Goal: Task Accomplishment & Management: Manage account settings

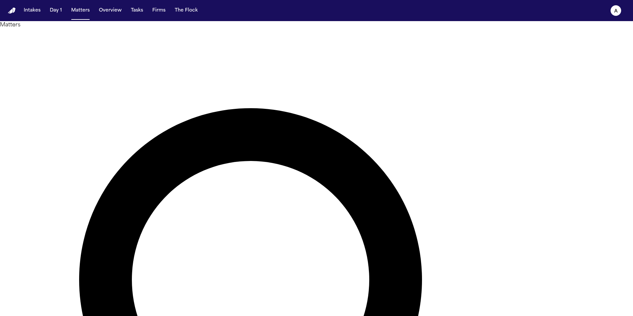
type input "*******"
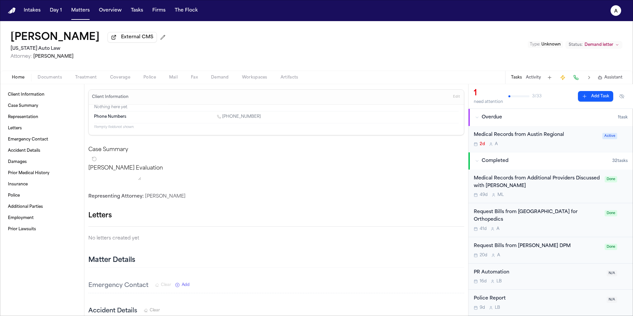
click at [580, 145] on div "2d A" at bounding box center [536, 143] width 125 height 5
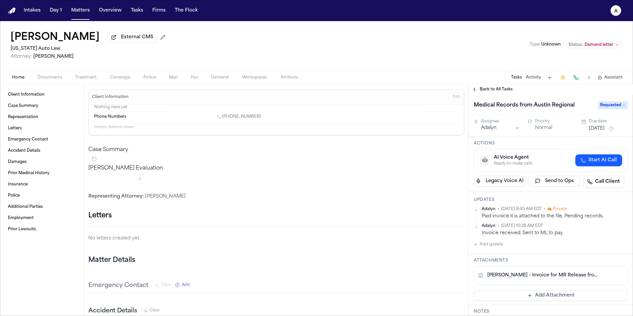
click at [561, 276] on link "D. Wright - Invoice for MR Release from Austin Regional Center - 8.15.25" at bounding box center [544, 275] width 114 height 7
click at [506, 89] on span "Back to All Tasks" at bounding box center [496, 89] width 33 height 5
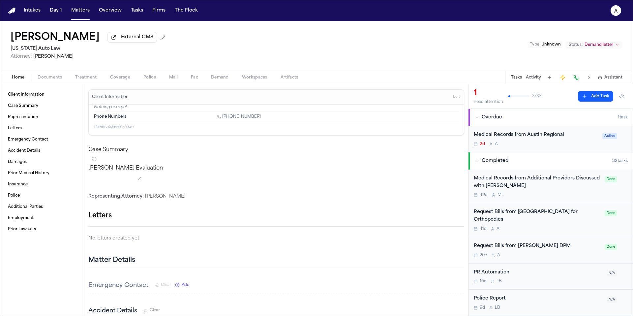
click at [576, 226] on div "41d A" at bounding box center [537, 228] width 127 height 5
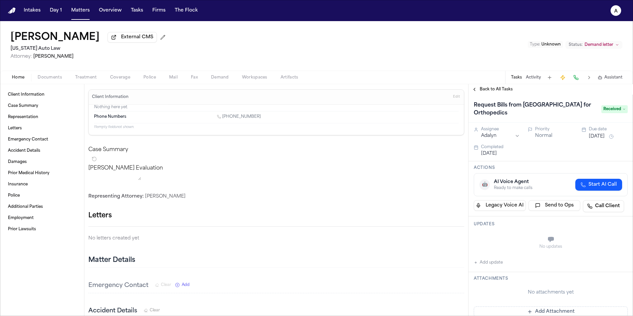
click at [56, 80] on span "Documents" at bounding box center [50, 77] width 24 height 5
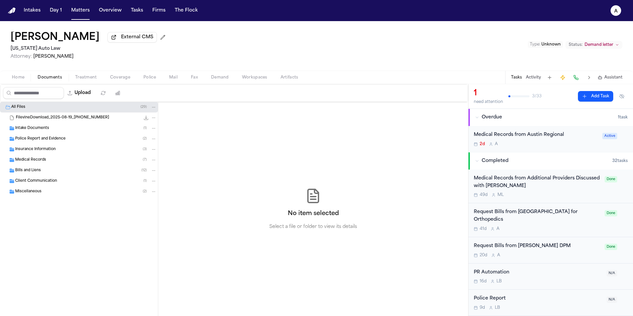
click at [55, 171] on div "Bills and Liens ( 12 )" at bounding box center [85, 170] width 141 height 6
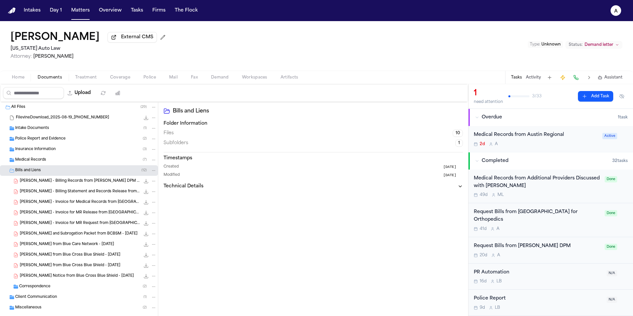
click at [55, 171] on div "Bills and Liens ( 12 )" at bounding box center [85, 170] width 141 height 6
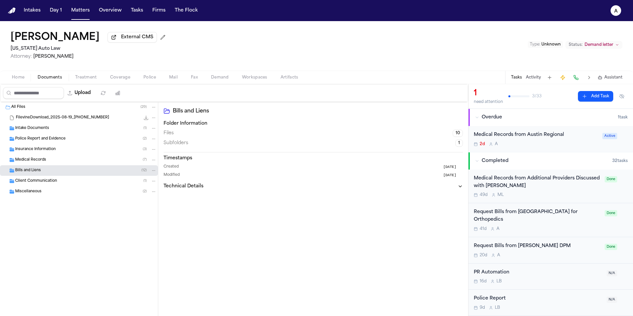
click at [55, 171] on div "Bills and Liens ( 12 )" at bounding box center [85, 170] width 141 height 6
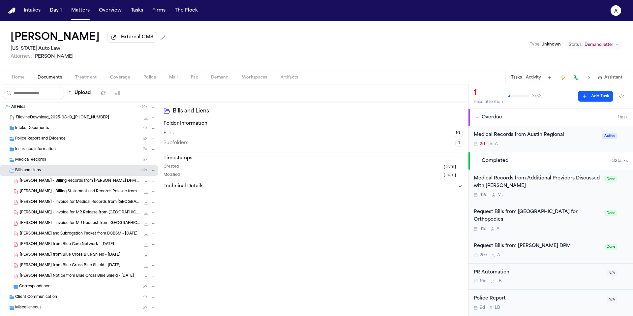
click at [65, 193] on span "D. Wright - Billing Statement and Records Release from LKO Center for Orthopedi…" at bounding box center [80, 192] width 120 height 6
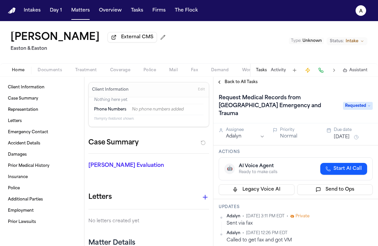
scroll to position [126, 0]
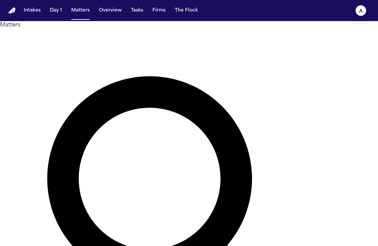
type input "*******"
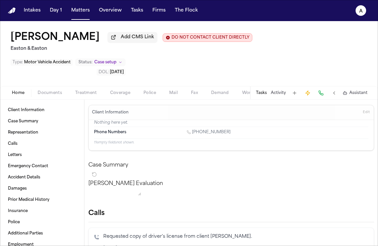
click at [258, 96] on button "Tasks" at bounding box center [261, 92] width 11 height 5
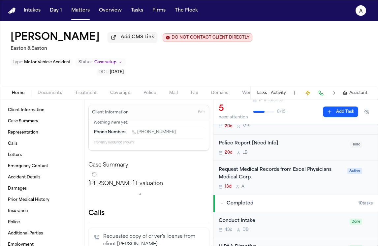
scroll to position [87, 0]
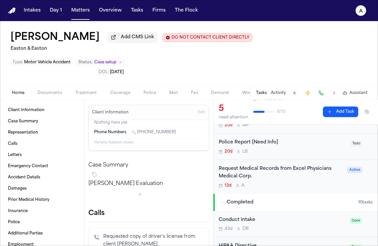
click at [318, 185] on div "13d A" at bounding box center [281, 185] width 125 height 5
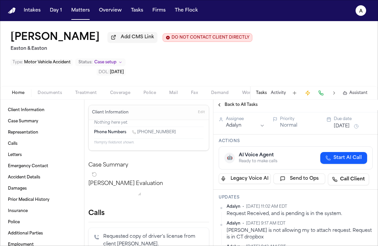
scroll to position [26, 0]
click at [261, 96] on button "Tasks" at bounding box center [261, 92] width 11 height 5
click at [262, 92] on button "Tasks" at bounding box center [261, 92] width 11 height 5
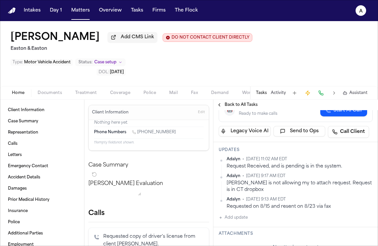
scroll to position [76, 0]
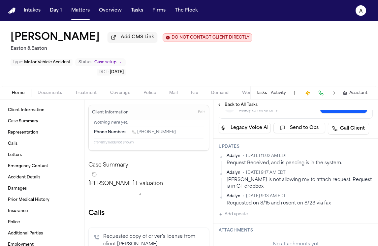
click at [240, 217] on button "Add update" at bounding box center [233, 214] width 29 height 8
click at [241, 217] on textarea "Add your update" at bounding box center [299, 219] width 141 height 13
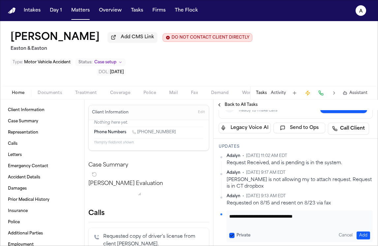
type textarea "**********"
click at [231, 236] on button "Private" at bounding box center [231, 235] width 5 height 5
click at [356, 234] on button "Add" at bounding box center [363, 235] width 14 height 8
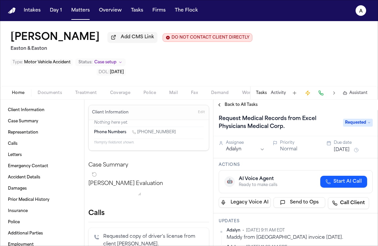
scroll to position [0, 0]
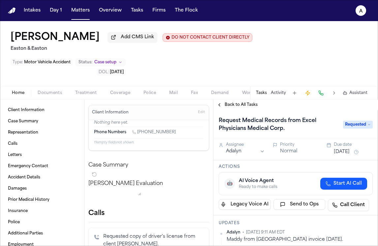
click at [347, 153] on button "[DATE]" at bounding box center [342, 152] width 16 height 7
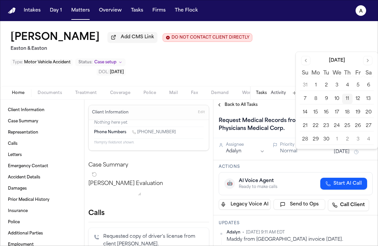
click at [322, 111] on button "16" at bounding box center [326, 112] width 11 height 11
click at [289, 105] on div "Back to All Tasks" at bounding box center [295, 104] width 164 height 5
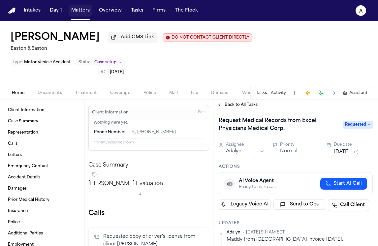
click at [84, 13] on button "Matters" at bounding box center [81, 11] width 24 height 12
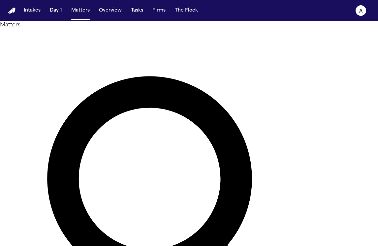
drag, startPoint x: 161, startPoint y: 41, endPoint x: 5, endPoint y: 40, distance: 155.9
click at [5, 40] on div "Matters ******* Overview Add Matter" at bounding box center [189, 221] width 378 height 401
type input "**********"
drag, startPoint x: 69, startPoint y: 94, endPoint x: 160, endPoint y: 37, distance: 107.1
click at [160, 37] on div "**********" at bounding box center [189, 243] width 378 height 444
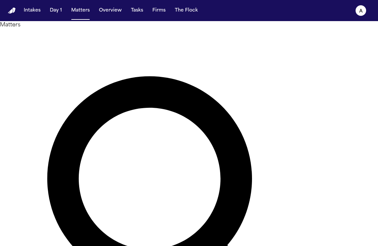
drag, startPoint x: 164, startPoint y: 39, endPoint x: 47, endPoint y: 33, distance: 117.8
click at [47, 33] on div "**********" at bounding box center [189, 221] width 378 height 401
type input "**********"
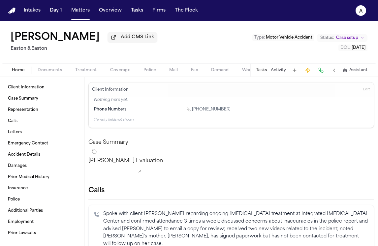
click at [261, 70] on button "Tasks" at bounding box center [261, 70] width 11 height 5
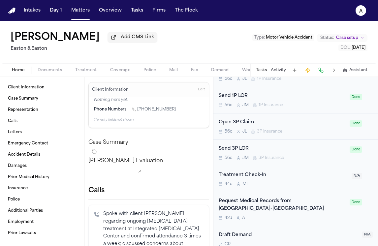
scroll to position [494, 0]
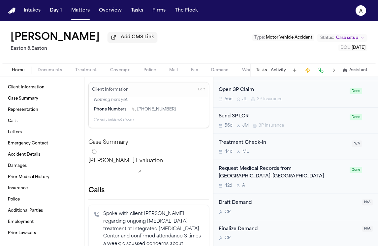
click at [330, 178] on div "Request Medical Records from Providence Mission Hospital-Mission Viejo" at bounding box center [282, 172] width 127 height 15
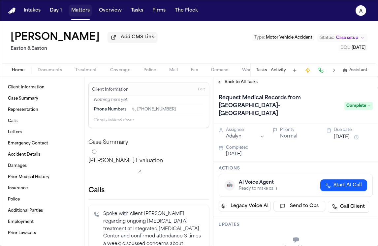
click at [82, 14] on button "Matters" at bounding box center [81, 11] width 24 height 12
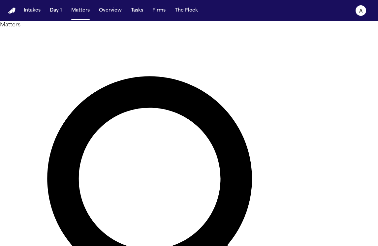
drag, startPoint x: 164, startPoint y: 41, endPoint x: 85, endPoint y: 39, distance: 78.5
click at [85, 39] on div "**********" at bounding box center [189, 221] width 378 height 401
type input "*******"
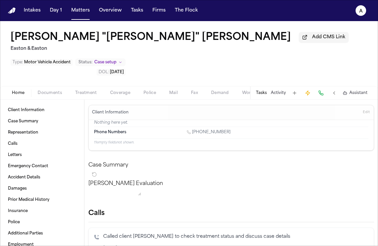
click at [264, 90] on button "Tasks" at bounding box center [261, 92] width 11 height 5
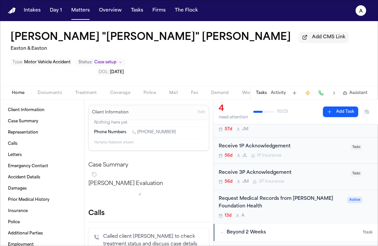
scroll to position [19, 0]
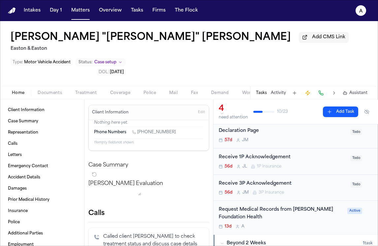
click at [305, 224] on div "13d A" at bounding box center [281, 226] width 125 height 5
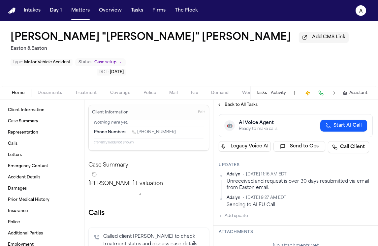
scroll to position [110, 0]
click at [233, 211] on button "Add update" at bounding box center [233, 215] width 29 height 8
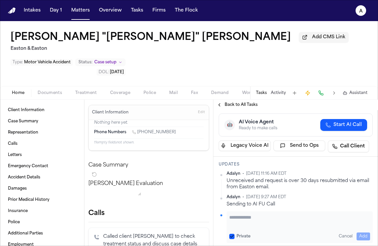
click at [240, 214] on textarea "Add your update" at bounding box center [299, 220] width 141 height 13
paste textarea "**********"
type textarea "**********"
click at [233, 234] on button "Private" at bounding box center [231, 236] width 5 height 5
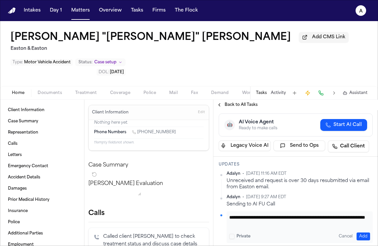
click at [360, 232] on button "Add" at bounding box center [363, 236] width 14 height 8
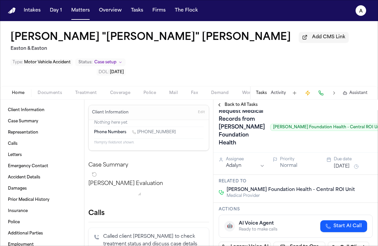
scroll to position [11, 0]
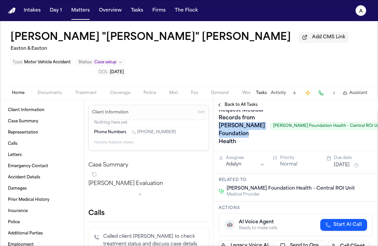
drag, startPoint x: 245, startPoint y: 137, endPoint x: 218, endPoint y: 122, distance: 31.0
click at [218, 122] on h1 "Request Medical Records from Kaiser Foundation Health" at bounding box center [241, 126] width 51 height 42
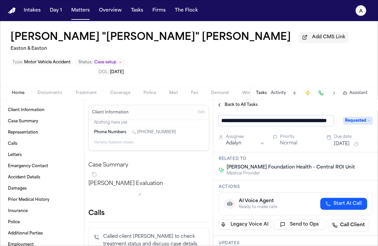
scroll to position [0, 40]
drag, startPoint x: 264, startPoint y: 101, endPoint x: 370, endPoint y: 104, distance: 105.2
click at [370, 110] on div "**********" at bounding box center [295, 120] width 164 height 20
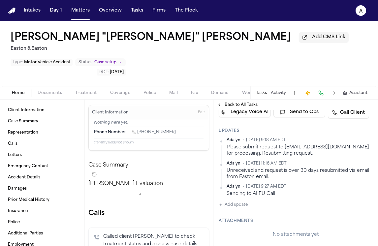
scroll to position [148, 0]
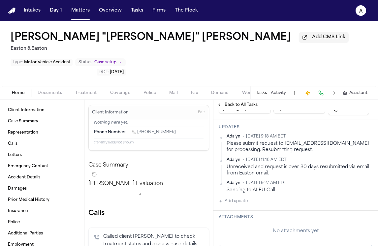
click at [333, 140] on div "Please submit request to newrequests@kp.org for processing. Resubmitting reques…" at bounding box center [299, 146] width 146 height 13
click at [365, 130] on html "Intakes Day 1 Matters Overview Tasks Firms The Flock A Michael "Mike" Headley A…" at bounding box center [189, 123] width 378 height 246
click at [347, 140] on div "Edit" at bounding box center [346, 141] width 39 height 9
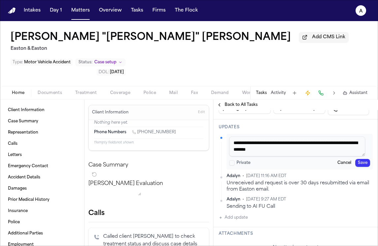
click at [316, 140] on textarea "**********" at bounding box center [297, 146] width 136 height 20
drag, startPoint x: 320, startPoint y: 145, endPoint x: 236, endPoint y: 131, distance: 85.3
click at [236, 134] on div "**********" at bounding box center [299, 152] width 146 height 36
paste textarea "**********"
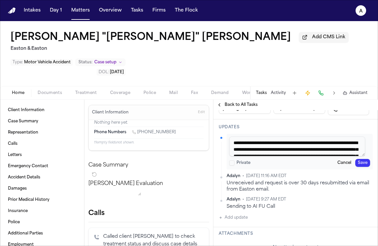
scroll to position [17, 0]
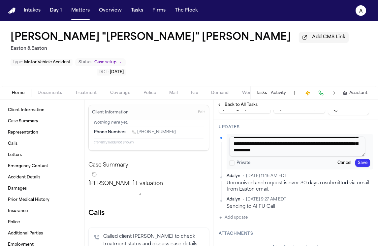
type textarea "**********"
click at [361, 159] on button "Save" at bounding box center [362, 163] width 15 height 8
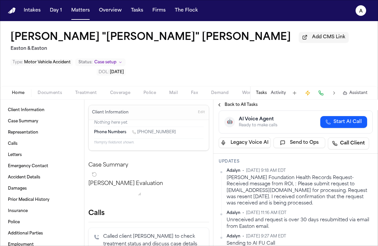
scroll to position [46, 0]
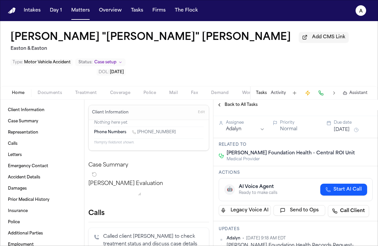
click at [342, 127] on button "Aug 29, 2025" at bounding box center [342, 130] width 16 height 7
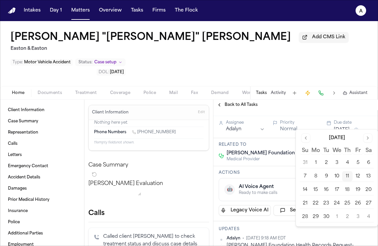
click at [326, 189] on button "16" at bounding box center [326, 190] width 11 height 11
click at [276, 170] on h3 "Actions" at bounding box center [296, 172] width 154 height 5
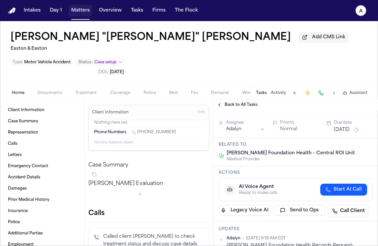
click at [83, 15] on button "Matters" at bounding box center [81, 11] width 24 height 12
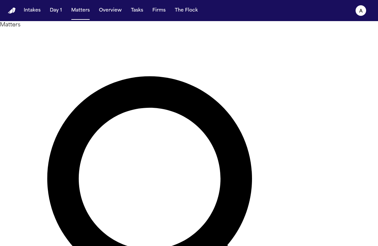
drag, startPoint x: 166, startPoint y: 41, endPoint x: 66, endPoint y: 41, distance: 99.9
click at [66, 41] on div "Matters ******* Overview Add Matter" at bounding box center [189, 221] width 378 height 401
type input "**********"
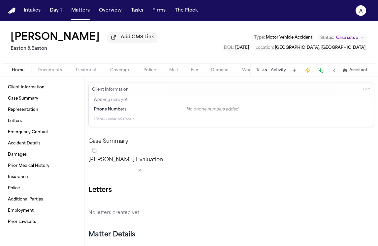
click at [262, 72] on button "Tasks" at bounding box center [261, 70] width 11 height 5
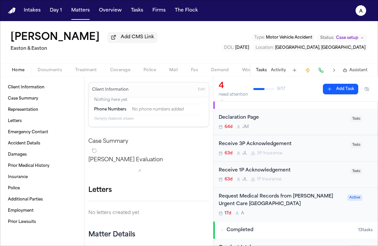
scroll to position [36, 0]
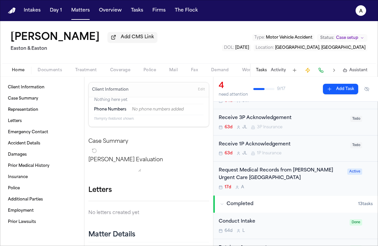
click at [305, 189] on div "17d A" at bounding box center [281, 187] width 125 height 5
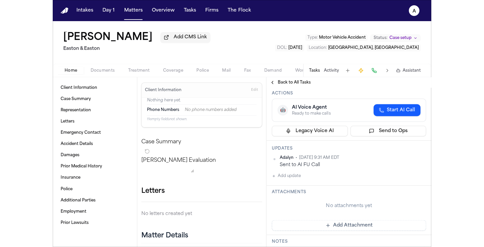
scroll to position [65, 0]
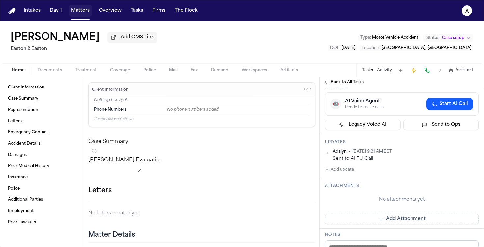
click at [80, 11] on button "Matters" at bounding box center [81, 11] width 24 height 12
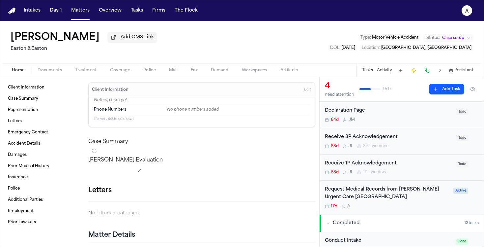
scroll to position [22, 0]
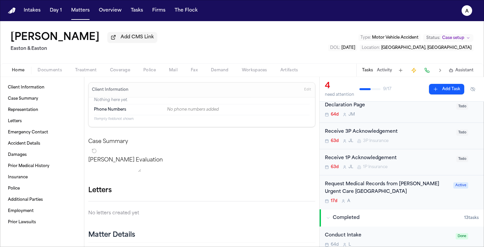
click at [377, 200] on div "17d A" at bounding box center [387, 200] width 125 height 5
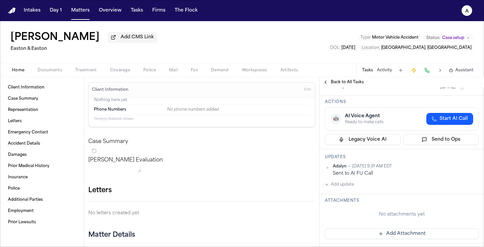
scroll to position [50, 0]
click at [358, 175] on div "Adalyn • Aug 23, 2025 9:31 AM EDT Sent to AI FU Call Add update" at bounding box center [402, 175] width 154 height 25
click at [354, 180] on button "Add update" at bounding box center [339, 184] width 29 height 8
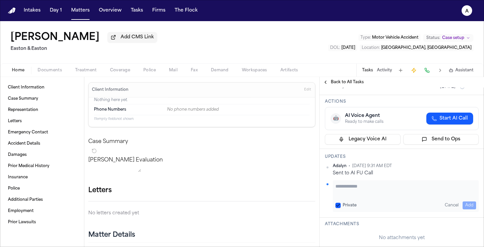
click at [349, 184] on textarea "Add your update" at bounding box center [406, 189] width 141 height 13
paste textarea "**********"
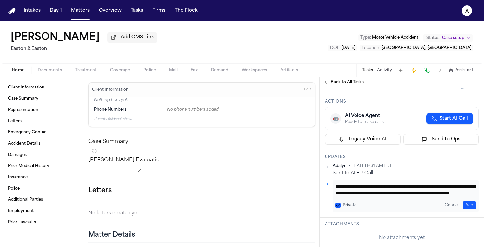
scroll to position [7, 0]
click at [377, 183] on textarea "**********" at bounding box center [404, 189] width 136 height 13
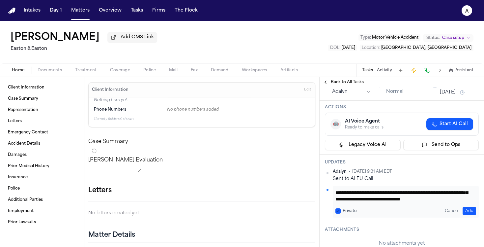
scroll to position [51, 0]
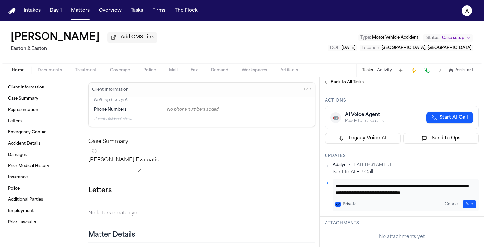
click at [377, 186] on textarea "**********" at bounding box center [404, 188] width 136 height 13
type textarea "**********"
click at [377, 200] on button "Add" at bounding box center [470, 204] width 14 height 8
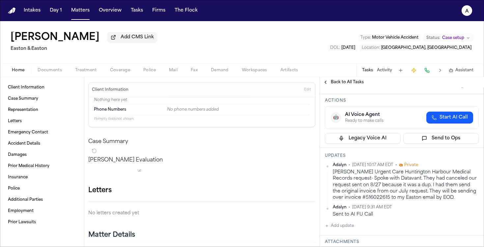
click at [377, 160] on html "Intakes Day 1 Matters Overview Tasks Firms The Flock A Isabella Rodriguez Add C…" at bounding box center [242, 123] width 484 height 247
click at [377, 166] on div "Edit" at bounding box center [452, 168] width 39 height 9
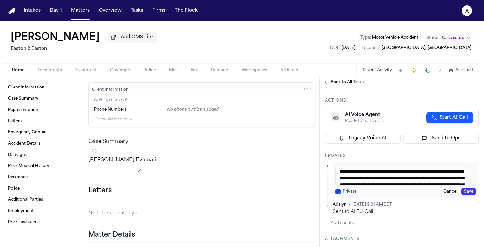
click at [338, 189] on button "Private" at bounding box center [338, 191] width 5 height 5
click at [377, 187] on button "Save" at bounding box center [468, 191] width 15 height 8
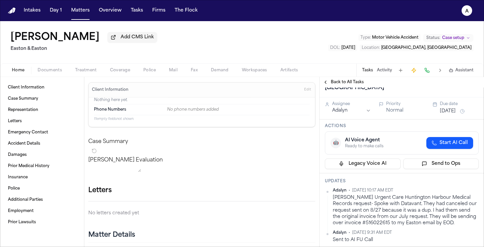
scroll to position [0, 0]
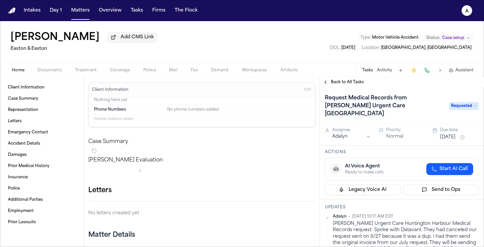
click at [377, 134] on button "[DATE]" at bounding box center [448, 137] width 16 height 7
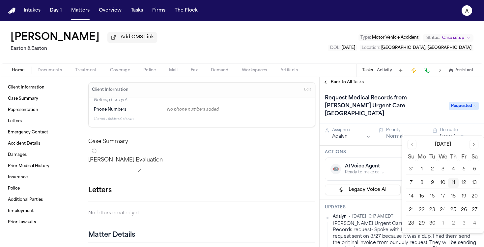
click at [377, 197] on button "16" at bounding box center [432, 196] width 11 height 11
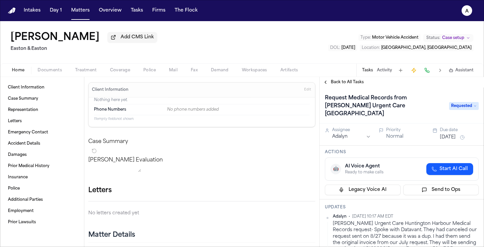
click at [371, 204] on h3 "Updates" at bounding box center [402, 206] width 154 height 5
click at [80, 12] on button "Matters" at bounding box center [81, 11] width 24 height 12
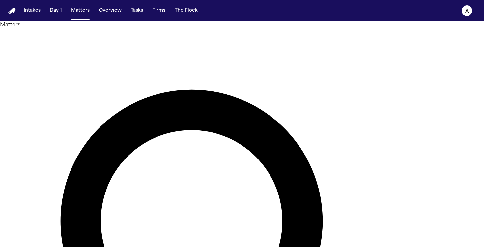
drag, startPoint x: 237, startPoint y: 35, endPoint x: 144, endPoint y: 31, distance: 93.1
type input "*******"
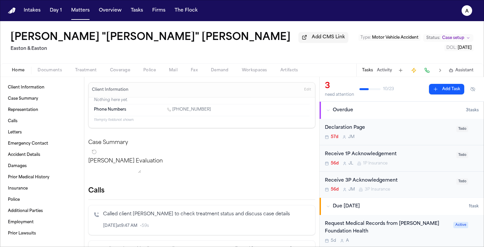
click at [377, 233] on div "Request Medical Records from Kaiser Foundation Health" at bounding box center [387, 227] width 125 height 15
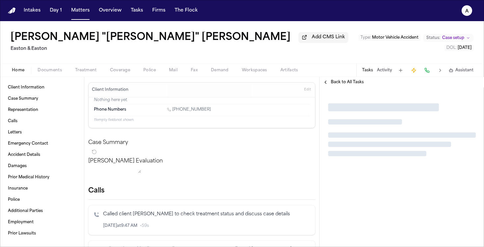
click at [361, 83] on span "Back to All Tasks" at bounding box center [347, 81] width 33 height 5
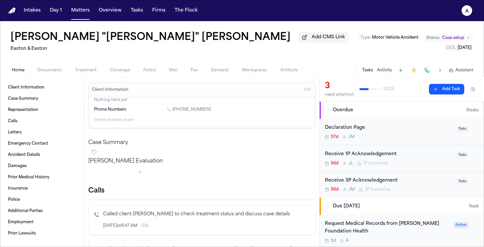
click at [377, 232] on div "Request Medical Records from Kaiser Foundation Health" at bounding box center [387, 227] width 125 height 15
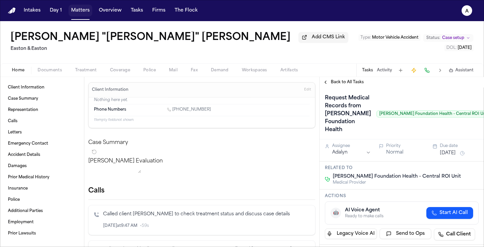
click at [82, 14] on button "Matters" at bounding box center [81, 11] width 24 height 12
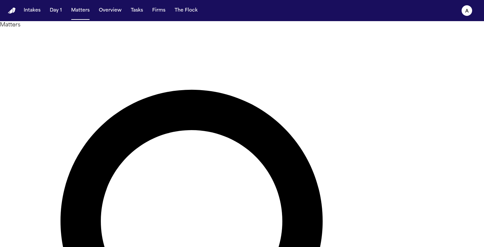
drag, startPoint x: 231, startPoint y: 33, endPoint x: 185, endPoint y: 28, distance: 46.2
type input "**********"
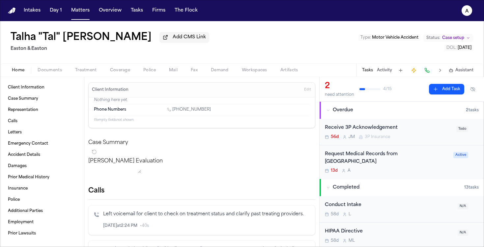
click at [377, 168] on div "13d A" at bounding box center [387, 170] width 125 height 5
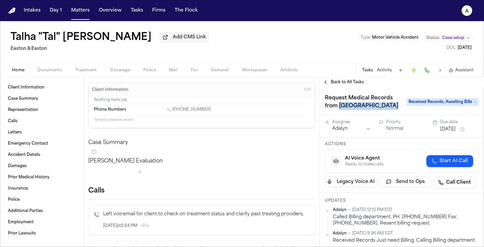
drag, startPoint x: 394, startPoint y: 107, endPoint x: 339, endPoint y: 109, distance: 55.4
click at [339, 109] on h1 "Request Medical Records from Lakewood Regional" at bounding box center [362, 102] width 80 height 18
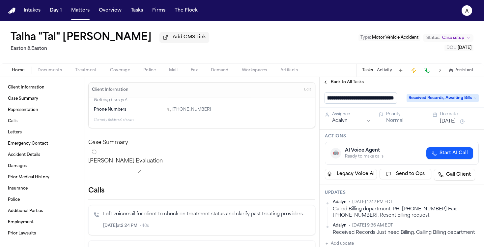
scroll to position [0, 68]
drag, startPoint x: 342, startPoint y: 101, endPoint x: 397, endPoint y: 98, distance: 54.8
click at [377, 98] on div "**********" at bounding box center [402, 98] width 154 height 11
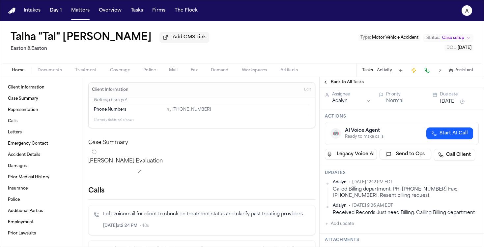
scroll to position [0, 0]
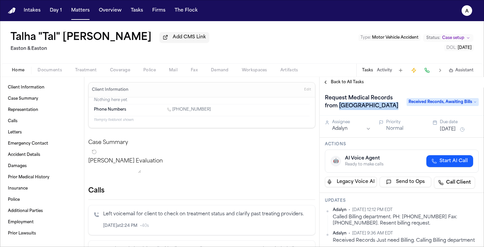
drag, startPoint x: 396, startPoint y: 110, endPoint x: 340, endPoint y: 106, distance: 56.5
click at [340, 106] on h1 "Request Medical Records from Lakewood Regional" at bounding box center [362, 102] width 80 height 18
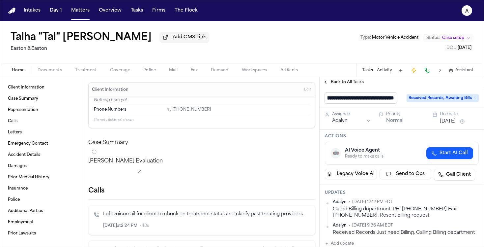
scroll to position [0, 68]
drag, startPoint x: 343, startPoint y: 101, endPoint x: 422, endPoint y: 108, distance: 79.8
click at [377, 107] on div "**********" at bounding box center [402, 97] width 164 height 20
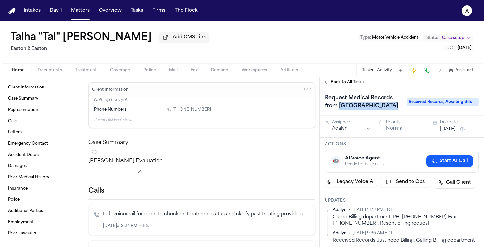
drag, startPoint x: 395, startPoint y: 110, endPoint x: 340, endPoint y: 109, distance: 55.4
click at [340, 109] on h1 "Request Medical Records from Lakewood Regional" at bounding box center [362, 102] width 80 height 18
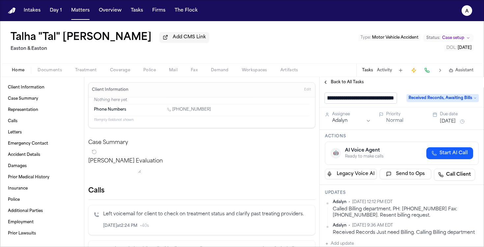
drag, startPoint x: 343, startPoint y: 101, endPoint x: 402, endPoint y: 99, distance: 58.7
click at [377, 99] on div "**********" at bounding box center [402, 98] width 154 height 11
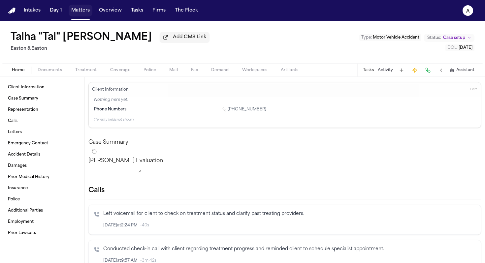
click at [77, 15] on button "Matters" at bounding box center [81, 11] width 24 height 12
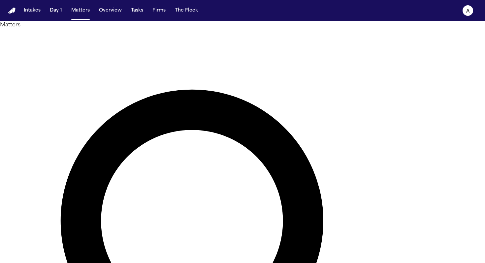
drag, startPoint x: 239, startPoint y: 38, endPoint x: 141, endPoint y: 38, distance: 98.2
type input "******"
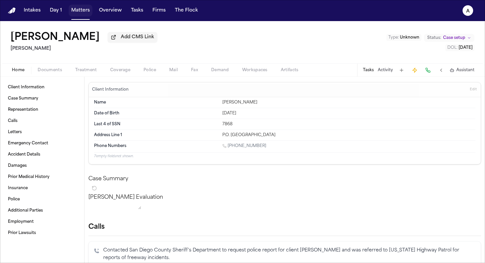
click at [88, 9] on button "Matters" at bounding box center [81, 11] width 24 height 12
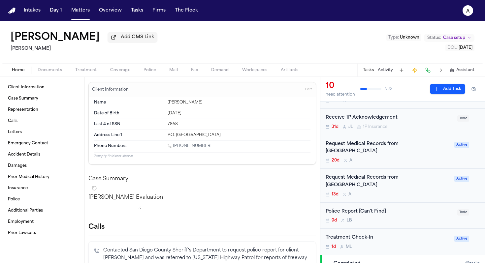
scroll to position [143, 0]
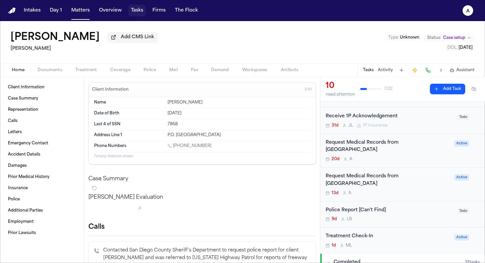
click at [140, 14] on button "Tasks" at bounding box center [136, 11] width 17 height 12
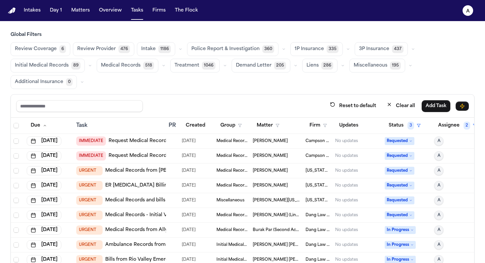
click at [105, 51] on span "Review Provider" at bounding box center [96, 49] width 39 height 7
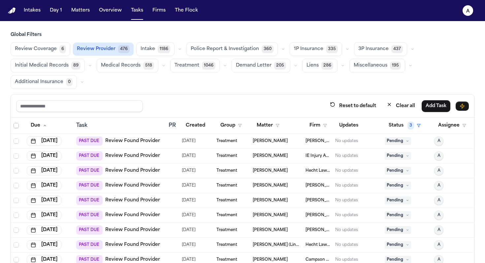
click at [15, 123] on span "Select all" at bounding box center [16, 125] width 5 height 5
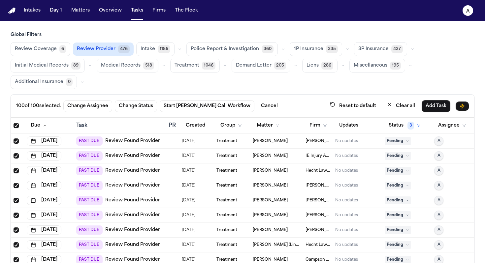
click at [377, 144] on button "A" at bounding box center [438, 140] width 9 height 9
click at [364, 83] on div "Review Coverage 6 Review Provider 476 Intake 1186 Police Report & Investigation…" at bounding box center [242, 65] width 463 height 47
click at [101, 103] on button "Change Assignee" at bounding box center [87, 106] width 49 height 12
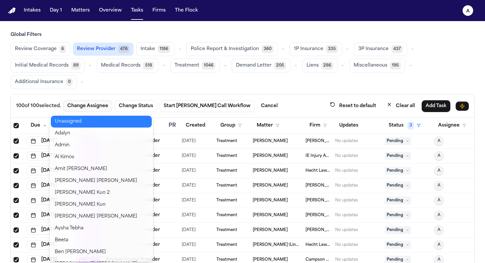
click at [94, 119] on button "Unassigned" at bounding box center [101, 122] width 101 height 12
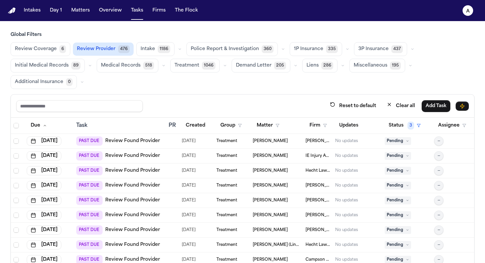
click at [237, 102] on div "Reset to default Clear all Add Task" at bounding box center [242, 106] width 452 height 12
click at [76, 14] on button "Matters" at bounding box center [81, 11] width 24 height 12
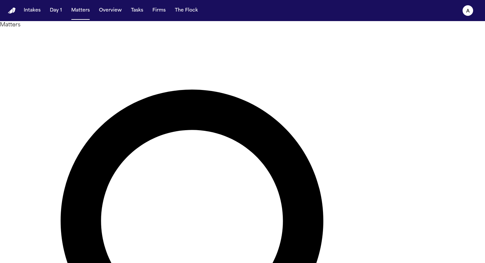
drag, startPoint x: 240, startPoint y: 39, endPoint x: 118, endPoint y: 33, distance: 122.1
type input "*****"
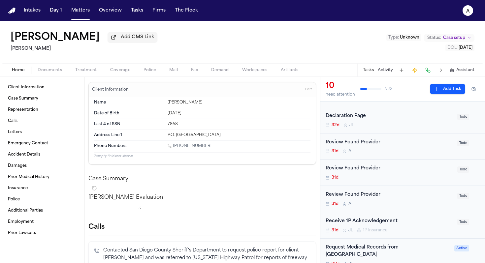
scroll to position [41, 0]
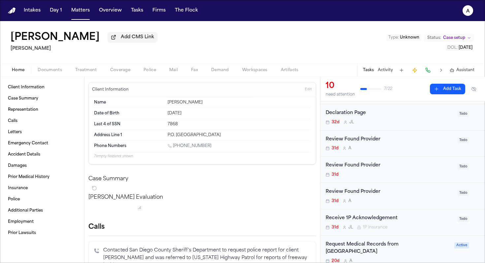
click at [377, 146] on div "Review Found Provider 31d A" at bounding box center [389, 143] width 128 height 15
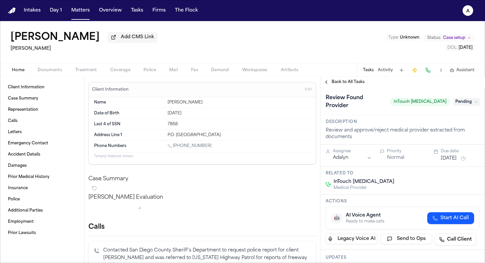
click at [368, 150] on html "Intakes Day 1 Matters Overview Tasks Firms The Flock A Brittany Knowles Add CMS…" at bounding box center [242, 131] width 485 height 263
click at [347, 82] on span "Back to All Tasks" at bounding box center [347, 81] width 33 height 5
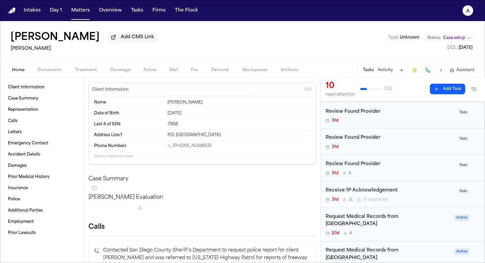
scroll to position [71, 0]
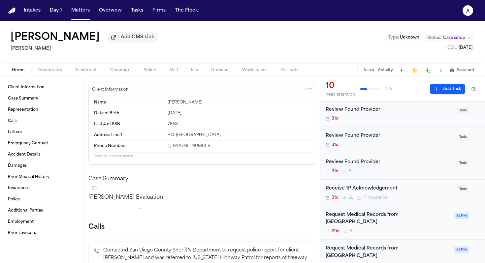
click at [377, 170] on div "31d A" at bounding box center [389, 171] width 128 height 5
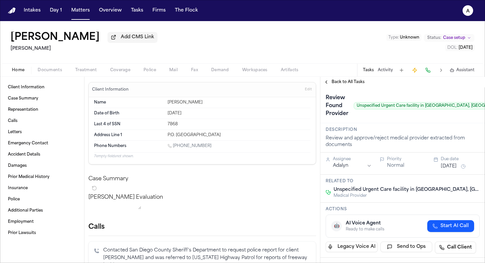
click at [349, 167] on html "Intakes Day 1 Matters Overview Tasks Firms The Flock A Brittany Knowles Add CMS…" at bounding box center [242, 131] width 485 height 263
click at [341, 83] on span "Back to All Tasks" at bounding box center [347, 81] width 33 height 5
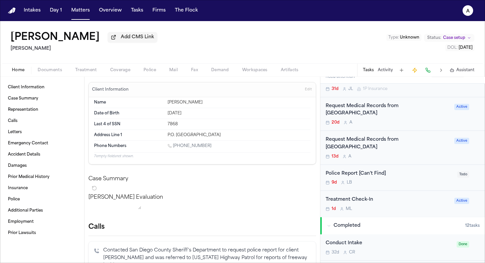
scroll to position [184, 0]
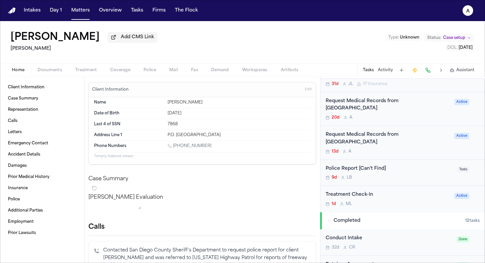
click at [377, 149] on div "13d A" at bounding box center [387, 151] width 125 height 5
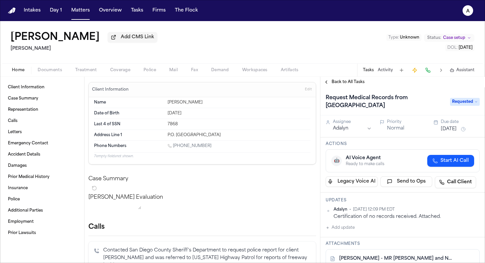
click at [352, 89] on div "Request Medical Records from Sharp Hospital Requested" at bounding box center [402, 101] width 164 height 28
click at [355, 82] on span "Back to All Tasks" at bounding box center [347, 81] width 33 height 5
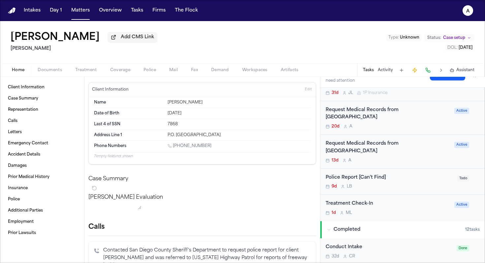
scroll to position [159, 0]
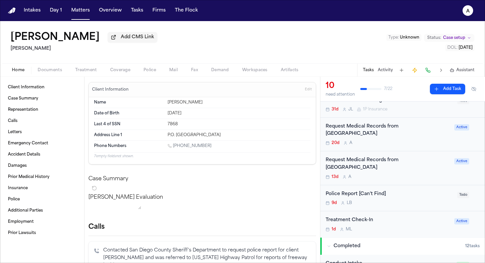
click at [377, 132] on div "Request Medical Records from Sharp Hospital" at bounding box center [387, 130] width 125 height 15
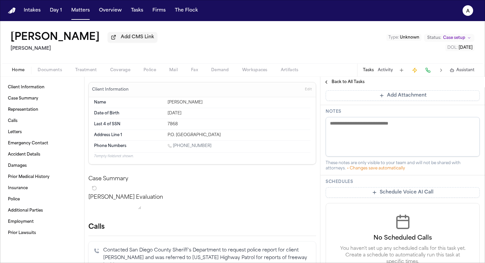
scroll to position [236, 0]
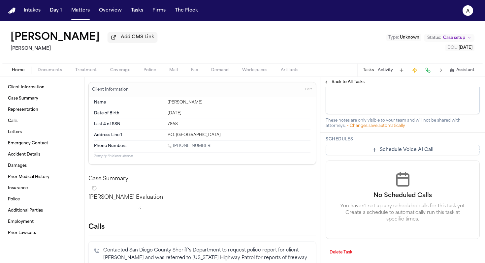
click at [344, 246] on div "Delete Task" at bounding box center [402, 253] width 164 height 20
click at [341, 246] on button "Delete Task" at bounding box center [340, 252] width 31 height 11
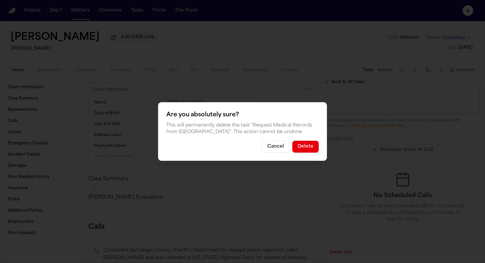
click at [311, 154] on div "Are you absolutely sure? This will permanently delete the task “ Request Medica…" at bounding box center [242, 131] width 169 height 59
click at [314, 145] on button "Delete" at bounding box center [305, 147] width 26 height 12
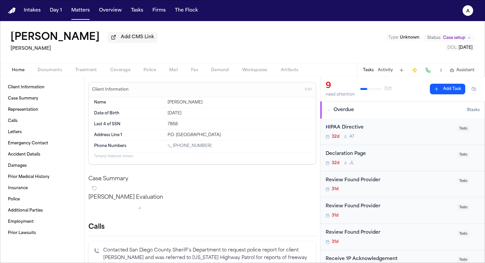
click at [377, 88] on button "Add Task" at bounding box center [447, 89] width 35 height 11
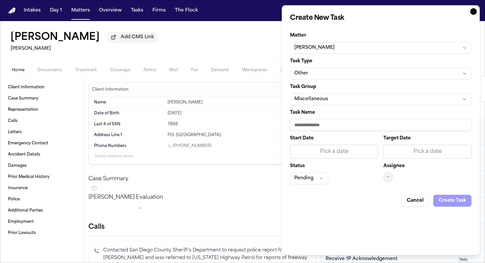
click at [336, 126] on input "Task Name" at bounding box center [380, 125] width 181 height 12
type input "*"
type input "**********"
click at [340, 155] on div "Pick a date" at bounding box center [333, 152] width 79 height 8
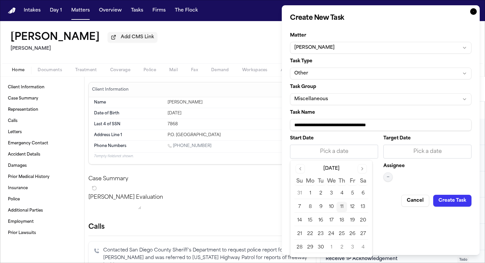
click at [342, 206] on button "11" at bounding box center [341, 207] width 11 height 11
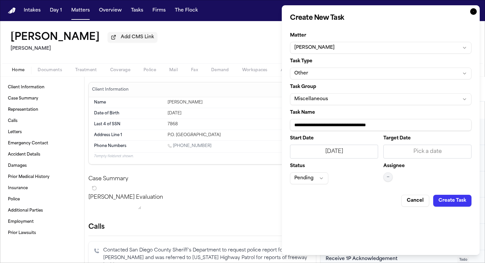
click at [377, 152] on div "Pick a date" at bounding box center [426, 152] width 79 height 8
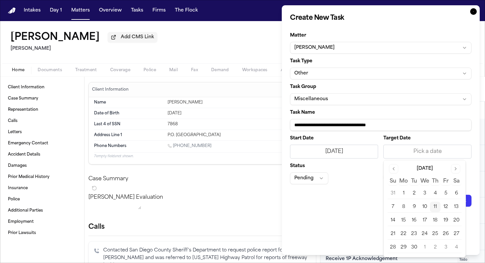
click at [377, 206] on button "11" at bounding box center [435, 207] width 11 height 11
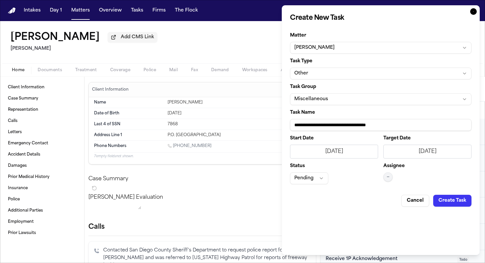
click at [311, 179] on button "Pending" at bounding box center [309, 178] width 38 height 12
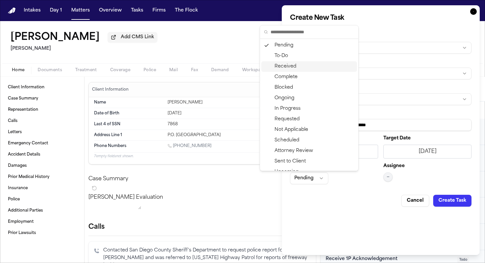
click at [297, 68] on div "Received" at bounding box center [309, 66] width 96 height 11
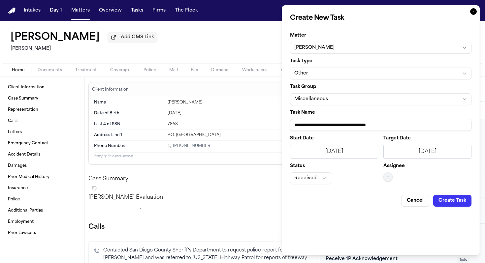
click at [377, 178] on button "—" at bounding box center [387, 176] width 9 height 9
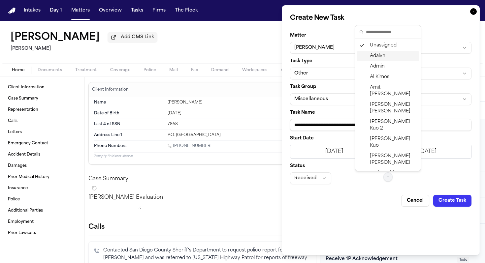
click at [377, 59] on span "Adalyn" at bounding box center [377, 56] width 15 height 7
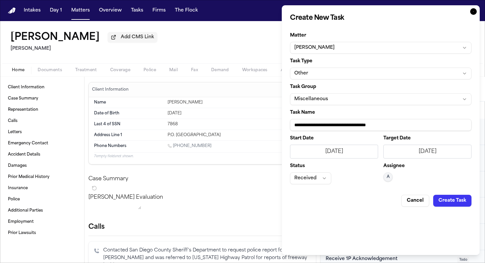
click at [377, 202] on button "Create Task" at bounding box center [452, 201] width 38 height 12
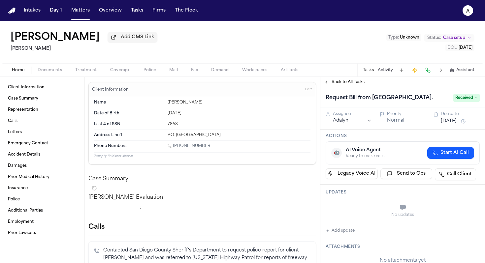
click at [342, 235] on button "Add update" at bounding box center [339, 231] width 29 height 8
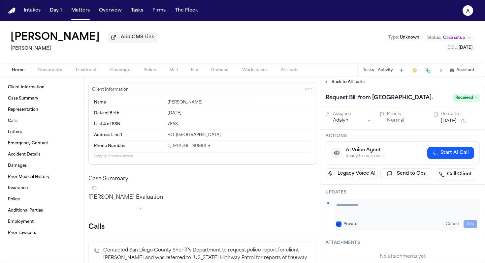
click at [349, 210] on textarea "Add your update" at bounding box center [406, 208] width 141 height 13
type textarea "**********"
click at [377, 102] on h1 "Request Bill from Peak Form Health Center." at bounding box center [379, 98] width 112 height 11
click at [372, 100] on input "**********" at bounding box center [384, 98] width 118 height 11
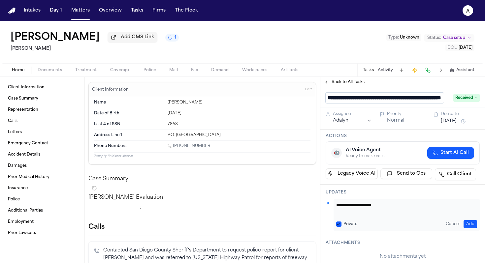
type input "**********"
click at [377, 153] on div "🤖 AI Voice Agent Ready to make calls Start AI Call" at bounding box center [402, 152] width 154 height 23
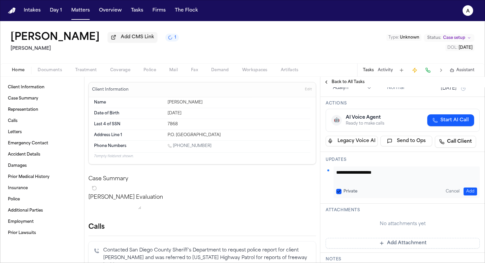
scroll to position [47, 0]
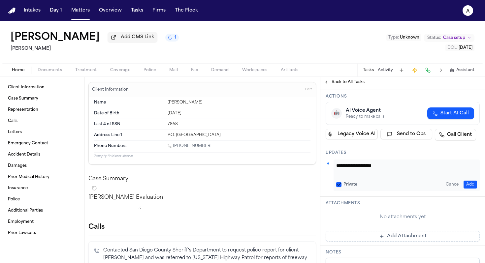
click at [339, 185] on button "Private" at bounding box center [338, 184] width 5 height 5
click at [377, 186] on button "Add" at bounding box center [470, 185] width 14 height 8
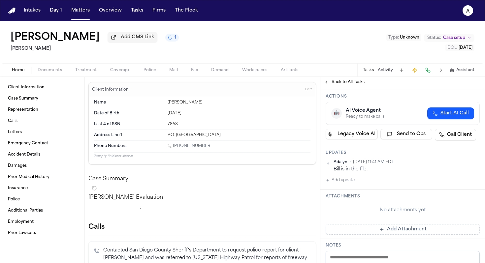
click at [47, 69] on span "Documents" at bounding box center [50, 70] width 24 height 5
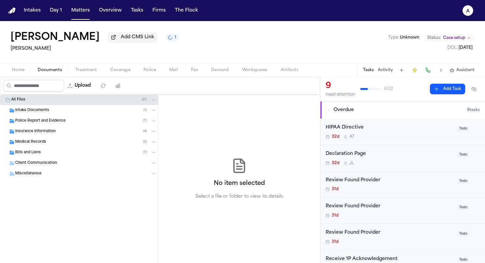
click at [40, 153] on span "Bills and Liens" at bounding box center [28, 153] width 26 height 6
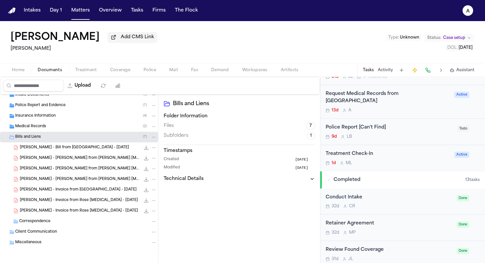
scroll to position [193, 0]
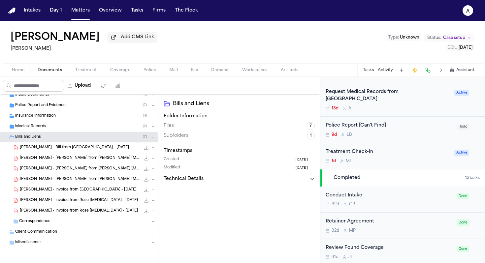
click at [94, 94] on div "Upload" at bounding box center [63, 85] width 126 height 17
click at [90, 84] on button "Upload" at bounding box center [79, 86] width 31 height 12
select select "**********"
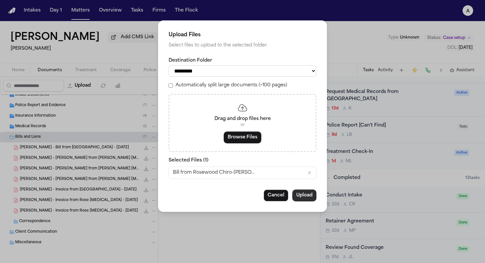
click at [300, 198] on button "Upload" at bounding box center [304, 196] width 24 height 12
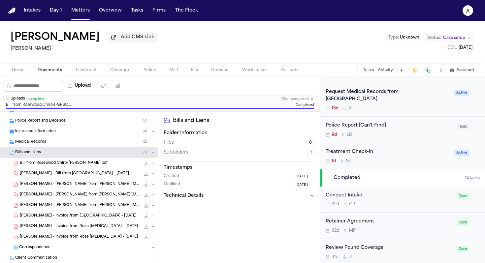
click at [234, 47] on div "Brittany Knowles Add CMS Link Gammill Type : Unknown Status: Case setup DOL : 2…" at bounding box center [242, 42] width 485 height 42
click at [78, 11] on button "Matters" at bounding box center [81, 11] width 24 height 12
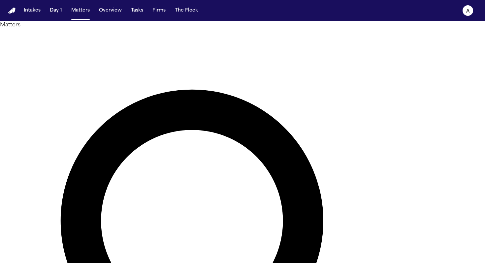
drag, startPoint x: 233, startPoint y: 37, endPoint x: 125, endPoint y: 36, distance: 108.8
type input "*****"
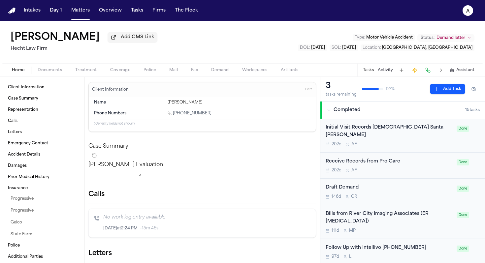
click at [370, 71] on button "Tasks" at bounding box center [368, 70] width 11 height 5
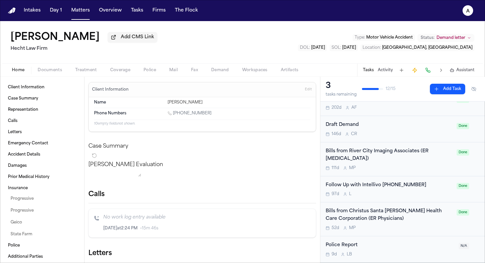
scroll to position [64, 0]
click at [377, 212] on div "Bills from Christus Santa Rosa Health Care Corporation (ER Physicians)" at bounding box center [388, 213] width 127 height 15
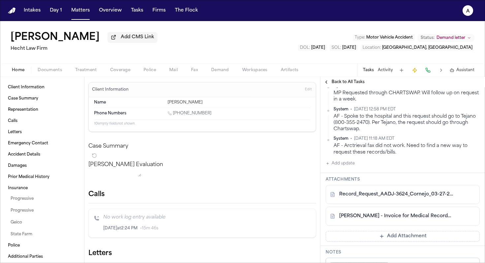
scroll to position [579, 0]
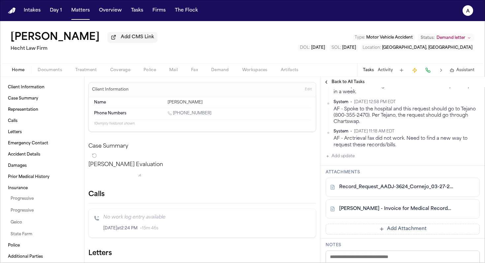
click at [342, 160] on button "Add update" at bounding box center [339, 156] width 29 height 8
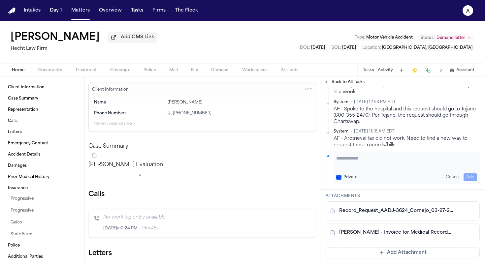
click at [338, 180] on button "Private" at bounding box center [338, 177] width 5 height 5
click at [342, 168] on textarea "Add your update" at bounding box center [406, 161] width 141 height 13
type textarea "**********"
click at [377, 181] on button "Add" at bounding box center [470, 177] width 14 height 8
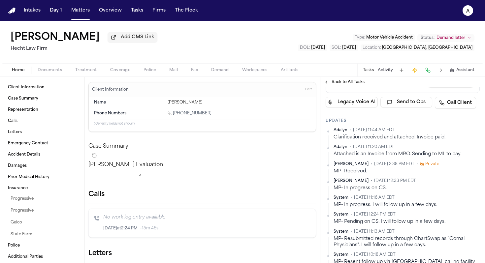
scroll to position [171, 0]
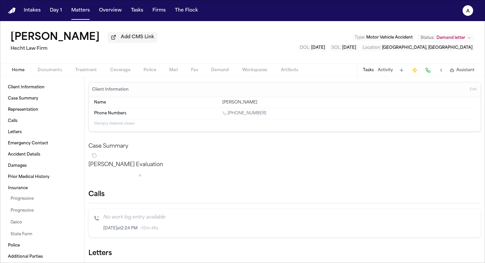
click at [368, 67] on div "Tasks Activity Assistant" at bounding box center [418, 70] width 123 height 13
click at [369, 70] on button "Tasks" at bounding box center [368, 70] width 11 height 5
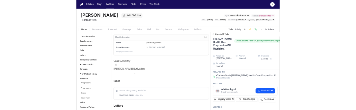
scroll to position [0, 0]
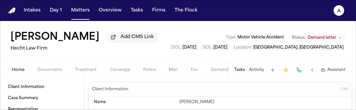
click at [241, 73] on button "Tasks" at bounding box center [239, 70] width 11 height 5
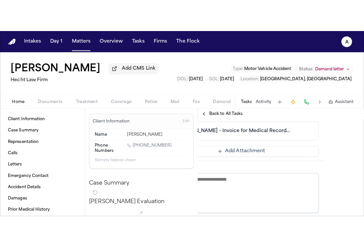
scroll to position [690, 40]
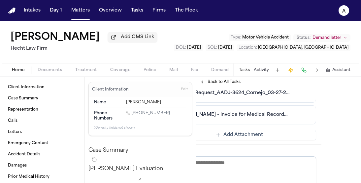
click at [284, 140] on button "Add Attachment" at bounding box center [239, 135] width 154 height 11
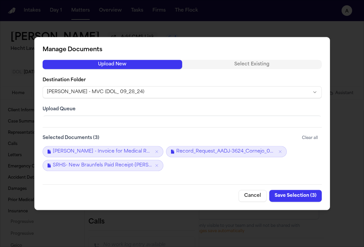
click at [298, 194] on button "Save Selection ( 3 )" at bounding box center [295, 196] width 52 height 12
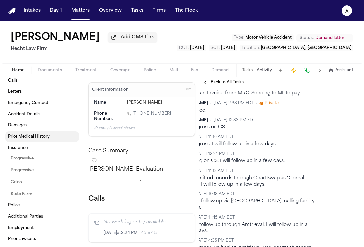
scroll to position [45, 0]
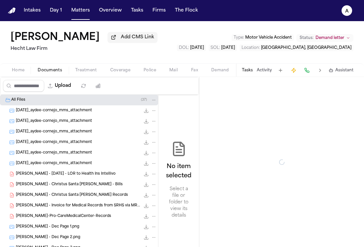
click at [49, 68] on button "Documents" at bounding box center [50, 70] width 38 height 8
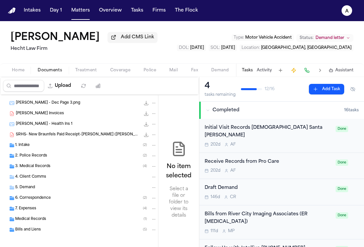
scroll to position [149, 0]
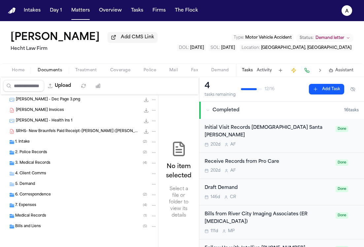
click at [52, 226] on div "Bills and Liens ( 5 )" at bounding box center [85, 226] width 141 height 6
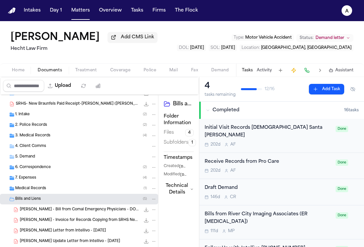
scroll to position [202, 0]
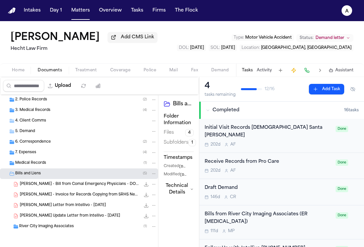
click at [69, 89] on button "Upload" at bounding box center [59, 86] width 31 height 12
select select "**********"
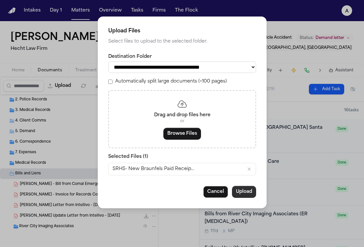
click at [246, 193] on button "Upload" at bounding box center [244, 192] width 24 height 12
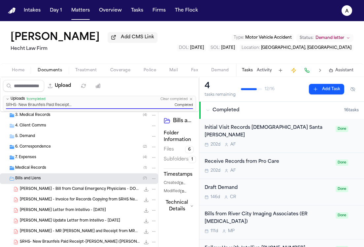
scroll to position [213, 0]
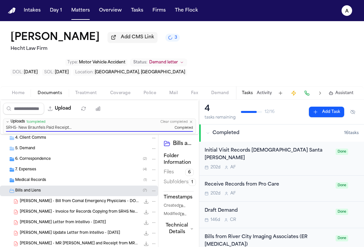
click at [88, 11] on button "Matters" at bounding box center [81, 11] width 24 height 12
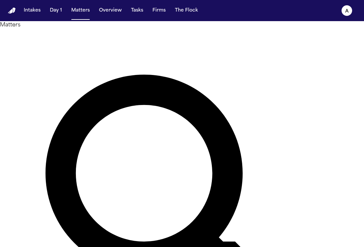
drag, startPoint x: 177, startPoint y: 38, endPoint x: 79, endPoint y: 53, distance: 99.1
drag, startPoint x: 136, startPoint y: 43, endPoint x: 46, endPoint y: 41, distance: 90.3
click at [46, 41] on div "Matters ***** Overview Add Matter" at bounding box center [182, 214] width 364 height 387
type input "**********"
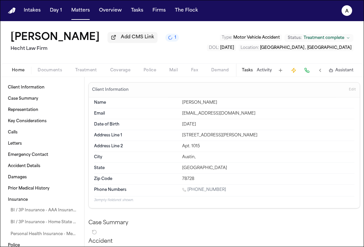
click at [251, 69] on button "Tasks" at bounding box center [247, 70] width 11 height 5
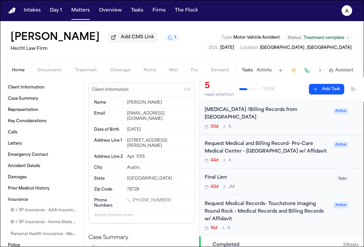
scroll to position [67, 0]
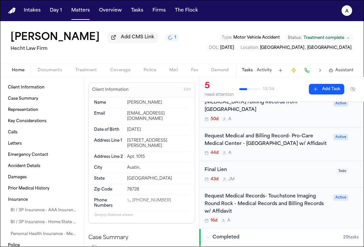
click at [310, 218] on div "16d A" at bounding box center [266, 220] width 125 height 5
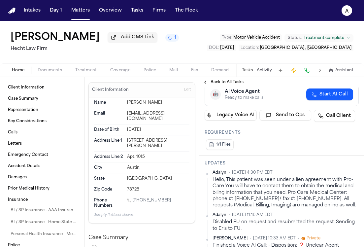
scroll to position [174, 0]
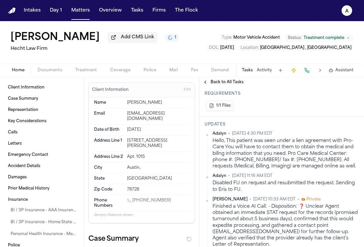
scroll to position [221, 0]
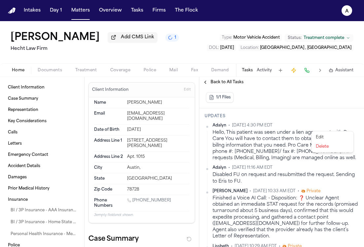
click at [350, 127] on html "**********" at bounding box center [182, 123] width 364 height 247
click at [340, 136] on div "Edit" at bounding box center [332, 137] width 39 height 9
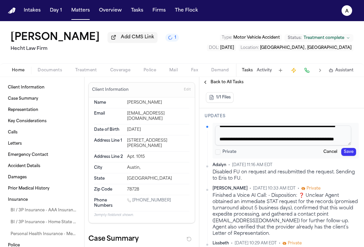
scroll to position [65, 0]
drag, startPoint x: 219, startPoint y: 134, endPoint x: 296, endPoint y: 193, distance: 97.4
click at [296, 193] on div "**********" at bounding box center [281, 188] width 154 height 131
paste textarea "**********"
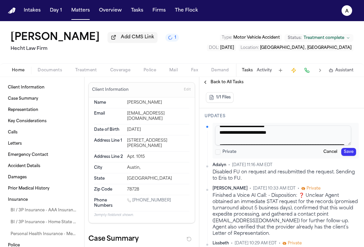
scroll to position [0, 0]
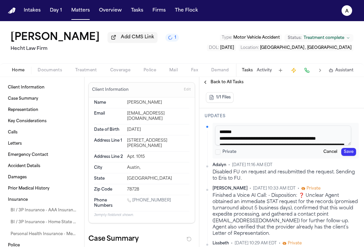
type textarea "**********"
click at [344, 147] on div "**********" at bounding box center [285, 141] width 146 height 36
click at [344, 151] on button "Save" at bounding box center [348, 152] width 15 height 8
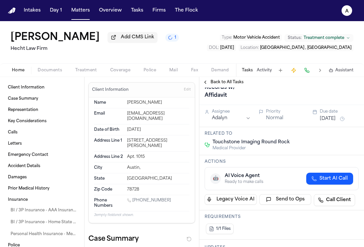
scroll to position [66, 0]
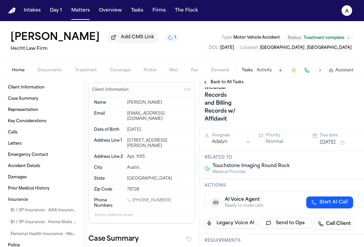
click at [335, 142] on button "Aug 26, 2025" at bounding box center [327, 142] width 16 height 7
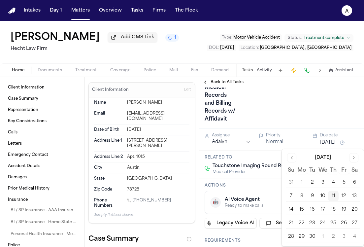
click at [301, 207] on button "15" at bounding box center [301, 209] width 11 height 11
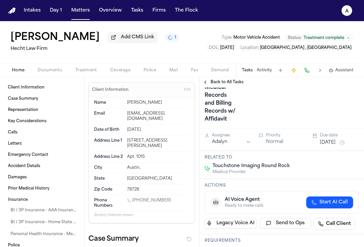
click at [298, 90] on div "Request Medical Records- Touchstone Imaging Round Rock - Medical Records and Bi…" at bounding box center [258, 76] width 108 height 98
click at [81, 12] on button "Matters" at bounding box center [81, 11] width 24 height 12
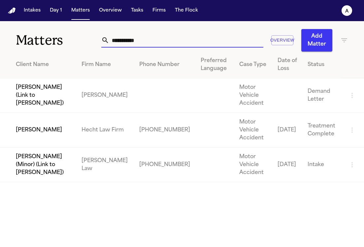
drag, startPoint x: 168, startPoint y: 36, endPoint x: 75, endPoint y: 37, distance: 93.0
click at [75, 37] on div "**********" at bounding box center [182, 36] width 364 height 30
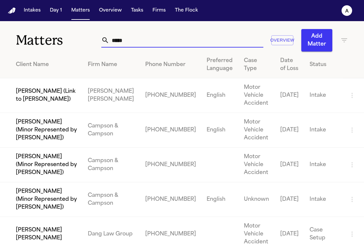
type input "******"
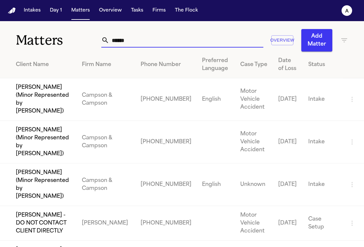
drag, startPoint x: 147, startPoint y: 38, endPoint x: 74, endPoint y: 45, distance: 73.2
click at [74, 45] on div "Matters ****** Overview Add Matter" at bounding box center [182, 36] width 364 height 30
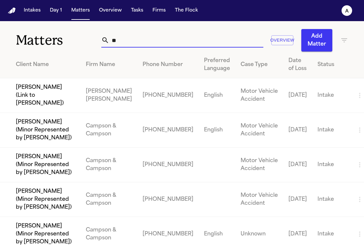
type input "*"
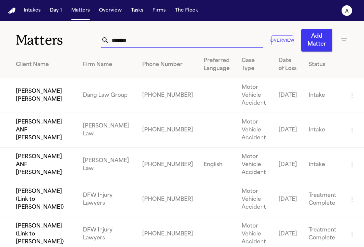
type input "********"
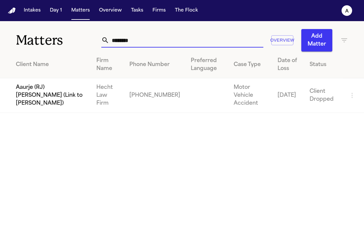
drag, startPoint x: 136, startPoint y: 44, endPoint x: 85, endPoint y: 42, distance: 50.8
click at [85, 42] on div "Matters ******** Overview Add Matter" at bounding box center [182, 36] width 364 height 30
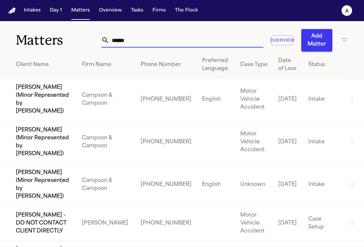
click at [134, 49] on div "****** Overview Add Matter" at bounding box center [224, 40] width 247 height 22
drag, startPoint x: 139, startPoint y: 39, endPoint x: 58, endPoint y: 39, distance: 81.1
click at [58, 39] on div "Matters ****** Overview Add Matter" at bounding box center [182, 36] width 364 height 30
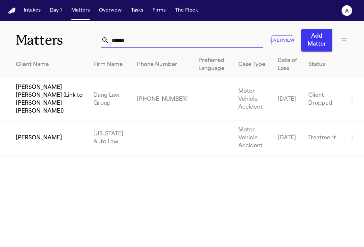
type input "******"
click at [48, 131] on td "[PERSON_NAME]" at bounding box center [44, 138] width 88 height 35
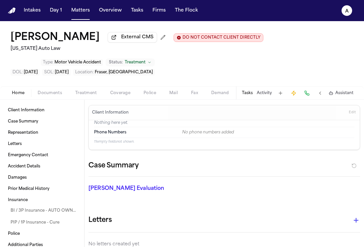
click at [247, 96] on button "Tasks" at bounding box center [247, 92] width 11 height 5
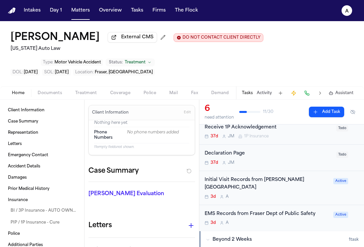
scroll to position [84, 0]
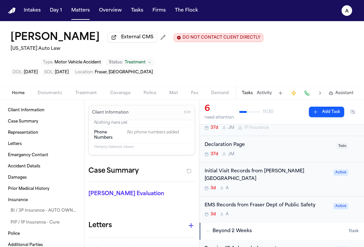
click at [313, 185] on div "Initial Visit Records from Henry Ford Hospital 3d A Active" at bounding box center [281, 179] width 164 height 34
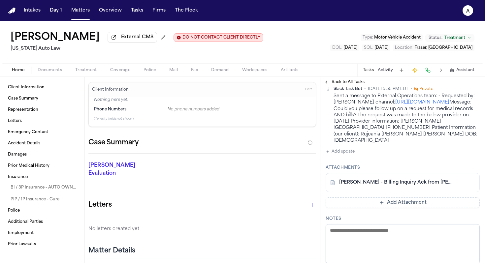
scroll to position [351, 0]
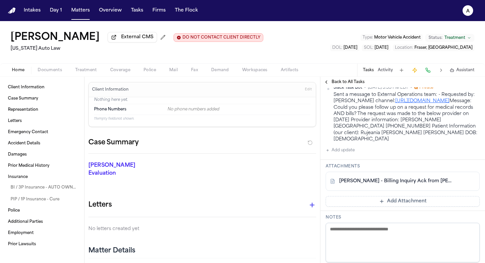
click at [351, 149] on button "Add update" at bounding box center [339, 150] width 29 height 8
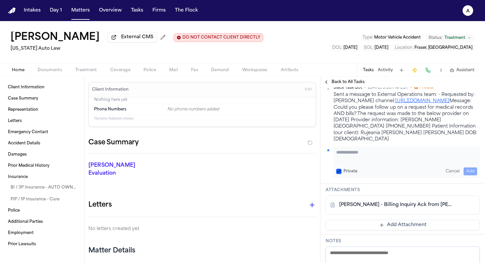
click at [351, 154] on textarea "Add your update" at bounding box center [406, 155] width 141 height 13
type textarea "**********"
click at [338, 170] on button "Private" at bounding box center [338, 171] width 5 height 5
click at [363, 171] on button "Add" at bounding box center [470, 171] width 14 height 8
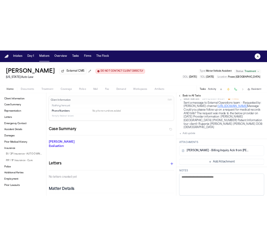
scroll to position [374, 0]
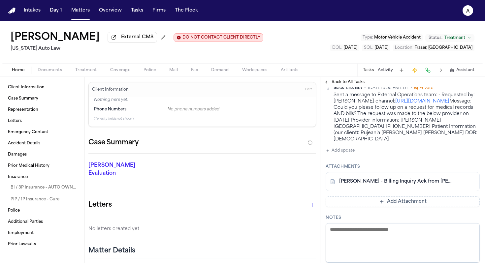
click at [363, 207] on button "Add Attachment" at bounding box center [402, 201] width 154 height 11
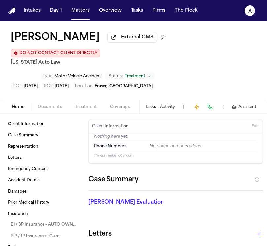
click at [150, 100] on div "Tasks Activity Assistant" at bounding box center [200, 106] width 123 height 13
click at [150, 104] on button "Tasks" at bounding box center [150, 106] width 11 height 5
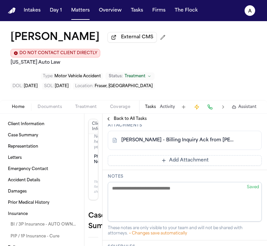
scroll to position [445, 0]
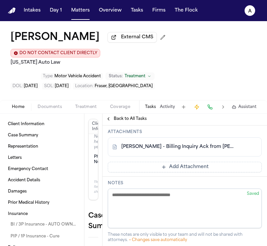
click at [165, 162] on button "Add Attachment" at bounding box center [185, 167] width 154 height 11
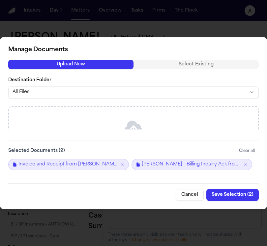
click at [238, 194] on button "Save Selection ( 2 )" at bounding box center [232, 195] width 52 height 12
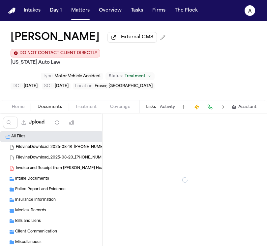
click at [48, 104] on span "Documents" at bounding box center [50, 106] width 24 height 5
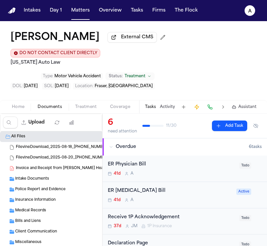
scroll to position [5, 0]
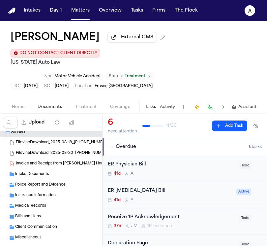
click at [53, 213] on div "Bills and Liens ( 6 )" at bounding box center [85, 216] width 141 height 6
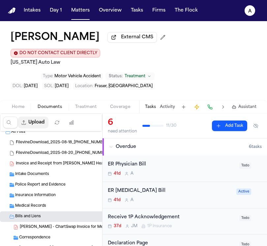
click at [38, 116] on button "Upload" at bounding box center [33, 122] width 31 height 12
select select "**********"
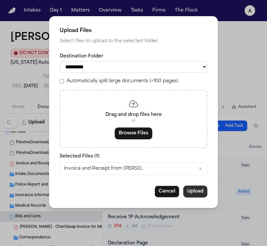
click at [197, 191] on button "Upload" at bounding box center [195, 191] width 24 height 12
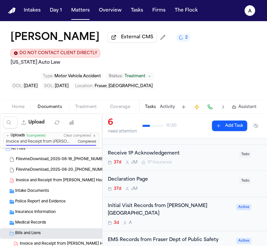
scroll to position [78, 0]
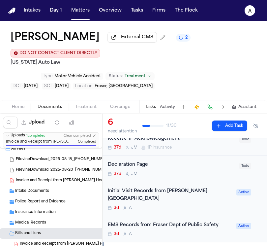
click at [195, 204] on div "Initial Visit Records from Henry Ford Hospital 3d A Active" at bounding box center [185, 199] width 164 height 34
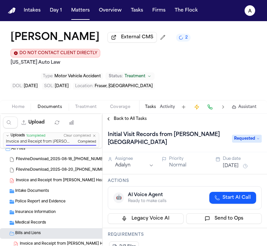
click at [230, 164] on button "[DATE]" at bounding box center [231, 166] width 16 height 7
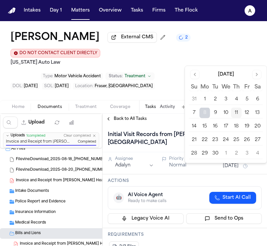
click at [218, 126] on button "16" at bounding box center [215, 126] width 11 height 11
click at [208, 183] on h3 "Actions" at bounding box center [185, 180] width 154 height 5
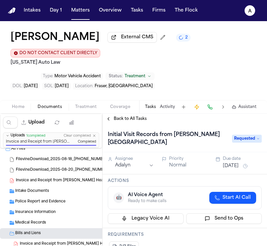
click at [235, 164] on button "[DATE]" at bounding box center [231, 166] width 16 height 7
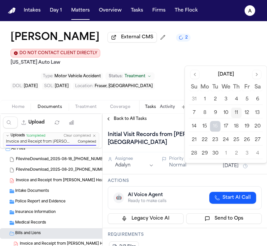
click at [236, 125] on button "18" at bounding box center [236, 126] width 11 height 11
click at [176, 124] on div "Back to All Tasks" at bounding box center [185, 118] width 164 height 11
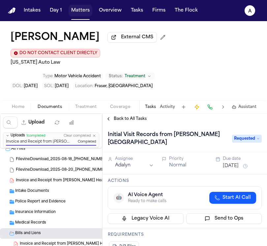
click at [86, 5] on button "Matters" at bounding box center [81, 11] width 24 height 12
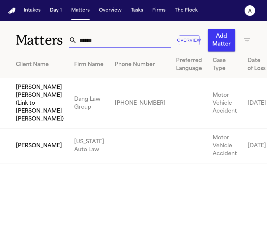
drag, startPoint x: 102, startPoint y: 39, endPoint x: 51, endPoint y: 38, distance: 50.4
click at [51, 38] on div "Matters ****** Overview Add Matter" at bounding box center [133, 36] width 267 height 30
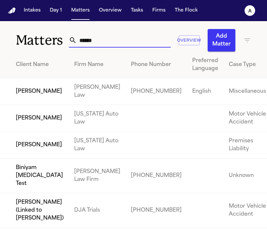
type input "******"
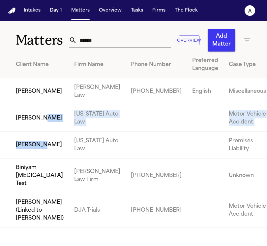
drag, startPoint x: 23, startPoint y: 141, endPoint x: 26, endPoint y: 180, distance: 39.0
click at [26, 180] on tbody "Courtney Barnes Ugwonali Law +17065703468 English Miscellaneous 2025-08-30 Inta…" at bounding box center [180, 152] width 360 height 149
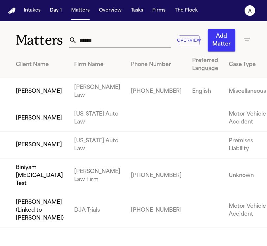
click at [26, 158] on td "Avery Barnes" at bounding box center [34, 145] width 69 height 27
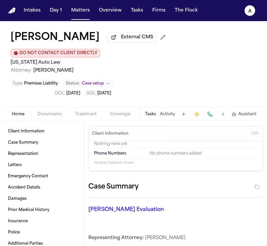
click at [151, 111] on button "Tasks" at bounding box center [150, 113] width 11 height 5
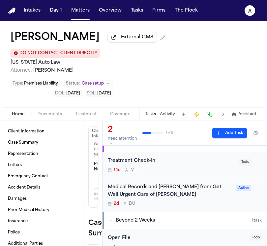
scroll to position [12, 0]
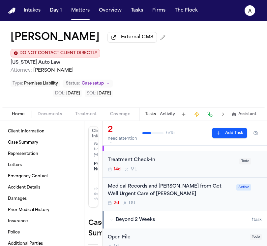
click at [181, 185] on div "Medical Records and Bill from Get Well Urgent Care of Taylor" at bounding box center [170, 190] width 125 height 15
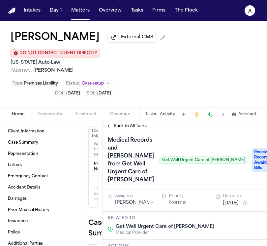
scroll to position [1, 0]
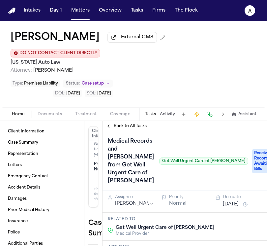
click at [252, 162] on span "Received Records, Awaiting Bills" at bounding box center [265, 161] width 26 height 24
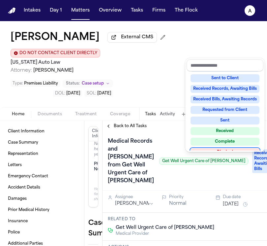
scroll to position [103, 0]
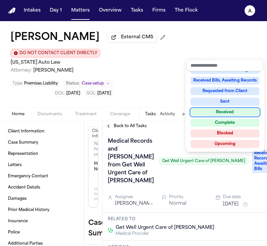
click at [238, 110] on div "Received" at bounding box center [225, 112] width 69 height 8
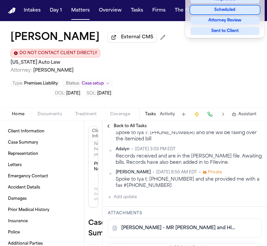
scroll to position [204, 0]
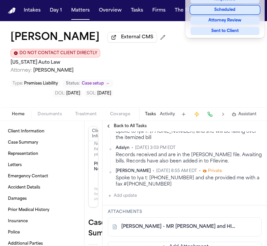
click at [140, 170] on div "Medical Records and Bill from Get Well Urgent Care of Taylor Get Well Urgent Ca…" at bounding box center [185, 191] width 164 height 529
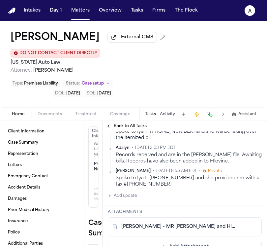
click at [144, 169] on div "Daniela Uribe • Sep 8, 2025 9:28 AM EDT • Private Spoke to Iya T: 734-589-1300 …" at bounding box center [185, 161] width 154 height 78
click at [127, 192] on button "Add update" at bounding box center [122, 196] width 29 height 8
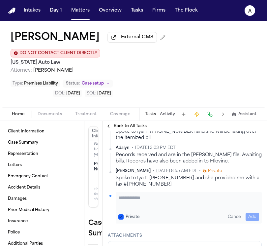
click at [131, 194] on textarea "Add your update" at bounding box center [188, 200] width 141 height 13
click at [120, 214] on button "Private" at bounding box center [120, 216] width 5 height 5
click at [128, 194] on textarea "Add your update" at bounding box center [188, 200] width 141 height 13
click at [232, 194] on textarea "**********" at bounding box center [186, 200] width 136 height 13
type textarea "**********"
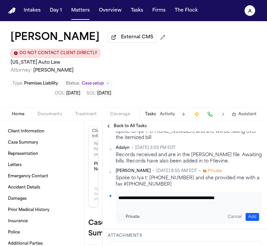
click at [251, 213] on button "Add" at bounding box center [253, 217] width 14 height 8
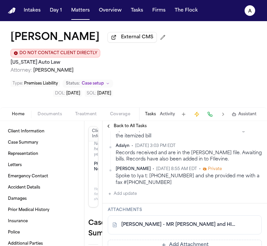
scroll to position [0, 0]
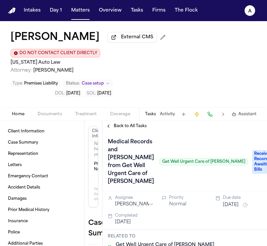
click at [252, 166] on span "Received Records, Awaiting Bills" at bounding box center [265, 162] width 26 height 24
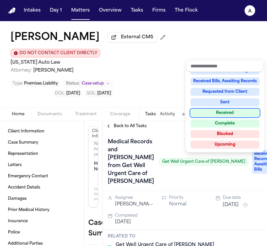
click at [233, 112] on div "Received" at bounding box center [225, 113] width 69 height 8
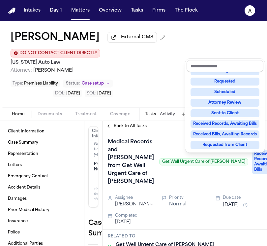
scroll to position [15, 0]
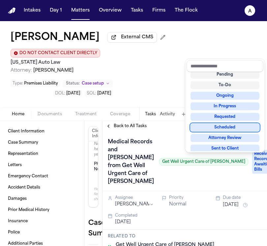
click at [179, 136] on div "Medical Records and Bill from Get Well Urgent Care of Taylor Get Well Urgent Ca…" at bounding box center [185, 161] width 154 height 50
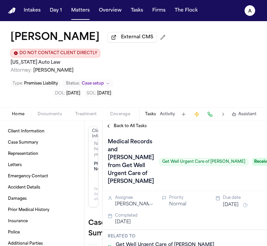
click at [16, 111] on span "Home" at bounding box center [18, 113] width 13 height 5
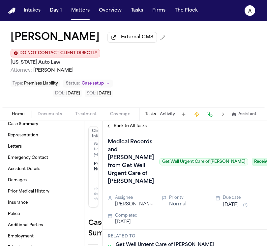
click at [53, 107] on div "Home Documents Treatment Coverage Police Mail Fax Demand Workspaces Artifacts T…" at bounding box center [133, 113] width 267 height 13
click at [53, 111] on span "Documents" at bounding box center [50, 113] width 24 height 5
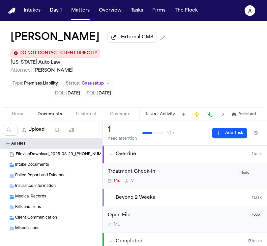
click at [44, 204] on div "Bills and Liens" at bounding box center [85, 207] width 141 height 6
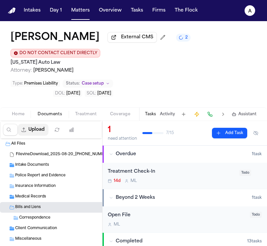
click at [39, 132] on button "Upload" at bounding box center [33, 130] width 31 height 12
select select "**********"
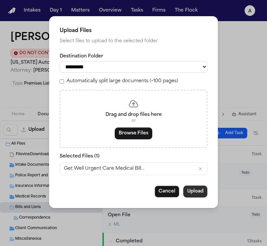
click at [201, 192] on button "Upload" at bounding box center [195, 191] width 24 height 12
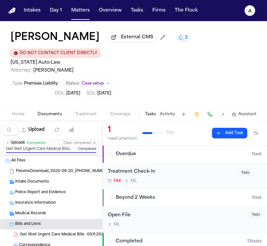
click at [28, 97] on div "DOL : 2025-03-11 SOL : 2028-03-11" at bounding box center [62, 93] width 103 height 7
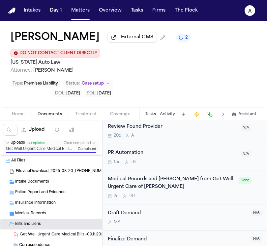
scroll to position [354, 0]
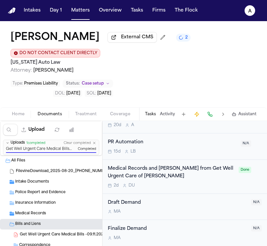
click at [206, 177] on div "Medical Records and Bill from Get Well Urgent Care of Taylor" at bounding box center [171, 172] width 127 height 15
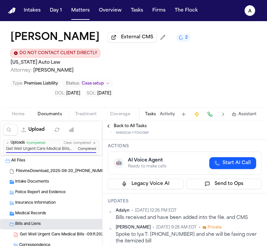
scroll to position [92, 0]
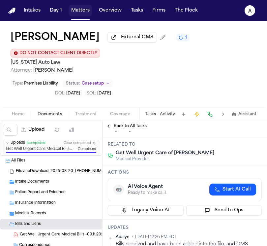
click at [86, 12] on button "Matters" at bounding box center [81, 11] width 24 height 12
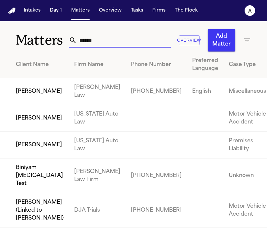
drag, startPoint x: 120, startPoint y: 43, endPoint x: 41, endPoint y: 43, distance: 79.1
click at [41, 43] on div "Matters ****** Overview Add Matter" at bounding box center [133, 36] width 267 height 30
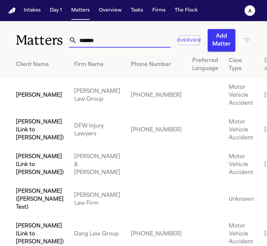
type input "*******"
drag, startPoint x: 32, startPoint y: 105, endPoint x: 81, endPoint y: 161, distance: 74.5
click at [81, 161] on tbody "Matthew Trapanotto Romanow Law Group +17244540114 Motor Vehicle Accident 2024-1…" at bounding box center [173, 203] width 347 height 250
click at [109, 42] on input "*******" at bounding box center [124, 40] width 94 height 15
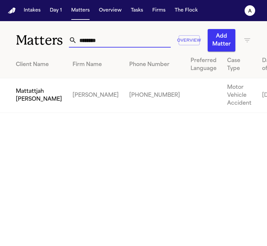
type input "********"
click at [29, 101] on td "Mattattjah [PERSON_NAME]" at bounding box center [33, 95] width 67 height 35
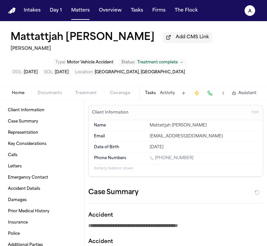
type textarea "*"
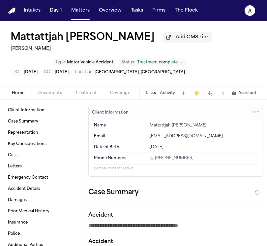
type textarea "*"
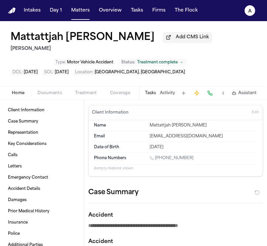
type textarea "*"
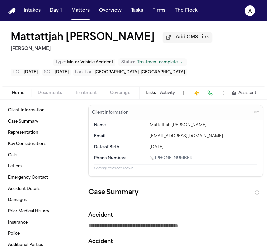
type textarea "*"
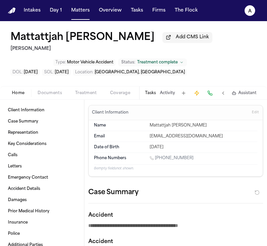
type textarea "*"
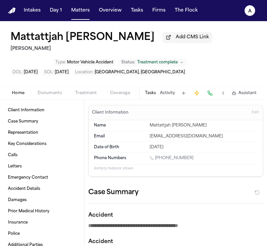
type textarea "*"
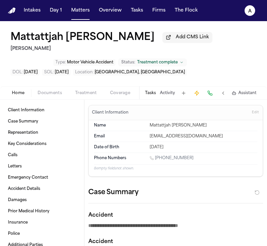
type textarea "*"
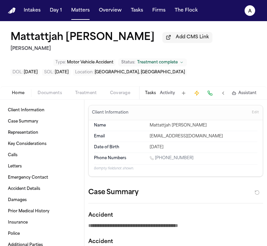
type textarea "*"
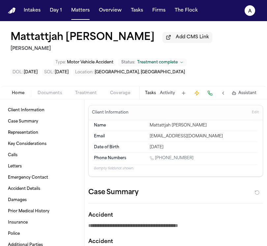
type textarea "*"
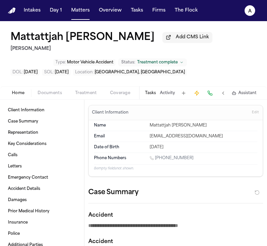
type textarea "*"
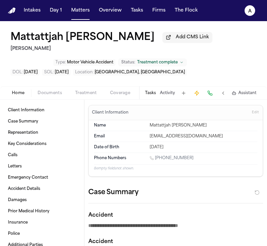
type textarea "*"
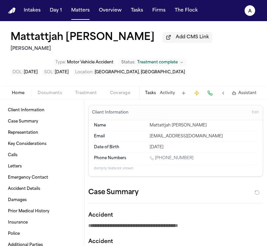
type textarea "*"
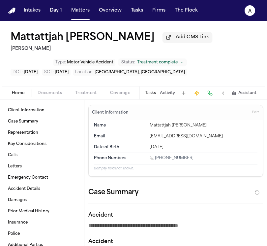
type textarea "*"
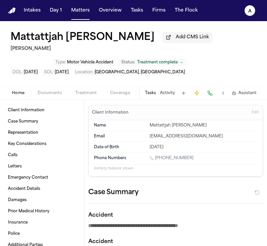
type textarea "*"
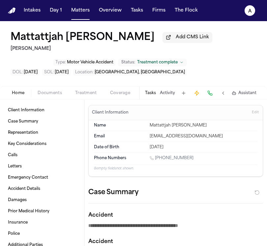
type textarea "*"
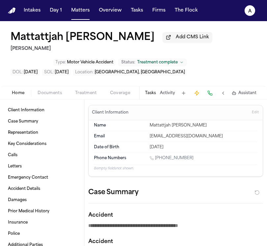
type textarea "*"
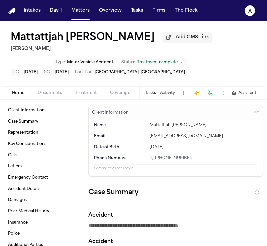
type textarea "*"
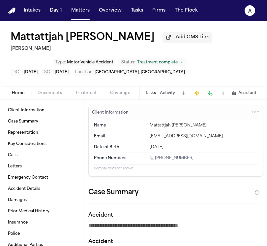
type textarea "*"
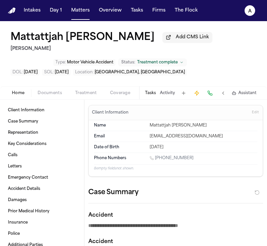
type textarea "*"
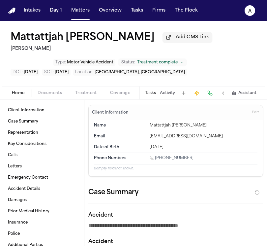
type textarea "*"
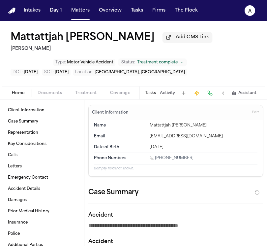
type textarea "*"
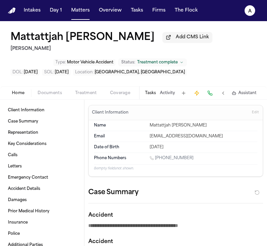
type textarea "*"
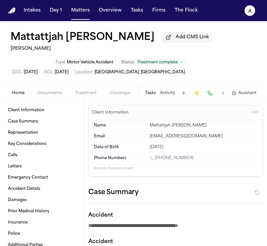
type textarea "*"
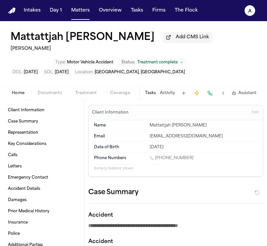
type textarea "*"
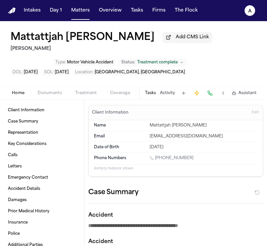
type textarea "*"
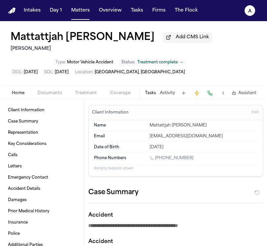
type textarea "*"
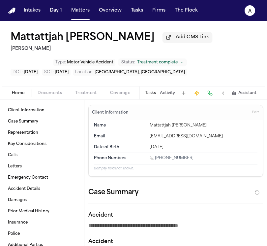
type textarea "*"
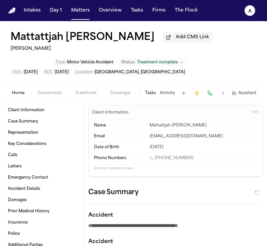
type textarea "*"
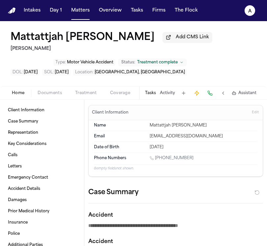
type textarea "*"
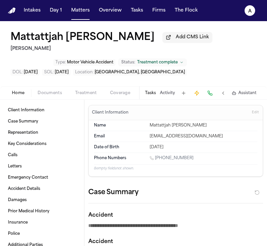
type textarea "*"
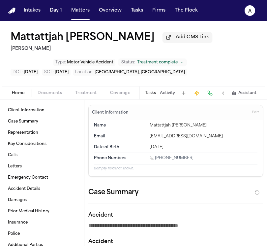
type textarea "*"
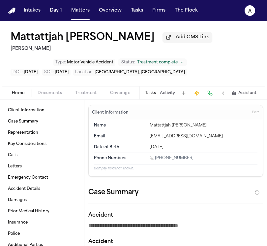
type textarea "*"
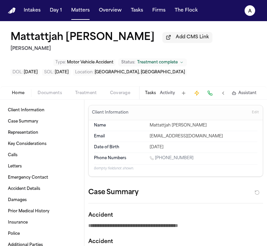
type textarea "*"
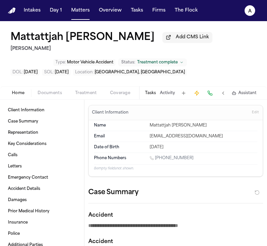
type textarea "*"
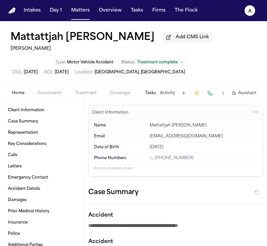
type textarea "*"
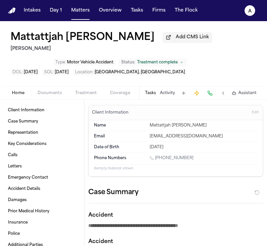
type textarea "*"
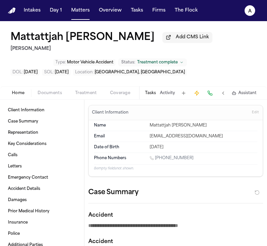
type textarea "*"
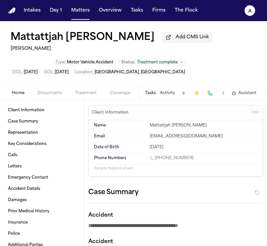
type textarea "*"
click at [150, 95] on button "Tasks" at bounding box center [150, 92] width 11 height 5
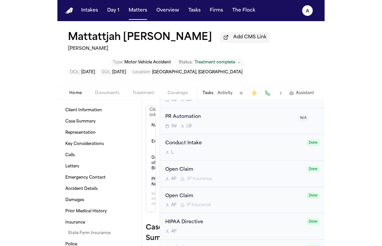
scroll to position [541, 0]
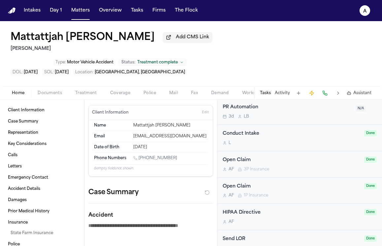
click at [268, 90] on button "Tasks" at bounding box center [265, 92] width 11 height 5
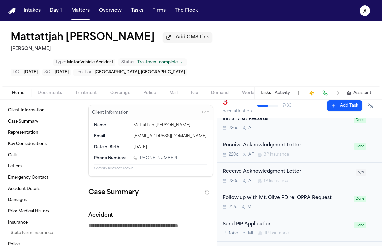
scroll to position [0, 0]
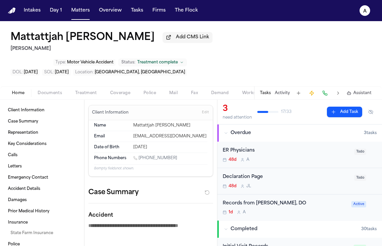
click at [297, 209] on div "1d A" at bounding box center [285, 211] width 125 height 5
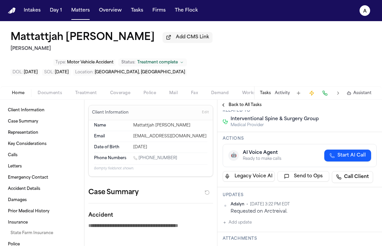
scroll to position [79, 0]
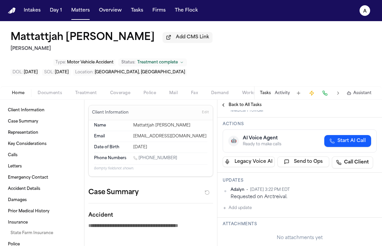
click at [247, 204] on button "Add update" at bounding box center [237, 208] width 29 height 8
click at [240, 206] on textarea "Add your update" at bounding box center [303, 212] width 141 height 13
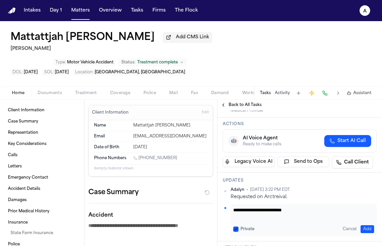
click at [271, 206] on textarea "**********" at bounding box center [301, 212] width 136 height 13
click at [233, 226] on button "Private" at bounding box center [235, 228] width 5 height 5
click at [361, 225] on button "Add" at bounding box center [367, 229] width 14 height 8
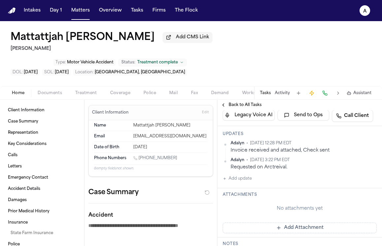
scroll to position [125, 0]
click at [292, 223] on button "Add Attachment" at bounding box center [300, 228] width 154 height 11
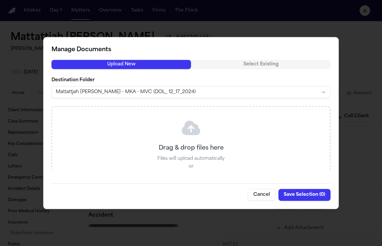
click at [266, 196] on button "Cancel" at bounding box center [262, 195] width 28 height 12
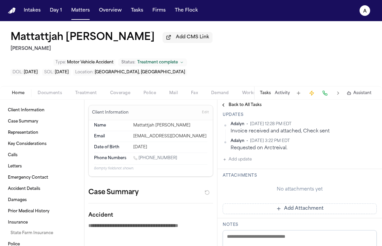
scroll to position [147, 0]
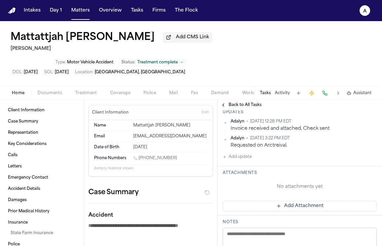
click at [264, 201] on button "Add Attachment" at bounding box center [300, 205] width 154 height 11
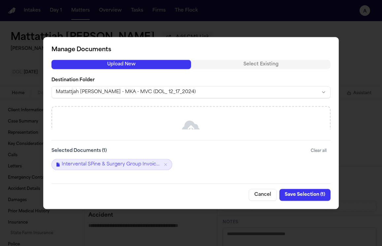
click at [313, 193] on button "Save Selection ( 1 )" at bounding box center [304, 195] width 51 height 12
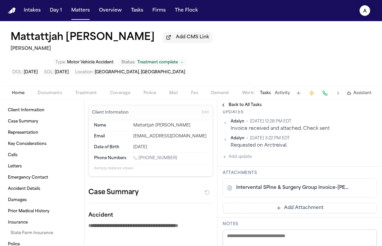
click at [363, 6] on icon "A" at bounding box center [364, 10] width 11 height 11
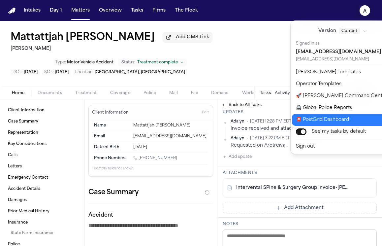
click at [320, 115] on button "📮 PostGrid Dashboard" at bounding box center [347, 120] width 110 height 12
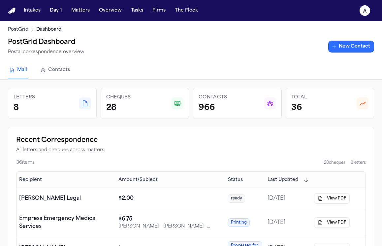
click at [359, 48] on link "New Contact" at bounding box center [351, 47] width 46 height 12
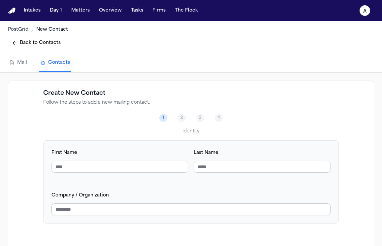
click at [120, 204] on input "Company / Organization" at bounding box center [190, 209] width 279 height 12
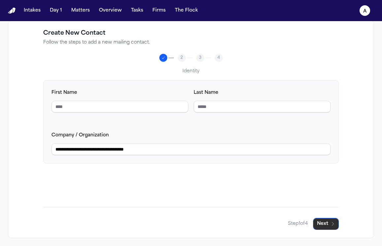
click at [330, 223] on icon "button" at bounding box center [332, 223] width 5 height 5
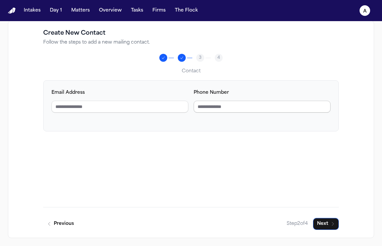
click at [221, 105] on input "Phone Number" at bounding box center [261, 107] width 137 height 12
paste input "**********"
click at [333, 225] on icon "button" at bounding box center [332, 223] width 5 height 5
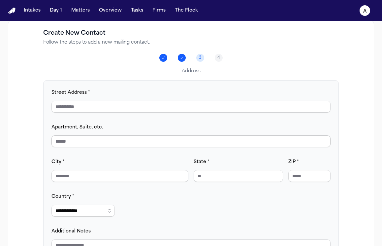
click at [83, 140] on input "Apartment, Suite, etc." at bounding box center [190, 141] width 279 height 12
click at [95, 105] on input "Street Address *" at bounding box center [190, 107] width 279 height 12
paste input "**********"
drag, startPoint x: 138, startPoint y: 107, endPoint x: 100, endPoint y: 107, distance: 37.9
click at [100, 107] on input "**********" at bounding box center [190, 107] width 279 height 12
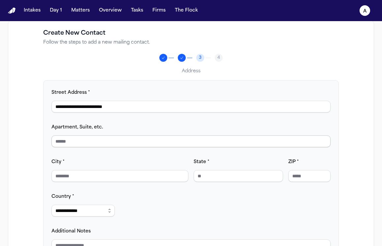
click at [87, 141] on input "Apartment, Suite, etc." at bounding box center [190, 141] width 279 height 12
paste input "*********"
drag, startPoint x: 127, startPoint y: 106, endPoint x: 101, endPoint y: 107, distance: 26.0
click at [101, 107] on input "**********" at bounding box center [190, 107] width 279 height 12
click at [78, 179] on input "City *" at bounding box center [119, 176] width 137 height 12
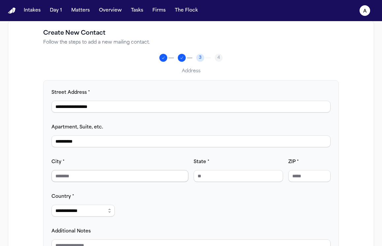
paste input "**********"
click at [108, 175] on input "**********" at bounding box center [119, 176] width 137 height 12
click at [232, 177] on input "State *" at bounding box center [237, 176] width 89 height 12
click at [316, 174] on input "ZIP *" at bounding box center [309, 176] width 42 height 12
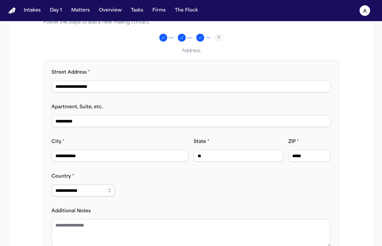
scroll to position [98, 0]
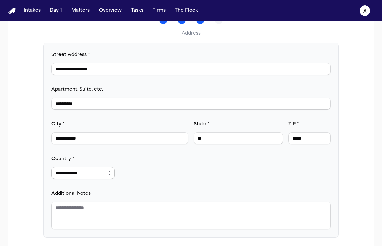
click at [96, 168] on select "**********" at bounding box center [82, 173] width 63 height 12
click at [51, 167] on select "**********" at bounding box center [82, 173] width 63 height 12
click at [99, 210] on textarea "Additional Notes" at bounding box center [190, 215] width 279 height 28
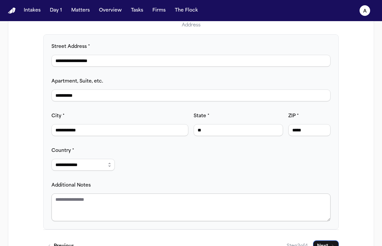
scroll to position [111, 0]
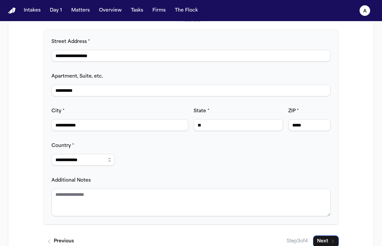
click at [158, 175] on div "**********" at bounding box center [190, 127] width 279 height 178
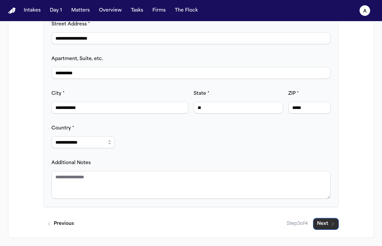
click at [325, 223] on button "Next" at bounding box center [326, 224] width 26 height 12
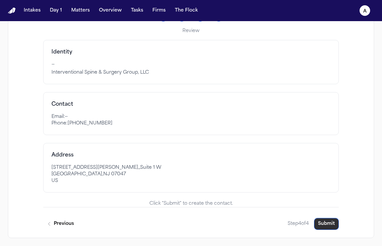
click at [333, 223] on button "Submit" at bounding box center [326, 224] width 25 height 12
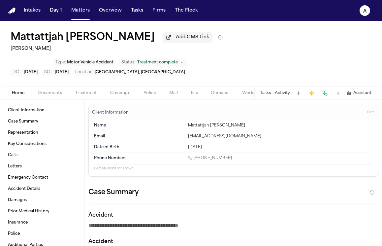
type textarea "*"
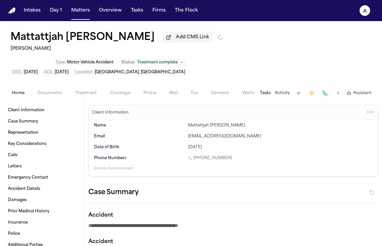
type textarea "*"
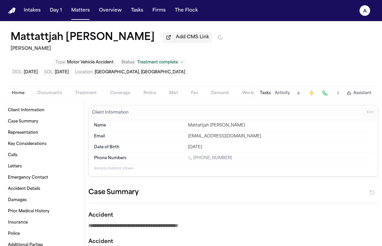
type textarea "*"
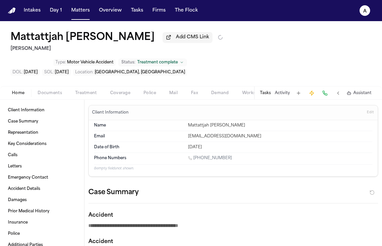
type textarea "*"
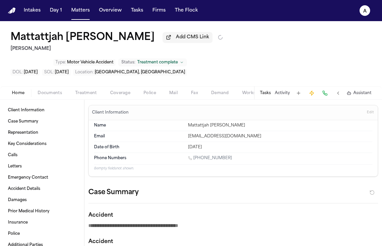
type textarea "*"
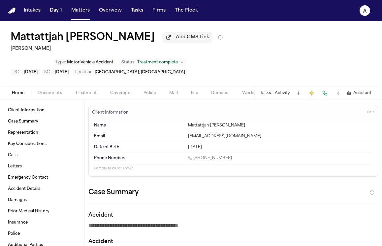
type textarea "*"
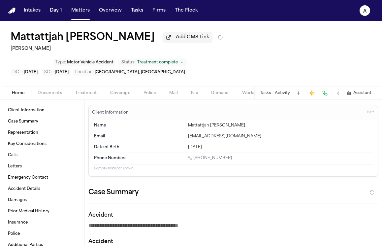
type textarea "*"
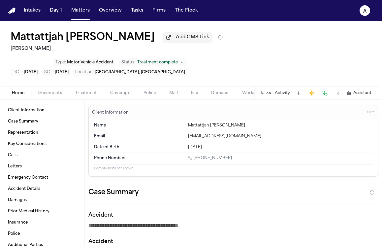
type textarea "*"
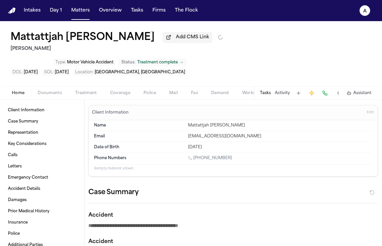
type textarea "*"
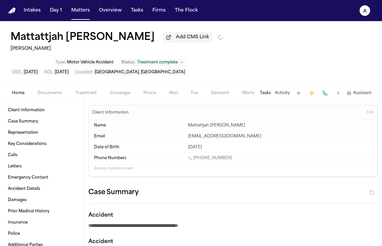
type textarea "*"
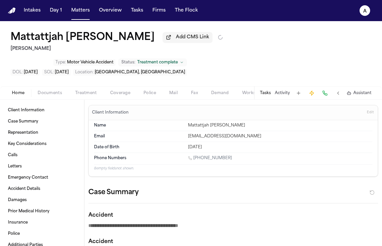
type textarea "*"
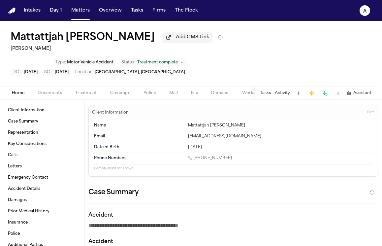
type textarea "*"
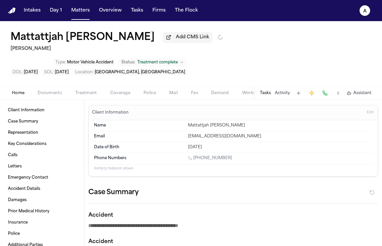
type textarea "*"
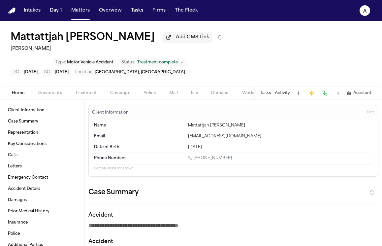
type textarea "*"
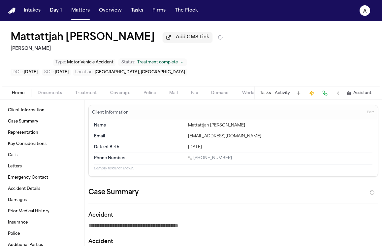
type textarea "*"
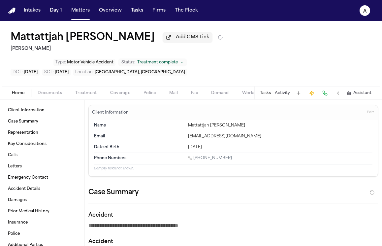
type textarea "*"
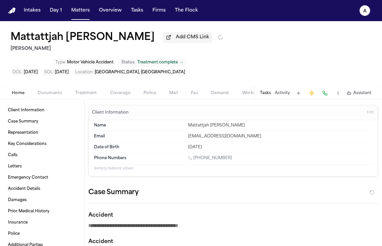
type textarea "*"
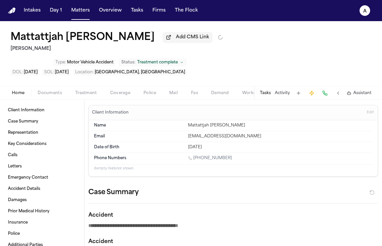
type textarea "*"
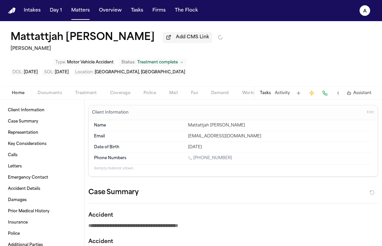
type textarea "*"
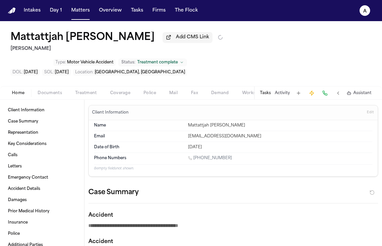
type textarea "*"
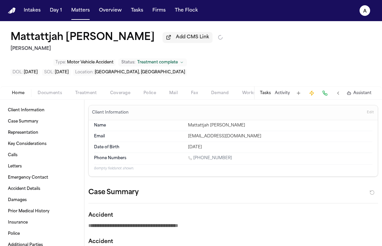
type textarea "*"
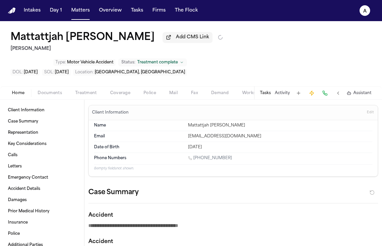
type textarea "*"
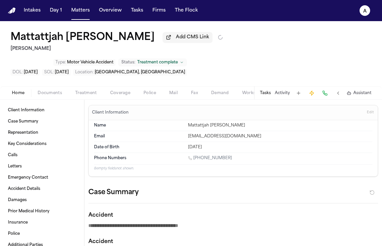
type textarea "*"
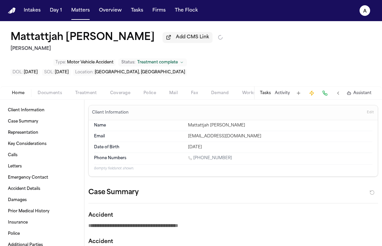
type textarea "*"
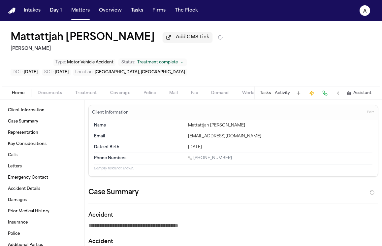
type textarea "*"
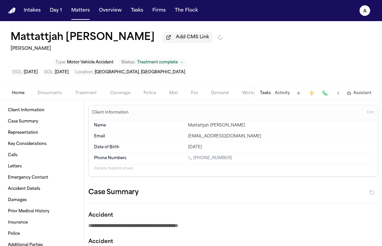
type textarea "*"
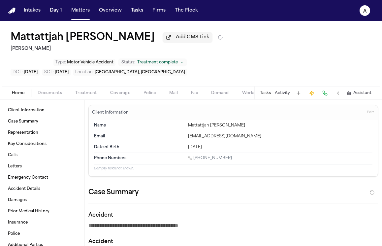
type textarea "*"
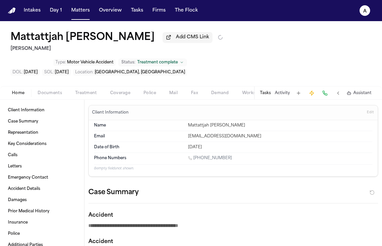
type textarea "*"
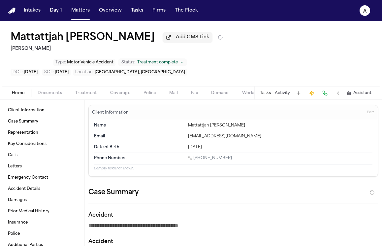
type textarea "*"
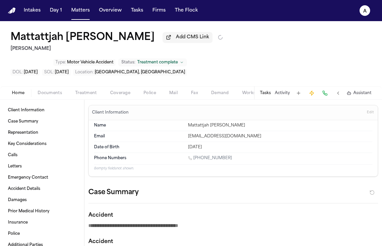
type textarea "*"
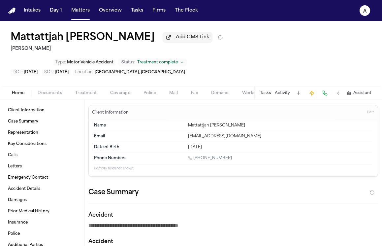
type textarea "*"
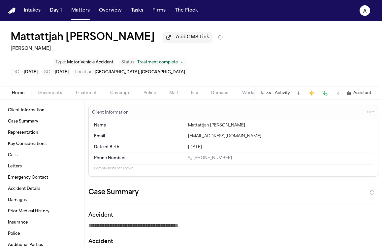
type textarea "*"
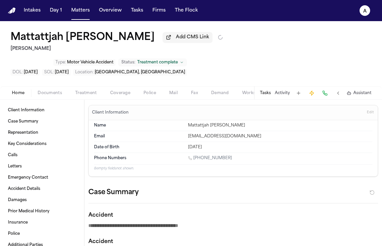
type textarea "*"
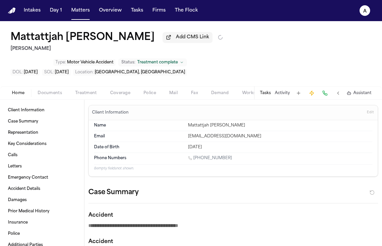
type textarea "*"
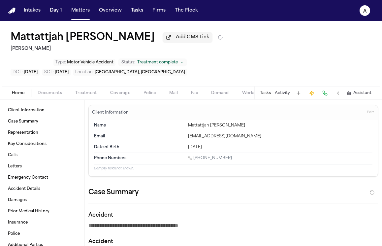
type textarea "*"
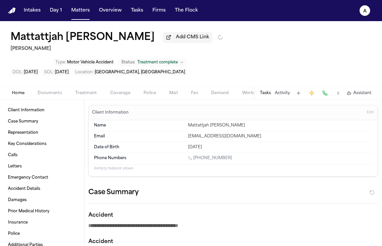
type textarea "*"
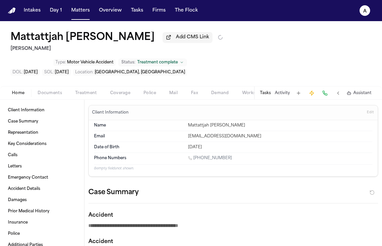
type textarea "*"
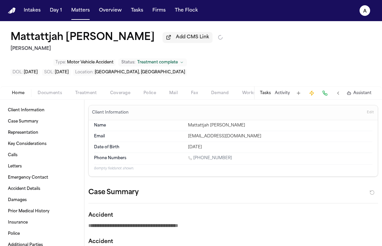
type textarea "*"
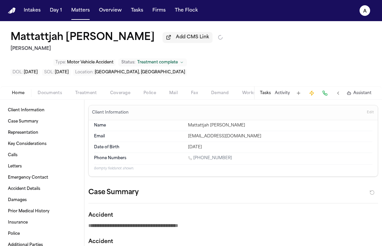
type textarea "*"
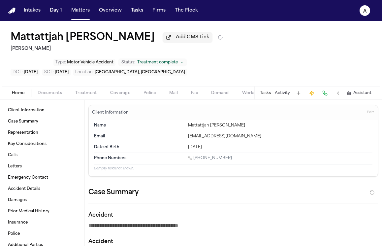
type textarea "*"
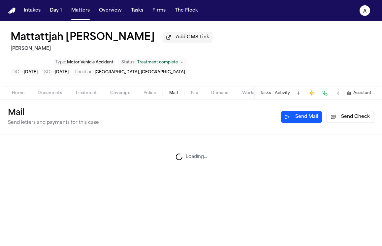
click at [172, 90] on span "Mail" at bounding box center [173, 92] width 9 height 5
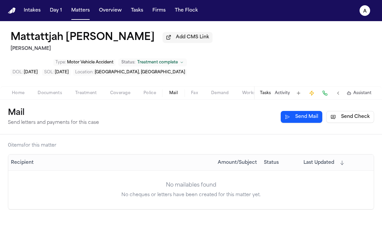
click at [354, 111] on button "Send Check" at bounding box center [350, 117] width 48 height 12
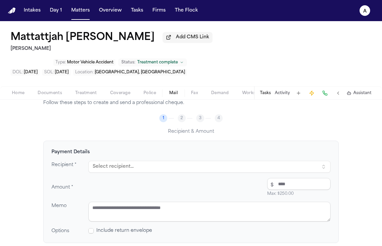
scroll to position [45, 0]
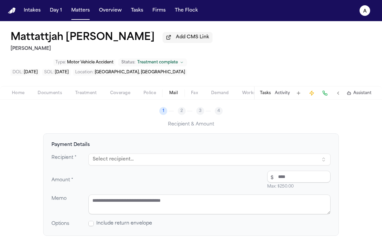
click at [149, 153] on button "Select recipient..." at bounding box center [209, 159] width 242 height 12
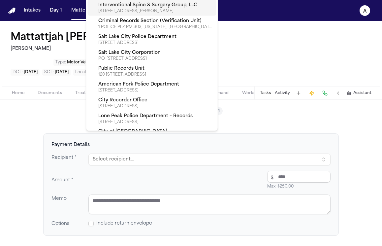
click at [177, 10] on div "8901 KENNEDY BLVD STE 1, NORTH BERGEN, NJ, 07047-5344" at bounding box center [155, 11] width 115 height 5
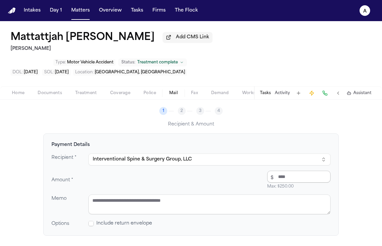
click at [299, 170] on input "number" at bounding box center [298, 176] width 63 height 12
click at [215, 194] on textarea at bounding box center [209, 204] width 242 height 20
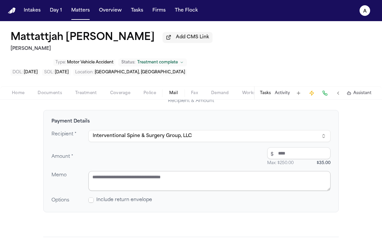
paste textarea "**********"
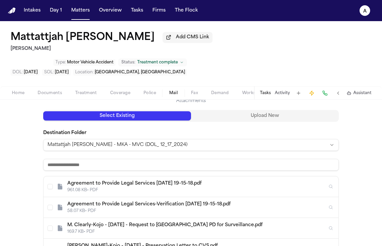
click at [247, 110] on div "Select Existing Upload New" at bounding box center [190, 116] width 295 height 12
click at [253, 110] on div "Select Existing Upload New" at bounding box center [190, 116] width 295 height 12
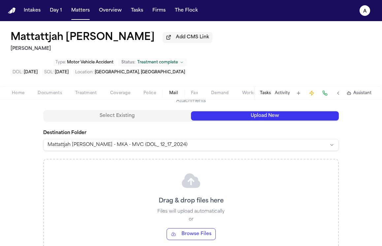
click at [245, 111] on button "Upload New" at bounding box center [265, 115] width 148 height 9
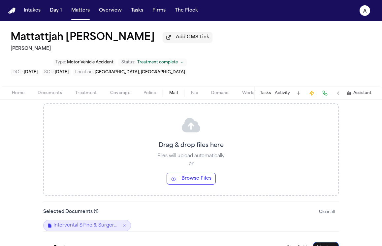
scroll to position [119, 0]
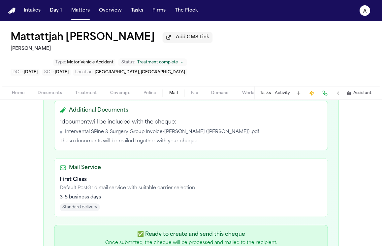
scroll to position [261, 0]
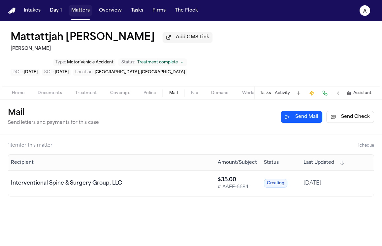
click at [82, 12] on button "Matters" at bounding box center [81, 11] width 24 height 12
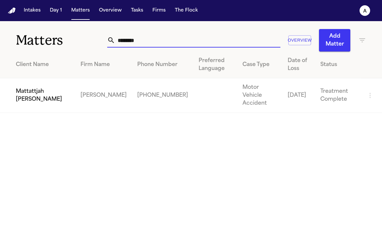
drag, startPoint x: 154, startPoint y: 42, endPoint x: 67, endPoint y: 35, distance: 87.3
click at [67, 35] on div "Matters ******** Overview Add Matter" at bounding box center [191, 36] width 382 height 30
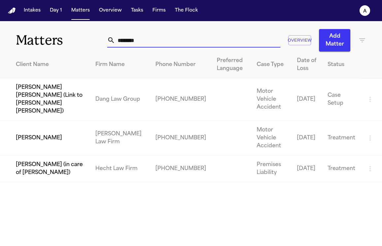
click at [43, 130] on td "[PERSON_NAME]" at bounding box center [45, 138] width 90 height 35
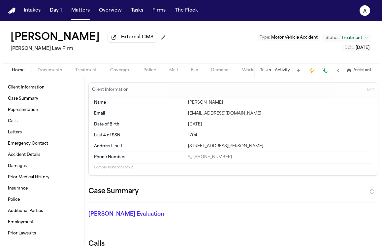
click at [265, 73] on button "Tasks" at bounding box center [265, 70] width 11 height 5
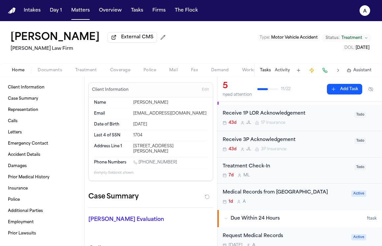
scroll to position [22, 0]
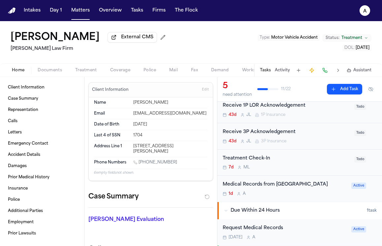
click at [286, 194] on div "1d A" at bounding box center [285, 193] width 125 height 5
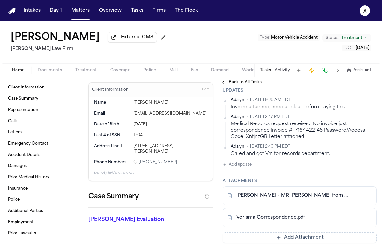
scroll to position [143, 0]
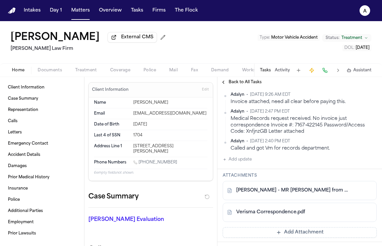
click at [244, 163] on button "Add update" at bounding box center [237, 159] width 29 height 8
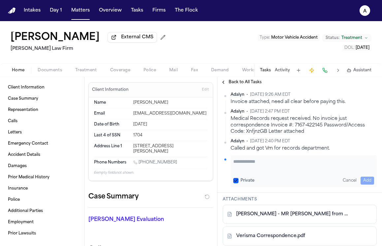
click at [235, 171] on textarea "Add your update" at bounding box center [303, 164] width 141 height 13
click at [245, 171] on textarea "**********" at bounding box center [301, 164] width 136 height 13
click at [343, 171] on textarea "**********" at bounding box center [301, 164] width 136 height 13
click at [360, 171] on textarea "**********" at bounding box center [301, 164] width 136 height 13
click at [330, 171] on textarea "**********" at bounding box center [301, 164] width 136 height 13
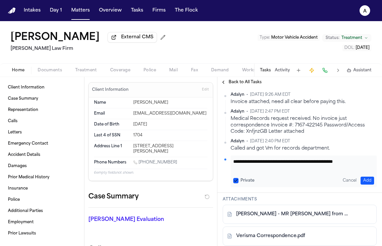
click at [362, 184] on button "Add" at bounding box center [367, 180] width 14 height 8
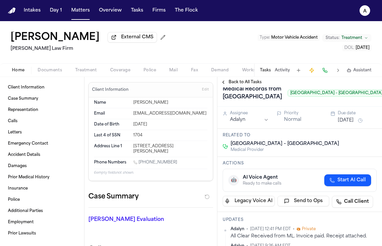
scroll to position [0, 0]
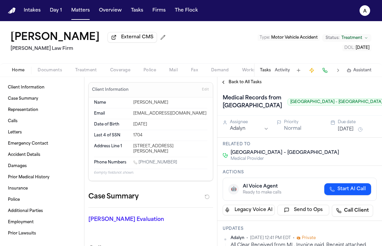
click at [345, 133] on button "[DATE]" at bounding box center [346, 129] width 16 height 7
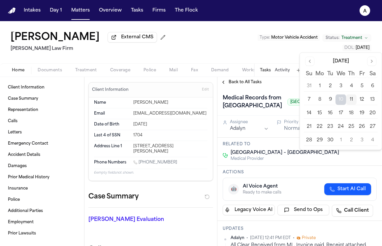
click at [339, 110] on button "17" at bounding box center [340, 113] width 11 height 11
click at [284, 96] on div "Medical Records from Harlem Hospital NYC Health + Hospitals – Harlem Hospital C…" at bounding box center [304, 102] width 163 height 18
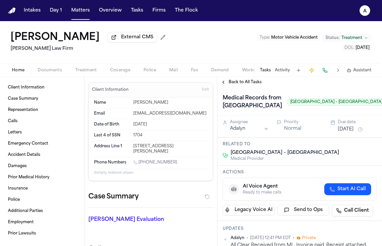
click at [59, 66] on div "Home Documents Treatment Coverage Police Mail Fax Demand Workspaces Artifacts T…" at bounding box center [191, 69] width 382 height 13
click at [55, 70] on span "Documents" at bounding box center [50, 70] width 24 height 5
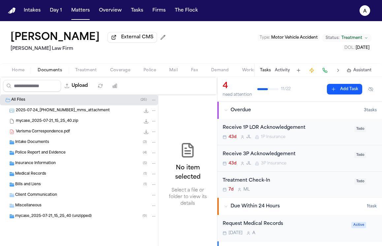
click at [57, 185] on div "Bills and Liens ( 1 )" at bounding box center [85, 184] width 141 height 6
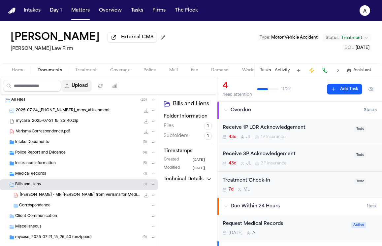
click at [88, 87] on button "Upload" at bounding box center [76, 86] width 31 height 12
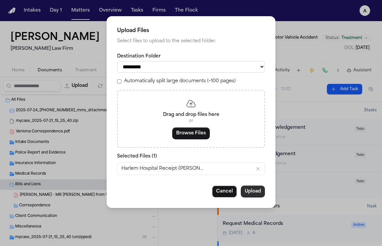
click at [252, 194] on button "Upload" at bounding box center [253, 191] width 24 height 12
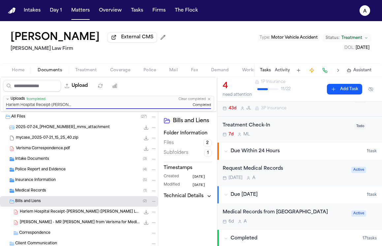
scroll to position [55, 0]
click at [316, 217] on div "Medical Records from Harlem Hospital 6d A" at bounding box center [285, 215] width 125 height 15
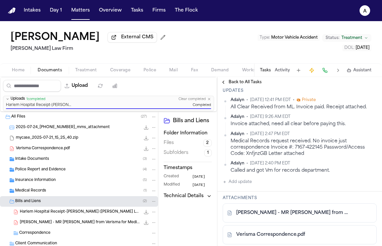
scroll to position [175, 0]
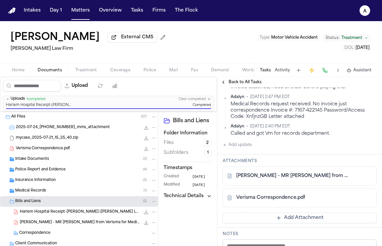
click at [268, 207] on div "Verisma Correspondence.pdf" at bounding box center [300, 197] width 154 height 19
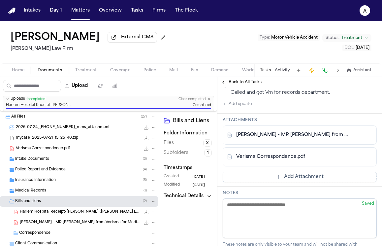
scroll to position [217, 0]
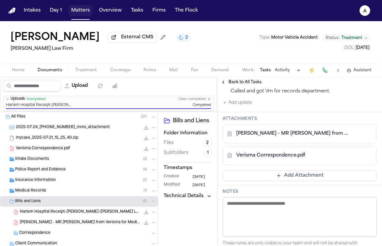
click at [90, 13] on button "Matters" at bounding box center [81, 11] width 24 height 12
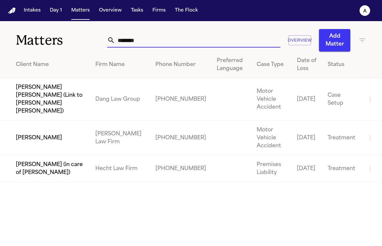
drag, startPoint x: 162, startPoint y: 38, endPoint x: 58, endPoint y: 37, distance: 103.5
click at [58, 37] on div "Matters ******** Overview Add Matter" at bounding box center [191, 36] width 382 height 30
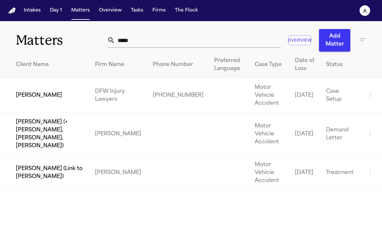
click at [36, 96] on td "[PERSON_NAME]" at bounding box center [45, 95] width 90 height 35
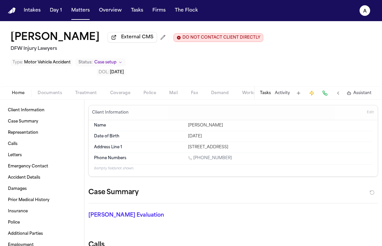
click at [270, 90] on button "Tasks" at bounding box center [265, 92] width 11 height 5
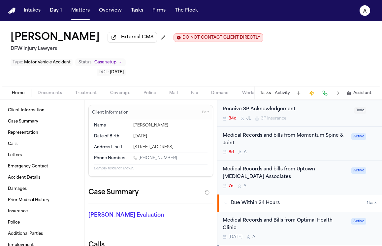
scroll to position [147, 0]
click at [295, 233] on div "Tomorrow A" at bounding box center [285, 235] width 125 height 5
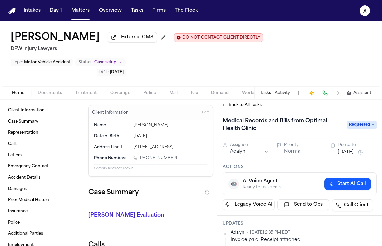
click at [353, 149] on button "[DATE]" at bounding box center [346, 152] width 16 height 7
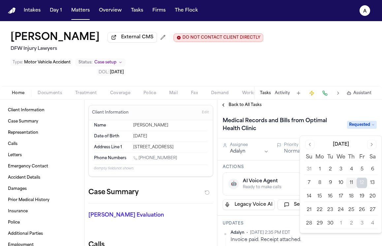
click at [331, 195] on button "16" at bounding box center [330, 196] width 11 height 11
click at [351, 197] on button "18" at bounding box center [351, 196] width 11 height 11
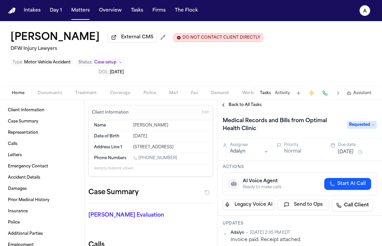
click at [290, 160] on div "Actions 🤖 AI Voice Agent Ready to make calls Start AI Call Legacy Voice AI Send…" at bounding box center [299, 187] width 164 height 55
click at [83, 15] on button "Matters" at bounding box center [81, 11] width 24 height 12
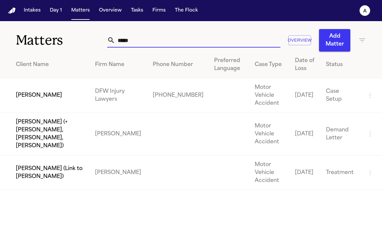
drag, startPoint x: 155, startPoint y: 42, endPoint x: 67, endPoint y: 36, distance: 88.2
click at [67, 36] on div "Matters ***** Overview Add Matter" at bounding box center [191, 36] width 382 height 30
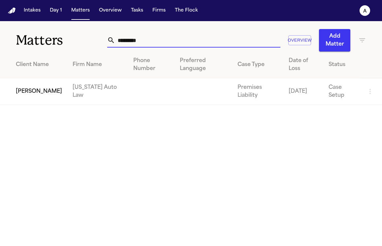
click at [33, 100] on td "[PERSON_NAME]" at bounding box center [33, 91] width 67 height 27
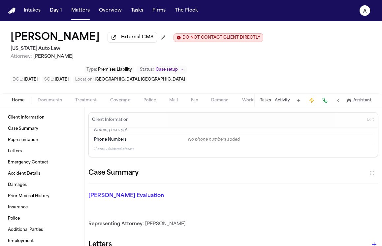
click at [269, 103] on button "Tasks" at bounding box center [265, 100] width 11 height 5
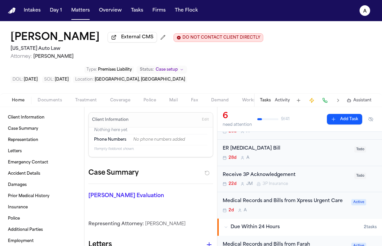
scroll to position [36, 0]
click at [314, 212] on div "2d A" at bounding box center [285, 209] width 125 height 5
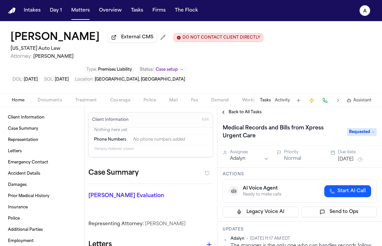
click at [363, 135] on span "Requested" at bounding box center [362, 132] width 30 height 8
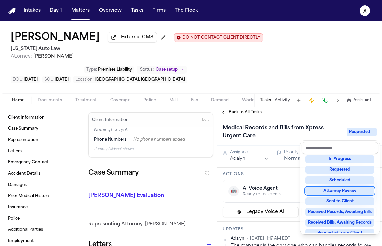
scroll to position [63, 0]
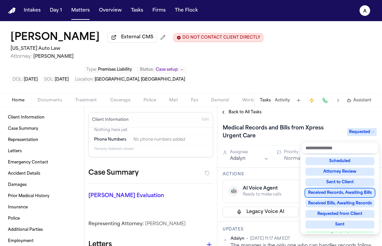
click at [342, 194] on div "Received Records, Awaiting Bills" at bounding box center [339, 193] width 69 height 8
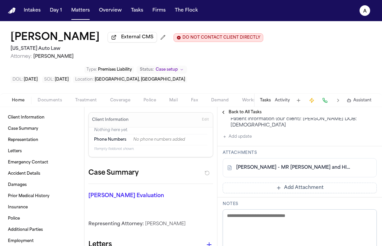
scroll to position [238, 0]
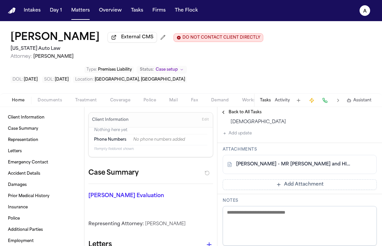
click at [240, 137] on button "Add update" at bounding box center [237, 133] width 29 height 8
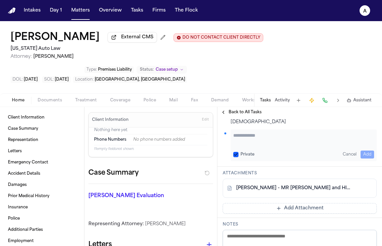
click at [243, 143] on textarea "Add your update" at bounding box center [303, 138] width 141 height 13
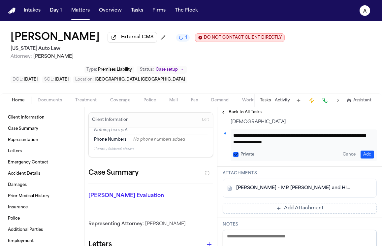
scroll to position [0, 0]
click at [235, 157] on button "Private" at bounding box center [235, 154] width 5 height 5
click at [306, 145] on textarea "**********" at bounding box center [301, 138] width 136 height 13
click at [366, 158] on button "Add" at bounding box center [367, 154] width 14 height 8
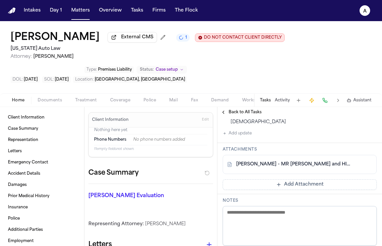
scroll to position [261, 0]
click at [337, 190] on button "Add Attachment" at bounding box center [300, 184] width 154 height 11
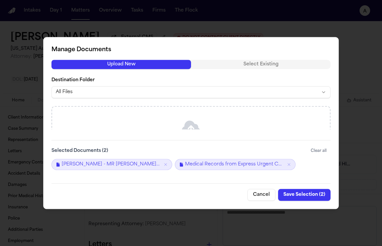
click at [317, 195] on button "Save Selection ( 2 )" at bounding box center [304, 195] width 52 height 12
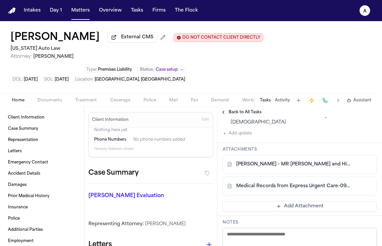
click at [44, 103] on span "Documents" at bounding box center [50, 100] width 24 height 5
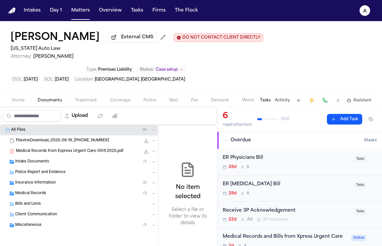
click at [97, 188] on div "Insurance Information ( 2 )" at bounding box center [79, 182] width 158 height 11
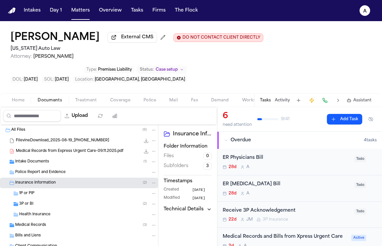
click at [92, 222] on div "Medical Records ( 3 )" at bounding box center [79, 225] width 158 height 11
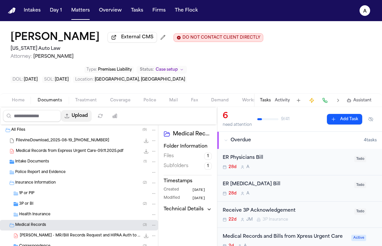
click at [81, 119] on button "Upload" at bounding box center [76, 116] width 31 height 12
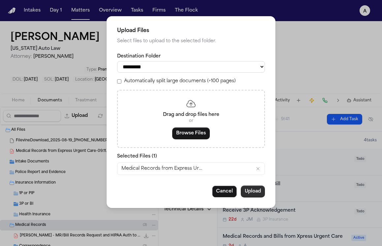
click at [256, 191] on button "Upload" at bounding box center [253, 191] width 24 height 12
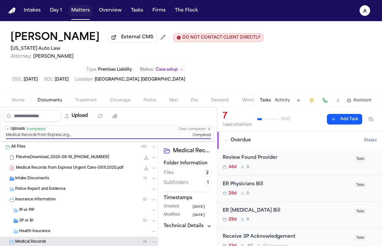
click at [81, 12] on button "Matters" at bounding box center [81, 11] width 24 height 12
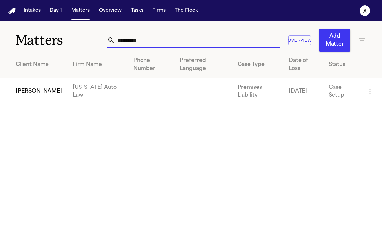
drag, startPoint x: 151, startPoint y: 40, endPoint x: 53, endPoint y: 40, distance: 97.9
click at [53, 40] on div "Matters ********* Overview Add Matter" at bounding box center [191, 36] width 382 height 30
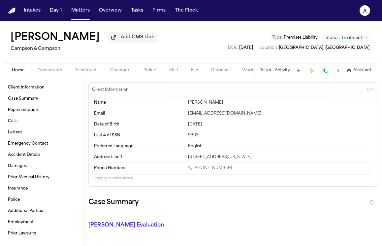
click at [267, 69] on button "Tasks" at bounding box center [265, 70] width 11 height 5
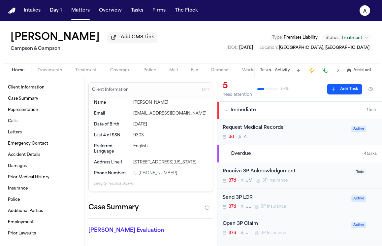
click at [287, 138] on div "3d A" at bounding box center [285, 136] width 125 height 5
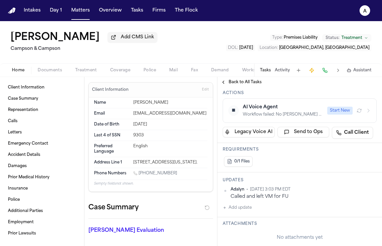
scroll to position [122, 0]
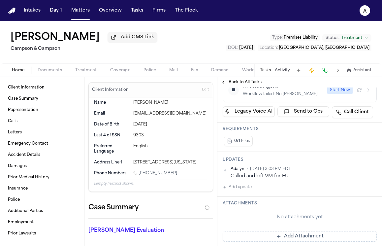
click at [247, 191] on button "Add update" at bounding box center [237, 187] width 29 height 8
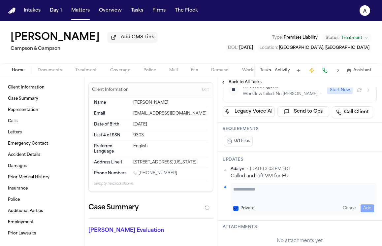
click at [276, 199] on textarea "Add your update" at bounding box center [303, 192] width 141 height 13
paste textarea "**********"
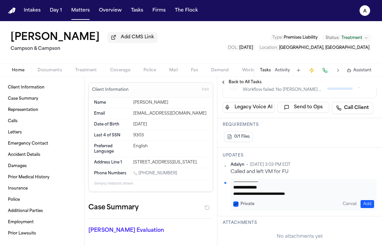
scroll to position [0, 0]
drag, startPoint x: 262, startPoint y: 197, endPoint x: 232, endPoint y: 197, distance: 29.3
click at [232, 197] on div "**********" at bounding box center [303, 195] width 146 height 32
drag, startPoint x: 290, startPoint y: 194, endPoint x: 224, endPoint y: 192, distance: 66.3
click at [224, 192] on div "**********" at bounding box center [300, 195] width 154 height 32
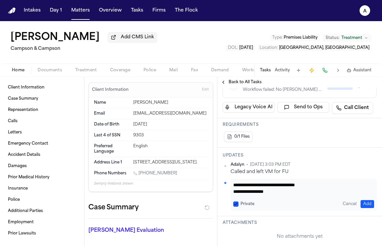
click at [289, 194] on textarea "**********" at bounding box center [301, 187] width 136 height 13
drag, startPoint x: 289, startPoint y: 201, endPoint x: 233, endPoint y: 195, distance: 56.4
click at [233, 194] on textarea "**********" at bounding box center [301, 187] width 136 height 13
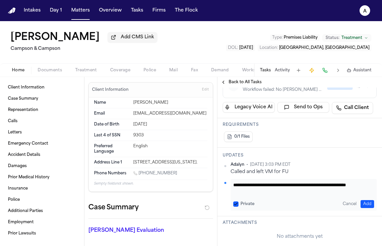
click at [234, 193] on textarea "**********" at bounding box center [301, 187] width 136 height 13
click at [354, 194] on textarea "**********" at bounding box center [301, 187] width 136 height 13
paste textarea "**********"
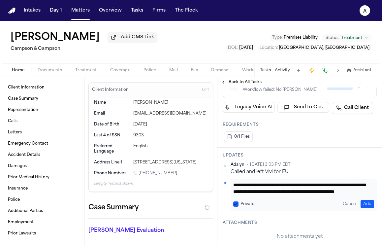
drag, startPoint x: 292, startPoint y: 200, endPoint x: 233, endPoint y: 201, distance: 59.0
click at [233, 194] on textarea "**********" at bounding box center [301, 187] width 136 height 13
click at [270, 194] on textarea "**********" at bounding box center [301, 187] width 136 height 13
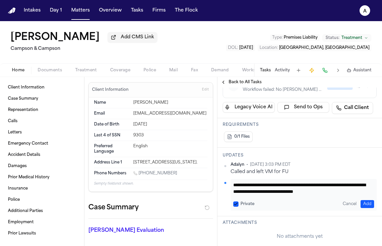
paste textarea "**********"
type textarea "**********"
click at [236, 206] on button "Private" at bounding box center [235, 203] width 5 height 5
click at [362, 208] on button "Add" at bounding box center [367, 204] width 14 height 8
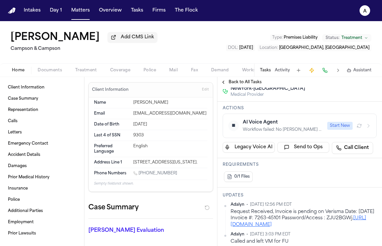
scroll to position [67, 0]
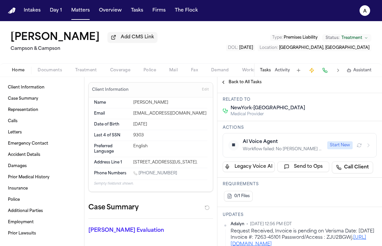
click at [353, 88] on button "[DATE]" at bounding box center [346, 84] width 16 height 7
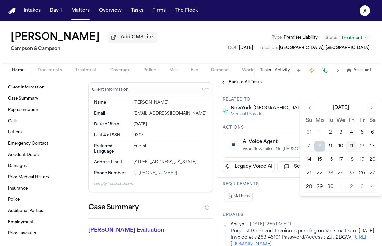
click at [352, 158] on button "18" at bounding box center [351, 159] width 11 height 11
click at [319, 159] on button "15" at bounding box center [319, 159] width 11 height 11
click at [296, 202] on div "0/1 Files" at bounding box center [300, 195] width 154 height 13
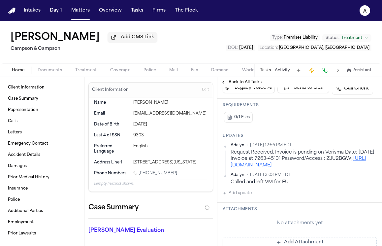
scroll to position [147, 0]
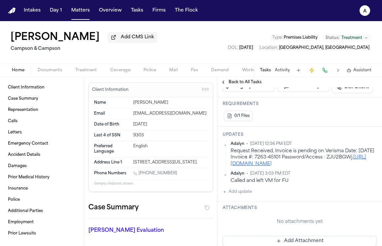
click at [250, 201] on div "Updates Adalyn • [DATE] 12:56 PM EDT Request Received, Invoice is pending on Ve…" at bounding box center [299, 164] width 164 height 74
click at [252, 195] on div "Adalyn • [DATE] 12:56 PM EDT Request Received, Invoice is pending on Verisma Da…" at bounding box center [300, 168] width 154 height 54
click at [243, 195] on button "Add update" at bounding box center [237, 192] width 29 height 8
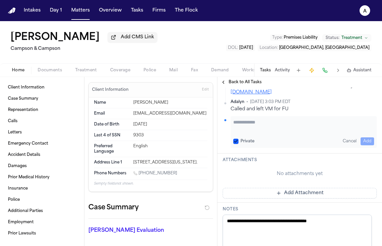
scroll to position [216, 0]
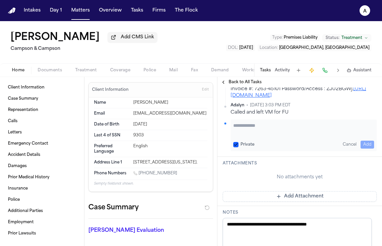
click at [262, 135] on textarea "Add your update" at bounding box center [303, 128] width 141 height 13
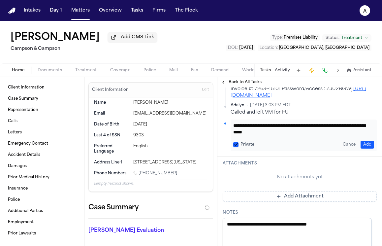
scroll to position [0, 0]
type textarea "**********"
click at [237, 147] on button "Private" at bounding box center [235, 144] width 5 height 5
click at [362, 148] on button "Add" at bounding box center [367, 144] width 14 height 8
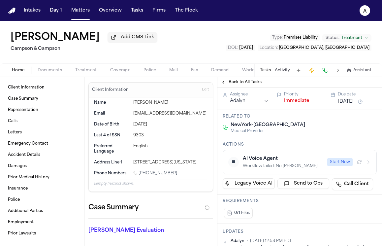
scroll to position [49, 0]
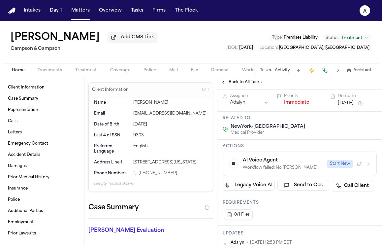
click at [347, 106] on button "[DATE]" at bounding box center [346, 103] width 16 height 7
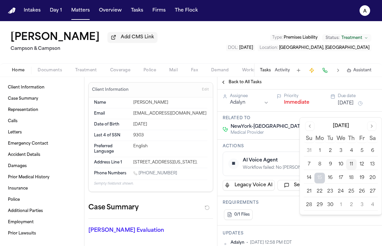
click at [363, 165] on button "12" at bounding box center [361, 164] width 11 height 11
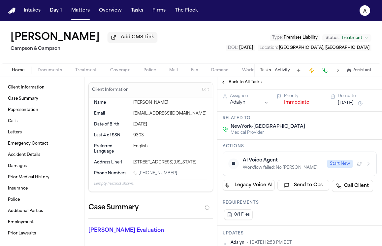
click at [266, 152] on div "Actions ⏹ AI Voice Agent Workflow failed: No [PERSON_NAME] Agent strategy found…" at bounding box center [299, 167] width 164 height 56
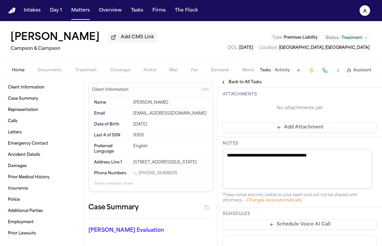
scroll to position [284, 0]
click at [338, 132] on button "Add Attachment" at bounding box center [300, 127] width 154 height 11
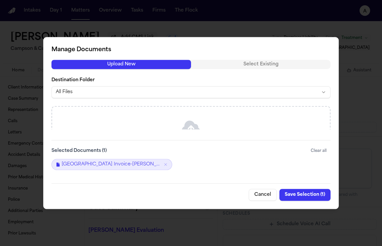
click at [303, 196] on button "Save Selection ( 1 )" at bounding box center [304, 195] width 51 height 12
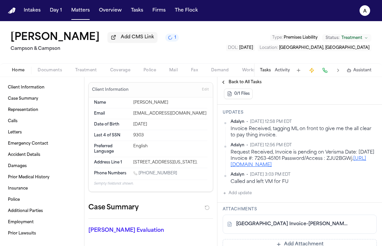
scroll to position [173, 0]
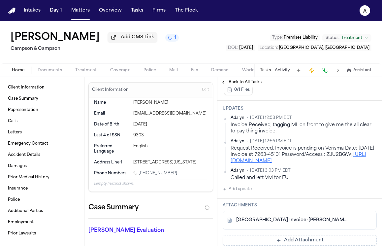
click at [368, 125] on html "Intakes Day 1 Matters Overview Tasks Firms The Flock A [PERSON_NAME] Add CMS Li…" at bounding box center [191, 123] width 382 height 246
click at [343, 135] on div "Edit" at bounding box center [350, 137] width 39 height 9
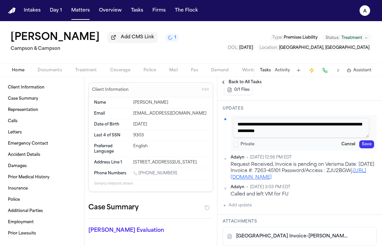
click at [277, 137] on textarea "**********" at bounding box center [301, 128] width 136 height 20
type textarea "**********"
click at [362, 148] on button "Save" at bounding box center [366, 144] width 15 height 8
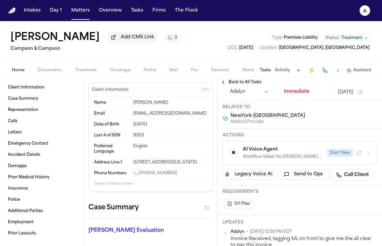
scroll to position [0, 0]
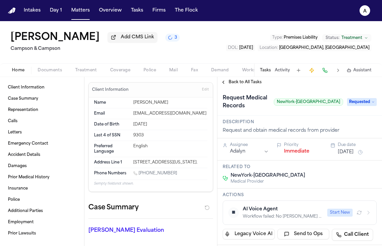
click at [342, 125] on div "Description Request and obtain medical records from provider" at bounding box center [299, 126] width 164 height 23
click at [79, 8] on button "Matters" at bounding box center [81, 11] width 24 height 12
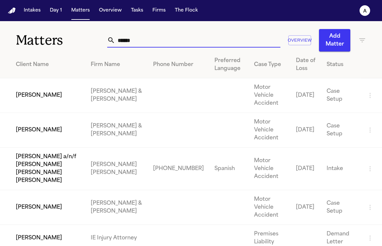
drag, startPoint x: 163, startPoint y: 44, endPoint x: 49, endPoint y: 37, distance: 113.6
click at [49, 37] on div "Matters ****** Overview Add Matter" at bounding box center [191, 36] width 382 height 30
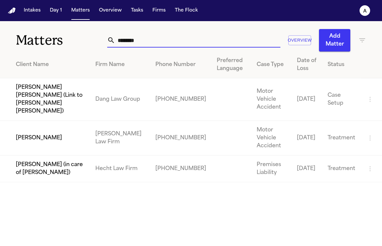
type input "********"
click at [44, 129] on td "[PERSON_NAME]" at bounding box center [45, 138] width 90 height 35
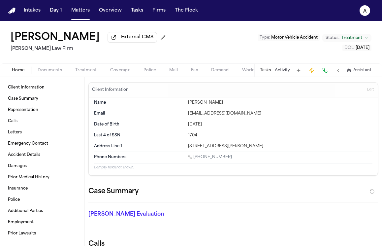
click at [50, 73] on span "Documents" at bounding box center [50, 70] width 24 height 5
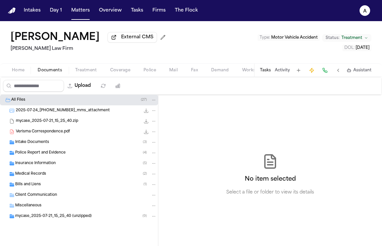
click at [56, 174] on div "Medical Records ( 2 )" at bounding box center [85, 174] width 141 height 6
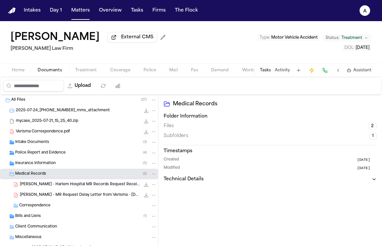
click at [269, 73] on button "Tasks" at bounding box center [265, 70] width 11 height 5
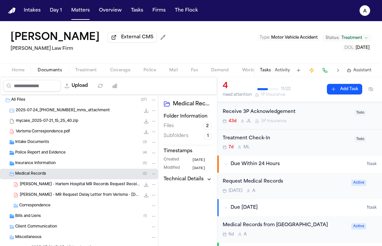
scroll to position [44, 0]
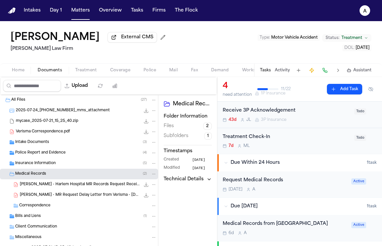
click at [302, 190] on div "[DATE] A" at bounding box center [285, 189] width 125 height 5
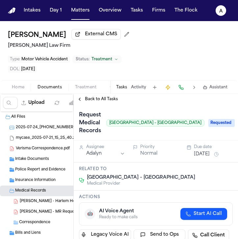
click at [223, 122] on span "Requested" at bounding box center [222, 123] width 26 height 8
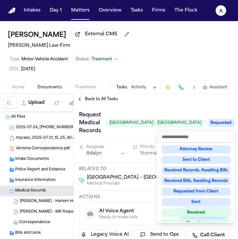
scroll to position [92, 0]
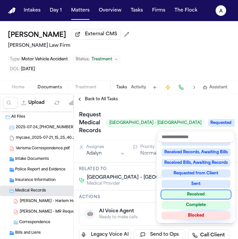
click at [176, 194] on div "Received" at bounding box center [196, 195] width 69 height 8
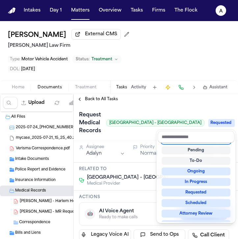
scroll to position [5, 0]
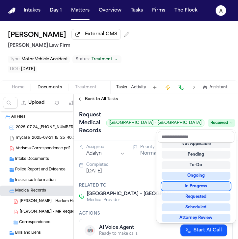
click at [152, 104] on div "Back to All Tasks Request Medical Records NYC Health + Hospitals – [GEOGRAPHIC_…" at bounding box center [156, 166] width 164 height 145
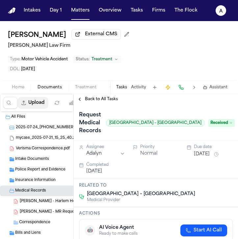
click at [38, 104] on button "Upload" at bounding box center [33, 103] width 31 height 12
select select "**********"
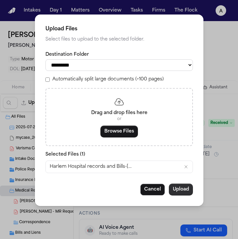
click at [177, 191] on button "Upload" at bounding box center [181, 190] width 24 height 12
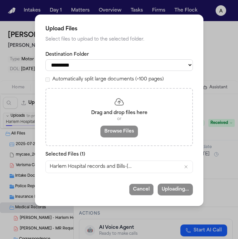
click at [144, 216] on div "**********" at bounding box center [119, 119] width 238 height 239
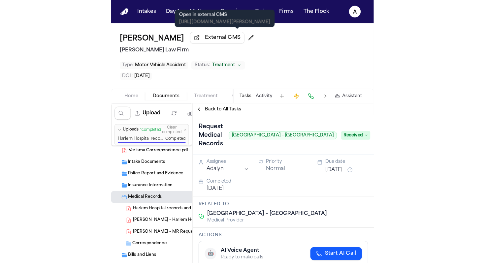
scroll to position [0, 0]
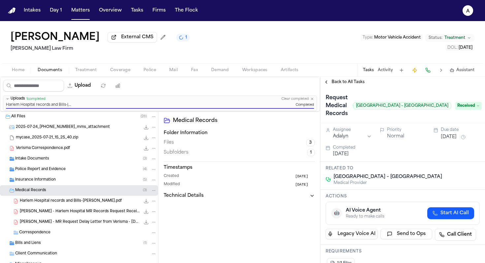
click at [93, 201] on span "Harlem Hospital records and Bills-[PERSON_NAME].pdf" at bounding box center [71, 201] width 102 height 6
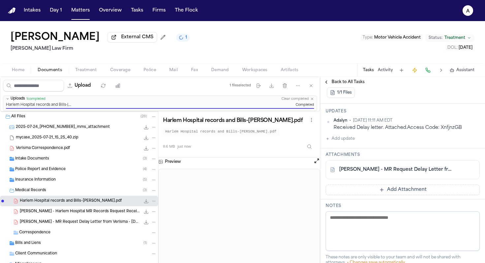
scroll to position [153, 0]
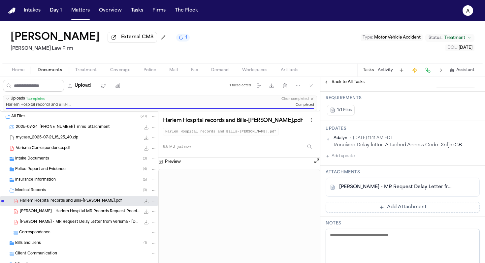
click at [353, 159] on button "Add update" at bounding box center [339, 156] width 29 height 8
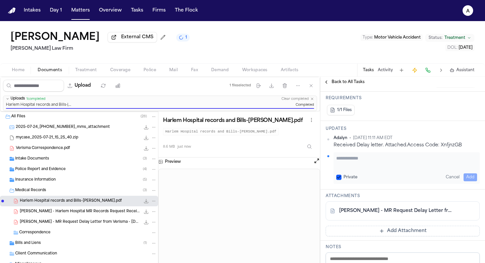
click at [350, 158] on textarea "Add your update" at bounding box center [406, 161] width 141 height 13
type textarea "**********"
click at [338, 176] on button "Private" at bounding box center [338, 177] width 5 height 5
click at [381, 177] on button "Add" at bounding box center [470, 177] width 14 height 8
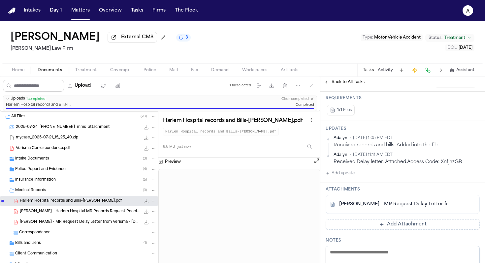
click at [381, 114] on div "1/1 Files" at bounding box center [402, 110] width 154 height 13
click at [134, 15] on button "Tasks" at bounding box center [136, 11] width 17 height 12
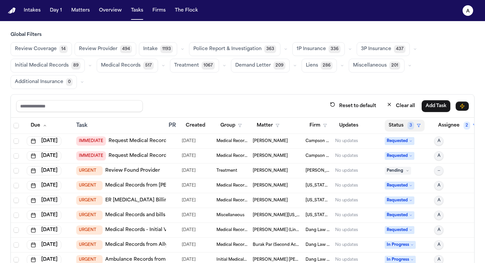
click at [381, 127] on button "Status 3" at bounding box center [404, 126] width 40 height 12
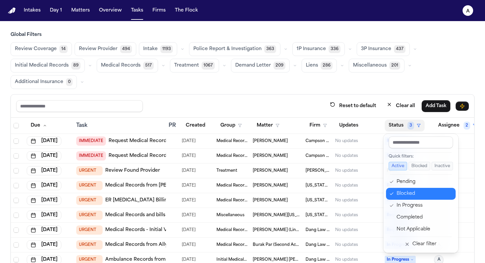
click at [381, 193] on div "Blocked" at bounding box center [423, 194] width 55 height 8
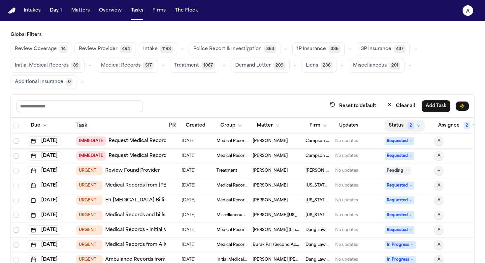
click at [381, 124] on button "Status 2" at bounding box center [404, 126] width 40 height 12
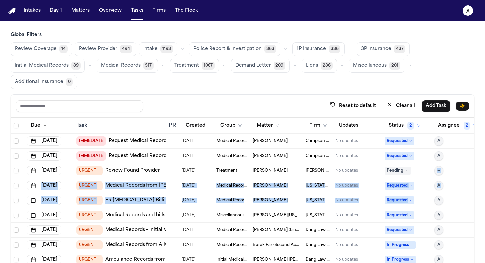
drag, startPoint x: 408, startPoint y: 207, endPoint x: 425, endPoint y: 176, distance: 35.0
click at [381, 129] on button "Status 2" at bounding box center [404, 126] width 40 height 12
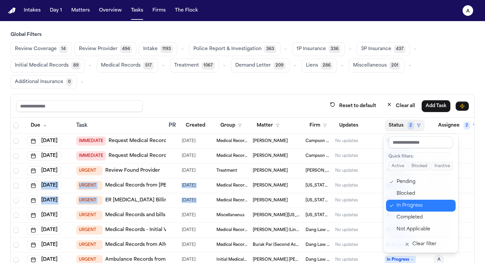
click at [381, 205] on div "In Progress" at bounding box center [423, 206] width 55 height 8
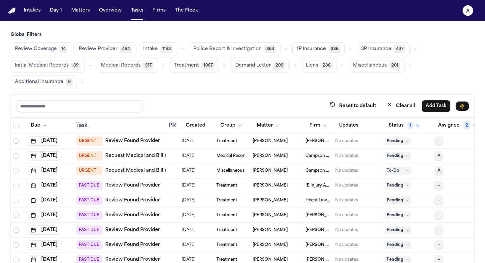
click at [297, 87] on div "Review Coverage 14 Review Provider 494 Intake 1193 Police Report & Investigatio…" at bounding box center [242, 65] width 463 height 47
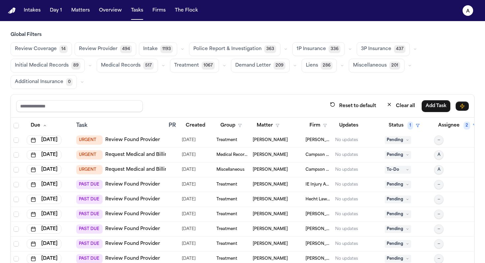
click at [113, 51] on span "Review Provider" at bounding box center [98, 49] width 39 height 7
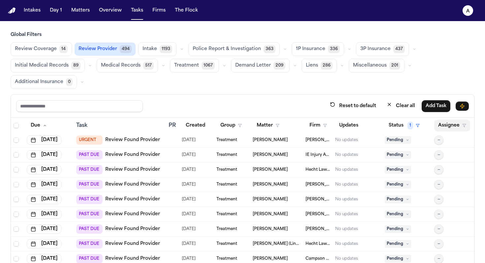
click at [381, 128] on button "Assignee" at bounding box center [452, 126] width 36 height 12
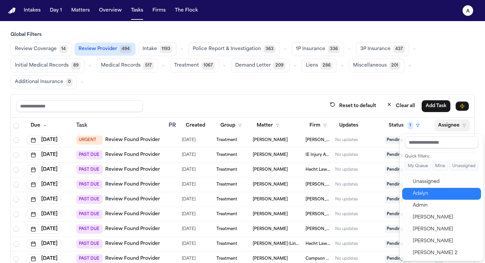
click at [381, 194] on div "Adalyn" at bounding box center [444, 194] width 64 height 8
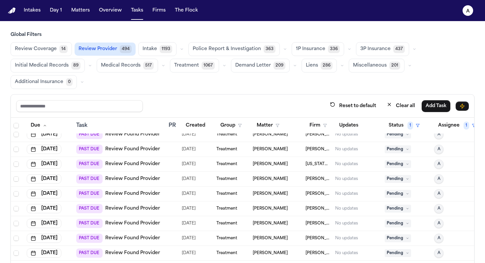
scroll to position [0, 0]
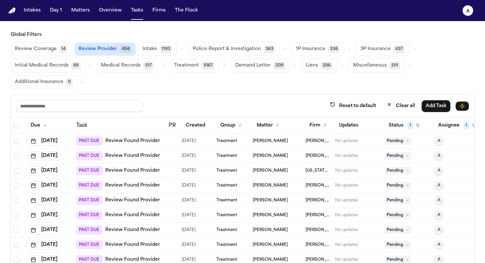
click at [120, 66] on span "Medical Records" at bounding box center [121, 65] width 40 height 7
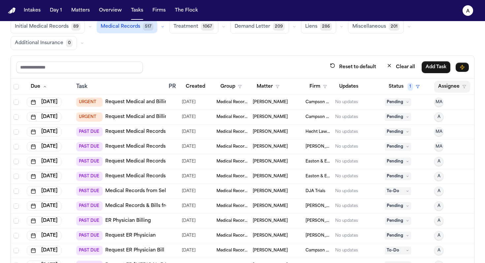
click at [381, 83] on button "Assignee" at bounding box center [452, 87] width 36 height 12
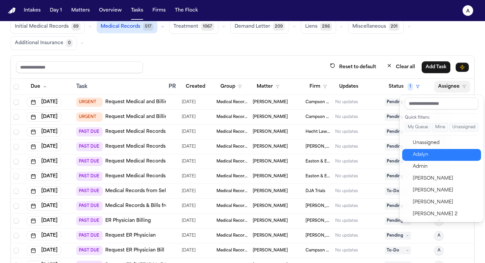
click at [381, 153] on div "Adalyn" at bounding box center [444, 155] width 64 height 8
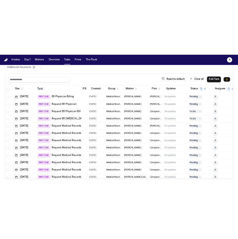
scroll to position [75, 0]
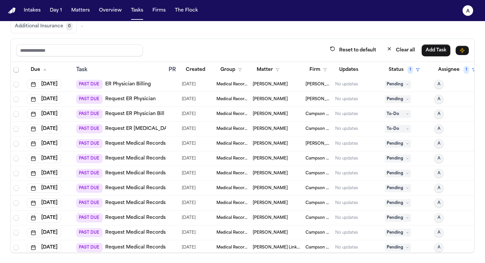
click at [301, 144] on td "[PERSON_NAME]" at bounding box center [276, 143] width 53 height 15
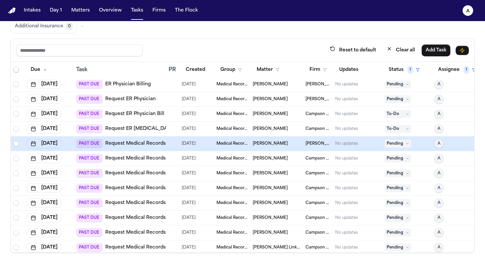
click at [309, 143] on span "[PERSON_NAME]" at bounding box center [317, 143] width 24 height 5
click at [176, 141] on div at bounding box center [172, 143] width 8 height 5
click at [137, 142] on link "Request Medical Records" at bounding box center [135, 143] width 60 height 7
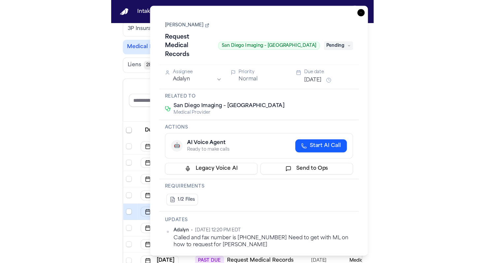
scroll to position [89, 0]
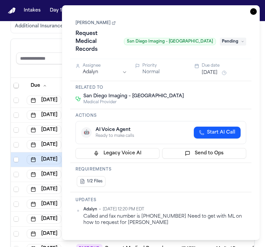
click at [109, 23] on link "[PERSON_NAME]" at bounding box center [95, 22] width 40 height 5
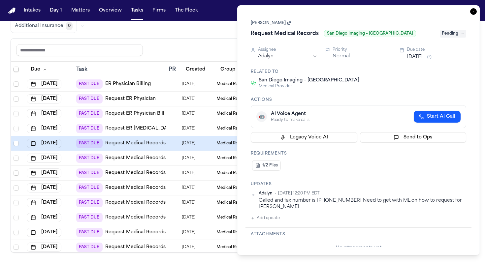
scroll to position [56, 0]
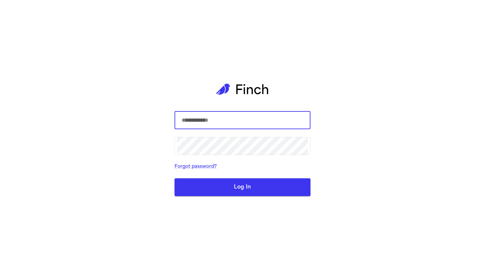
type input "**********"
click at [228, 190] on button "Log In" at bounding box center [242, 187] width 136 height 18
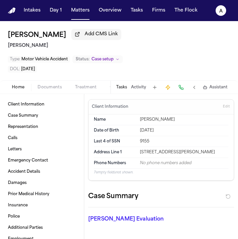
click at [50, 89] on span "Documents" at bounding box center [50, 87] width 24 height 5
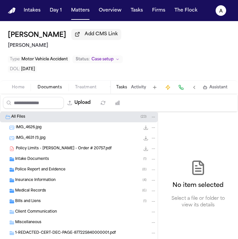
click at [46, 160] on span "Intake Documents" at bounding box center [32, 160] width 34 height 6
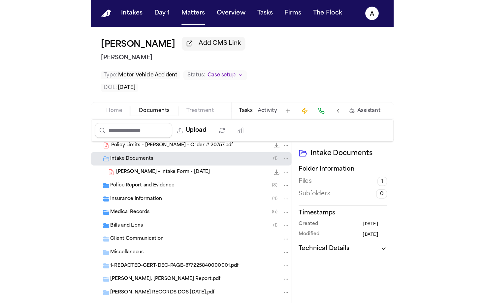
scroll to position [37, 0]
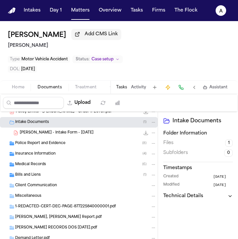
click at [81, 163] on div "Medical Records ( 6 )" at bounding box center [85, 165] width 141 height 6
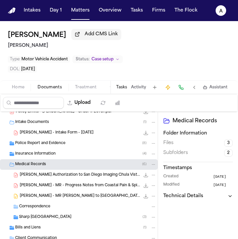
click at [82, 175] on span "[PERSON_NAME] Authorization to San Diego Imaging Chula Vista - [DATE]" at bounding box center [80, 175] width 120 height 6
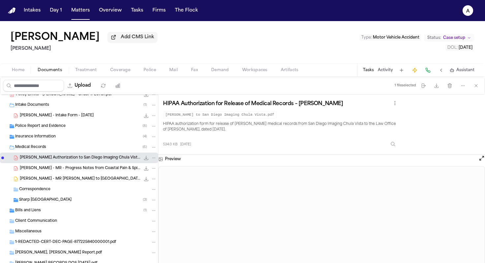
click at [280, 33] on div "[PERSON_NAME] Add CMS Link [PERSON_NAME] Type : Motor Vehicle Accident Status: …" at bounding box center [242, 42] width 485 height 42
click at [277, 34] on div "[PERSON_NAME] Add CMS Link [PERSON_NAME] Type : Motor Vehicle Accident Status: …" at bounding box center [242, 42] width 485 height 42
click at [246, 47] on div "[PERSON_NAME] Add CMS Link [PERSON_NAME] Type : Motor Vehicle Accident Status: …" at bounding box center [242, 42] width 485 height 42
click at [316, 90] on div "Upload 1 file selected Move files Download files Delete files More actions Clea…" at bounding box center [242, 85] width 484 height 17
click at [310, 43] on div "[PERSON_NAME] Add CMS Link [PERSON_NAME] Type : Motor Vehicle Accident Status: …" at bounding box center [242, 42] width 485 height 42
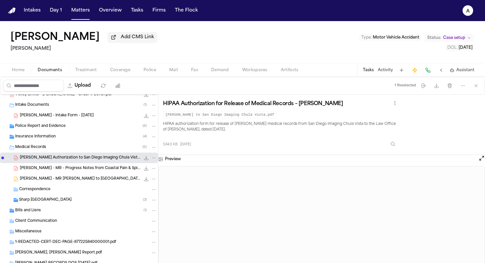
click at [310, 43] on div "[PERSON_NAME] Add CMS Link [PERSON_NAME] Type : Motor Vehicle Accident Status: …" at bounding box center [242, 42] width 485 height 42
click at [476, 88] on icon "button" at bounding box center [475, 85] width 5 height 5
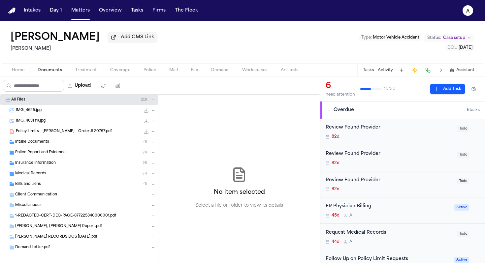
click at [289, 43] on div "[PERSON_NAME] Add CMS Link [PERSON_NAME] Type : Motor Vehicle Accident Status: …" at bounding box center [242, 42] width 485 height 42
click at [393, 242] on div "44d A" at bounding box center [389, 241] width 128 height 5
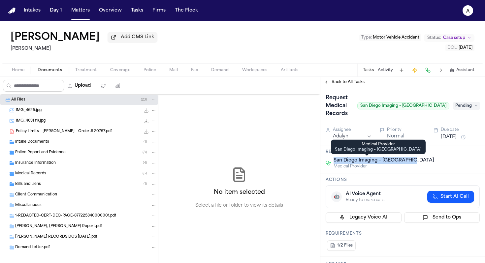
drag, startPoint x: 415, startPoint y: 162, endPoint x: 334, endPoint y: 162, distance: 81.1
click at [334, 162] on div "San Diego Imaging – Chula Vista Medical Provider" at bounding box center [402, 163] width 154 height 12
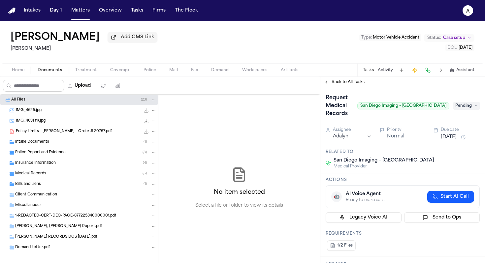
click at [421, 123] on div "Request Medical Records San Diego Imaging – Chula Vista Pending" at bounding box center [402, 105] width 164 height 36
drag, startPoint x: 445, startPoint y: 108, endPoint x: 376, endPoint y: 107, distance: 68.9
click at [376, 107] on div "Request Medical Records San Diego Imaging – Chula Vista Pending" at bounding box center [402, 106] width 154 height 26
copy span "San Diego Imaging – [GEOGRAPHIC_DATA]"
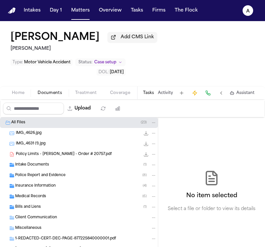
click at [151, 92] on button "Tasks" at bounding box center [148, 92] width 11 height 5
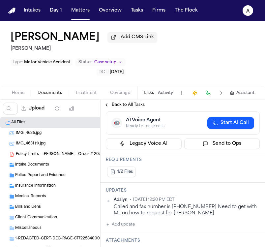
scroll to position [93, 0]
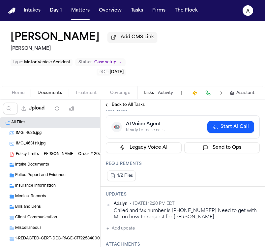
click at [208, 192] on div "Updates Adalyn • [DATE] 12:20 PM EDT Called and fax number is [PHONE_NUMBER] Ne…" at bounding box center [183, 212] width 164 height 51
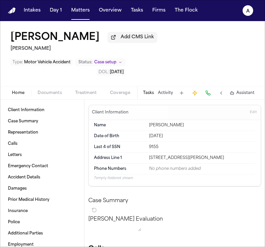
drag, startPoint x: 118, startPoint y: 39, endPoint x: 11, endPoint y: 35, distance: 106.9
click at [11, 35] on div "[PERSON_NAME] Add CMS Link" at bounding box center [84, 38] width 147 height 12
copy h1 "[PERSON_NAME]"
click at [189, 63] on div "[PERSON_NAME] Add CMS Link [PERSON_NAME] Type : Motor Vehicle Accident Status: …" at bounding box center [132, 53] width 265 height 65
click at [150, 96] on button "Tasks" at bounding box center [148, 92] width 11 height 5
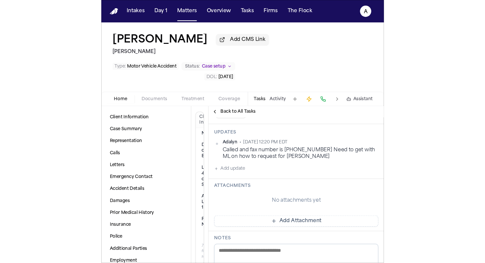
scroll to position [167, 0]
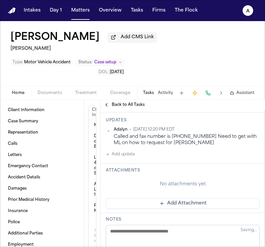
click at [179, 204] on button "Add Attachment" at bounding box center [183, 203] width 154 height 11
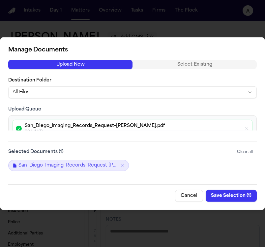
click at [236, 196] on button "Save Selection ( 1 )" at bounding box center [231, 196] width 51 height 12
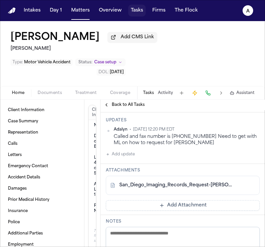
click at [129, 12] on button "Tasks" at bounding box center [136, 11] width 17 height 12
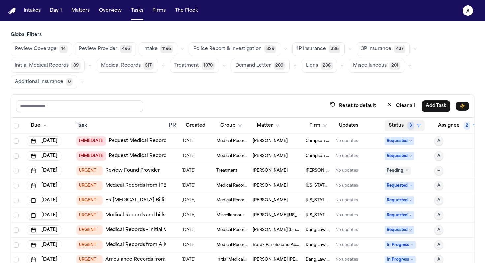
click at [265, 122] on button "Status 3" at bounding box center [404, 126] width 40 height 12
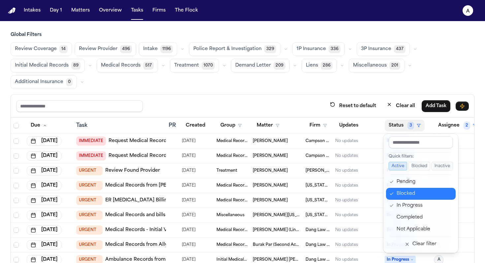
click at [265, 192] on div "Blocked" at bounding box center [423, 194] width 55 height 8
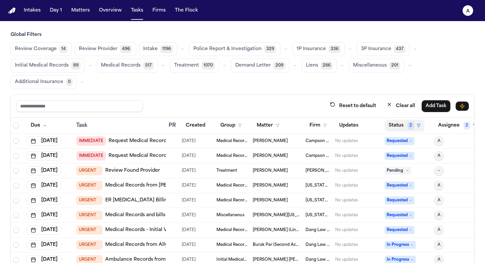
click at [265, 130] on button "Status 2" at bounding box center [404, 126] width 40 height 12
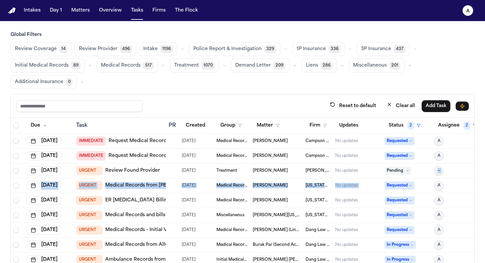
drag, startPoint x: 412, startPoint y: 181, endPoint x: 420, endPoint y: 172, distance: 11.7
click at [265, 128] on button "Status 2" at bounding box center [404, 126] width 40 height 12
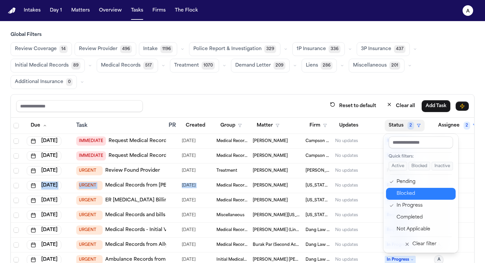
click at [265, 199] on button "Blocked" at bounding box center [421, 194] width 70 height 12
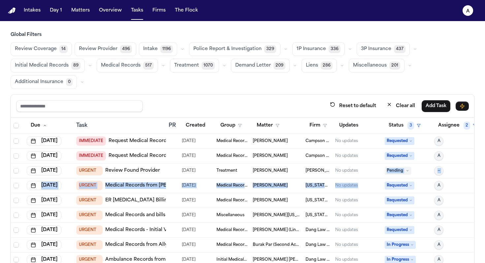
click at [265, 199] on icon at bounding box center [410, 200] width 3 height 3
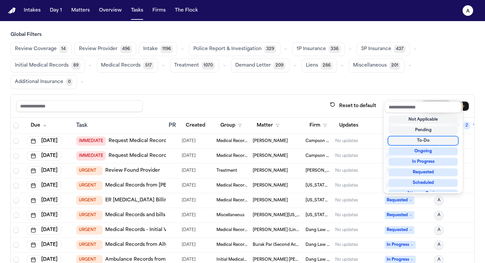
scroll to position [4, 0]
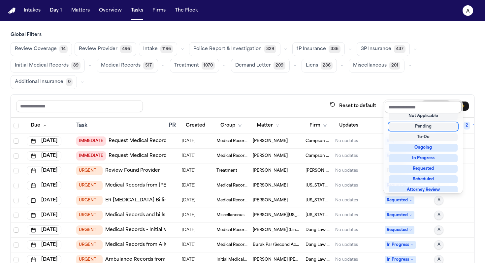
click at [265, 65] on div "Global Filters Review Coverage 14 Review Provider 496 Intake 1196 Police Report…" at bounding box center [242, 170] width 463 height 277
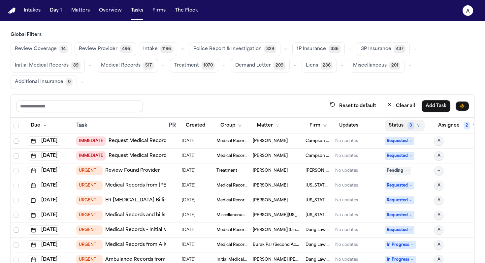
click at [265, 122] on button "Status 3" at bounding box center [404, 126] width 40 height 12
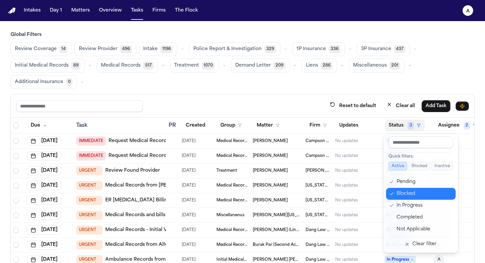
click at [265, 194] on div "Blocked" at bounding box center [423, 194] width 55 height 8
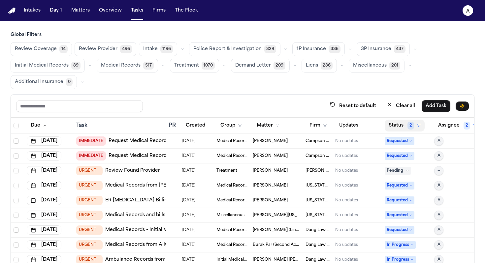
click at [265, 124] on button "Status 2" at bounding box center [404, 126] width 40 height 12
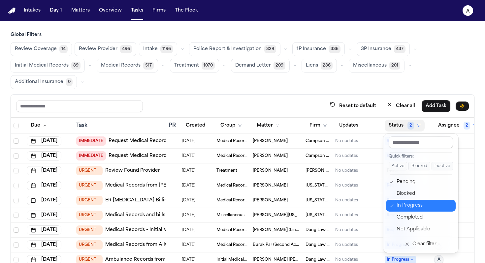
click at [265, 206] on div "In Progress" at bounding box center [423, 206] width 55 height 8
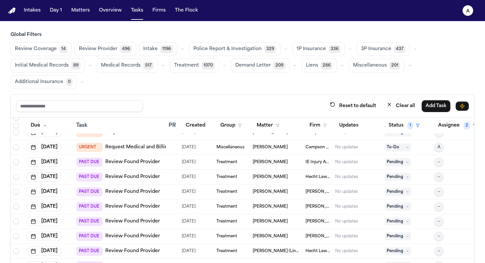
scroll to position [27, 0]
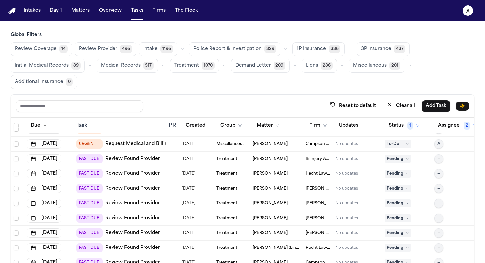
click at [265, 204] on span "[PERSON_NAME]" at bounding box center [317, 203] width 24 height 5
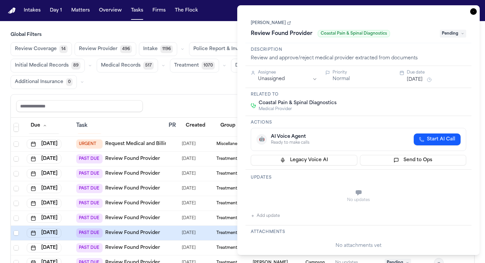
click at [209, 99] on div "Reset to default Clear all Add Task" at bounding box center [242, 106] width 463 height 23
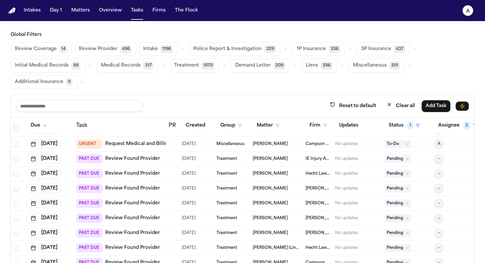
click at [265, 201] on span "[PERSON_NAME]" at bounding box center [270, 203] width 35 height 5
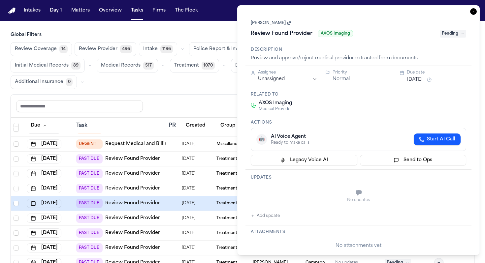
click at [181, 103] on div "Reset to default Clear all Add Task" at bounding box center [242, 106] width 452 height 12
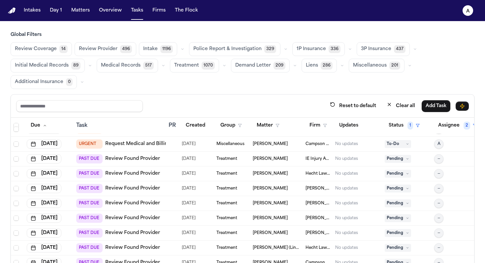
click at [98, 52] on span "Review Provider" at bounding box center [98, 49] width 39 height 7
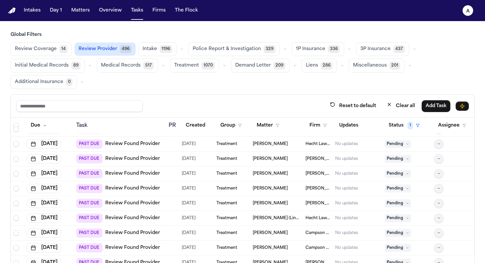
click at [131, 70] on button "Medical Records 517" at bounding box center [127, 66] width 61 height 14
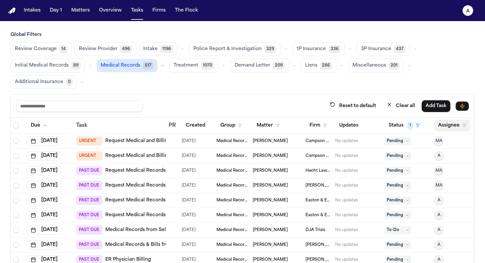
click at [265, 124] on button "Assignee" at bounding box center [452, 126] width 36 height 12
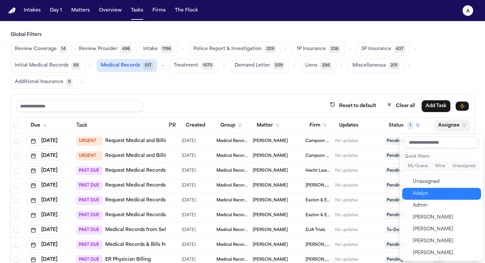
click at [265, 195] on div "Adalyn" at bounding box center [444, 194] width 64 height 8
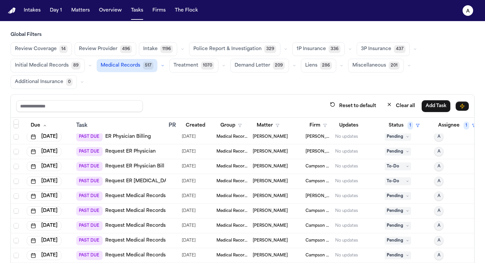
scroll to position [78, 0]
click at [265, 196] on div "No updates" at bounding box center [346, 196] width 23 height 5
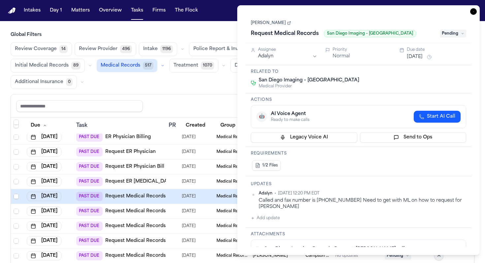
click at [265, 33] on span "Pending" at bounding box center [452, 34] width 26 height 8
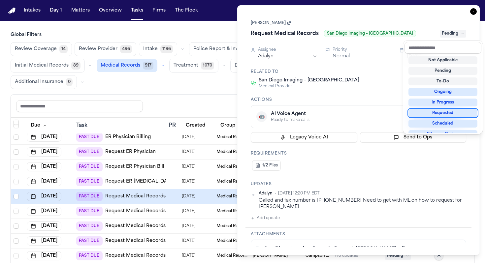
scroll to position [20, 0]
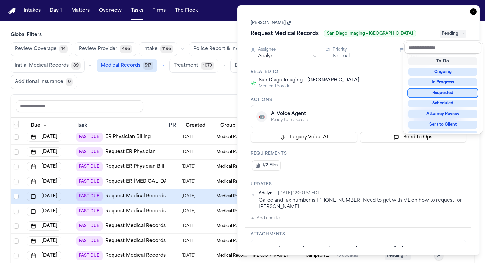
click at [265, 93] on div "Requested" at bounding box center [442, 93] width 69 height 8
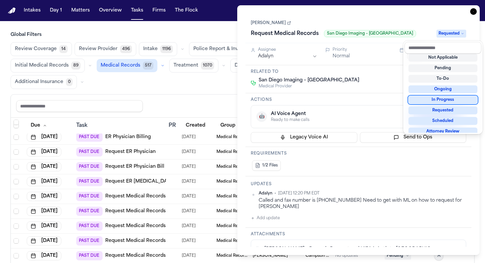
click at [265, 222] on div "Mohamed Mohamed Request Medical Records San Diego Imaging – Chula Vista Request…" at bounding box center [358, 130] width 226 height 233
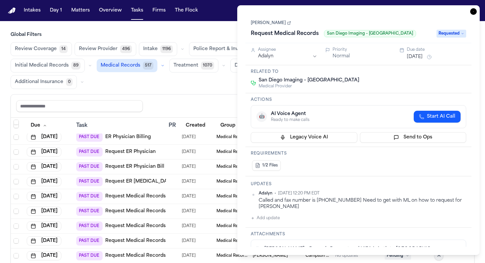
click at [265, 216] on div "Adalyn • Jul 29, 2025 12:20 PM EDT Called and fax number is 619.502.8585 Need t…" at bounding box center [358, 206] width 215 height 31
click at [265, 217] on button "Add update" at bounding box center [265, 218] width 29 height 8
click at [265, 220] on textarea "Add your update" at bounding box center [362, 223] width 202 height 13
click at [262, 238] on button "Private" at bounding box center [263, 239] width 5 height 5
click at [265, 221] on textarea "Add your update" at bounding box center [362, 223] width 202 height 13
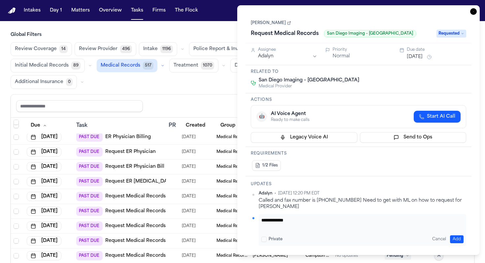
type textarea "**********"
click at [265, 243] on div "**********" at bounding box center [361, 230] width 207 height 32
click at [265, 240] on button "Add" at bounding box center [457, 239] width 14 height 8
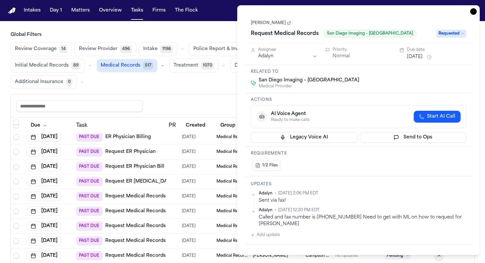
click at [265, 57] on button "[DATE]" at bounding box center [414, 57] width 16 height 7
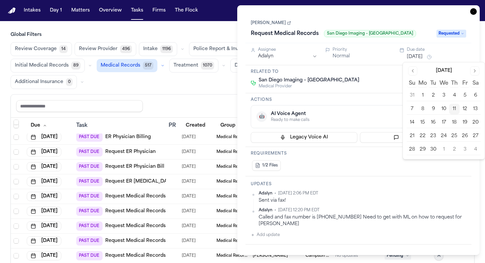
click at [265, 71] on button "Go to next month" at bounding box center [474, 70] width 9 height 9
click at [265, 71] on button "Go to previous month" at bounding box center [412, 70] width 9 height 9
click at [265, 124] on button "16" at bounding box center [433, 122] width 11 height 11
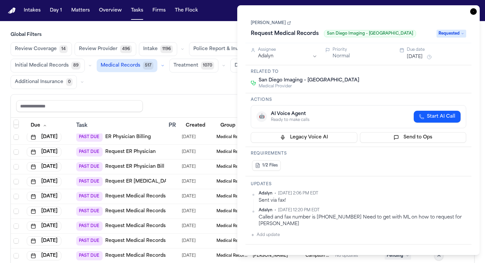
click at [265, 119] on div "🤖 AI Voice Agent Ready to make calls Start AI Call" at bounding box center [358, 117] width 204 height 12
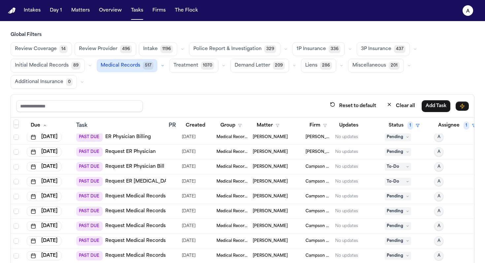
click at [201, 93] on div "Global Filters Review Coverage 14 Review Provider 496 Intake 1196 Police Report…" at bounding box center [242, 170] width 463 height 277
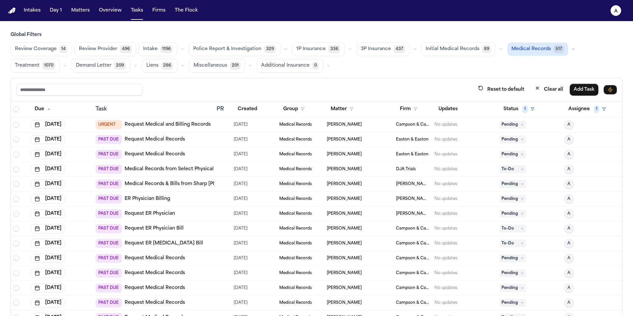
click at [265, 138] on div "[PERSON_NAME]" at bounding box center [359, 139] width 64 height 5
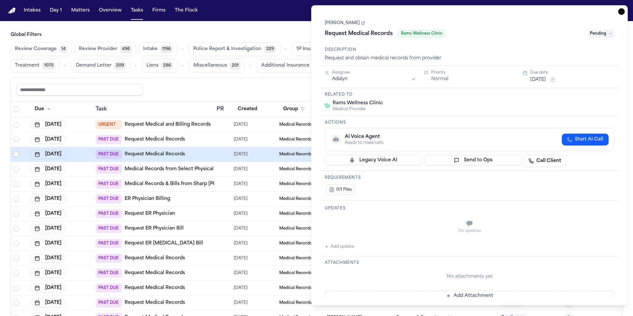
click at [265, 87] on div "Reset to default Clear all Add Task" at bounding box center [316, 89] width 601 height 12
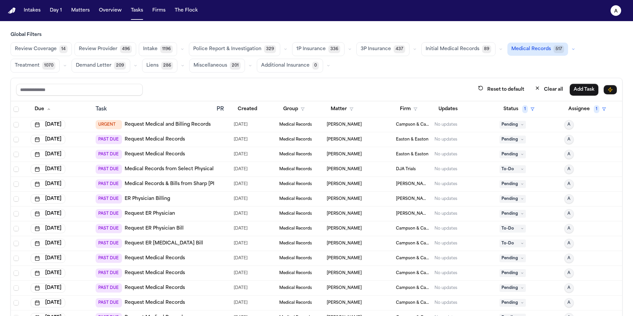
click at [265, 138] on span "Easton & Easton" at bounding box center [412, 139] width 33 height 5
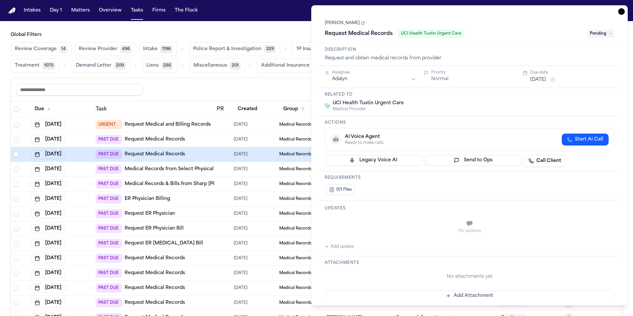
click at [265, 36] on span "Pending" at bounding box center [601, 34] width 26 height 8
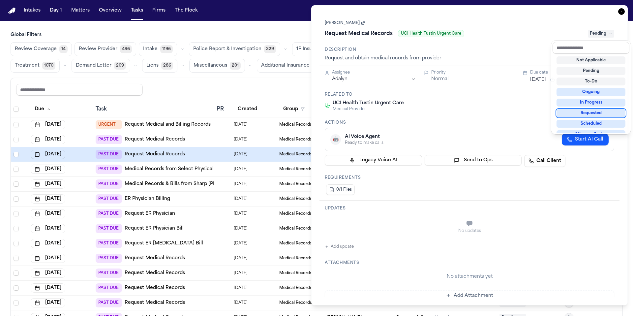
click at [265, 114] on div "Requested" at bounding box center [590, 113] width 69 height 8
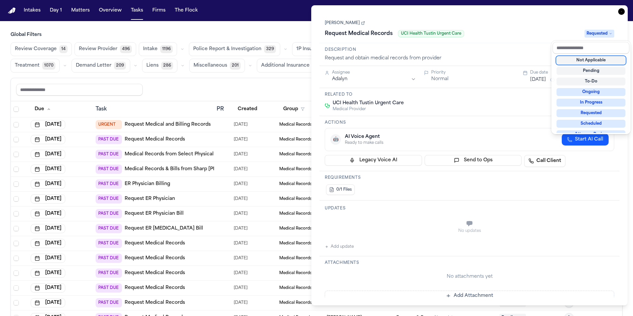
click at [265, 247] on div "**********" at bounding box center [469, 155] width 300 height 283
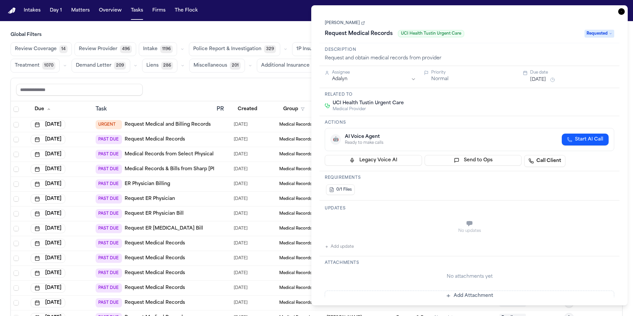
click at [265, 247] on button "Add update" at bounding box center [339, 247] width 29 height 8
click at [265, 221] on textarea "Add your update" at bounding box center [473, 224] width 276 height 13
click at [265, 240] on button "Private" at bounding box center [337, 239] width 5 height 5
click at [265, 227] on textarea "**********" at bounding box center [473, 224] width 276 height 13
type textarea "**********"
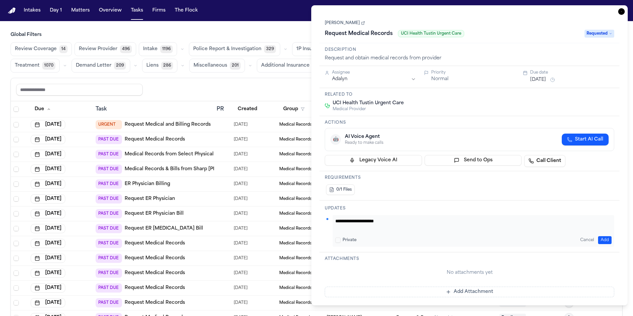
click at [265, 237] on button "Add" at bounding box center [605, 240] width 14 height 8
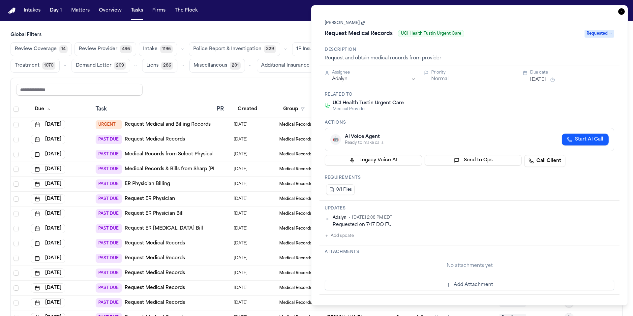
click at [265, 217] on div "Adalyn • Sep 11, 2025 2:08 PM EDT" at bounding box center [474, 217] width 282 height 5
click at [265, 219] on html "Intakes Day 1 Matters Overview Tasks Firms The Flock A Global Filters Review Co…" at bounding box center [316, 158] width 633 height 316
click at [265, 229] on div "Edit" at bounding box center [593, 227] width 39 height 9
drag, startPoint x: 440, startPoint y: 224, endPoint x: 383, endPoint y: 224, distance: 56.7
click at [265, 224] on textarea "**********" at bounding box center [473, 228] width 276 height 20
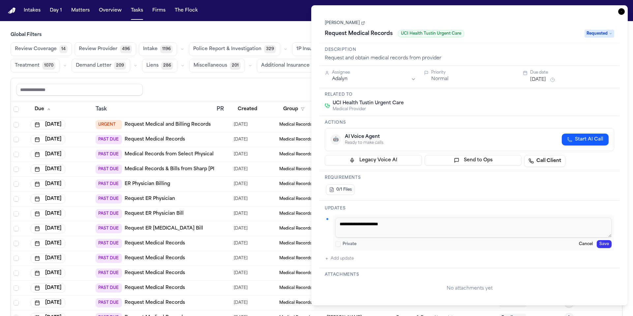
paste textarea "**********"
type textarea "**********"
click at [265, 244] on button "Save" at bounding box center [604, 244] width 15 height 8
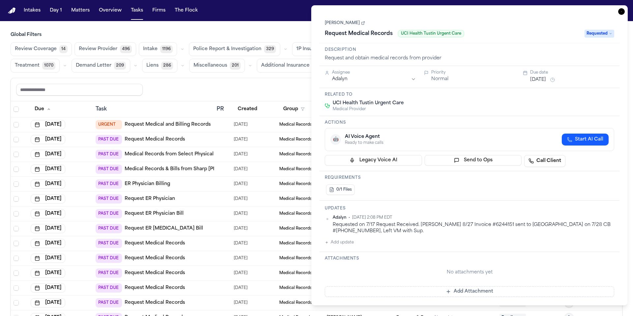
click at [265, 80] on button "[DATE]" at bounding box center [538, 79] width 16 height 7
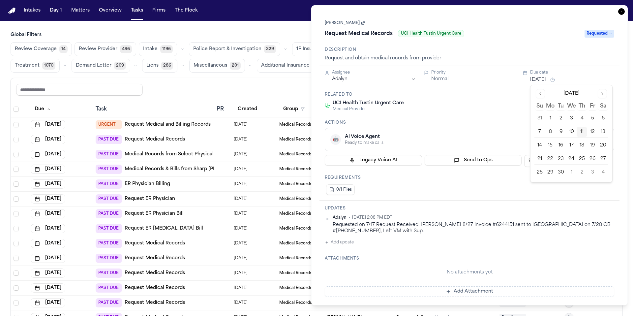
click at [265, 145] on button "15" at bounding box center [550, 145] width 11 height 11
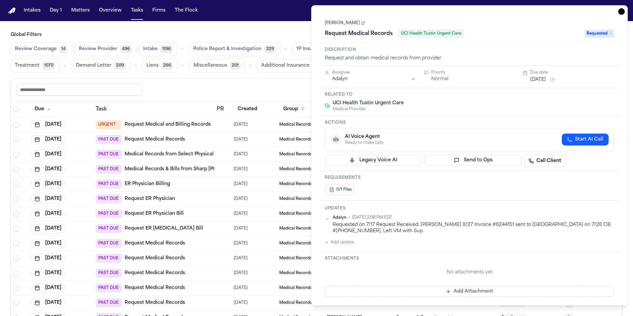
click at [265, 117] on div "Actions 🤖 AI Voice Agent Ready to make calls Start AI Call Legacy Voice AI Send…" at bounding box center [469, 143] width 300 height 55
click at [265, 122] on h3 "Actions" at bounding box center [469, 122] width 289 height 5
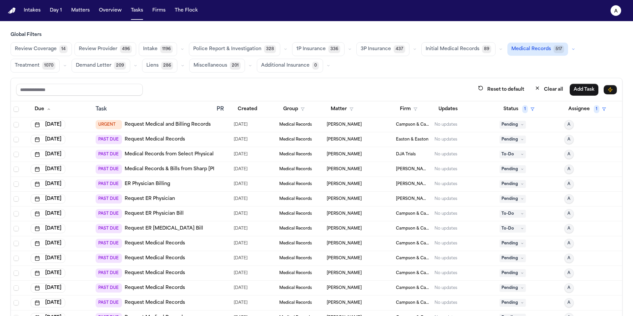
click at [265, 90] on div "Reset to default Clear all Add Task" at bounding box center [316, 89] width 601 height 12
click at [265, 138] on div "No updates" at bounding box center [464, 139] width 60 height 5
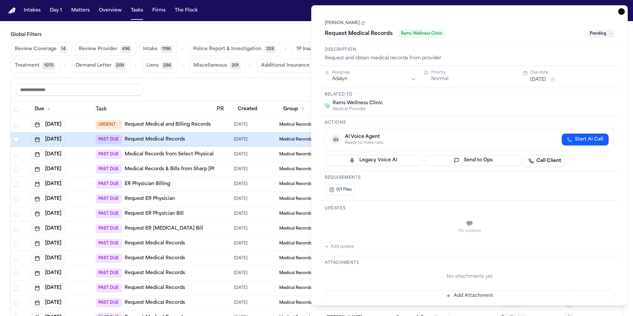
click at [265, 24] on link "[PERSON_NAME]" at bounding box center [345, 22] width 40 height 5
click at [265, 93] on div "Reset to default Clear all Add Task" at bounding box center [316, 89] width 601 height 12
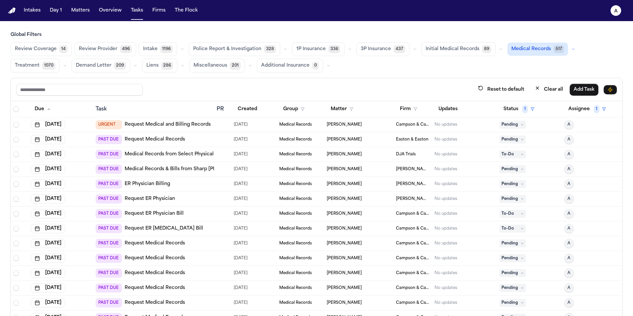
click at [265, 87] on div "Reset to default Clear all Add Task" at bounding box center [316, 89] width 601 height 12
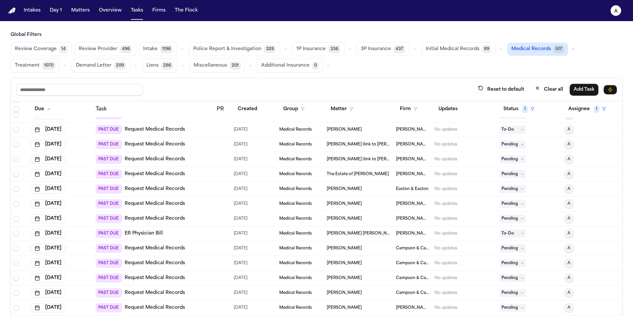
scroll to position [918, 0]
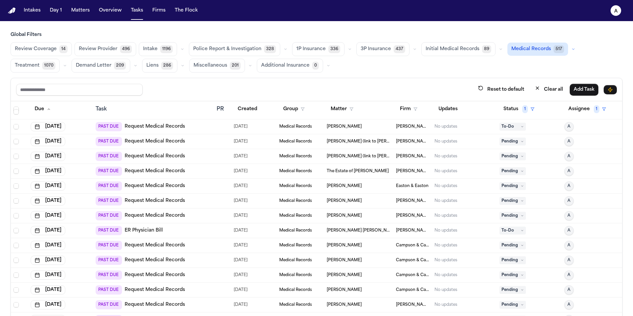
click at [265, 188] on div "Crystal Hernandez" at bounding box center [359, 185] width 64 height 5
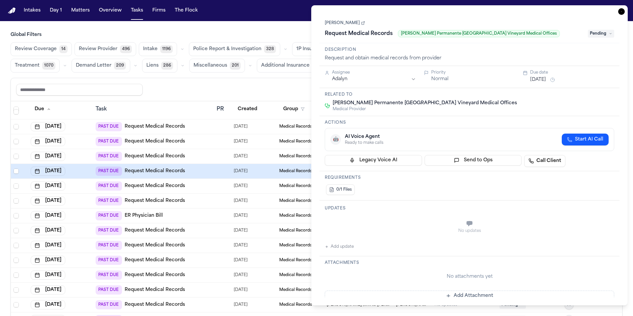
click at [265, 247] on button "Add update" at bounding box center [339, 247] width 29 height 8
click at [265, 227] on textarea "Add your update" at bounding box center [473, 224] width 276 height 13
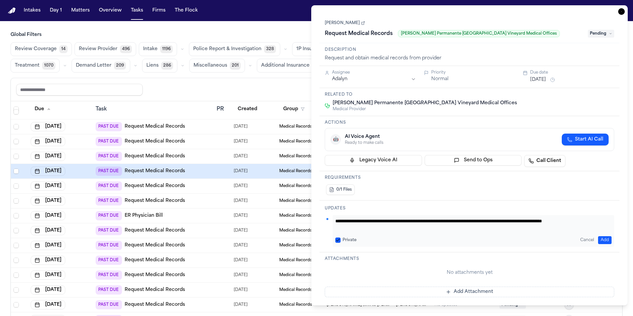
click at [265, 221] on textarea "**********" at bounding box center [473, 224] width 276 height 13
click at [265, 219] on textarea "**********" at bounding box center [473, 224] width 276 height 13
type textarea "**********"
click at [265, 240] on button "Private" at bounding box center [337, 239] width 5 height 5
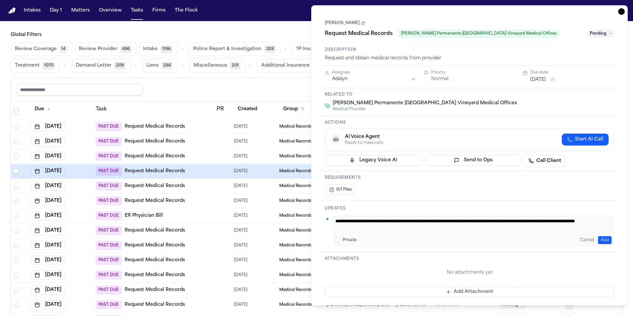
click at [265, 240] on button "Add" at bounding box center [605, 240] width 14 height 8
click at [265, 87] on div "Assignee Adalyn Priority Normal Due date Aug 14, 2025" at bounding box center [469, 77] width 300 height 22
click at [265, 34] on span "Pending" at bounding box center [601, 34] width 26 height 8
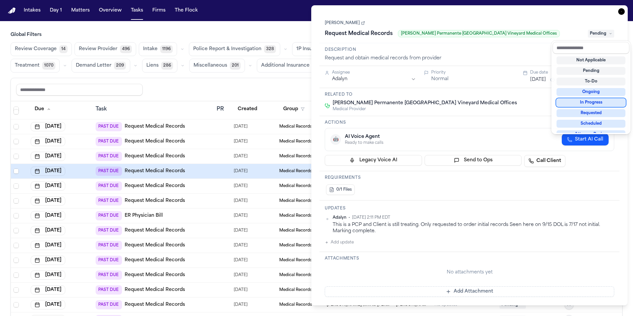
scroll to position [103, 0]
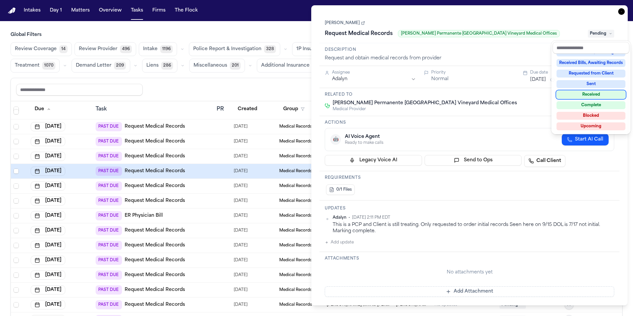
click at [265, 95] on div "Received" at bounding box center [590, 95] width 69 height 8
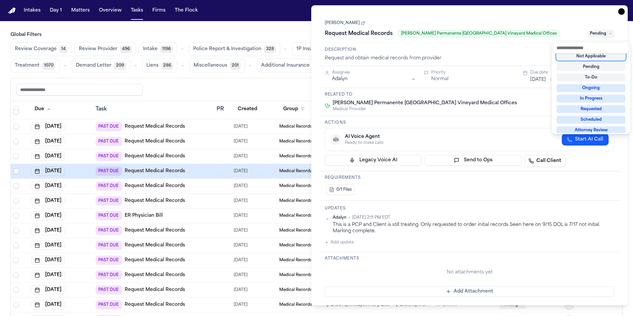
scroll to position [3, 0]
click at [265, 116] on div "**********" at bounding box center [469, 155] width 300 height 283
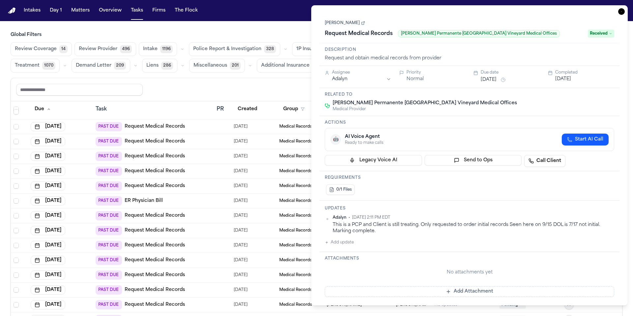
click at [265, 38] on div "Request Medical Records Kaiser Permanente Ontario Vineyard Medical Offices Rece…" at bounding box center [469, 33] width 289 height 11
click at [265, 31] on span "Received" at bounding box center [601, 34] width 26 height 8
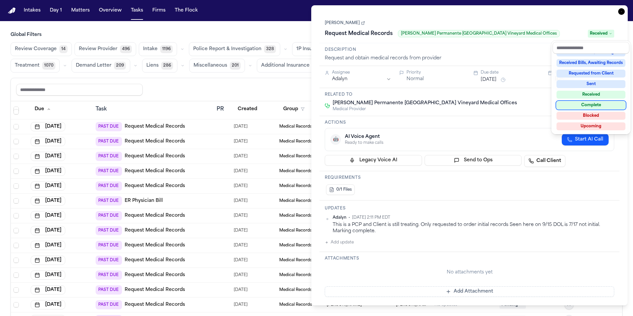
click at [265, 102] on div "Complete" at bounding box center [590, 105] width 69 height 8
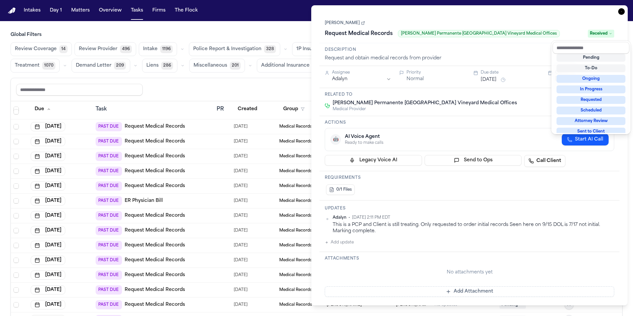
scroll to position [8, 0]
click at [265, 14] on div "Crystal Hernandez Request Medical Records Kaiser Permanente Ontario Vineyard Me…" at bounding box center [469, 29] width 300 height 30
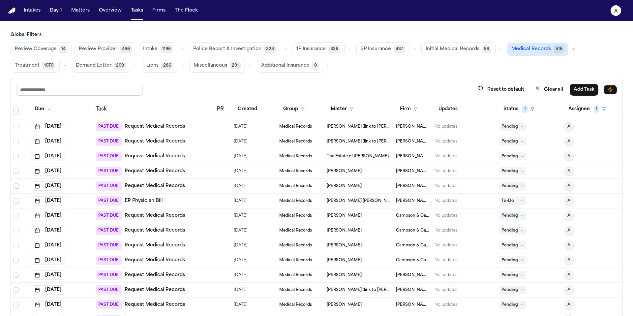
click at [260, 86] on div "Reset to default Clear all Add Task" at bounding box center [316, 89] width 601 height 12
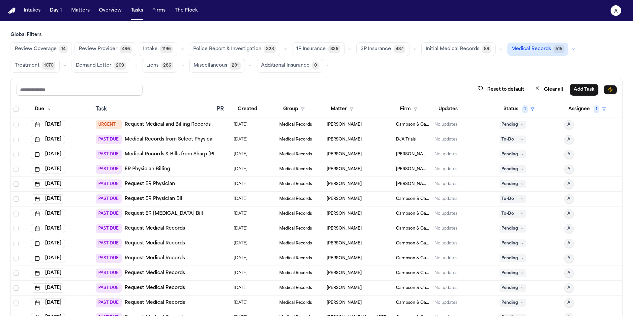
click at [265, 138] on span "[PERSON_NAME]" at bounding box center [344, 139] width 35 height 5
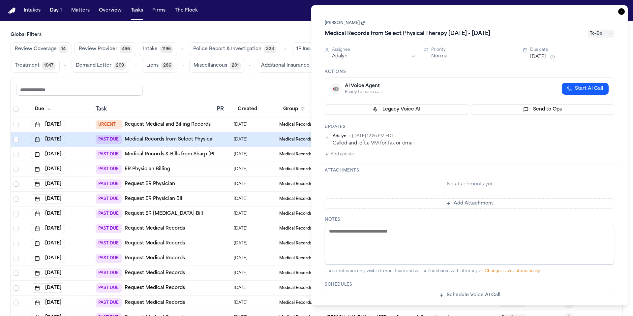
click at [265, 39] on div "Suzanne Manneh Medical Records from Select Physical Therapy 06/12/25 - 06/18/25…" at bounding box center [469, 29] width 300 height 30
drag, startPoint x: 520, startPoint y: 34, endPoint x: 358, endPoint y: 27, distance: 161.7
click at [265, 28] on div "Suzanne Manneh Medical Records from Select Physical Therapy 06/12/25 - 06/18/25…" at bounding box center [469, 29] width 289 height 20
click at [265, 19] on div "Suzanne Manneh Medical Records from Select Physical Therapy 06/12/25 - 06/18/25…" at bounding box center [469, 29] width 289 height 20
click at [265, 23] on link "[PERSON_NAME]" at bounding box center [345, 22] width 40 height 5
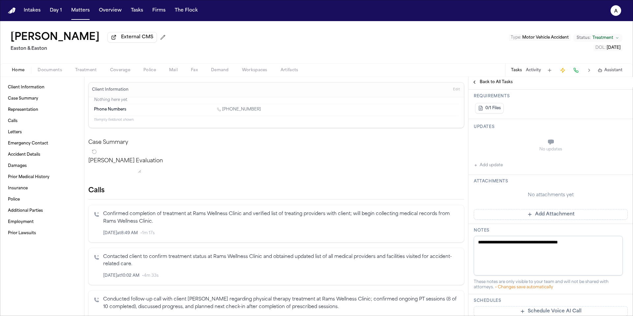
scroll to position [263, 0]
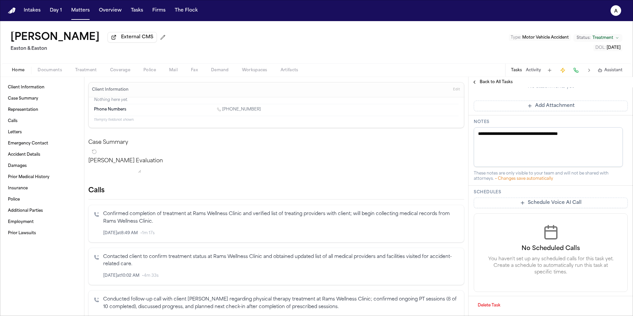
click at [494, 307] on button "Delete Task" at bounding box center [489, 305] width 31 height 11
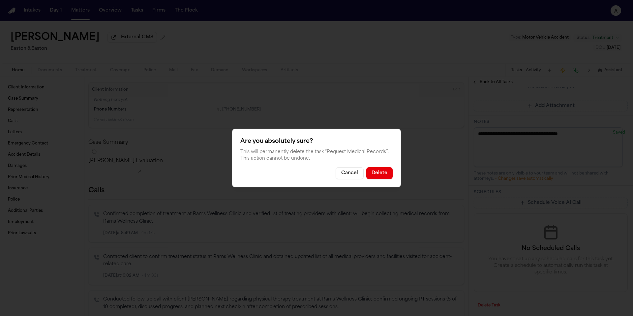
click at [384, 180] on div "Are you absolutely sure? This will permanently delete the task “ Request Medica…" at bounding box center [316, 158] width 169 height 59
click at [384, 175] on button "Delete" at bounding box center [379, 173] width 26 height 12
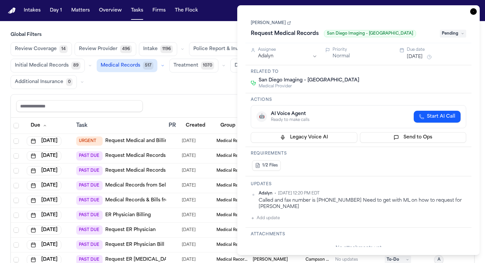
scroll to position [75, 0]
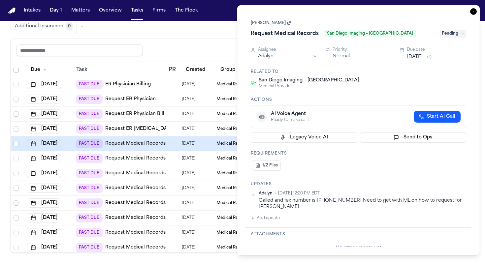
click at [456, 34] on span "Pending" at bounding box center [452, 34] width 26 height 8
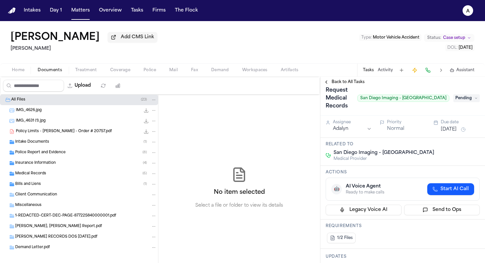
scroll to position [9, 0]
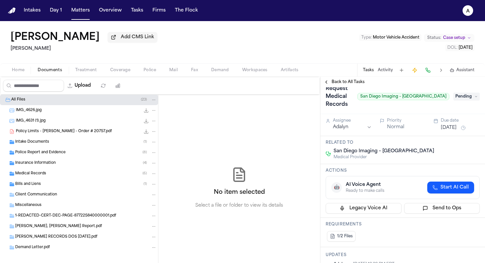
click at [445, 129] on button "[DATE]" at bounding box center [448, 128] width 16 height 7
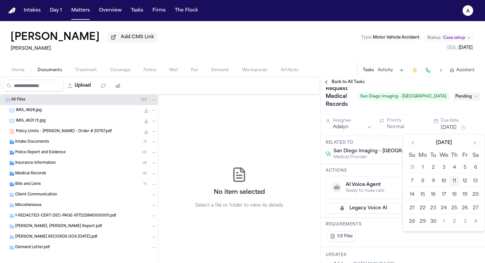
click at [430, 193] on button "16" at bounding box center [433, 195] width 11 height 11
click at [434, 193] on button "16" at bounding box center [433, 195] width 11 height 11
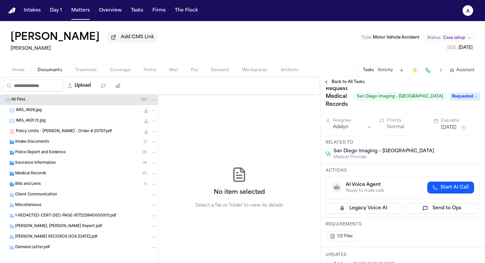
click at [416, 106] on div "Request Medical Records San Diego Imaging – [GEOGRAPHIC_DATA]" at bounding box center [385, 96] width 120 height 26
click at [130, 12] on button "Tasks" at bounding box center [136, 11] width 17 height 12
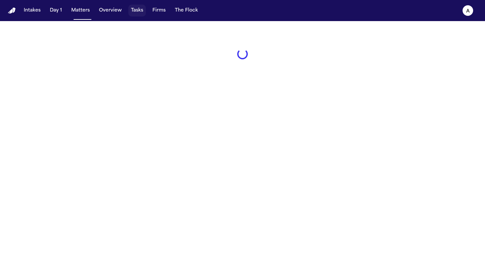
click at [144, 12] on button "Tasks" at bounding box center [136, 11] width 17 height 12
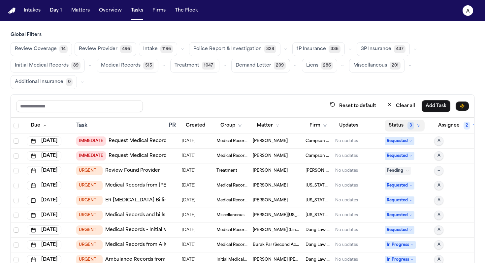
click at [398, 128] on button "Status 3" at bounding box center [404, 126] width 40 height 12
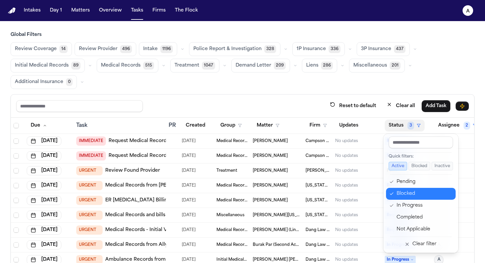
click at [406, 196] on div "Blocked" at bounding box center [423, 194] width 55 height 8
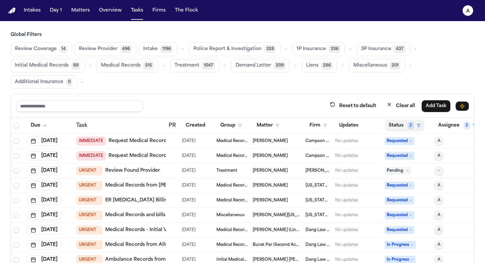
click at [401, 129] on button "Status 2" at bounding box center [404, 126] width 40 height 12
click at [406, 124] on button "Status 2" at bounding box center [404, 126] width 40 height 12
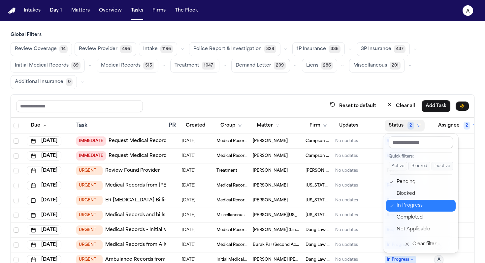
click at [417, 203] on div "In Progress" at bounding box center [423, 206] width 55 height 8
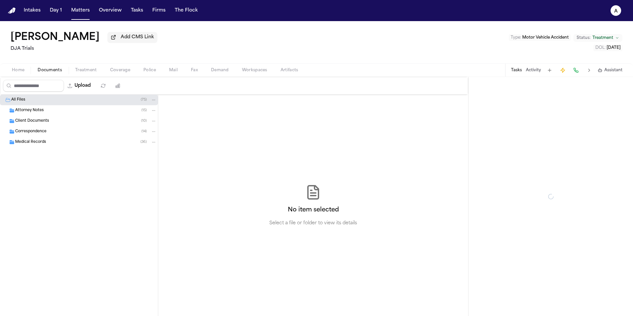
click at [56, 71] on span "Documents" at bounding box center [50, 70] width 24 height 5
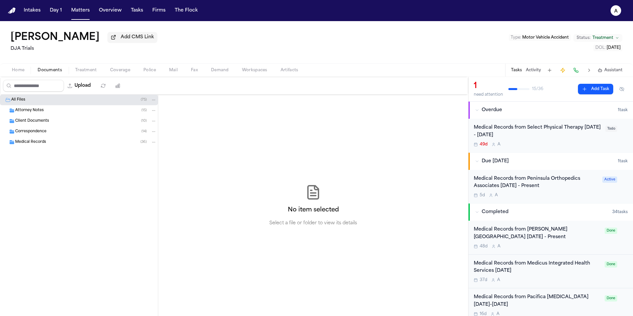
click at [88, 72] on span "Treatment" at bounding box center [86, 70] width 22 height 5
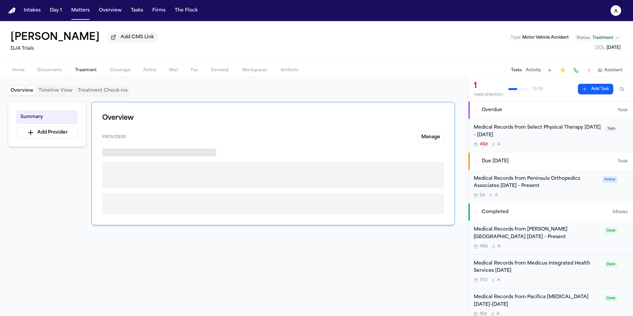
click at [39, 71] on span "Documents" at bounding box center [50, 70] width 24 height 5
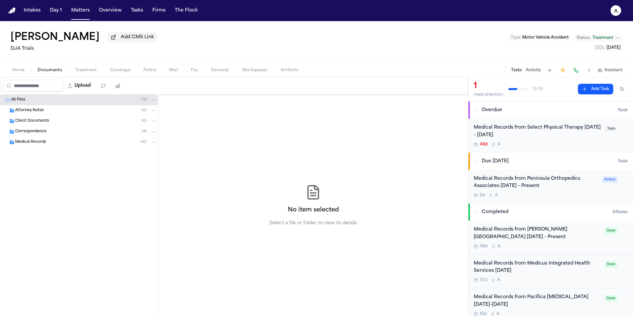
click at [65, 141] on div "Medical Records ( 36 )" at bounding box center [85, 142] width 141 height 6
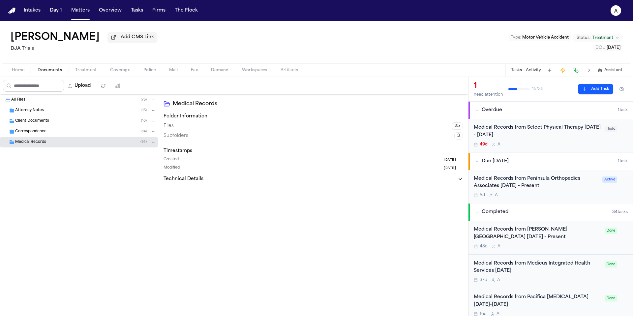
click at [65, 141] on div "Medical Records ( 36 )" at bounding box center [85, 142] width 141 height 6
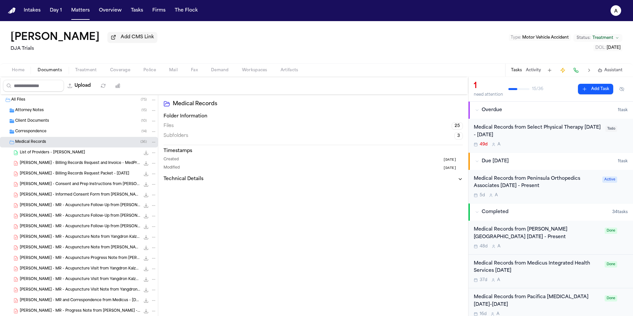
click at [79, 155] on div "List of Providers - [PERSON_NAME] 16.6 KB • XLSX" at bounding box center [88, 152] width 137 height 7
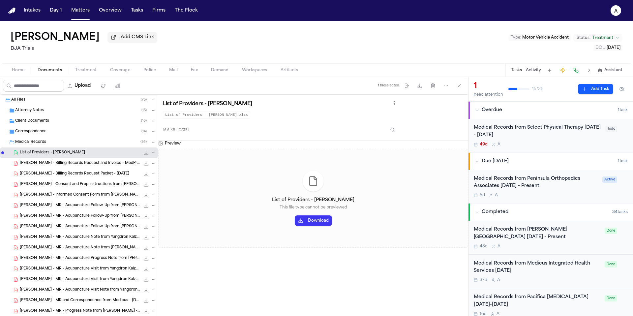
click at [325, 226] on button "Download" at bounding box center [313, 220] width 37 height 11
click at [549, 147] on div "49d A" at bounding box center [538, 144] width 128 height 5
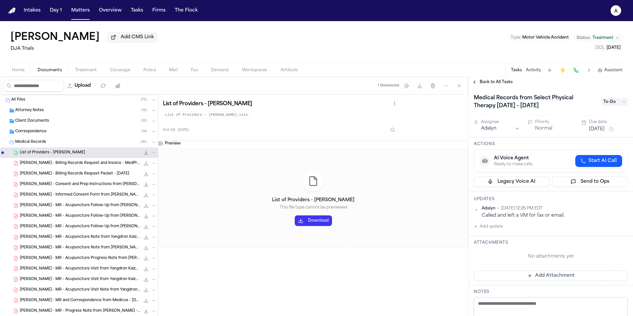
click at [498, 230] on button "Add update" at bounding box center [488, 227] width 29 height 8
click at [486, 247] on button "Private" at bounding box center [486, 247] width 5 height 5
click at [522, 232] on textarea "Add your update" at bounding box center [554, 231] width 141 height 13
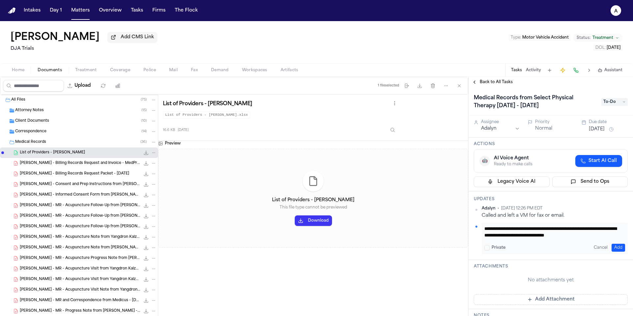
scroll to position [7, 0]
type textarea "**********"
click at [613, 247] on button "Add" at bounding box center [618, 248] width 14 height 8
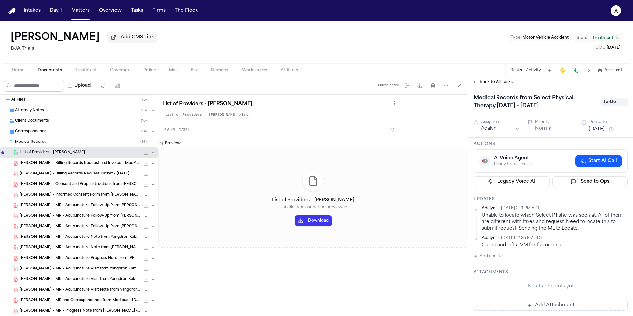
click at [600, 131] on button "Jul 24, 2025" at bounding box center [597, 129] width 16 height 7
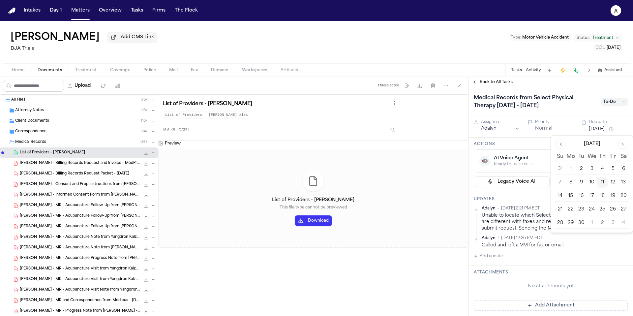
click at [613, 180] on button "12" at bounding box center [613, 182] width 11 height 11
click at [512, 128] on html "Intakes Day 1 Matters Overview Tasks Firms The Flock A Suzanne Manneh Add CMS L…" at bounding box center [316, 158] width 633 height 316
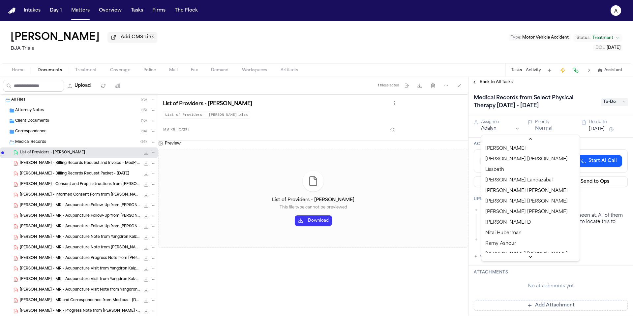
scroll to position [346, 0]
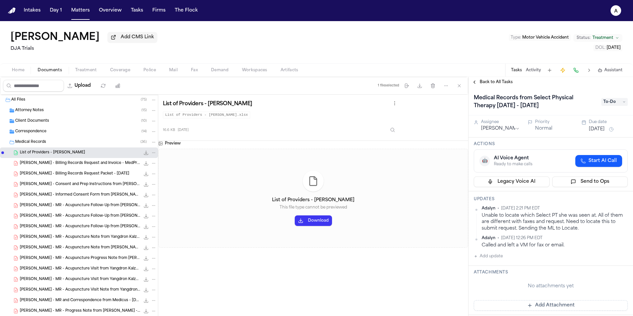
click at [544, 143] on h3 "Actions" at bounding box center [551, 143] width 154 height 5
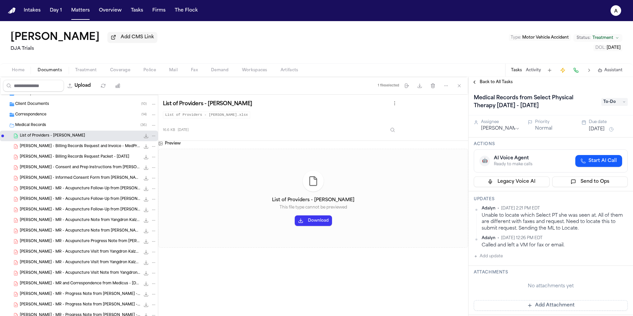
scroll to position [25, 0]
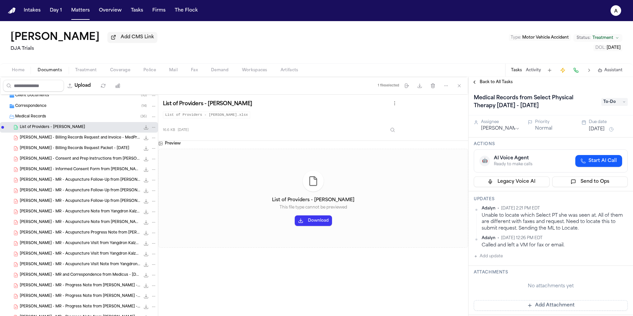
click at [90, 150] on span "S. Manneh - Billing Records Request Packet - 7.29.25" at bounding box center [74, 149] width 109 height 6
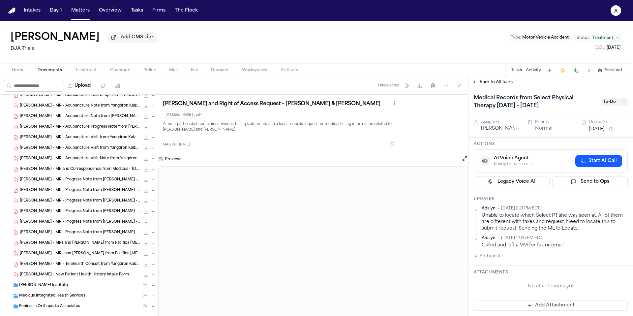
scroll to position [134, 0]
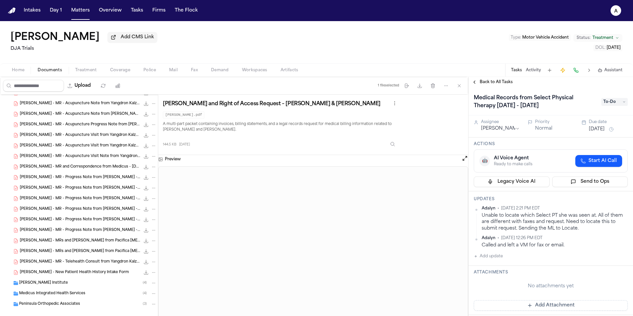
click at [90, 169] on span "S. Manneh - MR and Correspondence from Medicus - 2.3.25 to 2.5.25" at bounding box center [80, 167] width 120 height 6
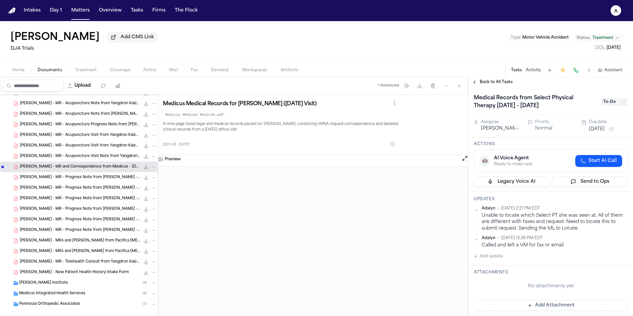
click at [97, 252] on span "S. Manneh - MRs and Bills from Pacifica Chiropractic - 3.25.25 to 6.24.25" at bounding box center [80, 252] width 120 height 6
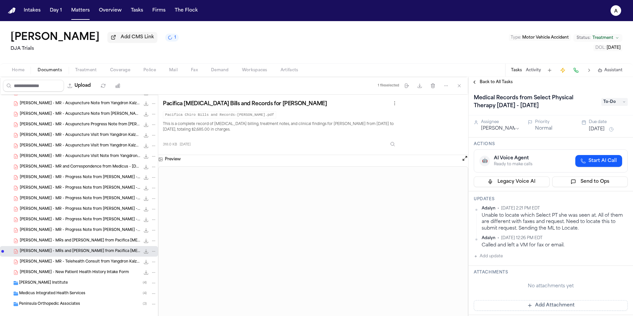
click at [342, 144] on div "318.0 KB 17 days ago" at bounding box center [281, 142] width 236 height 15
click at [306, 150] on div "318.0 KB 17 days ago" at bounding box center [281, 142] width 236 height 15
click at [137, 13] on button "Tasks" at bounding box center [136, 11] width 17 height 12
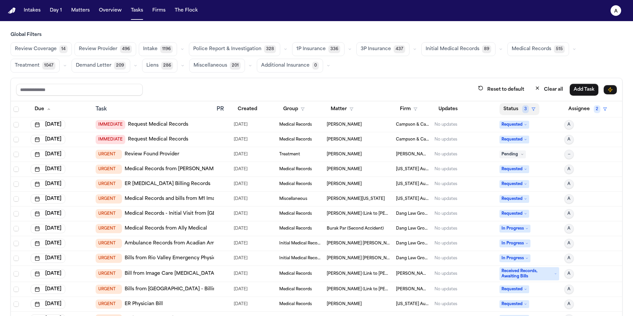
click at [509, 110] on button "Status 3" at bounding box center [519, 109] width 40 height 12
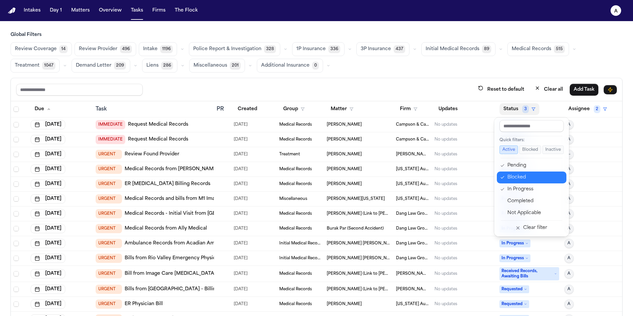
click at [525, 179] on div "Blocked" at bounding box center [534, 177] width 55 height 8
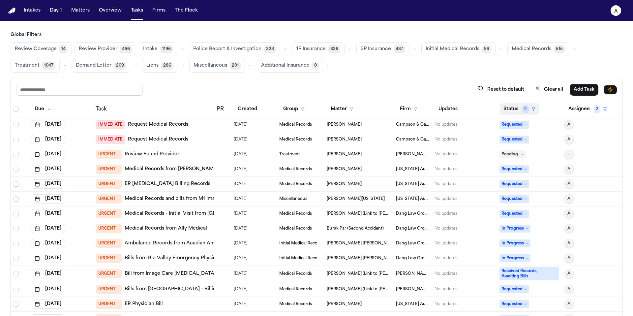
click at [511, 111] on button "Status 2" at bounding box center [519, 109] width 40 height 12
click at [509, 108] on button "Status 2" at bounding box center [519, 109] width 40 height 12
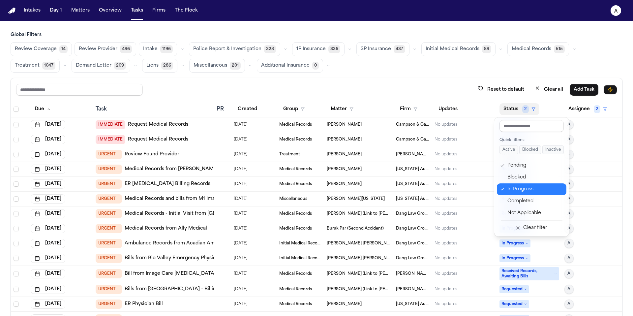
click at [525, 191] on div "In Progress" at bounding box center [534, 189] width 55 height 8
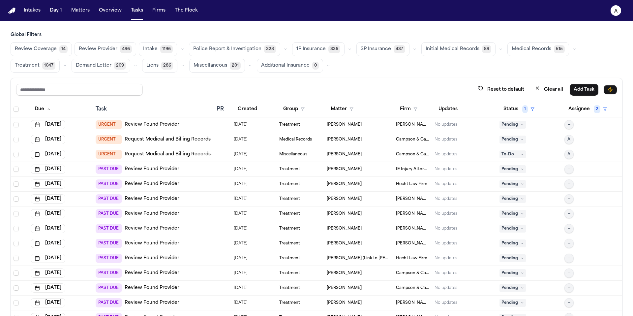
click at [380, 139] on div "[PERSON_NAME]" at bounding box center [359, 139] width 64 height 5
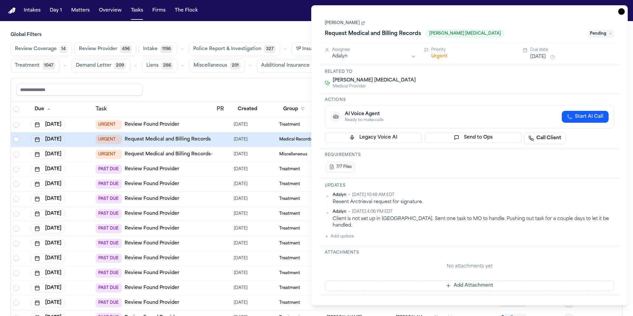
click at [346, 234] on button "Add update" at bounding box center [339, 236] width 29 height 8
click at [346, 235] on textarea "Add your update" at bounding box center [473, 241] width 276 height 13
type textarea "**********"
click at [606, 253] on button "Add" at bounding box center [605, 257] width 14 height 8
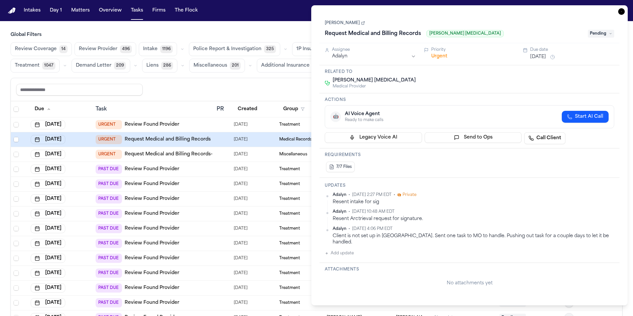
click at [546, 57] on button "Sep 1, 2025" at bounding box center [538, 57] width 16 height 7
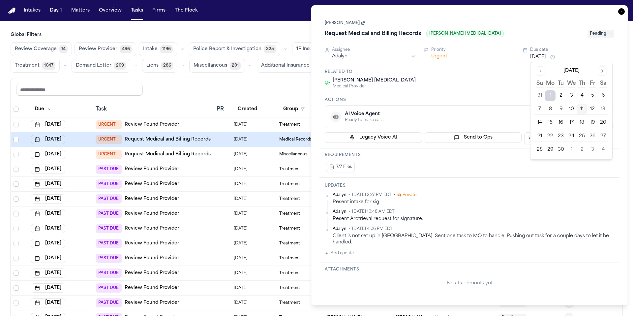
click at [547, 122] on button "15" at bounding box center [550, 122] width 11 height 11
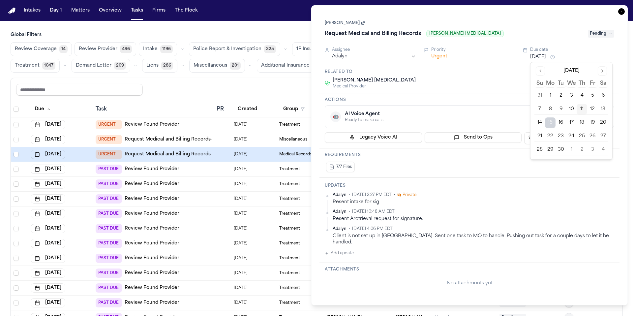
click at [283, 85] on div "Reset to default Clear all Add Task" at bounding box center [316, 89] width 601 height 12
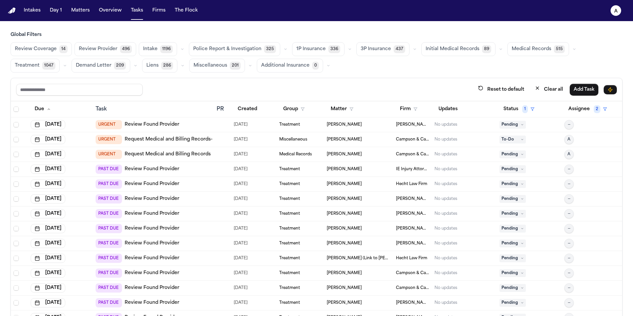
click at [348, 141] on span "Shenequa Wright" at bounding box center [344, 139] width 35 height 5
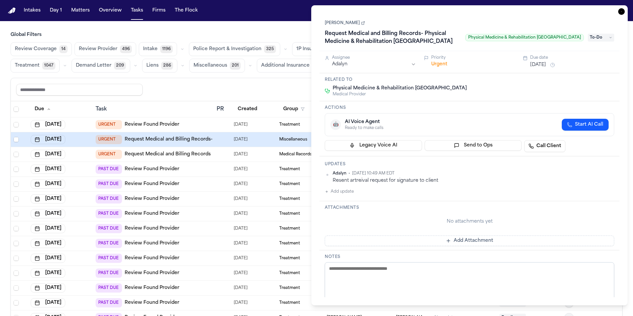
click at [343, 190] on button "Add update" at bounding box center [339, 192] width 29 height 8
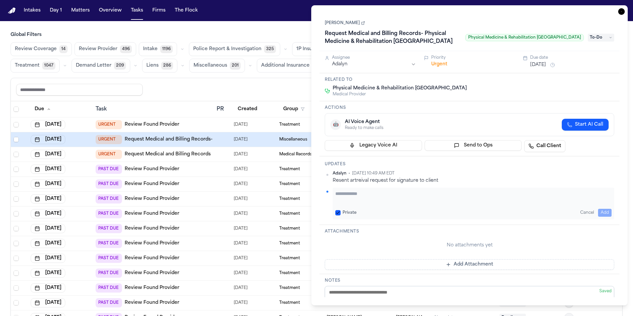
click at [350, 196] on textarea "Add your update" at bounding box center [473, 196] width 276 height 13
type textarea "**********"
click at [336, 212] on button "Private" at bounding box center [337, 212] width 5 height 5
click at [602, 213] on button "Add" at bounding box center [605, 213] width 14 height 8
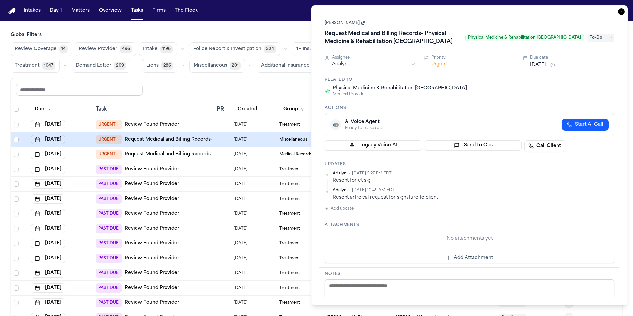
click at [546, 64] on button "Sep 1, 2025" at bounding box center [538, 65] width 16 height 7
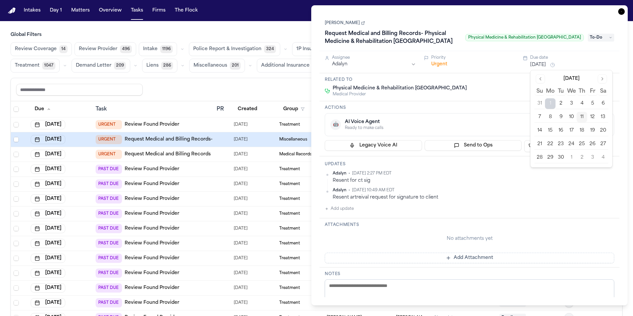
click at [549, 129] on button "15" at bounding box center [550, 130] width 11 height 11
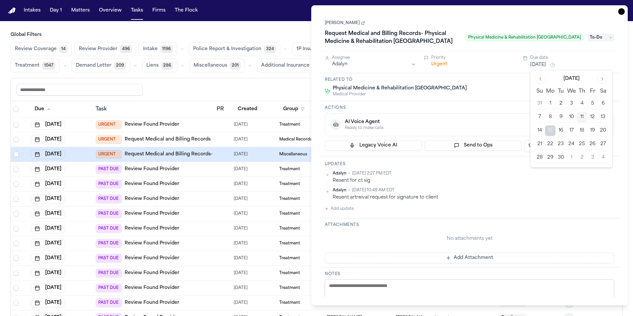
click at [207, 95] on div "Reset to default Clear all Add Task" at bounding box center [316, 89] width 611 height 23
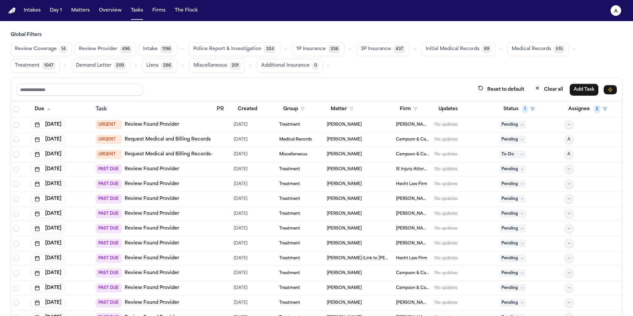
click at [358, 126] on div "Myles Taylor" at bounding box center [359, 124] width 64 height 5
click at [280, 81] on div "Reset to default Clear all Add Task" at bounding box center [316, 89] width 611 height 23
click at [456, 50] on span "Initial Medical Records" at bounding box center [453, 49] width 54 height 7
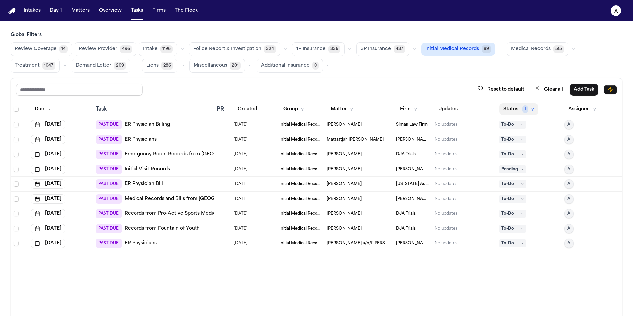
click at [515, 109] on button "Status 1" at bounding box center [518, 109] width 39 height 12
click at [530, 52] on div "Global Filters Review Coverage 14 Review Provider 496 Intake 1196 Police Report…" at bounding box center [317, 188] width 612 height 313
click at [539, 52] on span "Medical Records" at bounding box center [531, 49] width 40 height 7
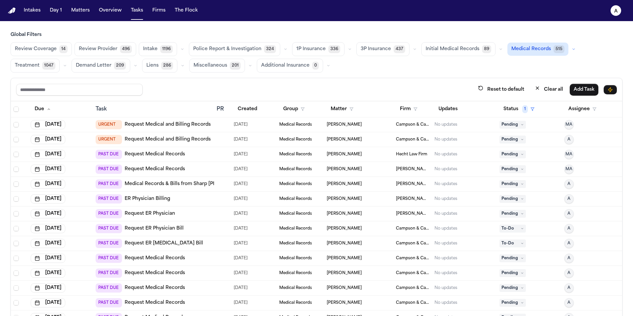
click at [458, 122] on div "No updates" at bounding box center [464, 124] width 60 height 5
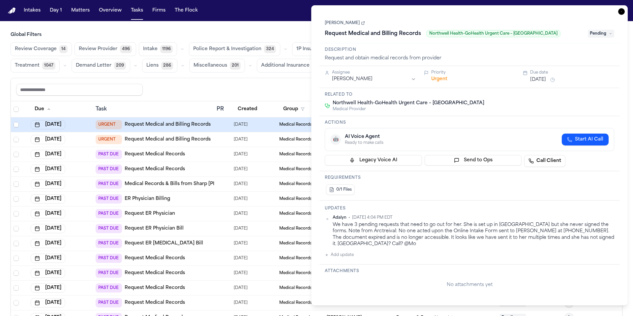
click at [546, 77] on button "[DATE]" at bounding box center [538, 79] width 16 height 7
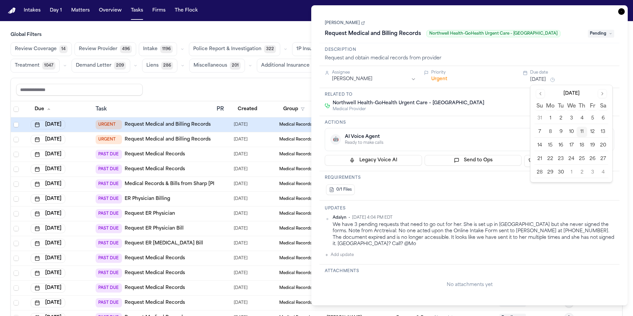
click at [479, 193] on div "0/1 Files" at bounding box center [469, 189] width 289 height 13
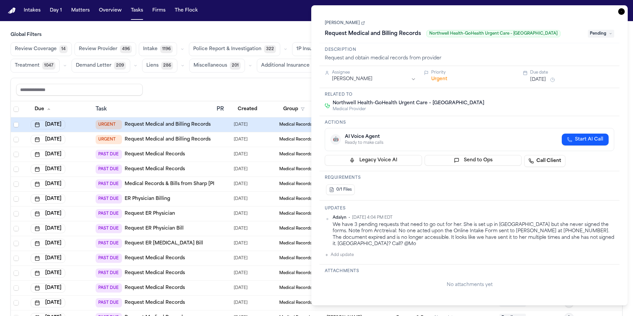
click at [346, 254] on button "Add update" at bounding box center [339, 255] width 29 height 8
click at [351, 259] on textarea "Add your update" at bounding box center [473, 259] width 276 height 13
type textarea "**********"
click at [337, 276] on button "Private" at bounding box center [337, 275] width 5 height 5
click at [604, 272] on button "Add" at bounding box center [605, 276] width 14 height 8
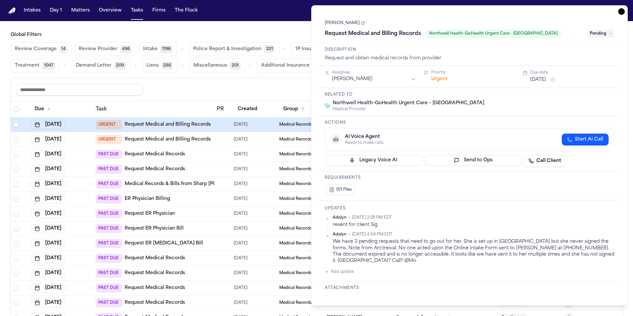
click at [543, 80] on button "[DATE]" at bounding box center [538, 79] width 16 height 7
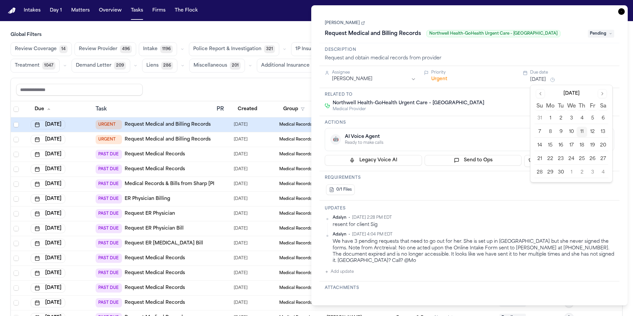
click at [583, 132] on button "11" at bounding box center [582, 132] width 11 height 11
click at [238, 96] on div "Reset to default Clear all Add Task" at bounding box center [316, 89] width 611 height 23
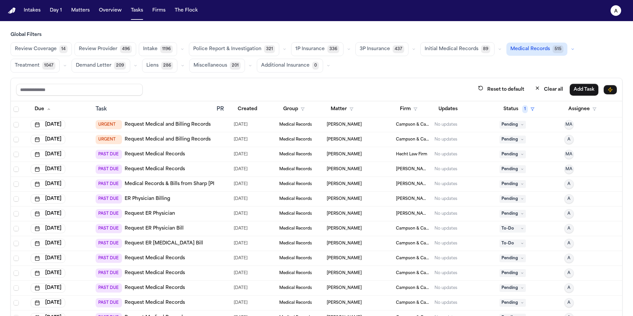
click at [356, 123] on span "[PERSON_NAME]" at bounding box center [344, 124] width 35 height 5
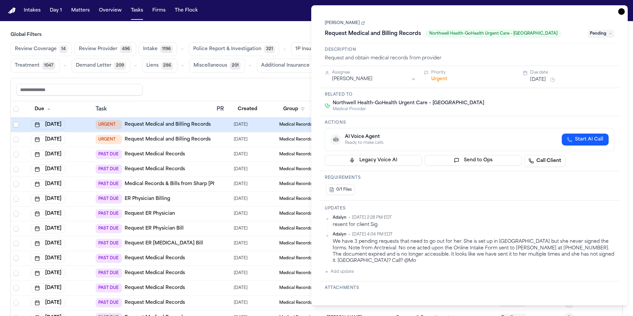
click at [348, 22] on link "[PERSON_NAME]" at bounding box center [345, 22] width 40 height 5
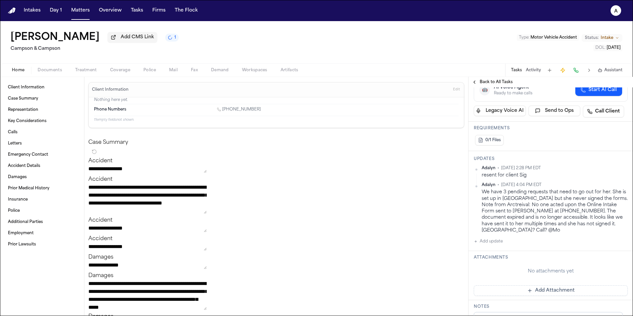
scroll to position [150, 0]
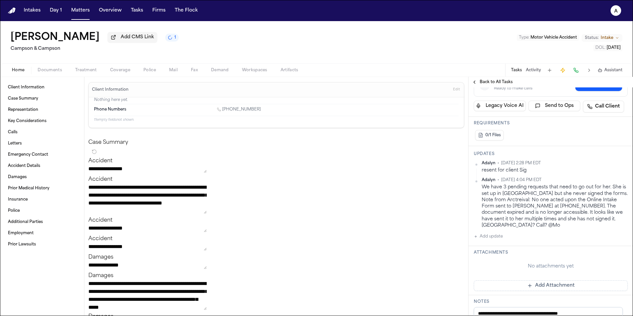
click at [500, 238] on button "Add update" at bounding box center [488, 236] width 29 height 8
click at [502, 239] on textarea "Add your update" at bounding box center [554, 241] width 141 height 13
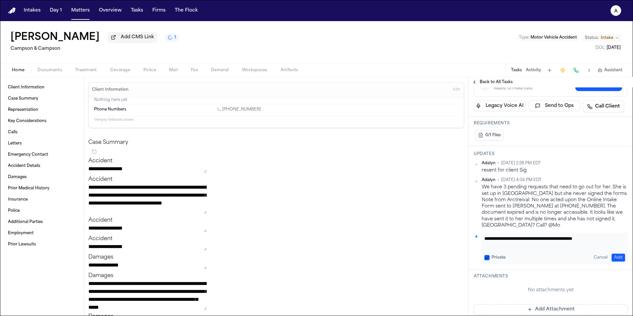
type textarea "**********"
click at [489, 255] on button "Private" at bounding box center [486, 257] width 5 height 5
click at [618, 257] on button "Add" at bounding box center [618, 257] width 14 height 8
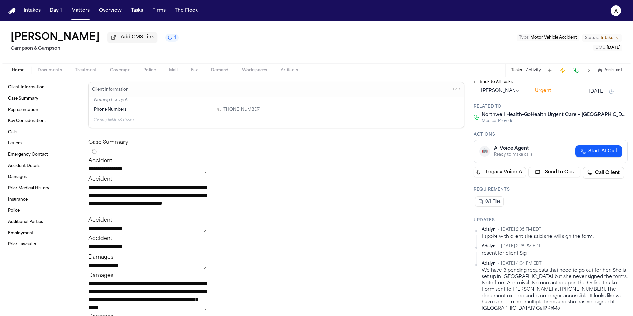
scroll to position [73, 0]
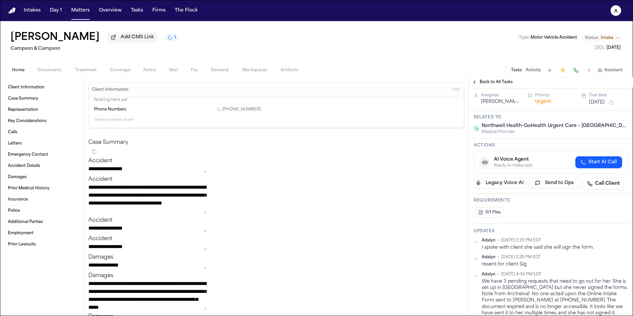
click at [599, 103] on button "[DATE]" at bounding box center [597, 102] width 16 height 7
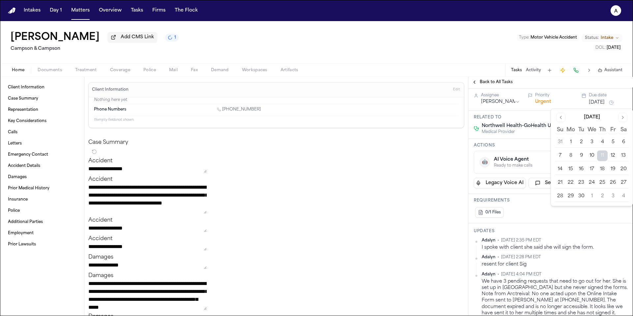
click at [570, 166] on button "15" at bounding box center [570, 169] width 11 height 11
click at [533, 144] on h3 "Actions" at bounding box center [551, 145] width 154 height 5
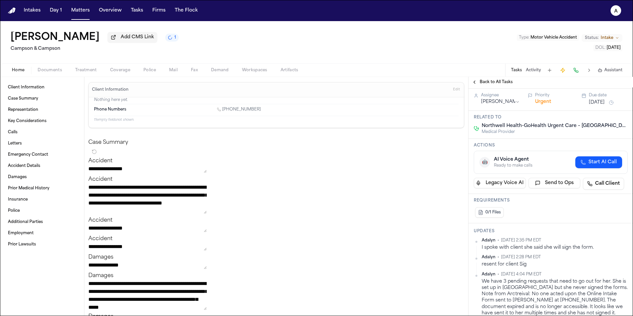
click at [500, 81] on span "Back to All Tasks" at bounding box center [496, 81] width 33 height 5
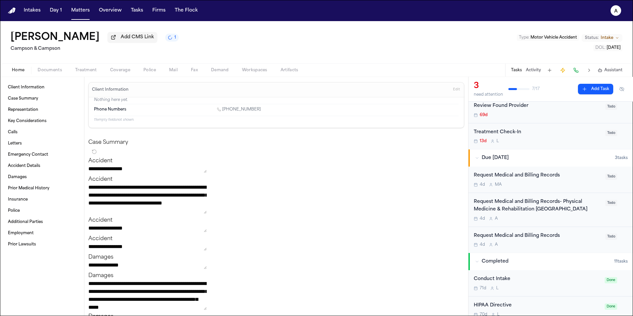
scroll to position [57, 0]
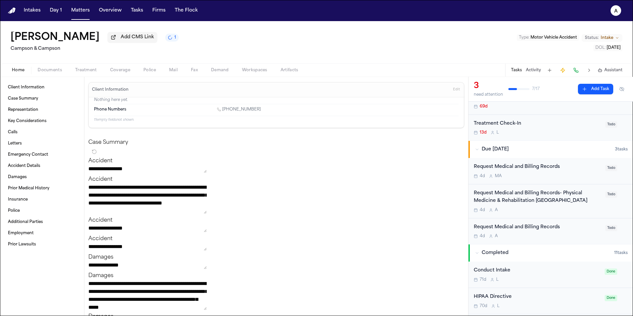
click at [570, 180] on div "Request Medical and Billing Records 4d M A Todo" at bounding box center [550, 171] width 164 height 26
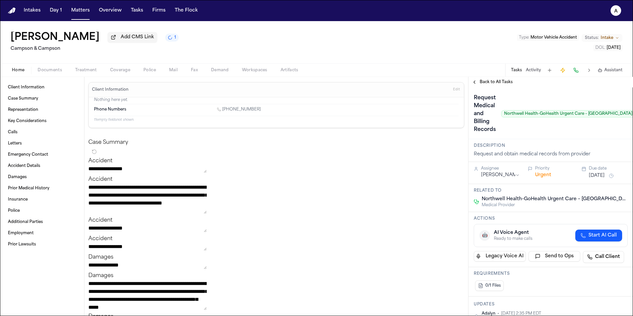
click at [509, 177] on html "**********" at bounding box center [316, 158] width 633 height 316
click at [522, 131] on div "Request Medical and Billing Records Northwell Health-GoHealth Urgent Care – [GE…" at bounding box center [555, 114] width 162 height 42
click at [496, 85] on span "Back to All Tasks" at bounding box center [496, 81] width 33 height 5
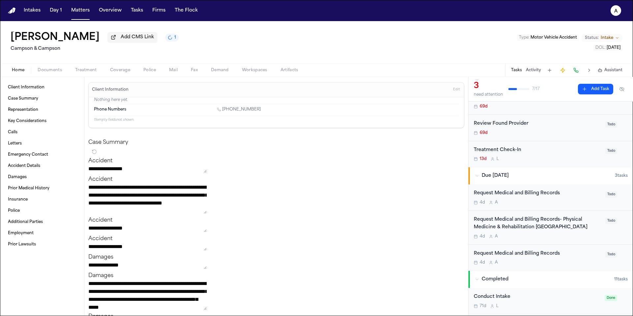
scroll to position [43, 0]
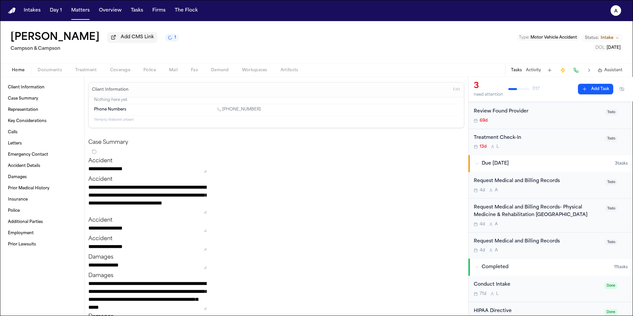
click at [577, 219] on div "Request Medical and Billing Records- Physical Medicine & Rehabilitation [GEOGRA…" at bounding box center [538, 211] width 128 height 15
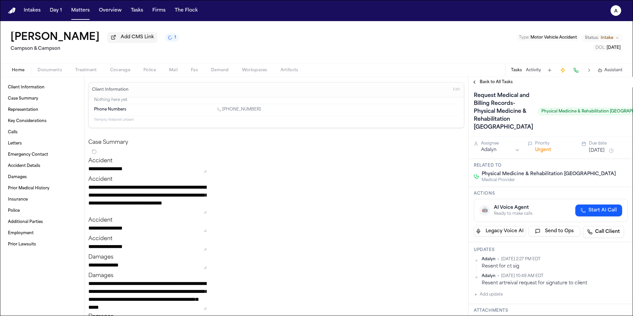
scroll to position [2, 0]
click at [603, 154] on button "[DATE]" at bounding box center [596, 150] width 16 height 7
click at [558, 133] on div "Request Medical and Billing Records- Physical Medicine & Rehabilitation Deer Pa…" at bounding box center [564, 111] width 183 height 42
click at [498, 83] on span "Back to All Tasks" at bounding box center [496, 81] width 33 height 5
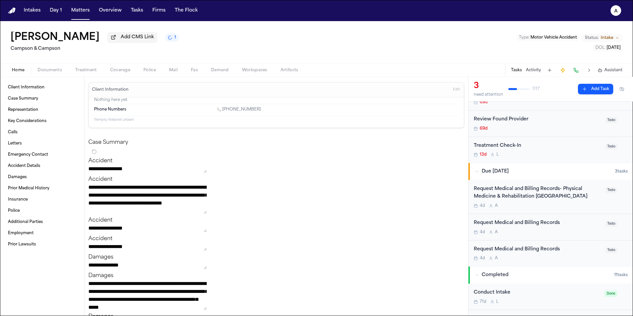
scroll to position [37, 0]
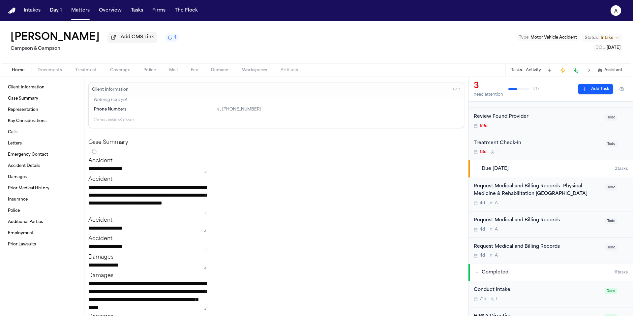
click at [572, 251] on div "Request Medical and Billing Records" at bounding box center [538, 247] width 128 height 8
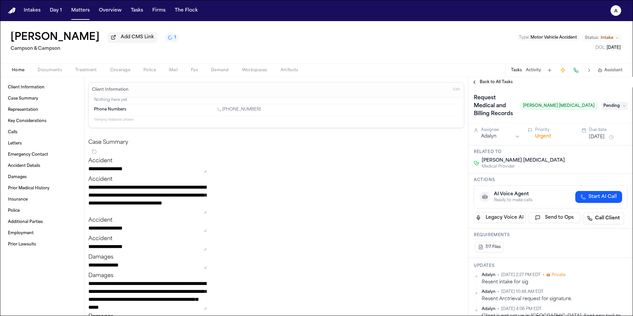
click at [499, 80] on span "Back to All Tasks" at bounding box center [496, 81] width 33 height 5
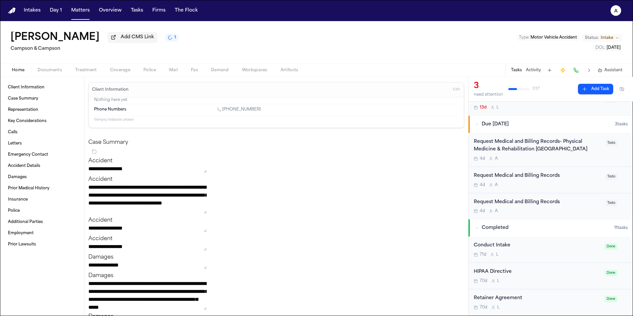
scroll to position [92, 0]
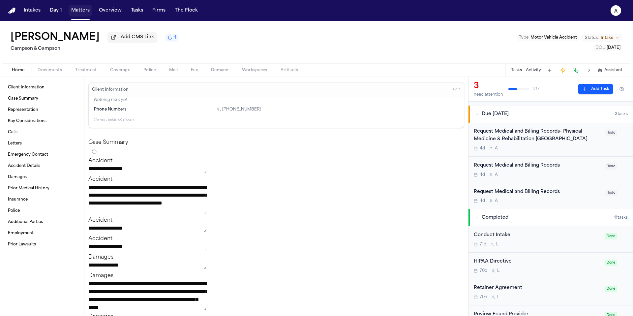
click at [76, 10] on button "Matters" at bounding box center [81, 11] width 24 height 12
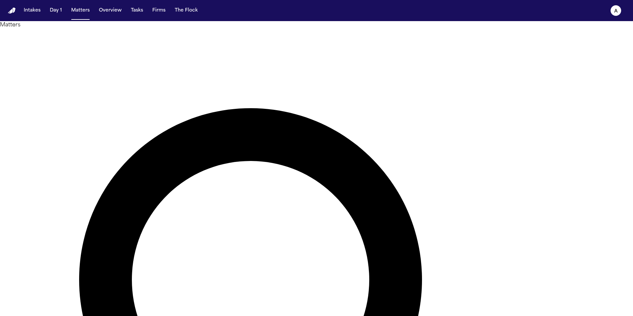
click at [82, 15] on button "Matters" at bounding box center [81, 11] width 24 height 12
click at [133, 7] on button "Tasks" at bounding box center [136, 11] width 17 height 12
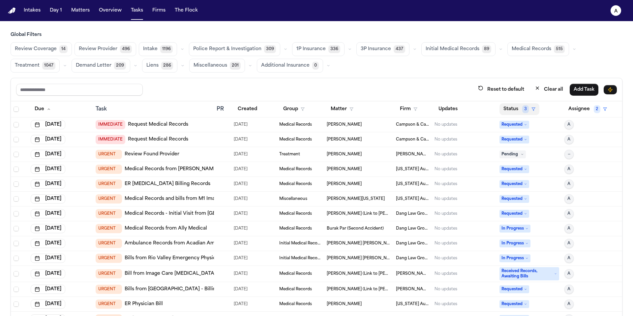
click at [517, 106] on button "Status 3" at bounding box center [519, 109] width 40 height 12
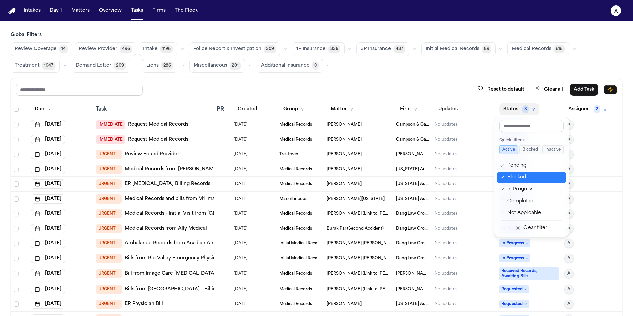
click at [524, 177] on div "Blocked" at bounding box center [534, 177] width 55 height 8
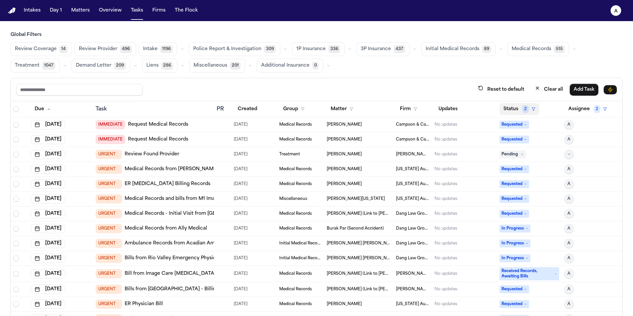
click at [513, 110] on button "Status 2" at bounding box center [519, 109] width 40 height 12
click at [509, 109] on button "Status 2" at bounding box center [519, 109] width 40 height 12
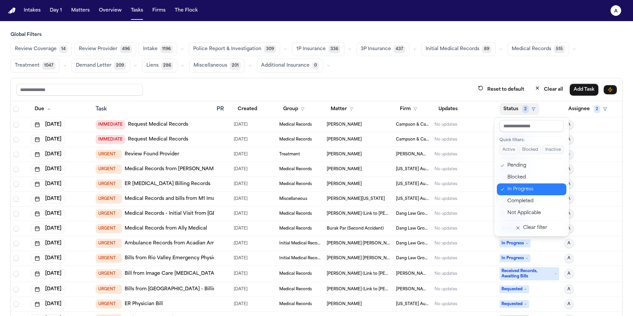
click at [512, 186] on div "In Progress" at bounding box center [534, 189] width 55 height 8
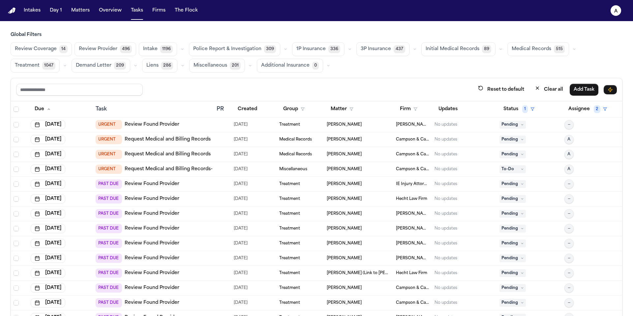
click at [533, 47] on span "Medical Records" at bounding box center [532, 49] width 40 height 7
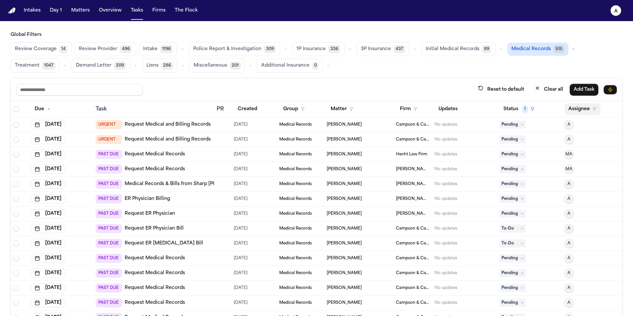
click at [578, 105] on button "Assignee" at bounding box center [582, 109] width 36 height 12
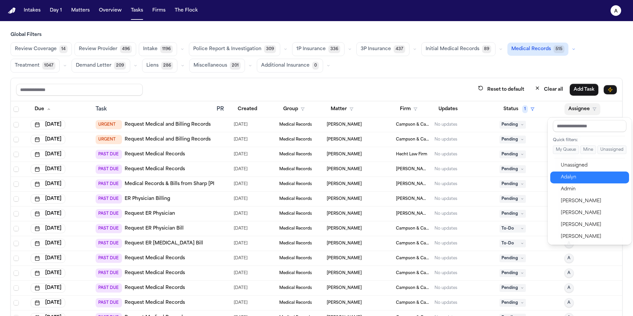
click at [584, 178] on div "Adalyn" at bounding box center [593, 177] width 64 height 8
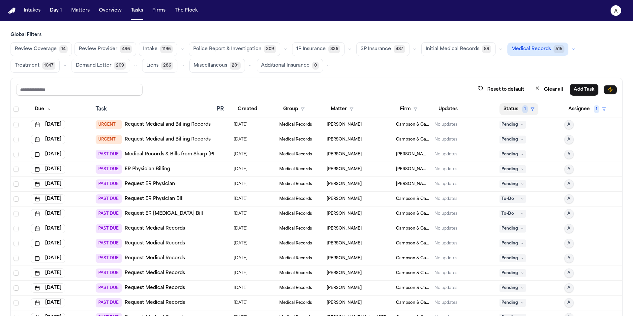
click at [511, 108] on button "Status 1" at bounding box center [518, 109] width 39 height 12
click at [461, 71] on div "Global Filters Review Coverage 14 Review Provider 496 Intake 1196 Police Report…" at bounding box center [317, 188] width 612 height 313
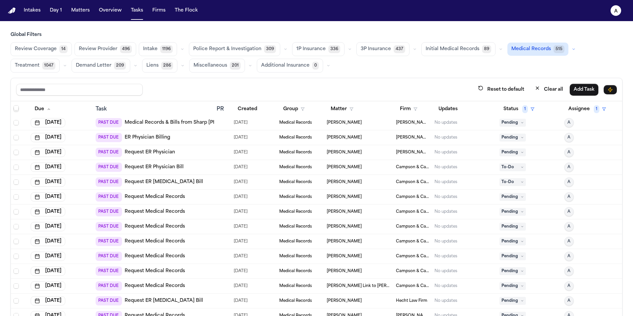
scroll to position [32, 0]
click at [387, 123] on div "[PERSON_NAME]" at bounding box center [359, 121] width 64 height 5
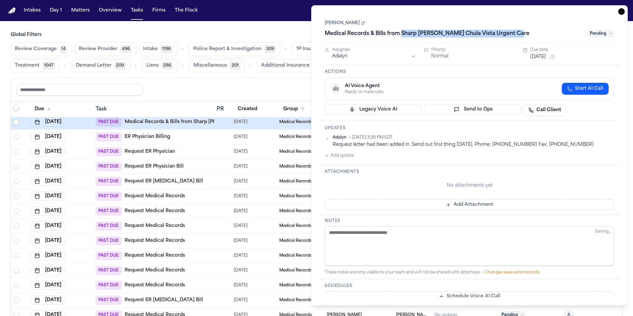
drag, startPoint x: 528, startPoint y: 36, endPoint x: 403, endPoint y: 35, distance: 125.3
click at [403, 35] on div "Medical Records & Bills from Sharp [PERSON_NAME] Chula Vista Urgent Care" at bounding box center [454, 33] width 259 height 11
copy h1 "Sharp [PERSON_NAME] Chula Vista Urgent Care"
click at [342, 24] on link "[PERSON_NAME]" at bounding box center [345, 22] width 40 height 5
click at [0, 0] on body "Intakes Day 1 Matters Overview Tasks Firms The Flock A Global Filters Review Co…" at bounding box center [316, 158] width 633 height 316
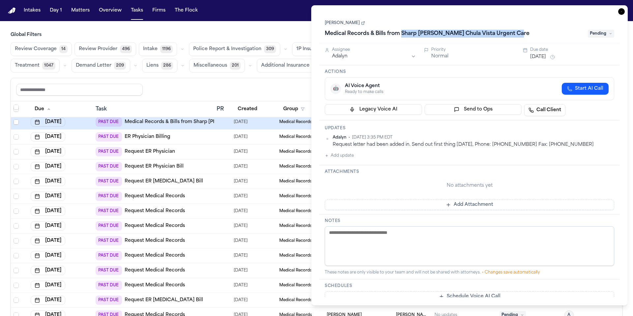
scroll to position [32, 0]
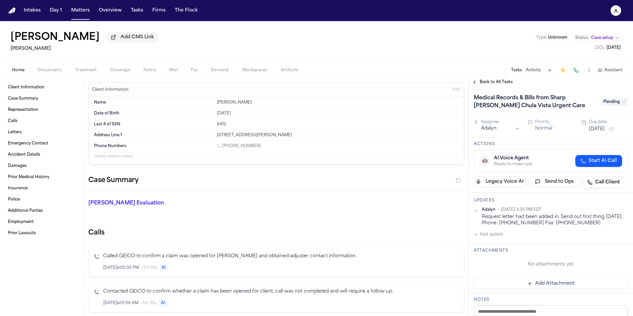
click at [50, 72] on span "Documents" at bounding box center [50, 70] width 24 height 5
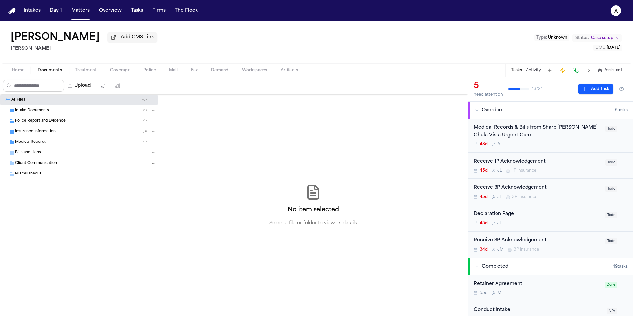
click at [68, 142] on div "Medical Records ( 1 )" at bounding box center [85, 142] width 141 height 6
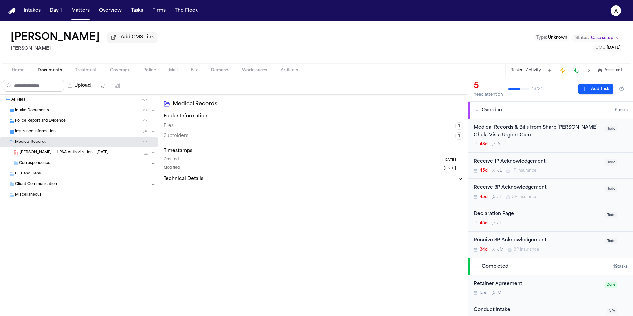
click at [70, 150] on div "[PERSON_NAME] - HIPAA Authorization - [DATE] 436.3 KB • PDF" at bounding box center [88, 152] width 137 height 7
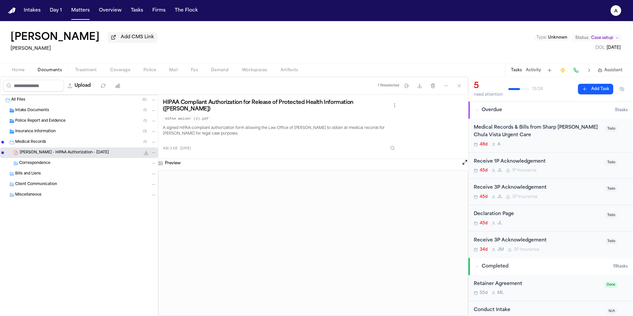
click at [153, 153] on icon "File: R. Hastings - HIPAA Authorization - 7.22.25" at bounding box center [153, 152] width 5 height 5
click at [436, 183] on div "All Files ( 6 ) Intake Documents ( 1 ) Police Report and Evidence ( 1 ) Insuran…" at bounding box center [234, 205] width 468 height 221
click at [570, 147] on div "48d A" at bounding box center [538, 144] width 128 height 5
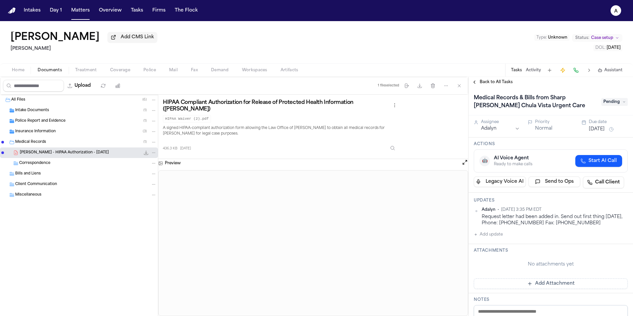
click at [553, 284] on button "Add Attachment" at bounding box center [551, 283] width 154 height 11
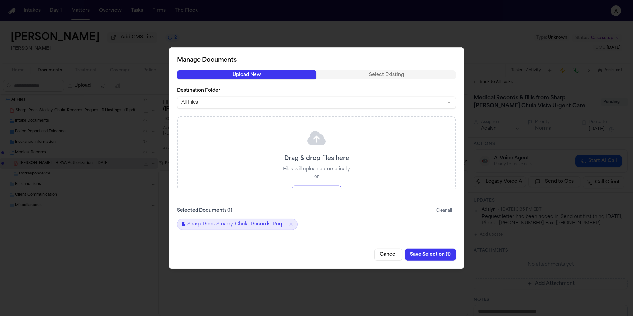
click at [438, 256] on button "Save Selection ( 1 )" at bounding box center [430, 254] width 51 height 12
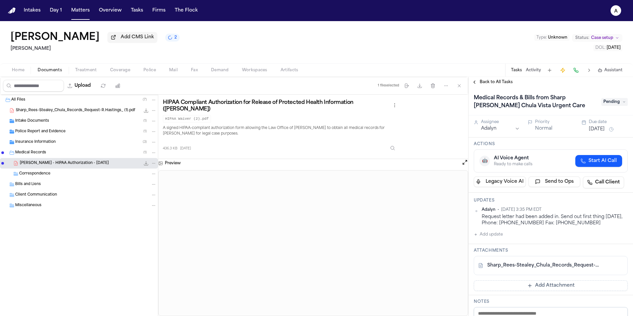
click at [602, 132] on button "[DATE]" at bounding box center [597, 129] width 16 height 7
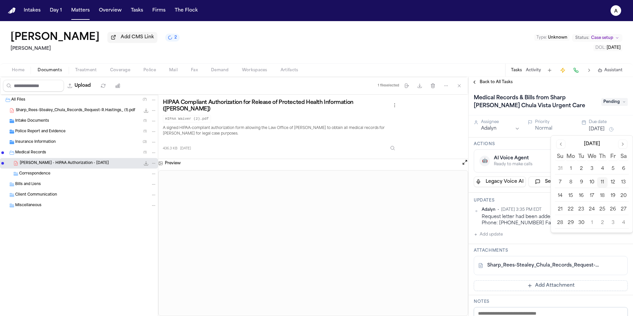
click at [568, 197] on button "15" at bounding box center [570, 196] width 11 height 11
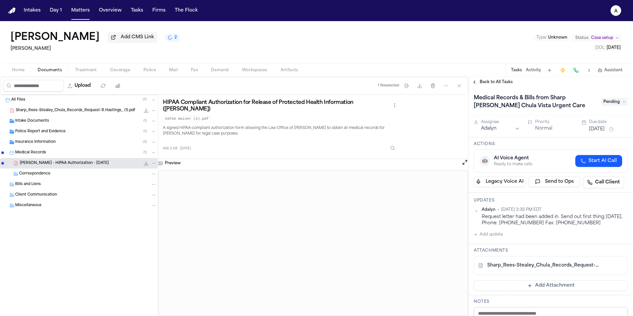
click at [528, 142] on div "Actions 🤖 AI Voice Agent Ready to make calls Start AI Call Legacy Voice AI Send…" at bounding box center [550, 164] width 164 height 55
click at [609, 104] on span "Pending" at bounding box center [614, 102] width 26 height 8
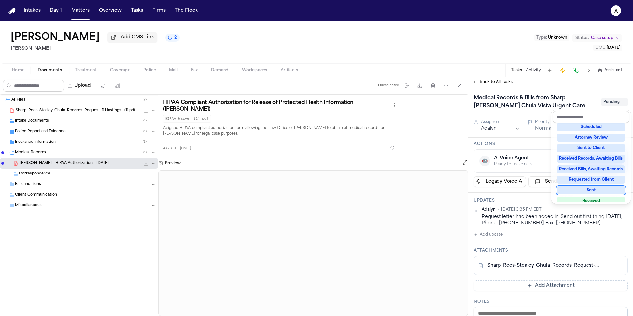
scroll to position [40, 0]
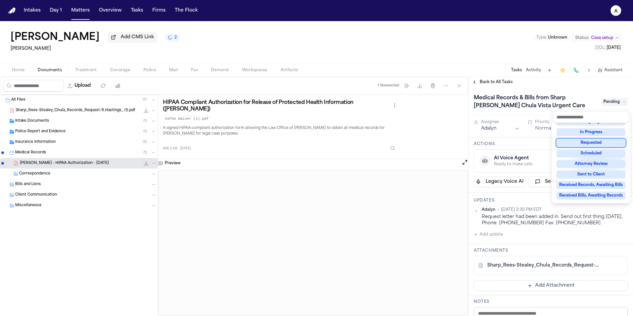
click at [605, 144] on div "Requested" at bounding box center [590, 143] width 69 height 8
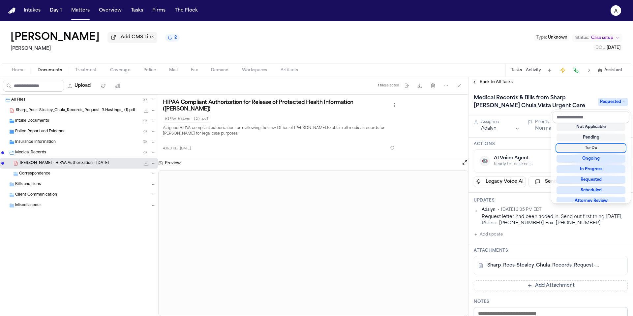
click at [537, 152] on div "Medical Records & Bills from Sharp [PERSON_NAME] Chula Vista Urgent Care Reques…" at bounding box center [550, 291] width 164 height 408
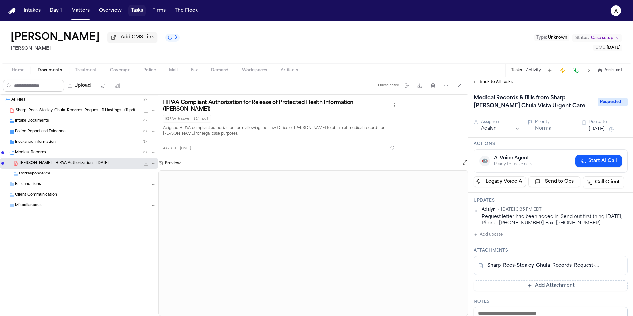
click at [132, 6] on button "Tasks" at bounding box center [136, 11] width 17 height 12
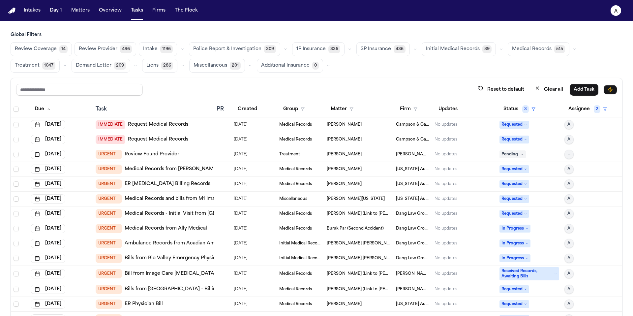
click at [524, 51] on span "Medical Records" at bounding box center [532, 49] width 40 height 7
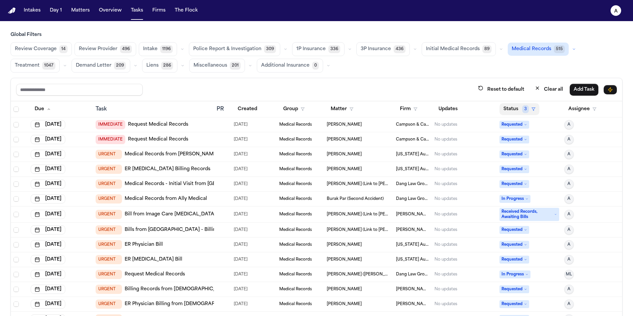
click at [515, 112] on button "Status 3" at bounding box center [519, 109] width 40 height 12
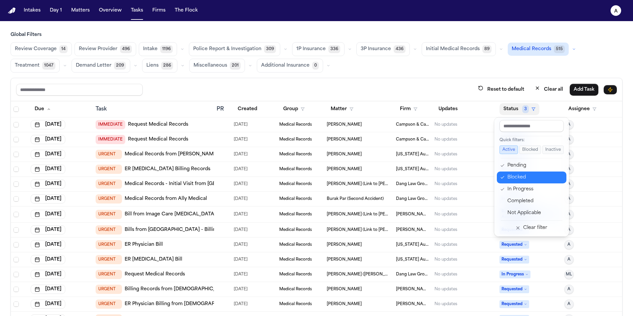
click at [521, 179] on div "Blocked" at bounding box center [534, 177] width 55 height 8
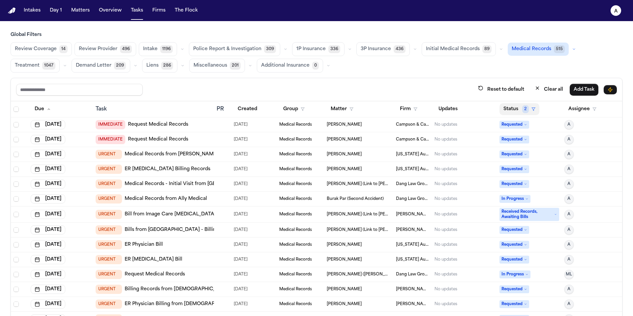
click at [513, 106] on button "Status 2" at bounding box center [519, 109] width 40 height 12
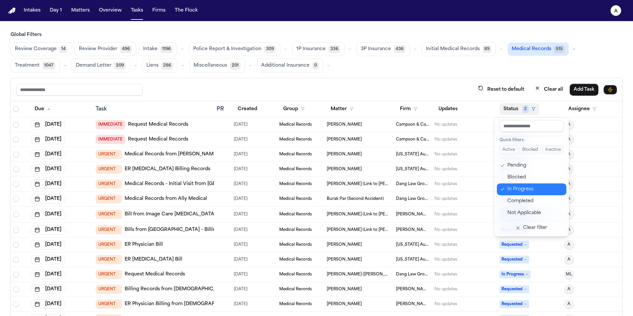
click at [526, 191] on div "In Progress" at bounding box center [534, 189] width 55 height 8
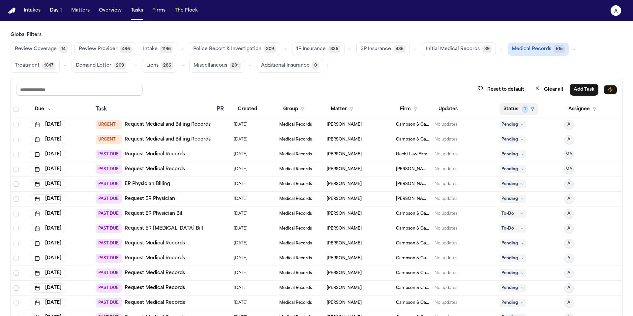
click at [506, 108] on button "Status 1" at bounding box center [518, 109] width 39 height 12
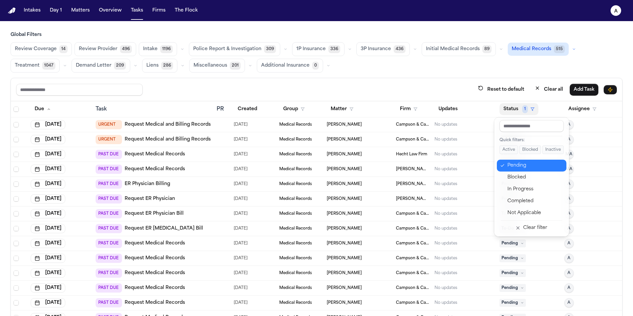
click at [521, 165] on div "Pending" at bounding box center [534, 166] width 55 height 8
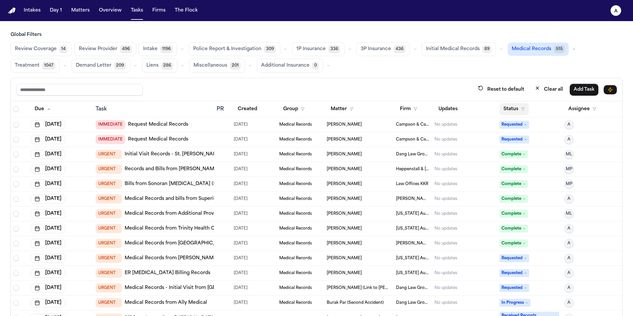
click at [505, 104] on button "Status" at bounding box center [513, 109] width 29 height 12
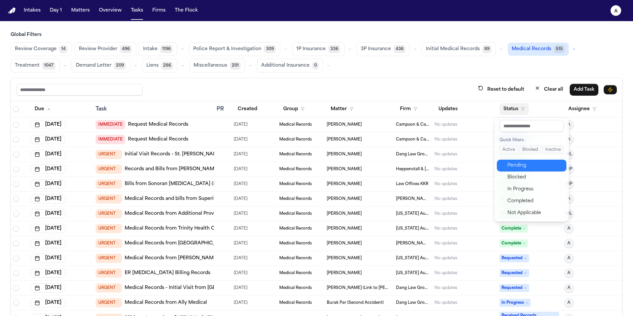
click at [515, 169] on button "Pending" at bounding box center [532, 166] width 70 height 12
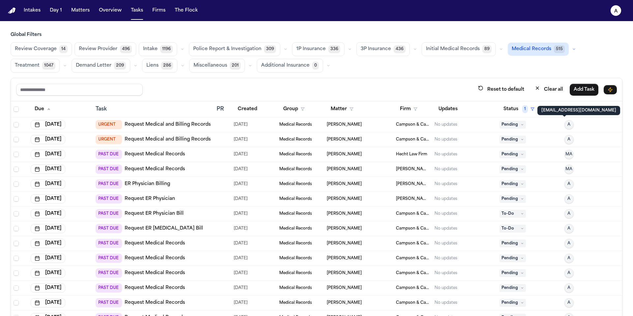
click at [569, 111] on p "[EMAIL_ADDRESS][DOMAIN_NAME]" at bounding box center [578, 110] width 75 height 5
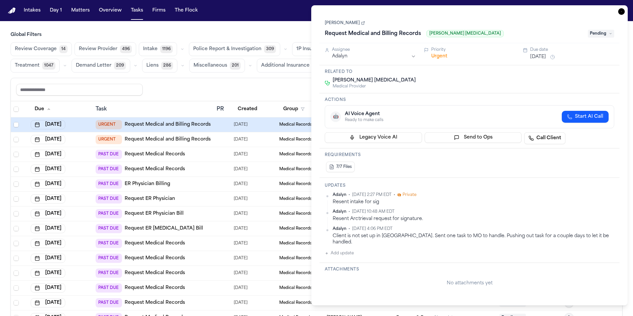
click at [625, 11] on div "Task Details [PERSON_NAME] Request Medical and Billing Records [PERSON_NAME] [M…" at bounding box center [469, 155] width 316 height 300
click at [622, 11] on icon "button" at bounding box center [621, 11] width 7 height 7
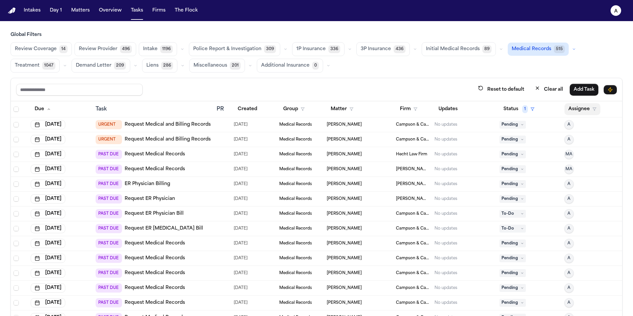
click at [579, 108] on button "Assignee" at bounding box center [582, 109] width 36 height 12
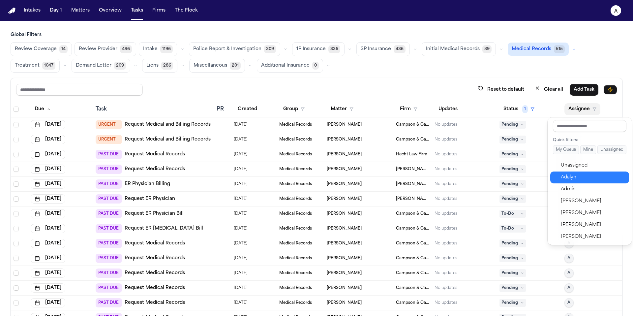
click at [576, 176] on div "Adalyn" at bounding box center [593, 177] width 64 height 8
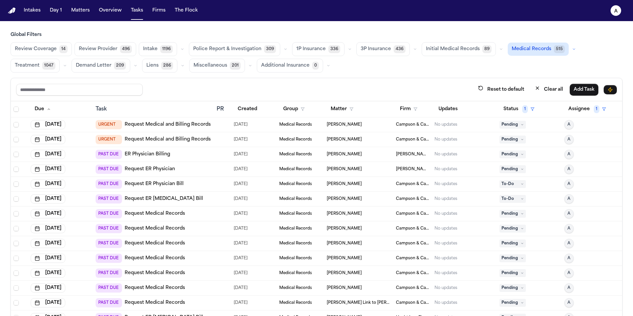
click at [201, 215] on div "PAST DUE Request Medical Records" at bounding box center [154, 213] width 116 height 9
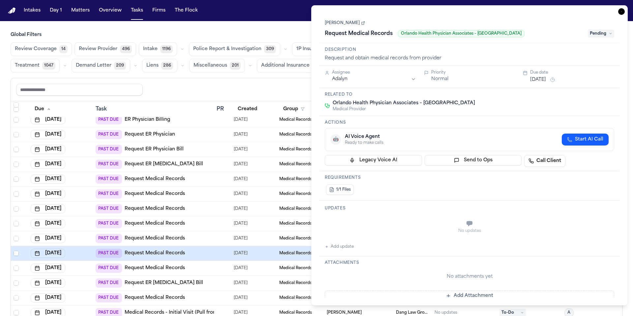
scroll to position [38, 0]
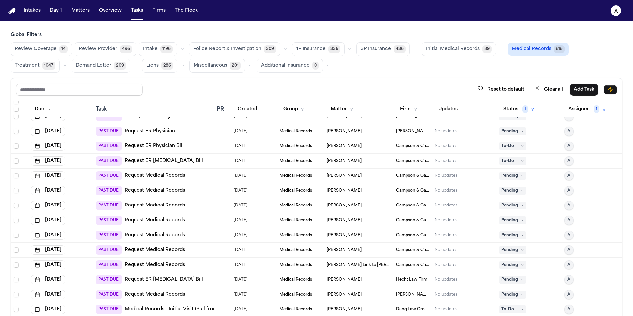
click at [186, 255] on td "PAST DUE Request Medical Records" at bounding box center [153, 250] width 121 height 15
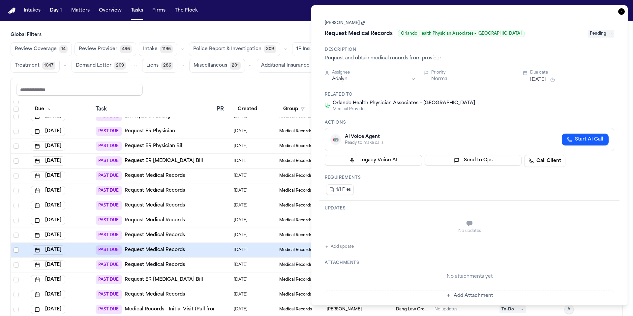
click at [259, 71] on button "Additional Insurance 0" at bounding box center [290, 66] width 66 height 14
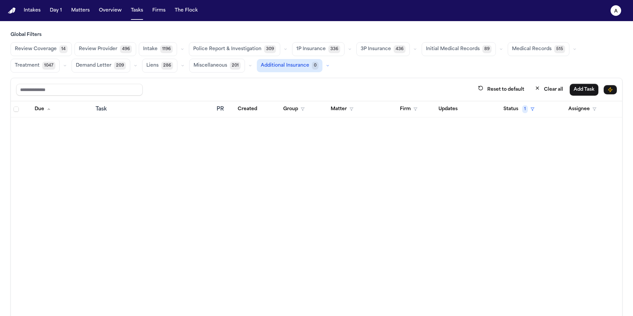
click at [302, 62] on span "Additional Insurance" at bounding box center [285, 65] width 48 height 7
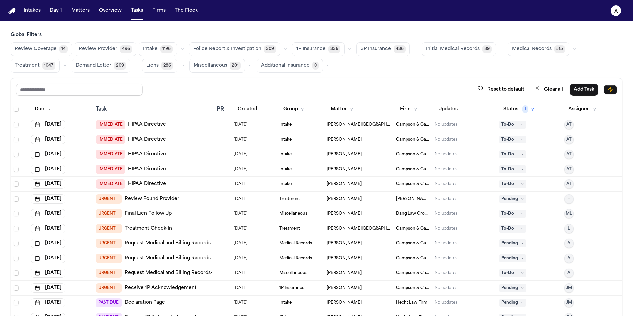
click at [531, 46] on span "Medical Records" at bounding box center [532, 49] width 40 height 7
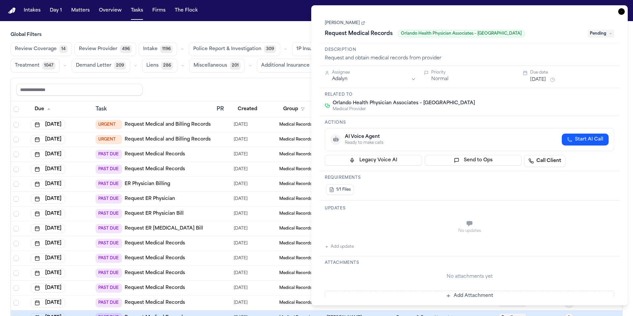
click at [624, 8] on icon "button" at bounding box center [621, 11] width 7 height 7
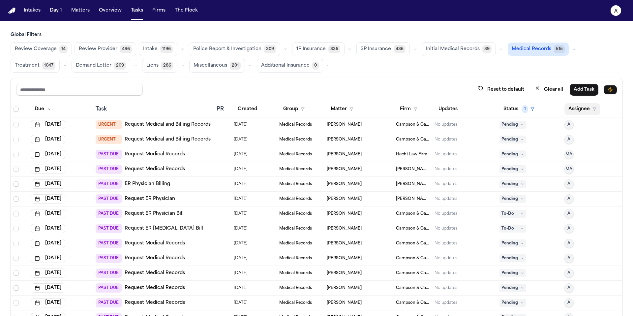
click at [575, 111] on button "Assignee" at bounding box center [582, 109] width 36 height 12
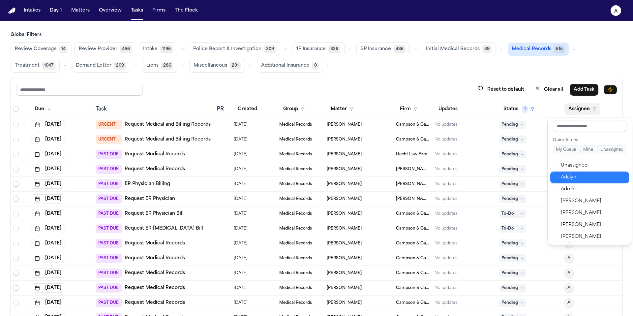
click at [578, 174] on div "Adalyn" at bounding box center [593, 177] width 64 height 8
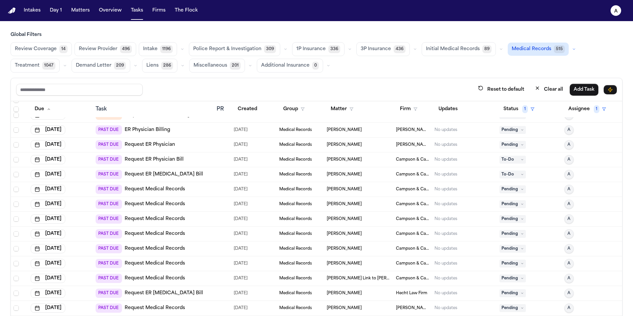
scroll to position [33, 0]
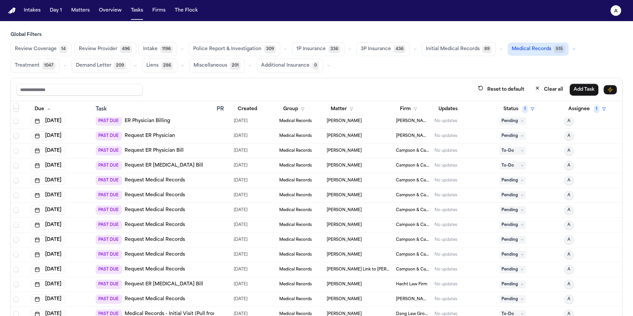
click at [358, 252] on div "[PERSON_NAME]" at bounding box center [359, 254] width 64 height 5
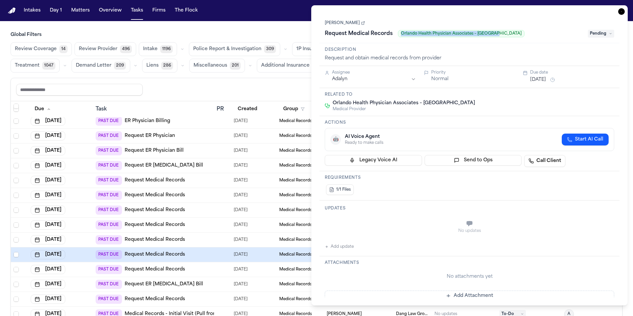
drag, startPoint x: 358, startPoint y: 252, endPoint x: 399, endPoint y: 32, distance: 224.4
click at [399, 32] on div "Request Medical Records Orlando Health Physician Associates – Maitland" at bounding box center [454, 33] width 259 height 11
copy span "Orlando Health Physician Associates – [GEOGRAPHIC_DATA]"
click at [342, 24] on link "[PERSON_NAME]" at bounding box center [345, 22] width 40 height 5
click at [379, 31] on h1 "Request Medical Records" at bounding box center [358, 33] width 73 height 11
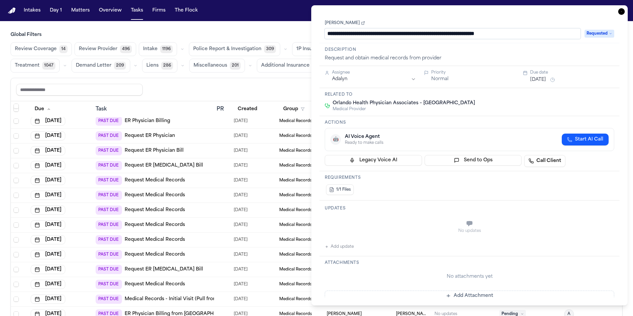
click at [410, 36] on input "**********" at bounding box center [453, 33] width 256 height 11
type input "**********"
click at [576, 50] on div "**********" at bounding box center [469, 155] width 300 height 283
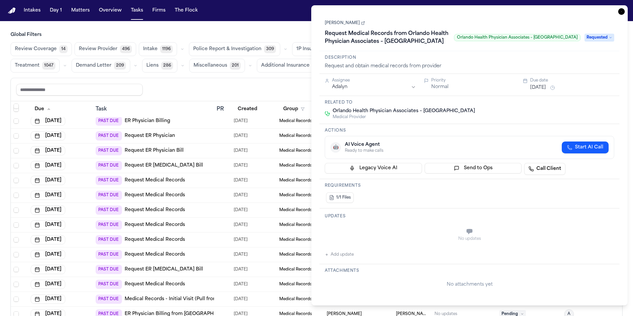
click at [337, 22] on link "[PERSON_NAME]" at bounding box center [345, 22] width 40 height 5
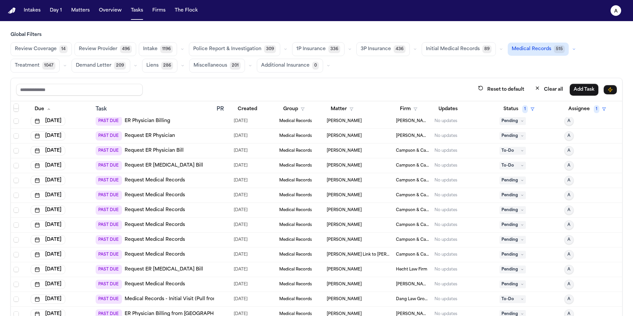
click at [300, 33] on h3 "Global Filters" at bounding box center [317, 35] width 612 height 7
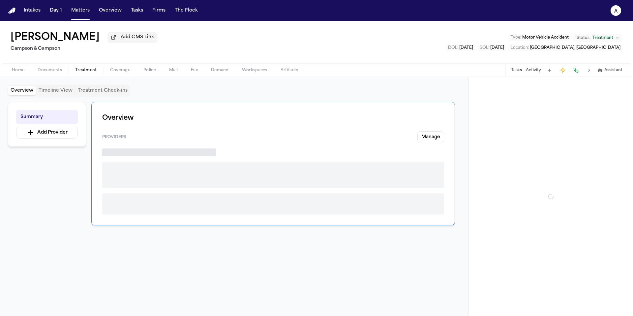
click at [81, 68] on button "Treatment" at bounding box center [86, 70] width 35 height 8
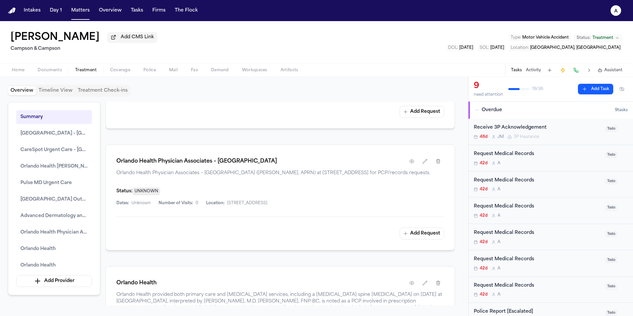
scroll to position [1810, 0]
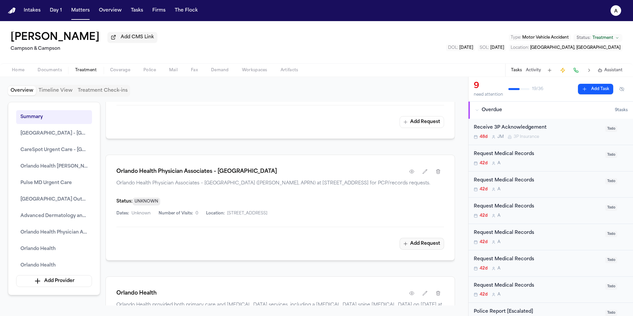
click at [423, 242] on button "Add Request" at bounding box center [422, 244] width 45 height 12
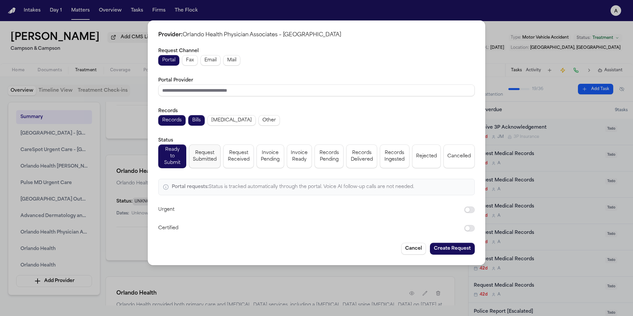
click at [211, 153] on span "Request Submitted" at bounding box center [205, 156] width 24 height 13
click at [456, 248] on button "Create Request" at bounding box center [452, 249] width 45 height 12
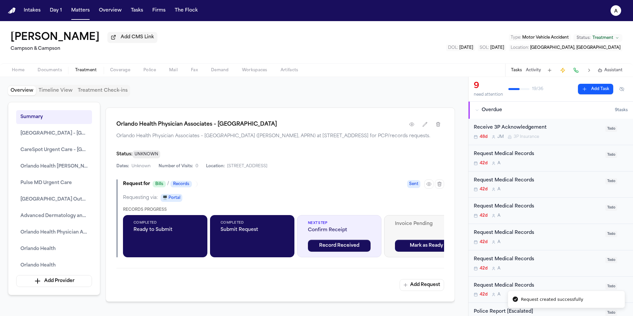
scroll to position [1875, 0]
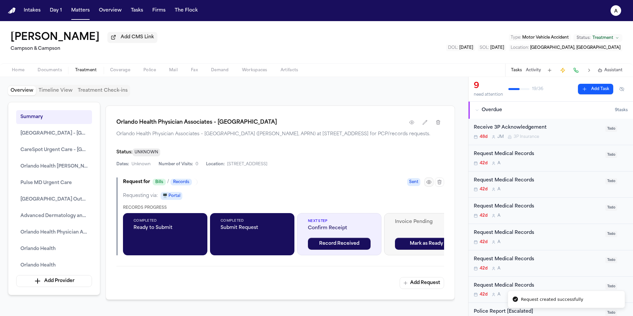
click at [431, 181] on icon "button" at bounding box center [428, 181] width 5 height 5
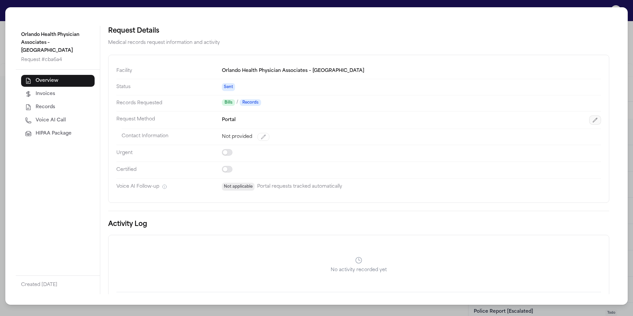
click at [591, 124] on button "button" at bounding box center [595, 119] width 12 height 9
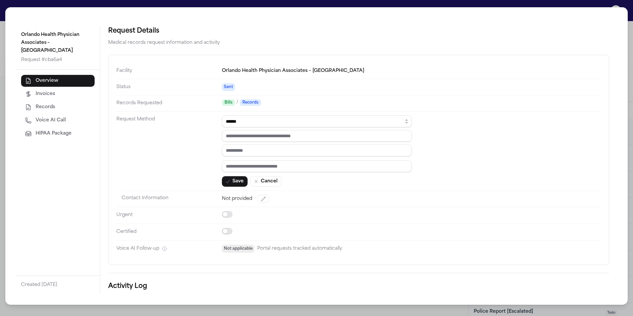
click at [319, 129] on div "****** ***** *** ****" at bounding box center [317, 135] width 190 height 41
click at [322, 124] on select "****** ***** *** ****" at bounding box center [317, 121] width 190 height 12
select select "***"
click at [222, 115] on select "****** ***** *** ****" at bounding box center [317, 121] width 190 height 12
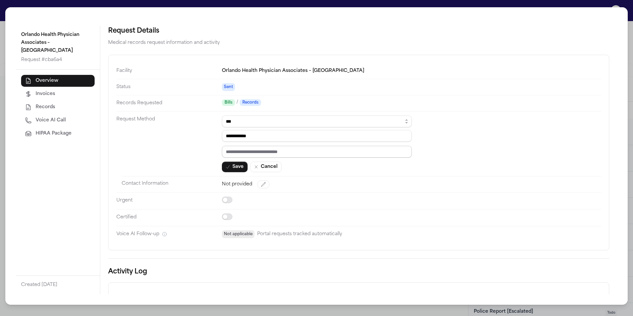
click at [281, 150] on input "text" at bounding box center [317, 152] width 190 height 12
paste input "*********"
type input "*********"
click at [295, 132] on input "**********" at bounding box center [317, 136] width 190 height 12
drag, startPoint x: 298, startPoint y: 137, endPoint x: 193, endPoint y: 136, distance: 104.5
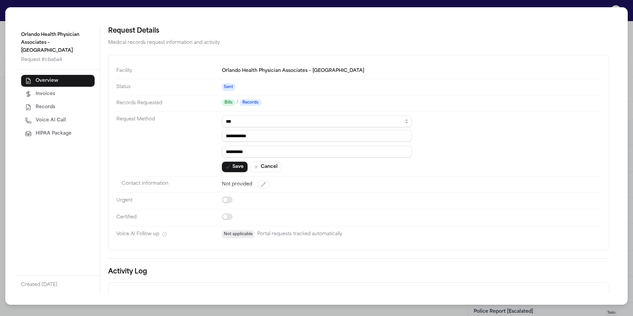
click at [193, 136] on dl "**********" at bounding box center [358, 152] width 485 height 179
click at [234, 136] on input "**********" at bounding box center [317, 136] width 190 height 12
drag, startPoint x: 283, startPoint y: 132, endPoint x: 204, endPoint y: 132, distance: 79.8
click at [204, 132] on dl "**********" at bounding box center [358, 152] width 485 height 179
paste input "**"
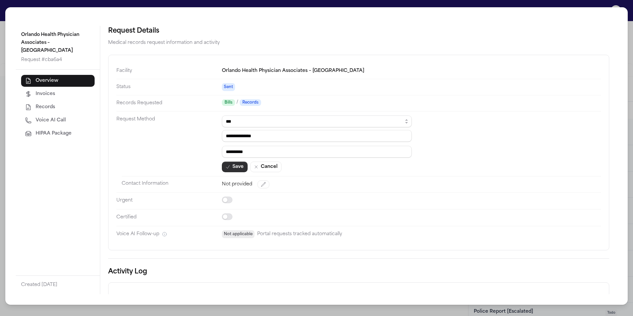
type input "**********"
click at [238, 166] on button "Save" at bounding box center [235, 167] width 26 height 11
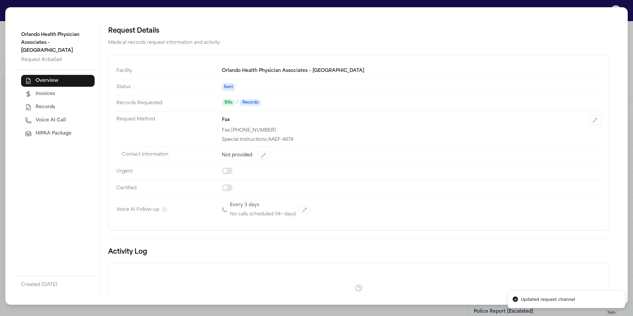
click at [0, 22] on div "Orlando Health Physician Associates – [GEOGRAPHIC_DATA] Request # cba6a4 Overvi…" at bounding box center [316, 158] width 633 height 316
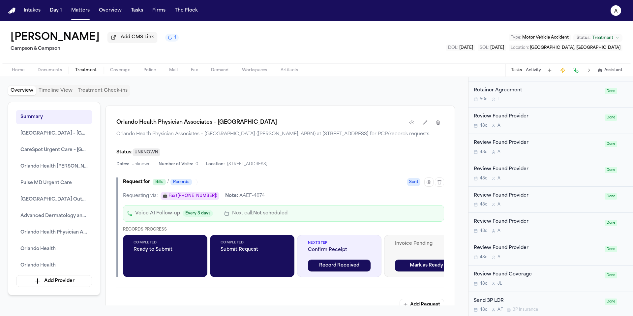
scroll to position [0, 0]
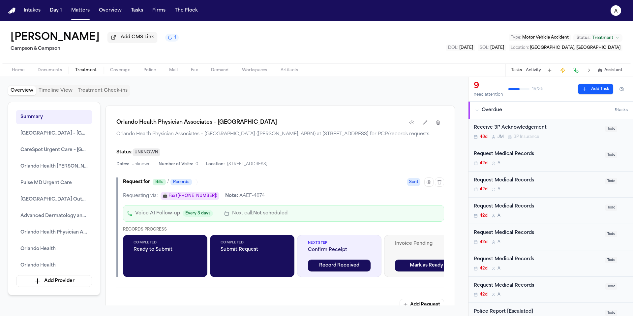
click at [572, 163] on div "42d A" at bounding box center [538, 163] width 128 height 5
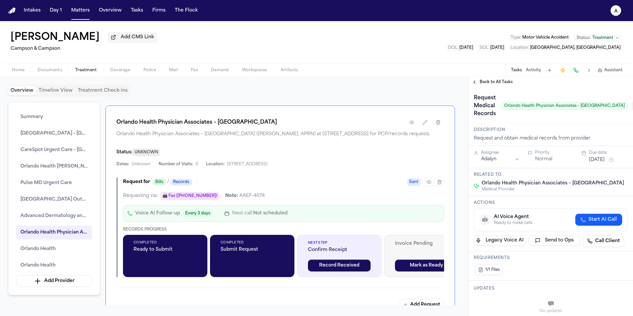
click at [498, 85] on span "Back to All Tasks" at bounding box center [496, 81] width 33 height 5
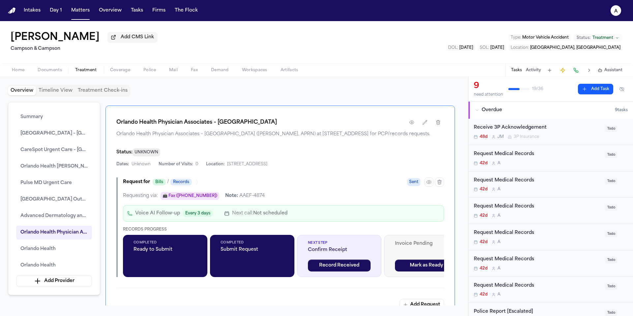
click at [562, 186] on div "Request Medical Records 42d A" at bounding box center [538, 184] width 128 height 15
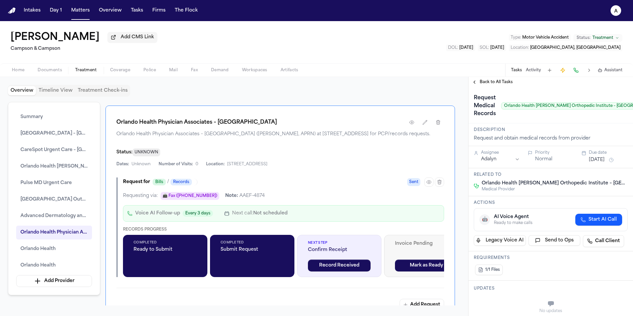
click at [501, 87] on div "Back to All Tasks" at bounding box center [550, 82] width 164 height 11
click at [504, 82] on span "Back to All Tasks" at bounding box center [496, 81] width 33 height 5
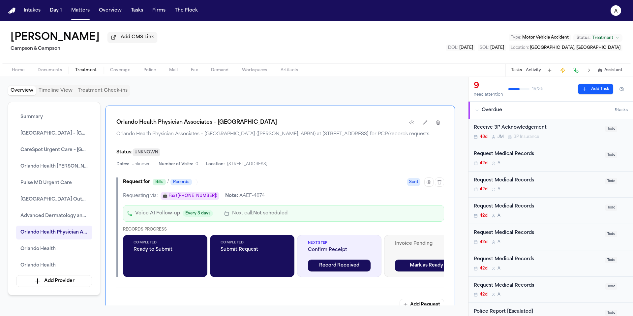
click at [567, 294] on div "42d A" at bounding box center [538, 294] width 128 height 5
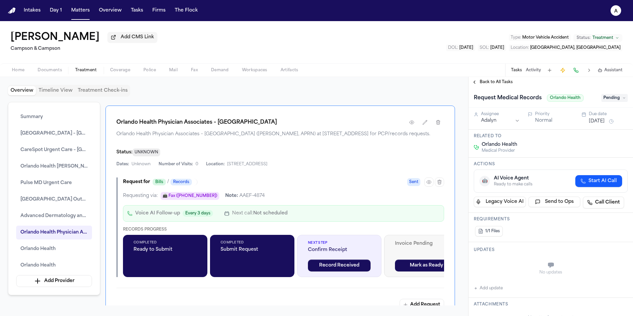
click at [499, 85] on span "Back to All Tasks" at bounding box center [496, 81] width 33 height 5
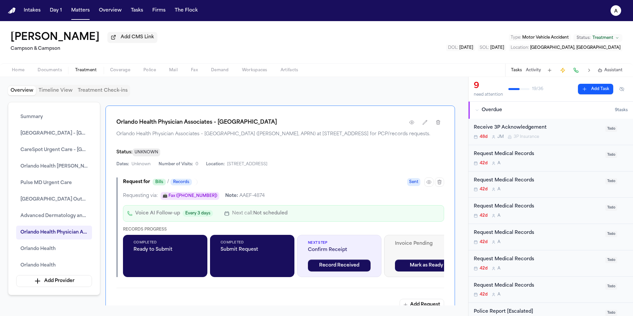
click at [567, 263] on div "Request Medical Records" at bounding box center [538, 259] width 128 height 8
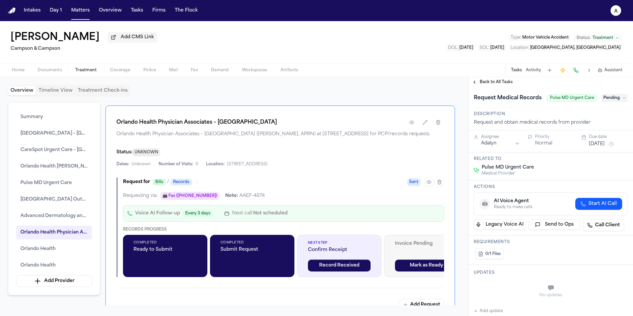
click at [505, 83] on span "Back to All Tasks" at bounding box center [496, 81] width 33 height 5
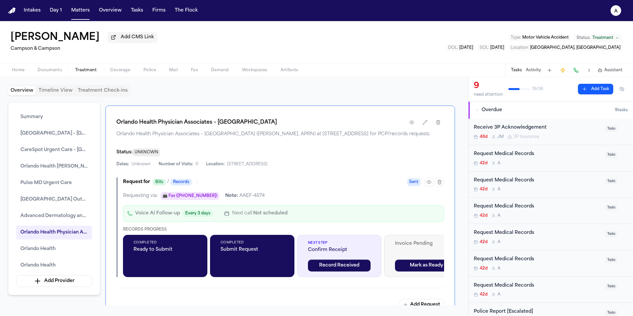
click at [566, 259] on div "Request Medical Records" at bounding box center [538, 259] width 128 height 8
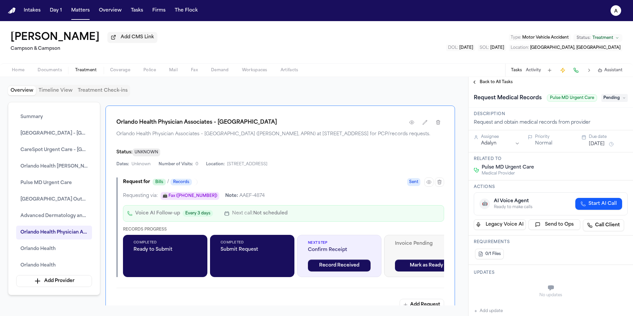
click at [509, 87] on div "Back to All Tasks" at bounding box center [550, 82] width 164 height 11
click at [506, 83] on span "Back to All Tasks" at bounding box center [496, 81] width 33 height 5
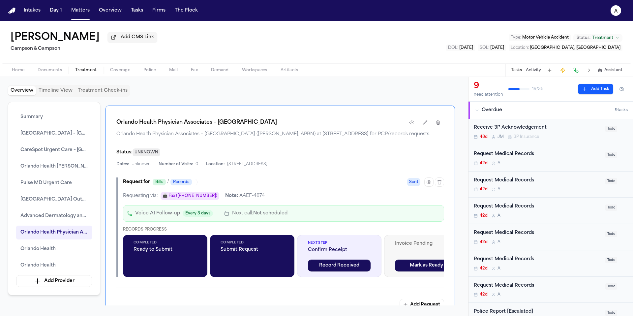
click at [558, 234] on div "Request Medical Records" at bounding box center [538, 233] width 128 height 8
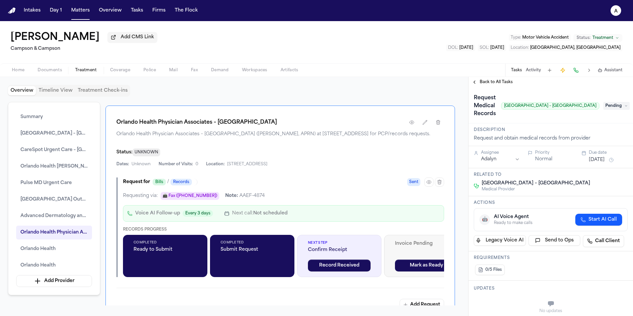
click at [493, 82] on span "Back to All Tasks" at bounding box center [496, 81] width 33 height 5
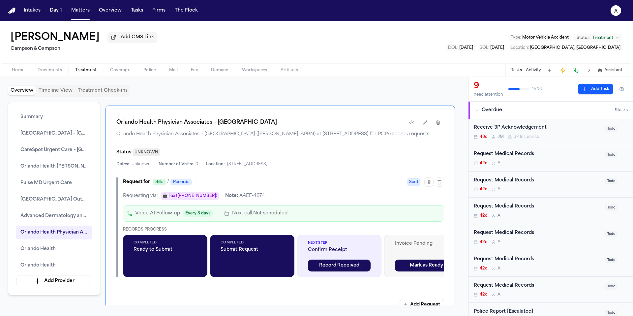
click at [553, 210] on div "Request Medical Records" at bounding box center [538, 207] width 128 height 8
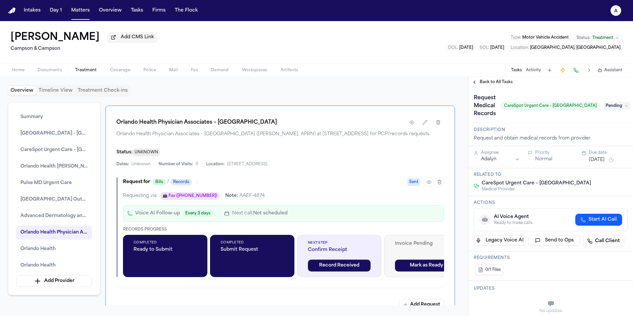
click at [493, 82] on span "Back to All Tasks" at bounding box center [496, 81] width 33 height 5
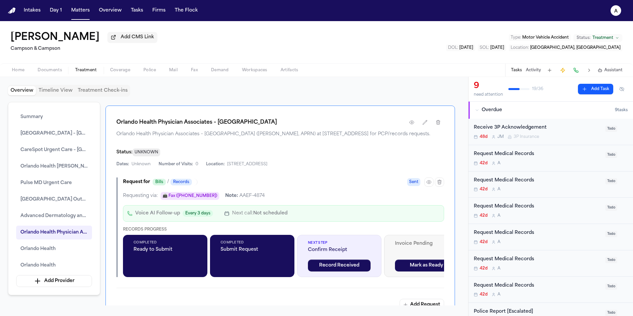
click at [569, 187] on div "Request Medical Records 42d A" at bounding box center [538, 184] width 128 height 15
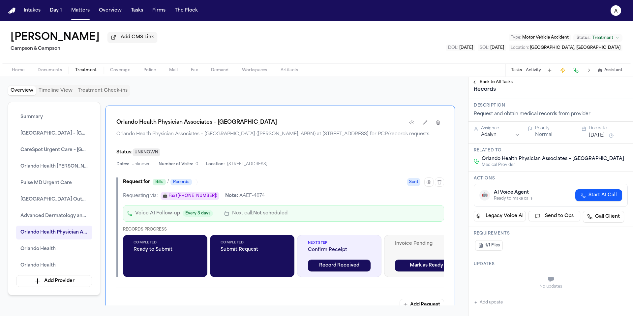
scroll to position [17, 0]
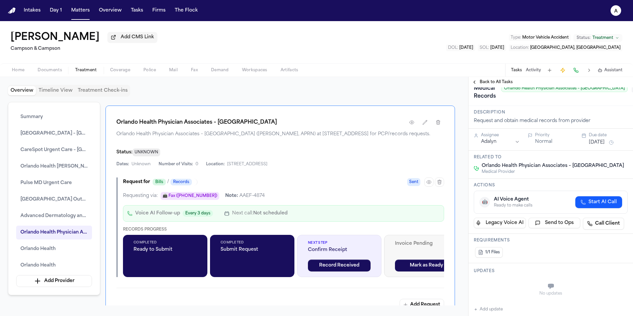
click at [632, 92] on span "Pending" at bounding box center [645, 88] width 26 height 8
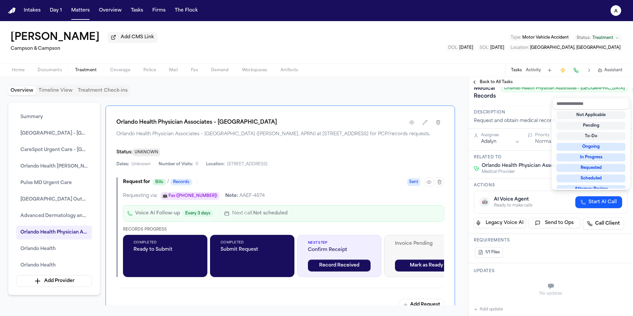
scroll to position [0, 0]
click at [585, 169] on div "Requested" at bounding box center [590, 169] width 69 height 8
click at [531, 104] on div "Request Medical Records Orlando Health Physician Associates – [GEOGRAPHIC_DATA]…" at bounding box center [550, 88] width 164 height 36
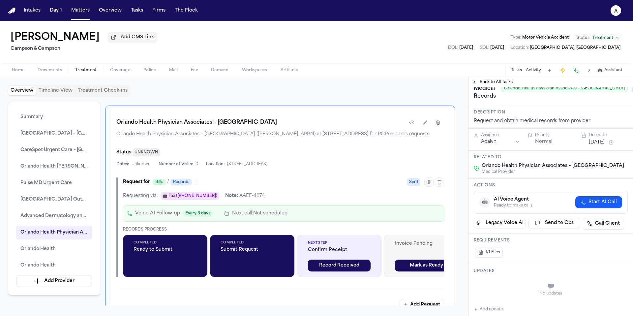
click at [497, 81] on span "Back to All Tasks" at bounding box center [496, 81] width 33 height 5
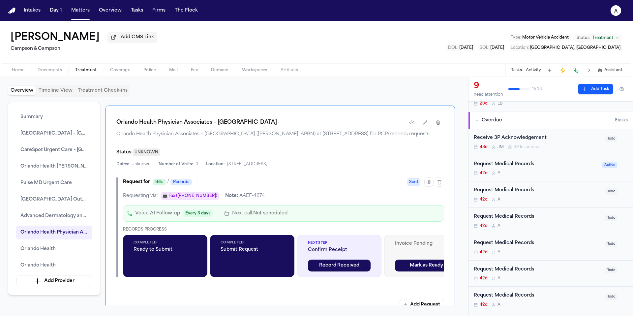
scroll to position [39, 0]
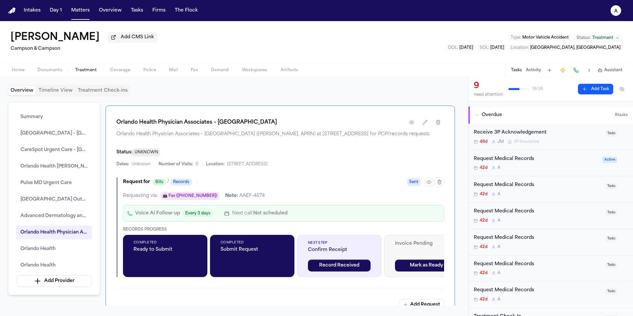
click at [567, 207] on div "Request Medical Records 42d A Todo" at bounding box center [550, 215] width 164 height 26
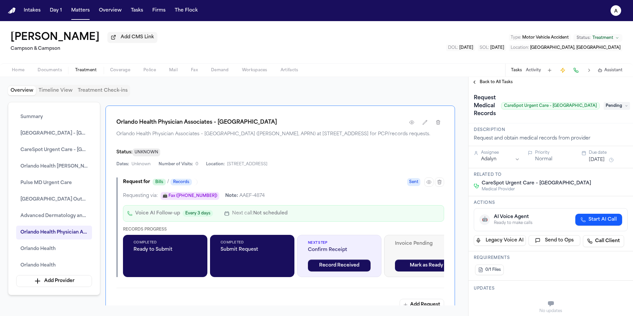
click at [490, 83] on span "Back to All Tasks" at bounding box center [496, 81] width 33 height 5
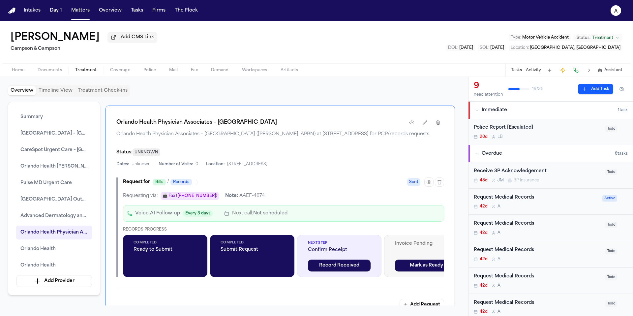
click at [564, 199] on div "Request Medical Records" at bounding box center [536, 198] width 125 height 8
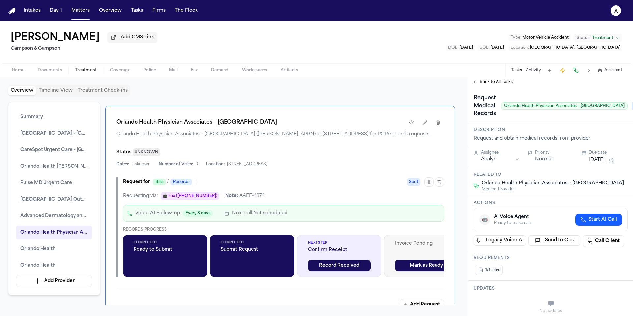
click at [596, 159] on button "[DATE]" at bounding box center [597, 160] width 16 height 7
click at [577, 225] on button "16" at bounding box center [581, 226] width 11 height 11
click at [553, 127] on div "Description Request and obtain medical records from provider" at bounding box center [550, 134] width 164 height 23
click at [496, 80] on span "Back to All Tasks" at bounding box center [496, 81] width 33 height 5
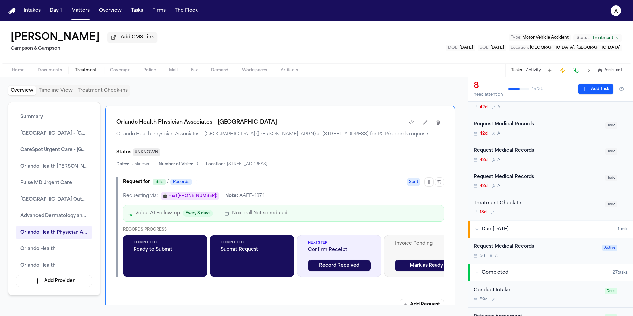
scroll to position [100, 0]
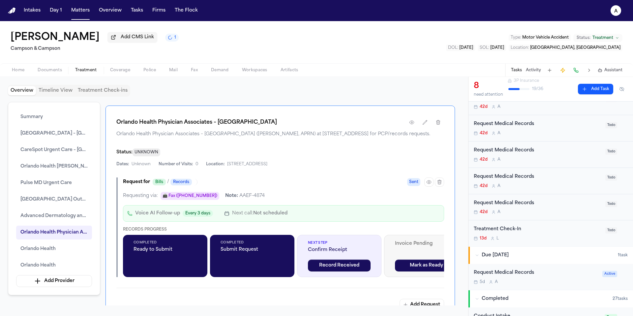
click at [554, 277] on div "Request Medical Records" at bounding box center [536, 273] width 125 height 8
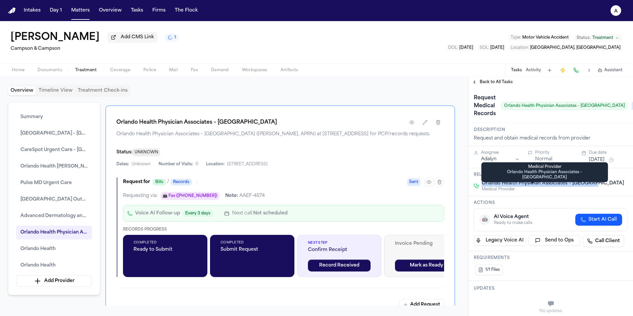
drag, startPoint x: 606, startPoint y: 184, endPoint x: 477, endPoint y: 186, distance: 128.9
click at [477, 186] on div "Orlando Health Physician Associates – Maitland Medical Provider" at bounding box center [551, 186] width 154 height 12
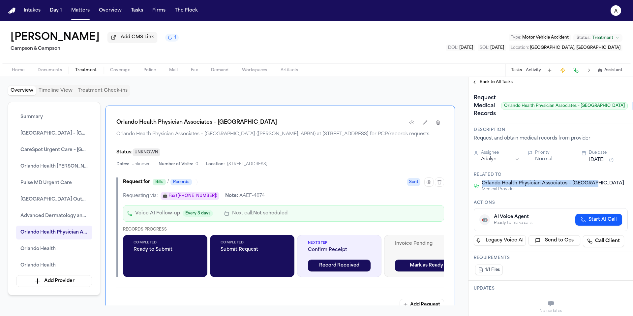
copy span "Orlando Health Physician Associates – [GEOGRAPHIC_DATA]"
click at [492, 83] on span "Back to All Tasks" at bounding box center [496, 81] width 33 height 5
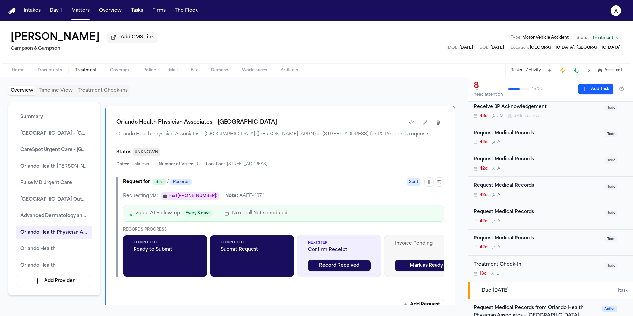
scroll to position [72, 0]
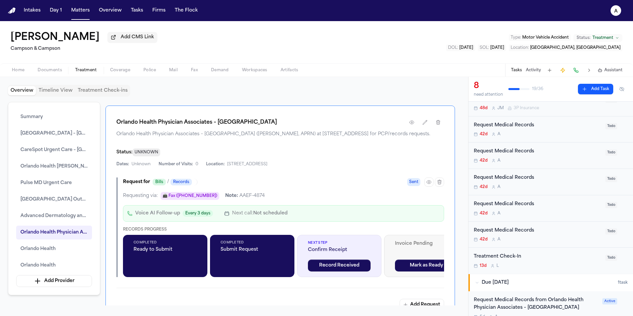
click at [559, 229] on div "Request Medical Records" at bounding box center [538, 231] width 128 height 8
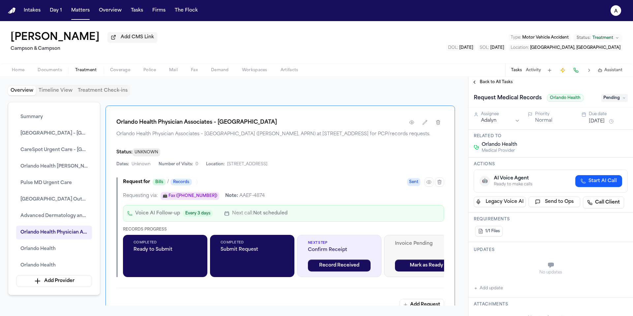
click at [499, 87] on div "Back to All Tasks" at bounding box center [550, 82] width 164 height 11
click at [504, 83] on span "Back to All Tasks" at bounding box center [496, 81] width 33 height 5
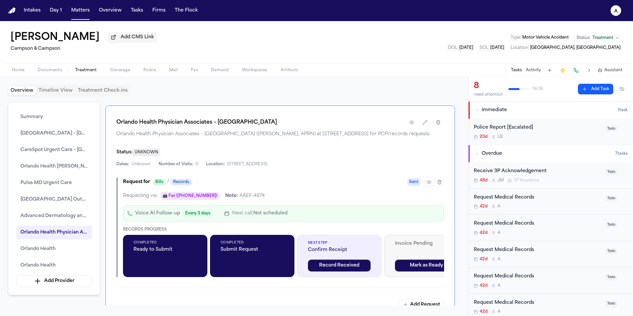
click at [565, 278] on div "Request Medical Records" at bounding box center [538, 277] width 128 height 8
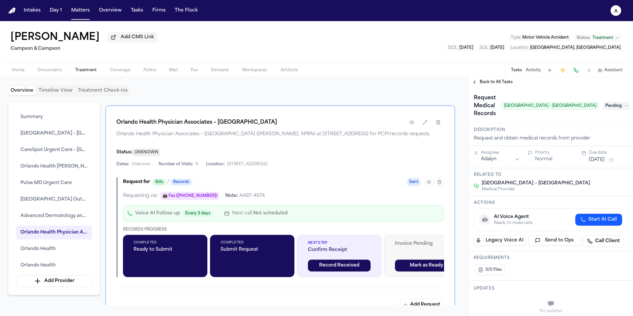
click at [487, 81] on span "Back to All Tasks" at bounding box center [496, 81] width 33 height 5
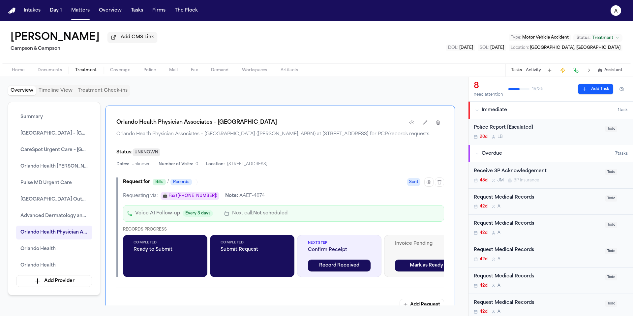
click at [559, 233] on div "42d A" at bounding box center [538, 232] width 128 height 5
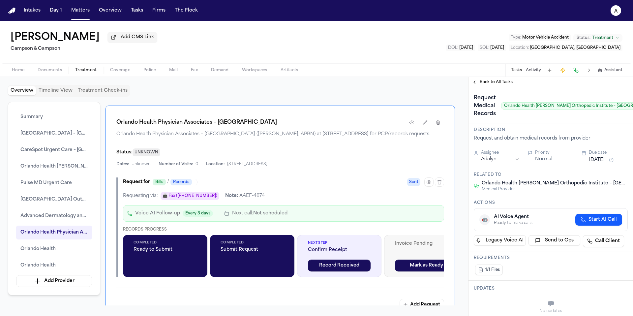
click at [499, 82] on span "Back to All Tasks" at bounding box center [496, 81] width 33 height 5
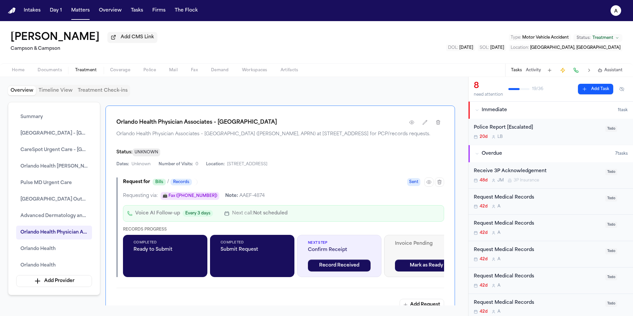
click at [547, 201] on div "Request Medical Records" at bounding box center [538, 198] width 128 height 8
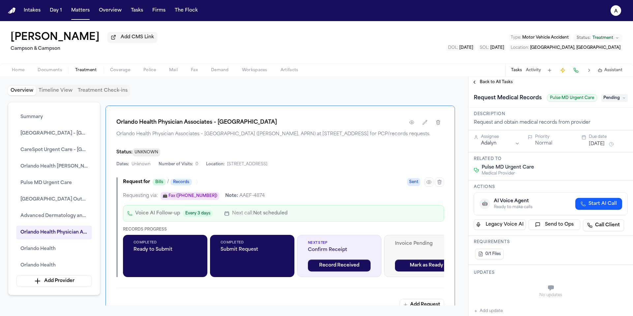
click at [614, 102] on span "Pending" at bounding box center [614, 98] width 26 height 8
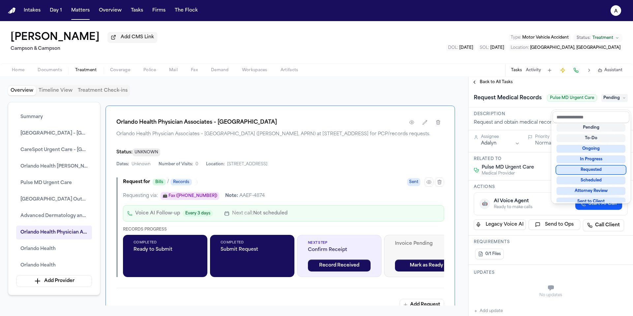
click at [600, 170] on div "Requested" at bounding box center [590, 170] width 69 height 8
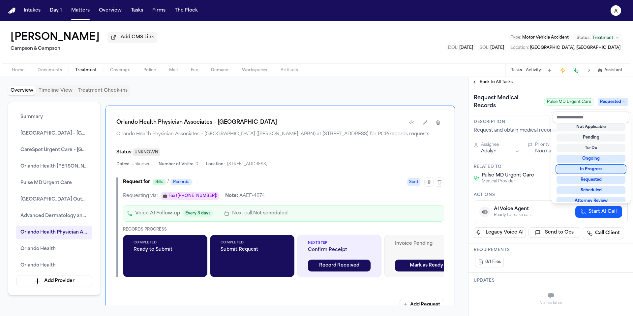
click at [529, 114] on div "Request Medical Records Pulse MD Urgent Care Requested" at bounding box center [550, 101] width 164 height 28
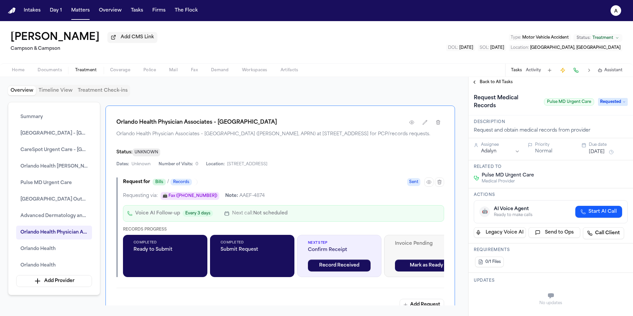
click at [594, 153] on button "[DATE]" at bounding box center [597, 152] width 16 height 7
click at [569, 218] on button "15" at bounding box center [570, 218] width 11 height 11
click at [534, 169] on h3 "Related to" at bounding box center [551, 166] width 154 height 5
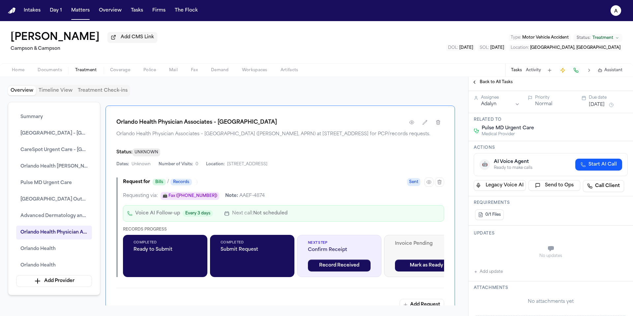
scroll to position [47, 0]
click at [495, 274] on button "Add update" at bounding box center [488, 271] width 29 height 8
click at [485, 265] on button "Private" at bounding box center [486, 264] width 5 height 5
click at [499, 253] on textarea "Add your update" at bounding box center [554, 248] width 141 height 13
paste textarea "*********"
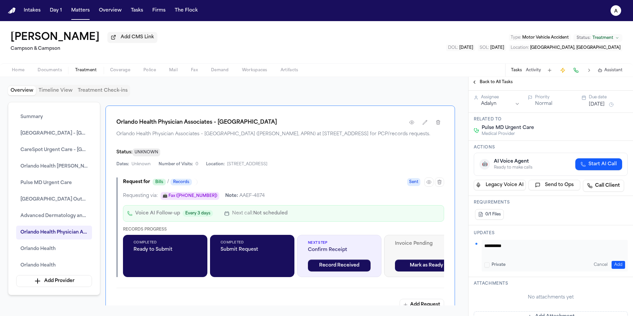
drag, startPoint x: 486, startPoint y: 247, endPoint x: 510, endPoint y: 240, distance: 25.3
click at [510, 240] on div "Updates ********* Private Cancel Add" at bounding box center [550, 251] width 164 height 52
type textarea "**********"
click at [614, 263] on button "Add" at bounding box center [618, 265] width 14 height 8
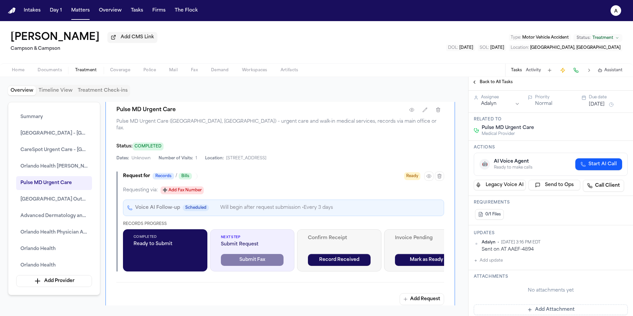
scroll to position [1312, 0]
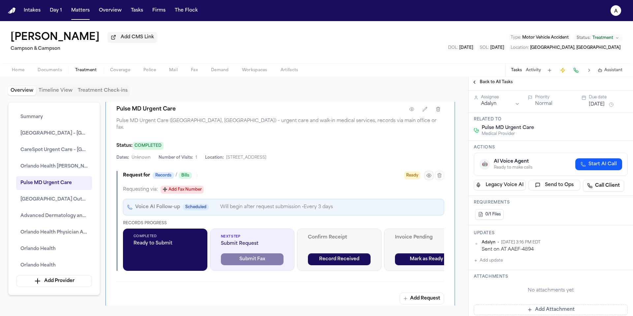
click at [428, 178] on icon "button" at bounding box center [428, 175] width 5 height 5
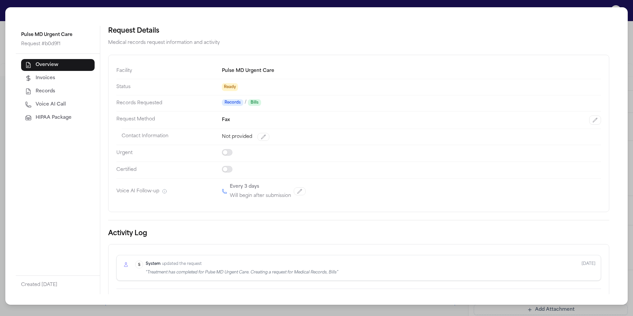
click at [231, 118] on div "Fax" at bounding box center [411, 119] width 379 height 9
click at [232, 87] on span "Ready" at bounding box center [230, 87] width 16 height 8
click at [444, 308] on div "Pulse MD Urgent Care Request # b0d9f1 Overview Invoices Records Voice AI Call H…" at bounding box center [316, 158] width 633 height 316
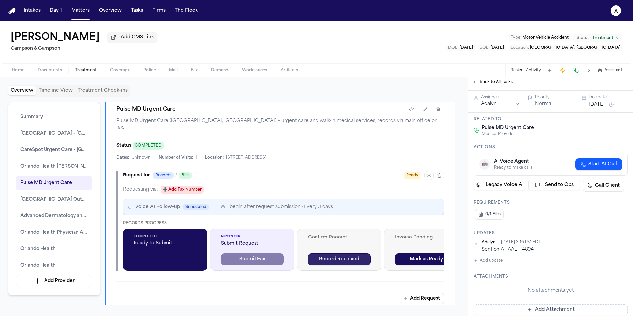
click at [356, 270] on div "Completed Ready to Submit Next Step Submit Request Submit Fax Confirm Receipt R…" at bounding box center [283, 249] width 321 height 42
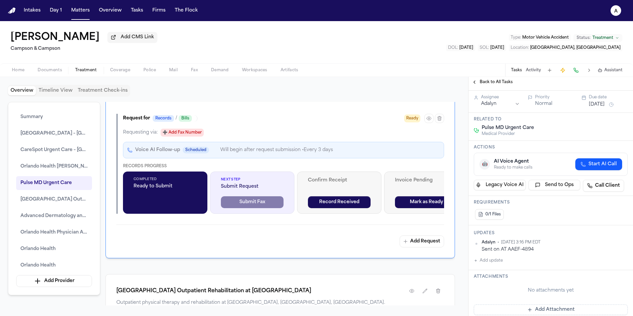
scroll to position [1377, 0]
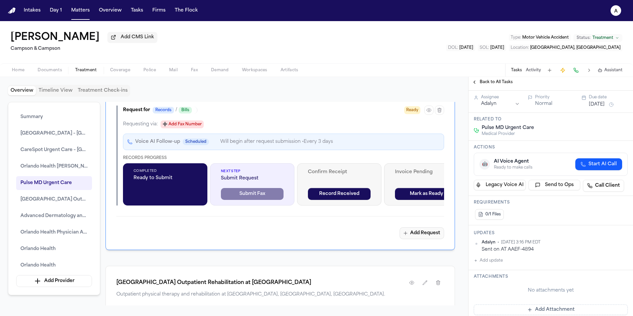
click at [427, 239] on button "Add Request" at bounding box center [422, 233] width 45 height 12
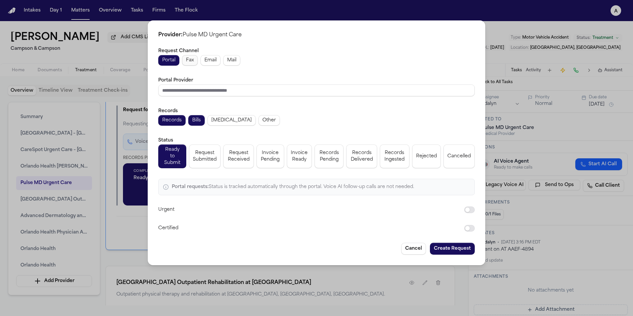
click at [190, 61] on span "Fax" at bounding box center [190, 60] width 8 height 7
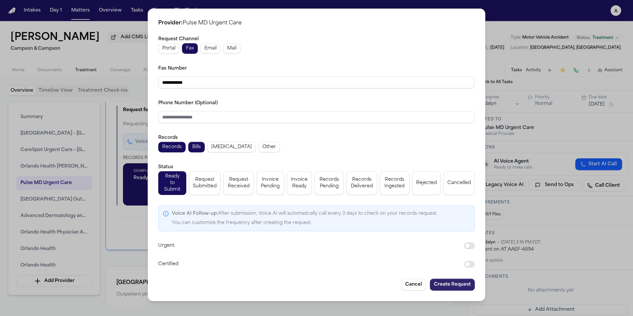
click at [448, 279] on button "Create Request" at bounding box center [452, 285] width 45 height 12
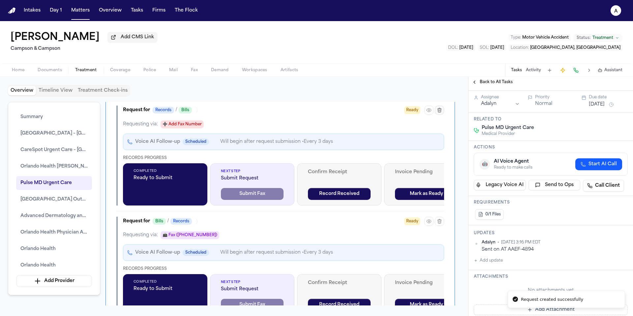
click at [438, 113] on icon "button" at bounding box center [439, 109] width 5 height 5
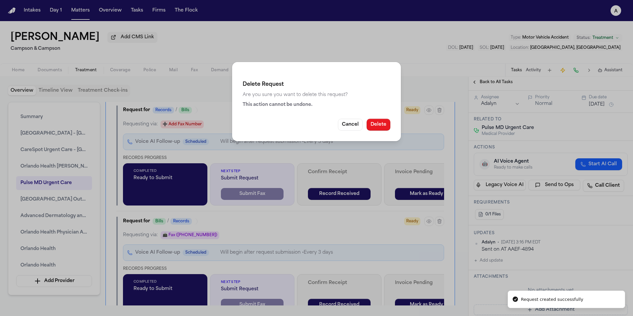
click at [371, 129] on button "Delete" at bounding box center [379, 125] width 24 height 12
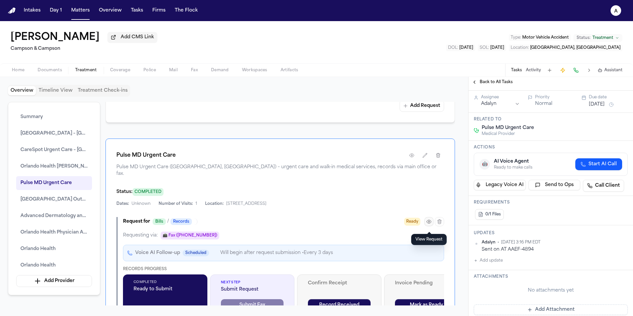
click at [429, 223] on icon "button" at bounding box center [428, 221] width 5 height 5
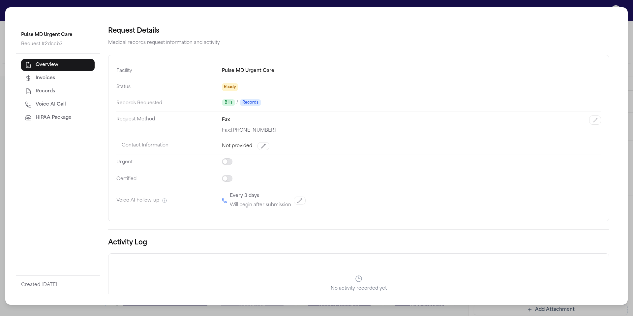
click at [331, 129] on div "Fax: +18452049257" at bounding box center [411, 130] width 379 height 7
click at [593, 121] on icon "button" at bounding box center [595, 120] width 4 height 4
select select "***"
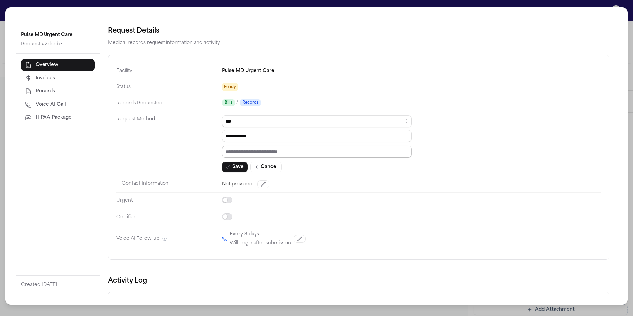
click at [329, 152] on input "text" at bounding box center [317, 152] width 190 height 12
paste input "*********"
type input "*********"
drag, startPoint x: 288, startPoint y: 135, endPoint x: 216, endPoint y: 135, distance: 72.5
click at [216, 135] on dl "**********" at bounding box center [358, 157] width 485 height 188
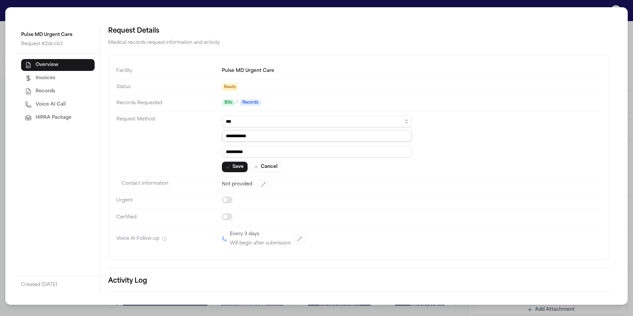
paste input "**"
type input "**********"
click at [236, 166] on button "Save" at bounding box center [235, 167] width 26 height 11
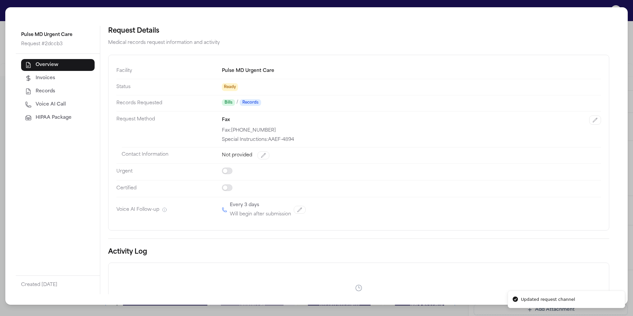
click at [291, 314] on div "Pulse MD Urgent Care Request # 2dccb3 Overview Invoices Records Voice AI Call H…" at bounding box center [316, 158] width 633 height 316
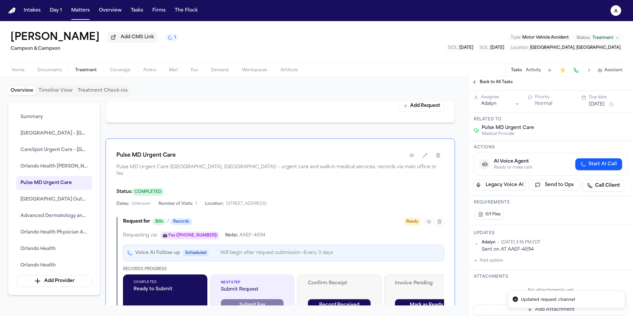
click at [497, 85] on span "Back to All Tasks" at bounding box center [496, 81] width 33 height 5
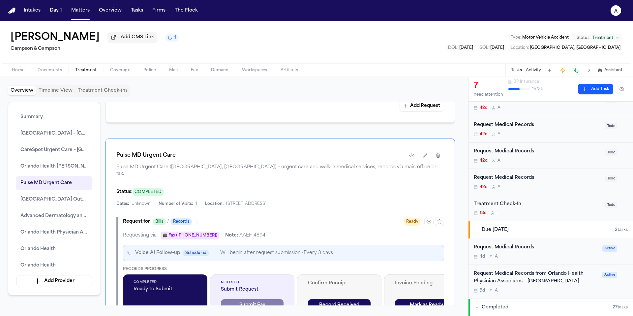
scroll to position [100, 0]
click at [553, 258] on div "4d A" at bounding box center [536, 255] width 125 height 5
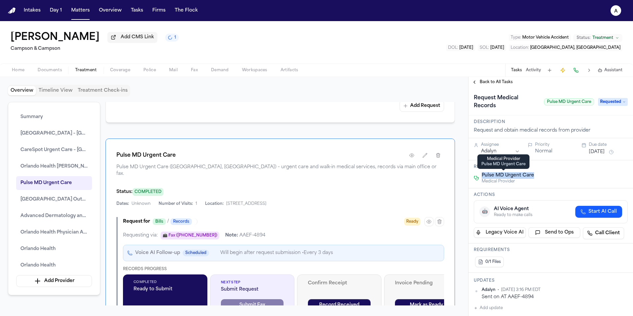
drag, startPoint x: 548, startPoint y: 177, endPoint x: 483, endPoint y: 178, distance: 64.9
click at [483, 177] on div "Pulse MD Urgent Care Medical Provider" at bounding box center [551, 178] width 154 height 12
copy span "Pulse MD Urgent Care"
click at [502, 109] on h1 "Request Medical Records" at bounding box center [506, 102] width 70 height 18
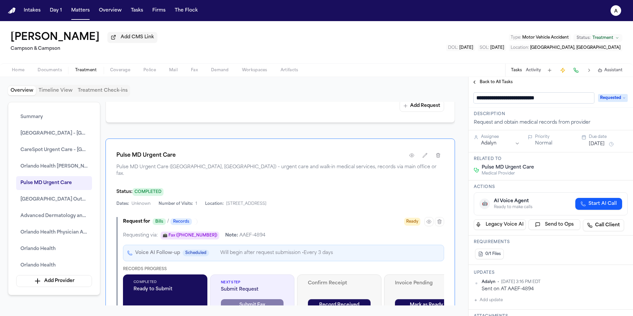
type input "**********"
click at [574, 174] on div "Pulse MD Urgent Care Medical Provider" at bounding box center [551, 170] width 154 height 12
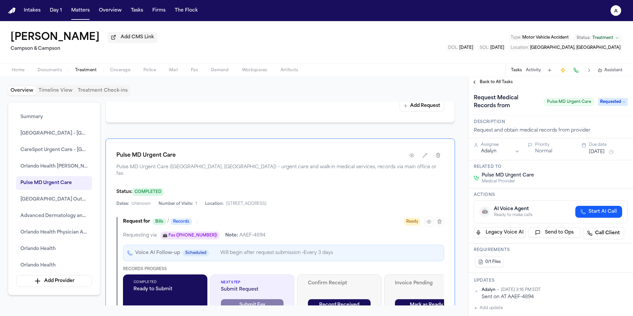
click at [499, 84] on span "Back to All Tasks" at bounding box center [496, 81] width 33 height 5
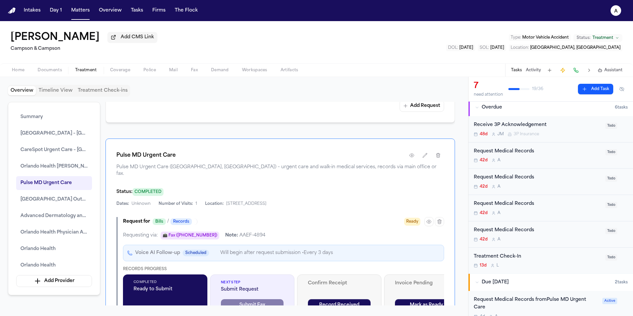
scroll to position [45, 0]
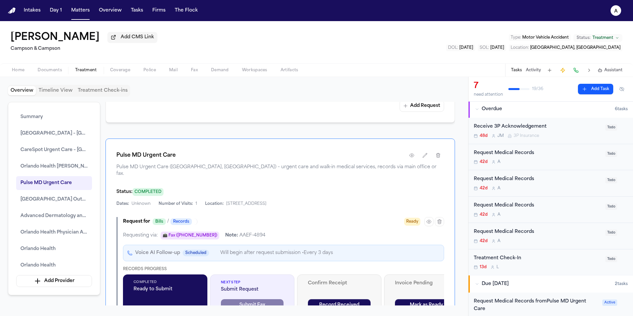
click at [576, 157] on div "Request Medical Records" at bounding box center [538, 153] width 128 height 8
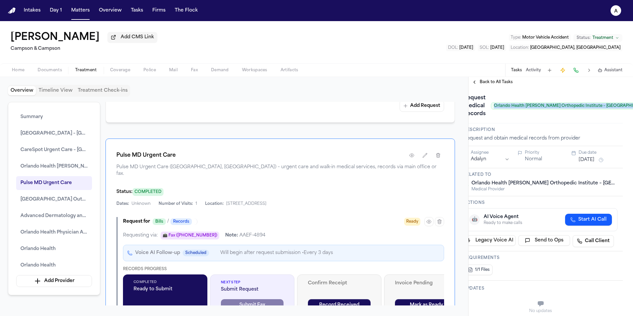
drag, startPoint x: 499, startPoint y: 107, endPoint x: 623, endPoint y: 107, distance: 123.6
click at [617, 107] on div "Request Medical Records Orlando Health Jewett Orthopedic Institute – Four Corne…" at bounding box center [540, 106] width 154 height 26
click at [605, 108] on span "Orlando Health [PERSON_NAME] Orthopedic Institute – [GEOGRAPHIC_DATA]" at bounding box center [566, 105] width 163 height 7
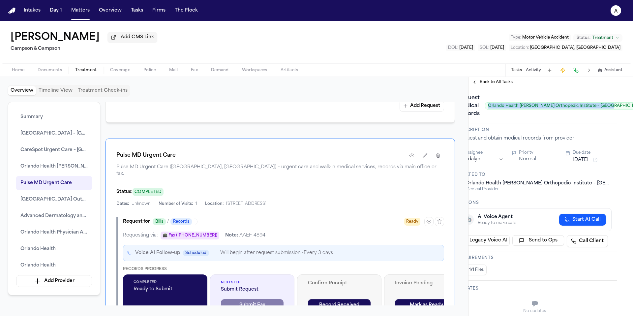
drag, startPoint x: 607, startPoint y: 108, endPoint x: 489, endPoint y: 108, distance: 118.3
click at [489, 108] on div "Request Medical Records Orlando Health Jewett Orthopedic Institute – Four Corne…" at bounding box center [553, 106] width 190 height 26
copy span "Orlando Health [PERSON_NAME] Orthopedic Institute – [GEOGRAPHIC_DATA]"
click at [572, 117] on div "Request Medical Records Orlando Health Jewett Orthopedic Institute – Four Corne…" at bounding box center [553, 106] width 190 height 26
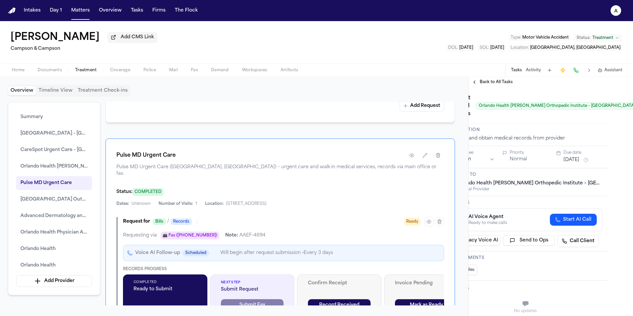
scroll to position [0, 26]
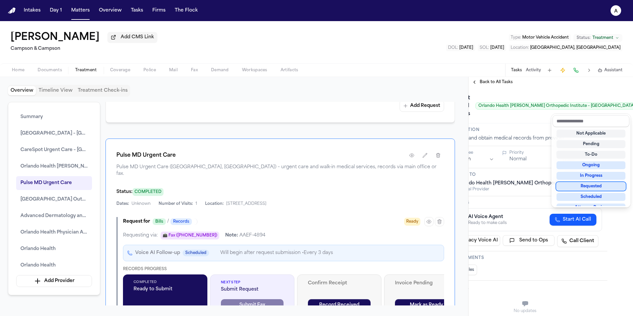
click at [599, 187] on div "Requested" at bounding box center [590, 186] width 69 height 8
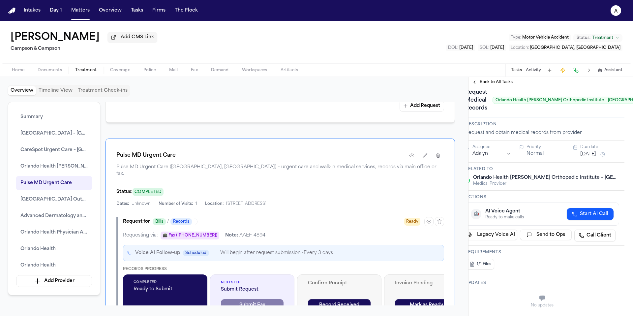
scroll to position [6, 0]
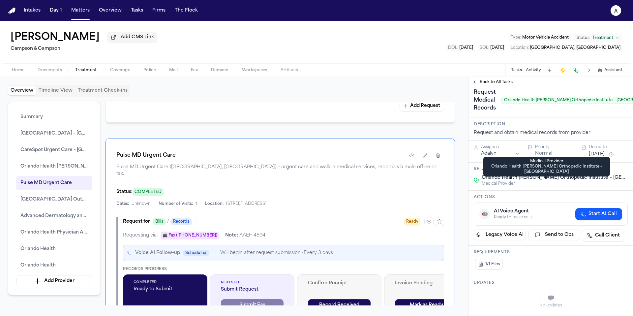
click at [597, 157] on div "Medical Provider Orlando Health Jewett Orthopedic Institute – Four Corners Medi…" at bounding box center [546, 167] width 127 height 20
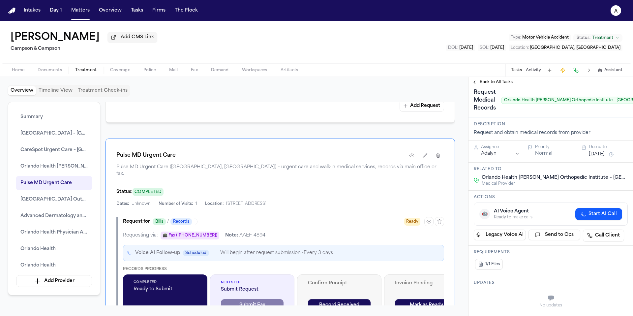
click at [597, 150] on div "Due date" at bounding box center [608, 146] width 39 height 5
click at [598, 157] on button "[DATE]" at bounding box center [597, 154] width 16 height 7
click at [570, 220] on button "15" at bounding box center [570, 221] width 11 height 11
click at [528, 164] on div "Related to Orlando Health Jewett Orthopedic Institute – Four Corners Medical Pr…" at bounding box center [550, 177] width 164 height 28
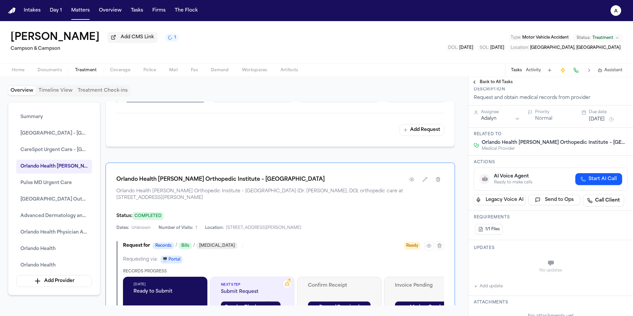
scroll to position [1054, 0]
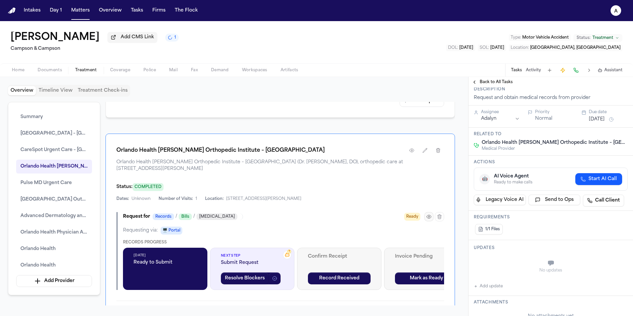
click at [429, 219] on icon "button" at bounding box center [428, 216] width 5 height 5
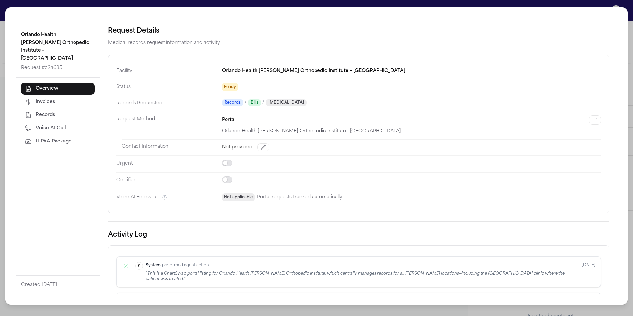
click at [434, 312] on div "Orlando Health Jewett Orthopedic Institute – Four Corners Request # c2a635 Over…" at bounding box center [316, 158] width 633 height 316
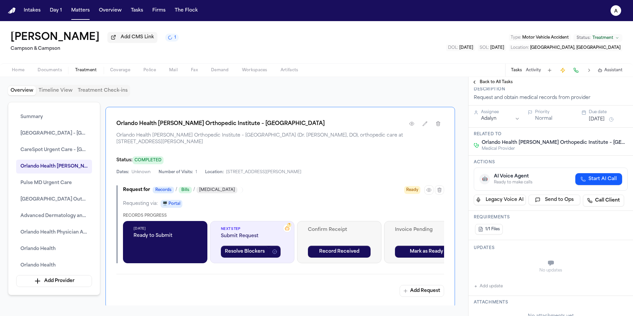
scroll to position [1088, 0]
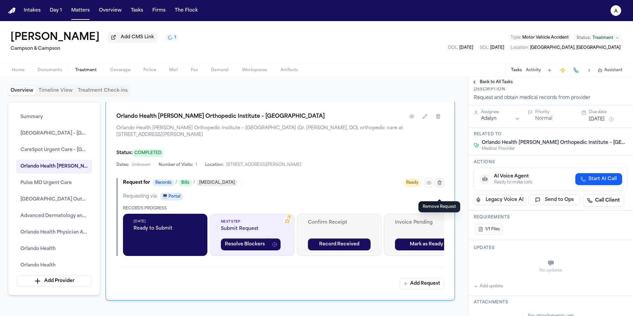
click at [440, 185] on icon "button" at bounding box center [439, 182] width 5 height 5
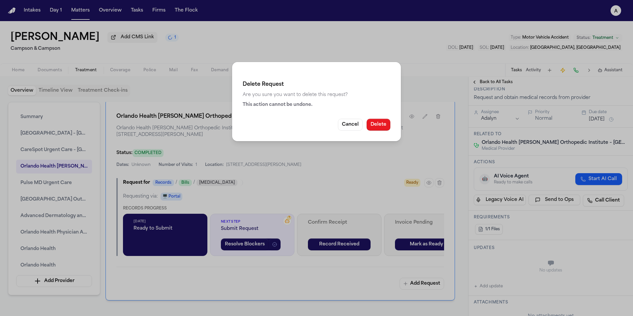
click at [381, 127] on button "Delete" at bounding box center [379, 125] width 24 height 12
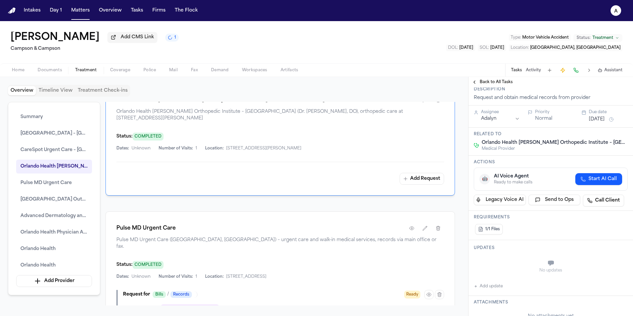
scroll to position [1071, 0]
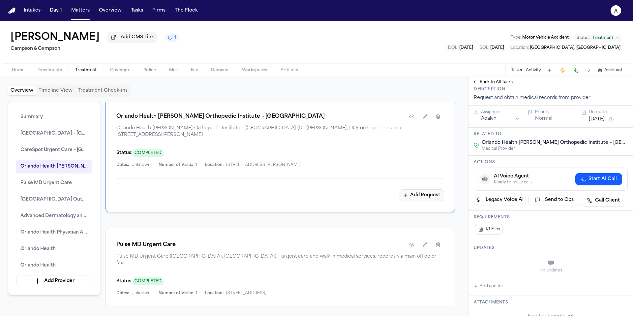
click at [426, 201] on button "Add Request" at bounding box center [422, 195] width 45 height 12
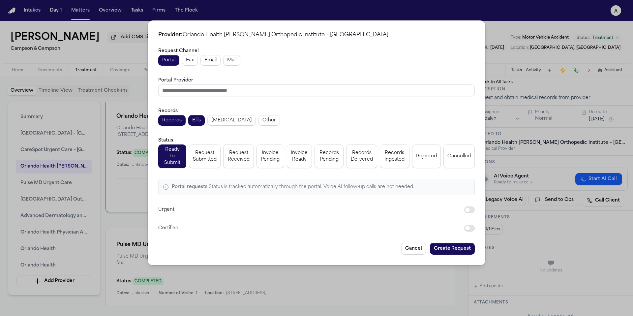
click at [205, 154] on span "Request Submitted" at bounding box center [205, 156] width 24 height 13
click at [460, 245] on button "Create Request" at bounding box center [452, 249] width 45 height 12
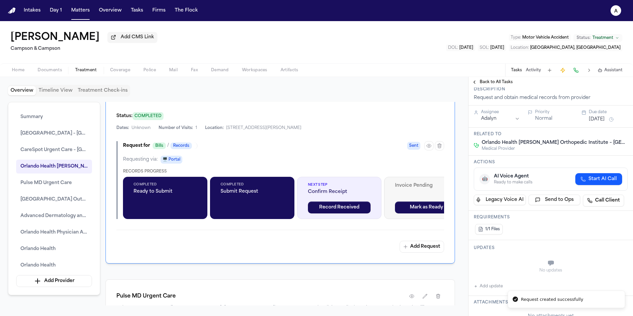
scroll to position [1126, 0]
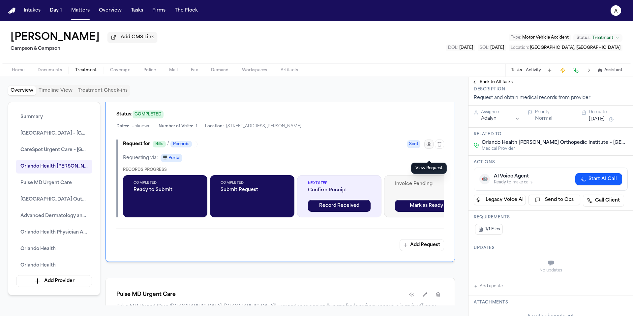
click at [428, 147] on icon "button" at bounding box center [428, 143] width 5 height 5
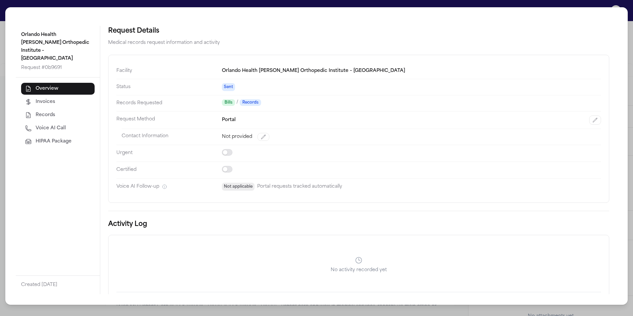
click at [315, 122] on div "Portal" at bounding box center [411, 119] width 379 height 9
click at [275, 118] on div "Portal" at bounding box center [411, 119] width 379 height 9
click at [593, 118] on button "button" at bounding box center [595, 119] width 12 height 9
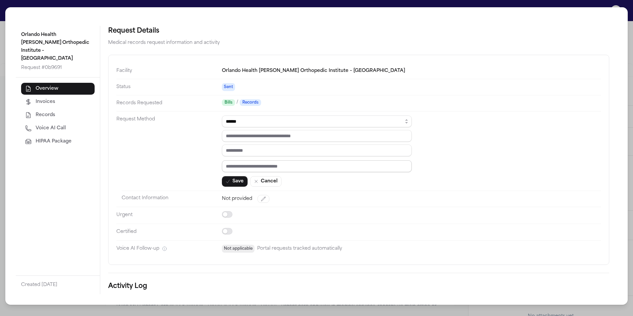
click at [254, 166] on input "text" at bounding box center [317, 166] width 190 height 12
paste input "*********"
type input "*********"
click at [245, 137] on input "text" at bounding box center [317, 136] width 190 height 12
click at [270, 119] on select "****** ***** *** ****" at bounding box center [317, 121] width 190 height 12
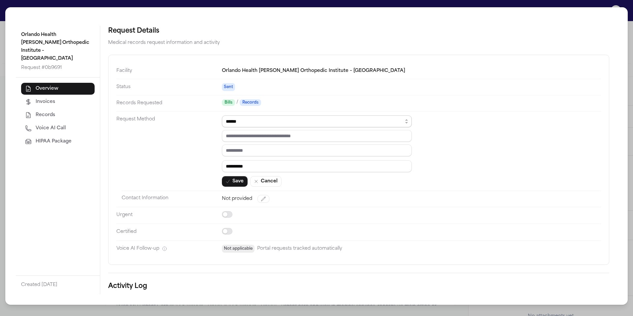
select select "***"
click at [222, 115] on select "****** ***** *** ****" at bounding box center [317, 121] width 190 height 12
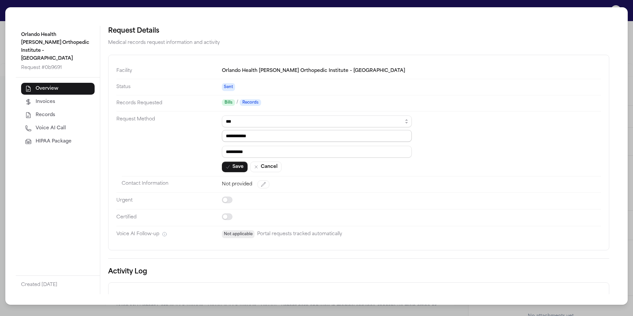
click at [264, 137] on input "**********" at bounding box center [317, 136] width 190 height 12
drag, startPoint x: 264, startPoint y: 137, endPoint x: 226, endPoint y: 136, distance: 38.2
click at [226, 136] on input "**********" at bounding box center [317, 136] width 190 height 12
paste input "**"
type input "**********"
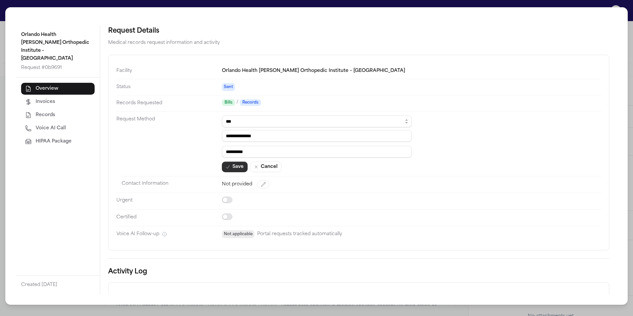
click at [238, 166] on button "Save" at bounding box center [235, 167] width 26 height 11
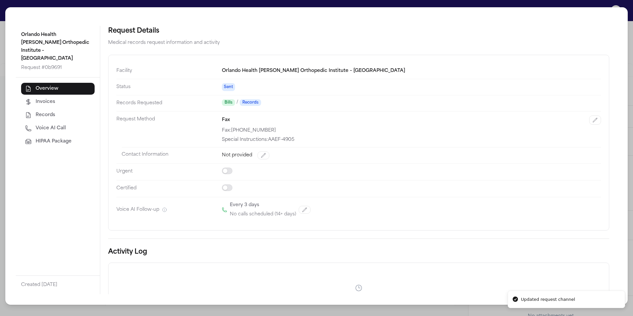
click at [310, 311] on div "Orlando Health Jewett Orthopedic Institute – Four Corners Request # 0b9691 Over…" at bounding box center [316, 158] width 633 height 316
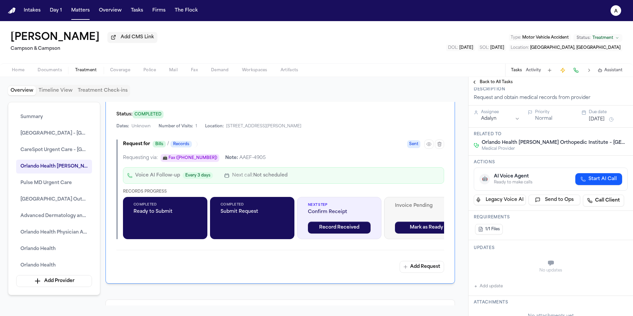
click at [507, 83] on span "Back to All Tasks" at bounding box center [496, 81] width 33 height 5
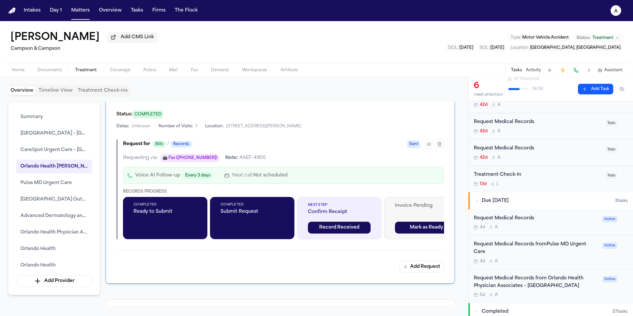
scroll to position [116, 0]
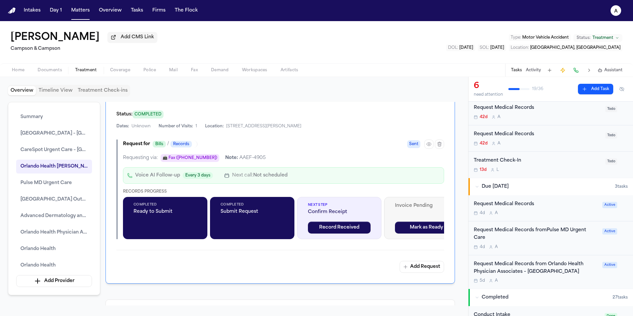
click at [565, 208] on div "Request Medical Records" at bounding box center [536, 204] width 125 height 8
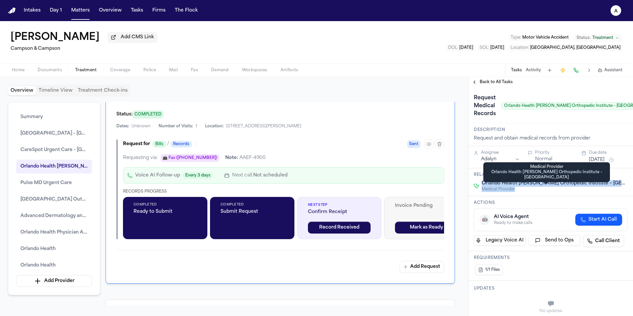
drag, startPoint x: 587, startPoint y: 189, endPoint x: 480, endPoint y: 185, distance: 107.2
click at [480, 185] on div "Orlando Health Jewett Orthopedic Institute – Four Corners Medical Provider" at bounding box center [551, 186] width 154 height 12
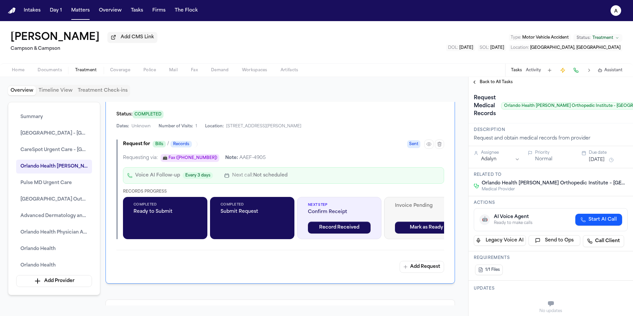
click at [535, 188] on span "Medical Provider" at bounding box center [555, 189] width 146 height 5
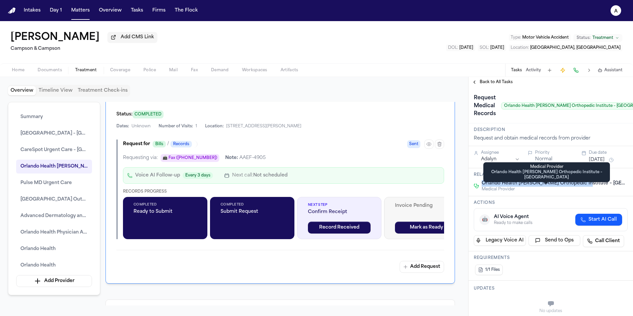
drag, startPoint x: 483, startPoint y: 185, endPoint x: 583, endPoint y: 186, distance: 100.5
click at [583, 186] on span "Orlando Health [PERSON_NAME] Orthopedic Institute – [GEOGRAPHIC_DATA]" at bounding box center [555, 183] width 146 height 7
copy span "Orlando Health Jewett Orthopedic Institute"
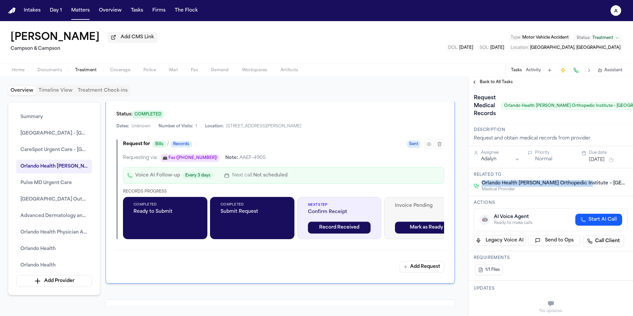
click at [482, 84] on span "Back to All Tasks" at bounding box center [496, 81] width 33 height 5
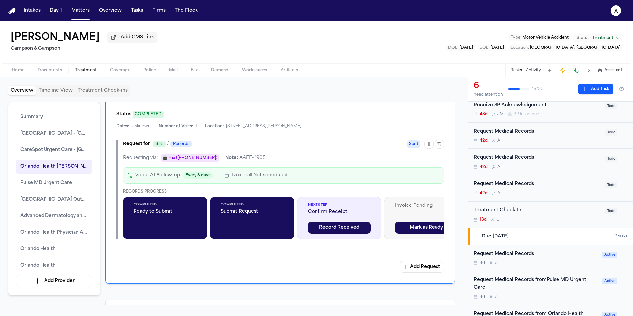
scroll to position [68, 0]
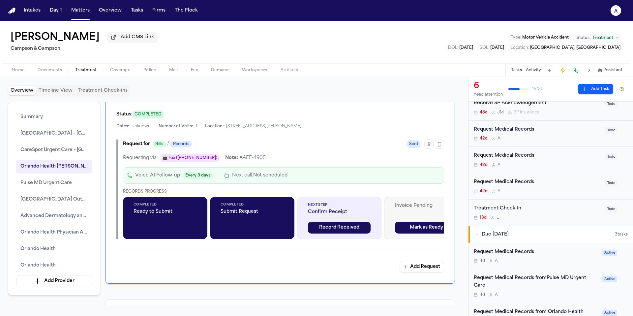
click at [566, 262] on div "4d A" at bounding box center [536, 260] width 125 height 5
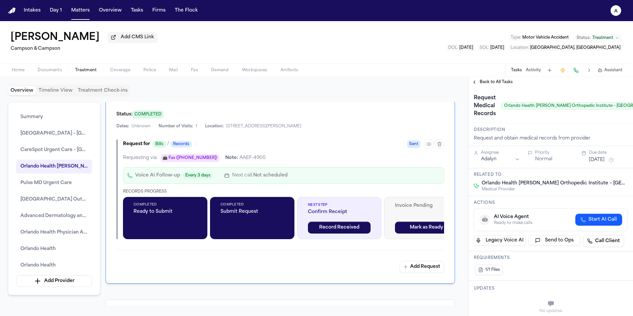
click at [485, 111] on h1 "Request Medical Records" at bounding box center [484, 106] width 27 height 26
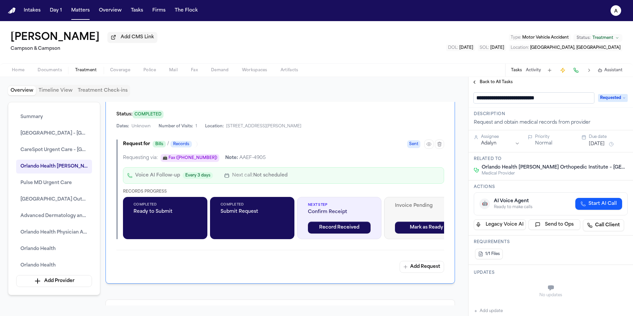
type input "**********"
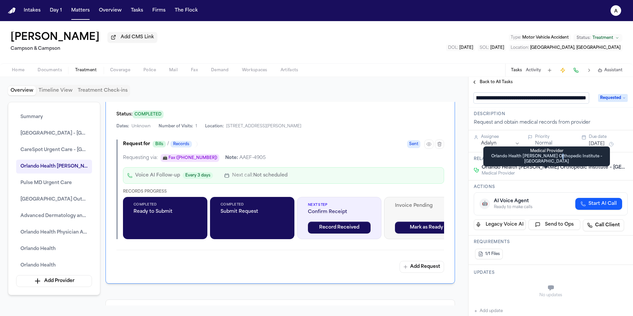
click at [554, 153] on body "Intakes Day 1 Matters Overview Tasks Firms The Flock A Judith Faivre Add CMS Li…" at bounding box center [316, 158] width 633 height 316
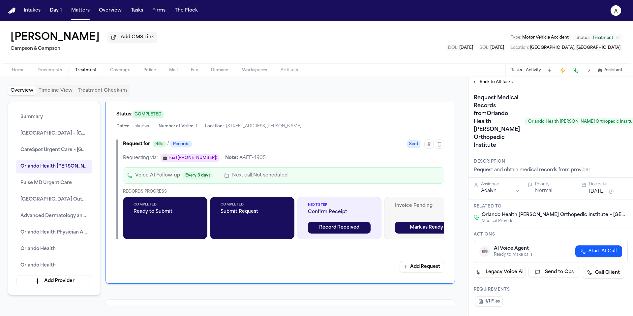
click at [579, 148] on div "Request Medical Records fromOrlando Health Jewett Orthopedic Institute Orlando …" at bounding box center [581, 122] width 214 height 58
click at [500, 83] on span "Back to All Tasks" at bounding box center [496, 81] width 33 height 5
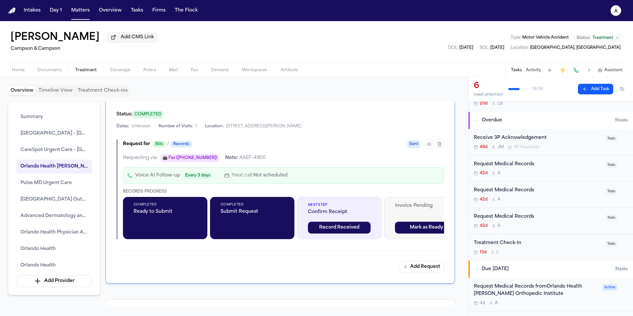
scroll to position [30, 0]
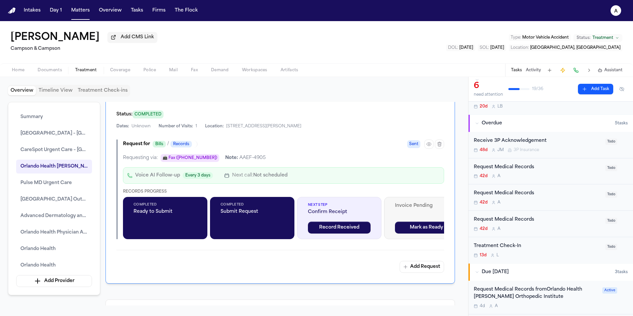
click at [570, 222] on div "Request Medical Records" at bounding box center [538, 220] width 128 height 8
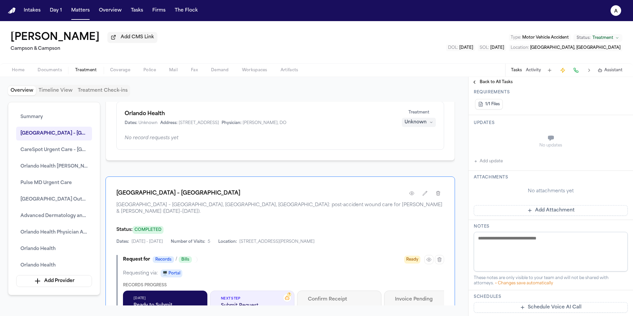
scroll to position [563, 0]
click at [488, 85] on span "Back to All Tasks" at bounding box center [496, 81] width 33 height 5
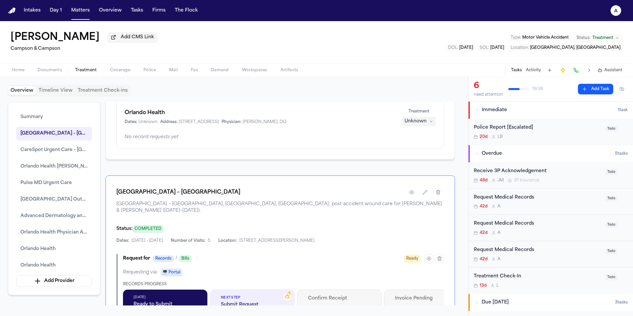
click at [555, 206] on div "42d A" at bounding box center [538, 206] width 128 height 5
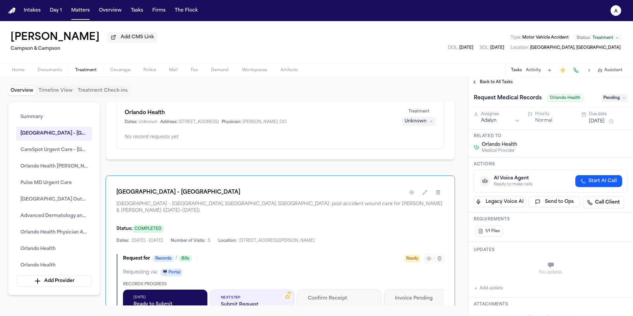
click at [493, 81] on span "Back to All Tasks" at bounding box center [496, 81] width 33 height 5
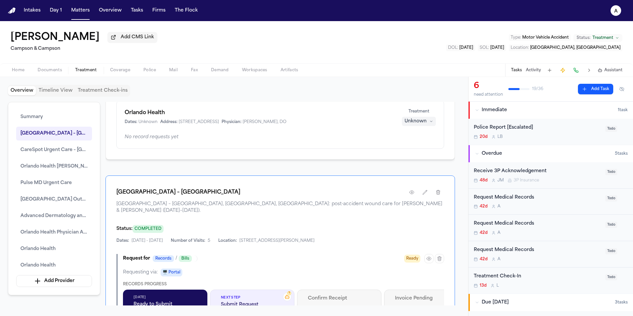
click at [549, 231] on div "42d A" at bounding box center [538, 232] width 128 height 5
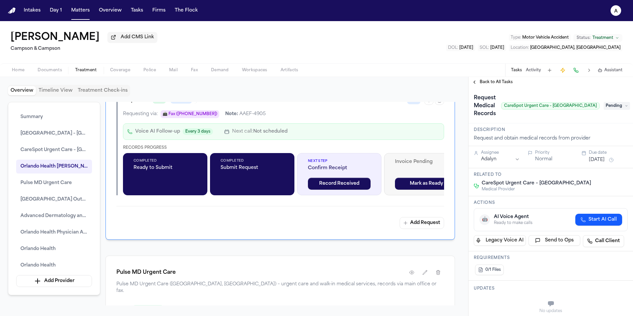
scroll to position [1151, 0]
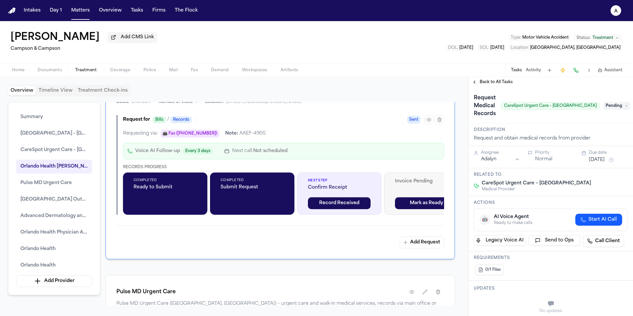
click at [498, 119] on h1 "Request Medical Records" at bounding box center [484, 106] width 27 height 26
drag, startPoint x: 518, startPoint y: 109, endPoint x: 590, endPoint y: 106, distance: 72.9
click at [590, 106] on div "Request Medical Records CareSpot Urgent Care – Clermont" at bounding box center [537, 106] width 126 height 26
copy span "CareSpot Urgent Care – [GEOGRAPHIC_DATA]"
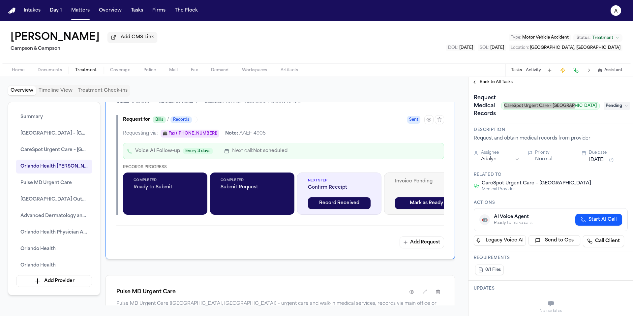
copy span "CareSpot Urgent Care – [GEOGRAPHIC_DATA]"
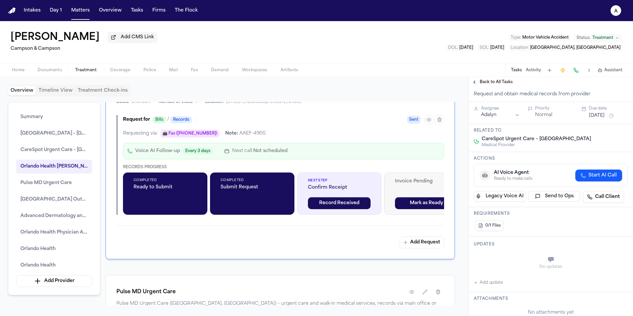
scroll to position [53, 0]
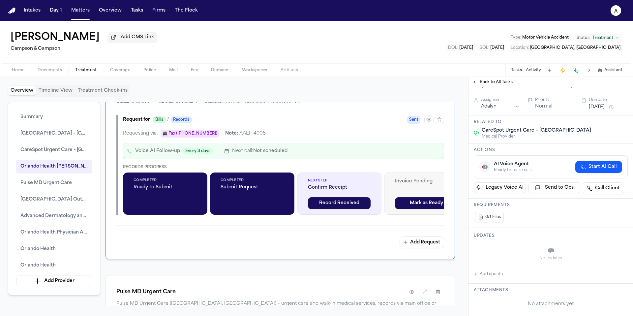
click at [495, 275] on button "Add update" at bounding box center [488, 274] width 29 height 8
click at [503, 253] on textarea "Add your update" at bounding box center [554, 251] width 141 height 13
paste textarea "*********"
click at [484, 257] on textarea "**********" at bounding box center [552, 251] width 136 height 13
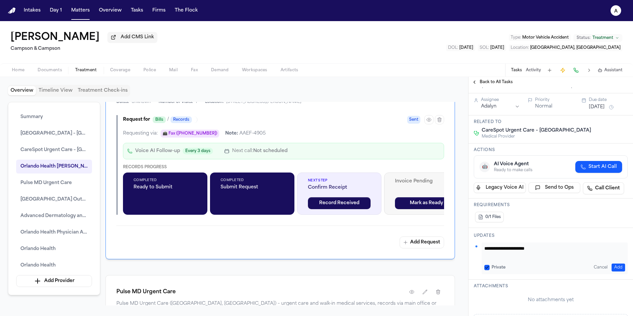
scroll to position [0, 0]
type textarea "**********"
click at [488, 267] on button "Private" at bounding box center [486, 267] width 5 height 5
click at [615, 267] on button "Add" at bounding box center [618, 267] width 14 height 8
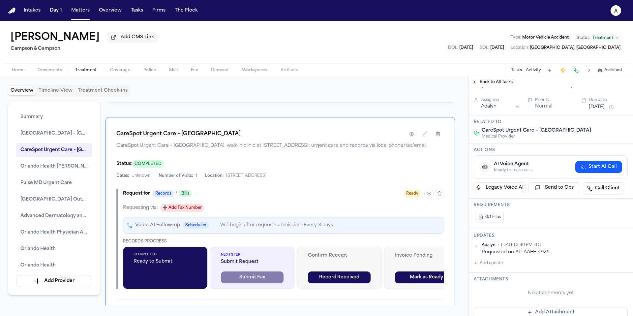
scroll to position [840, 0]
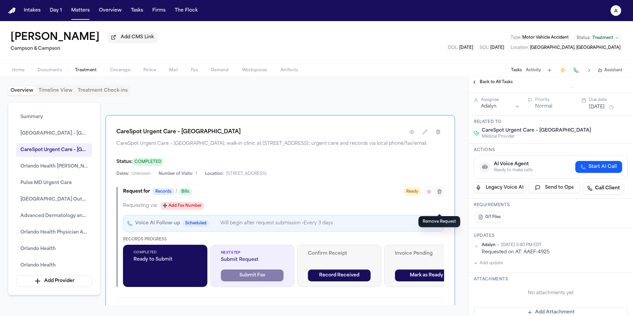
click at [440, 196] on button "button" at bounding box center [439, 191] width 9 height 9
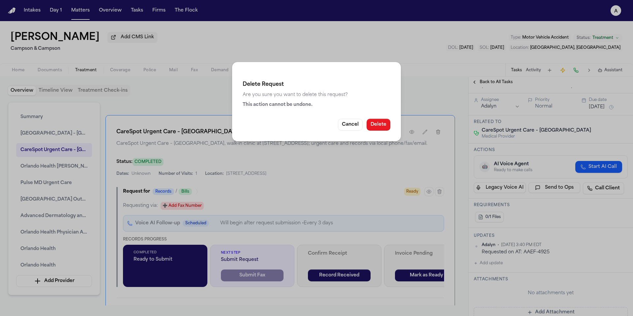
click at [382, 129] on button "Delete" at bounding box center [379, 125] width 24 height 12
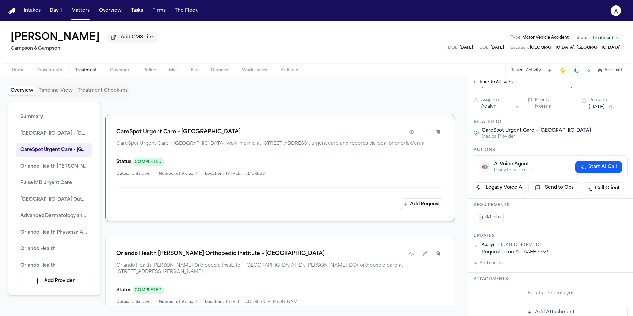
scroll to position [815, 0]
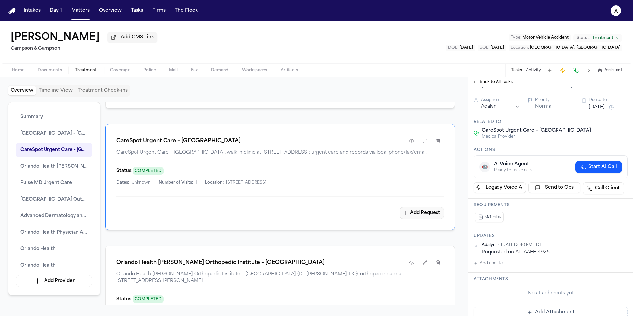
click at [423, 219] on button "Add Request" at bounding box center [422, 213] width 45 height 12
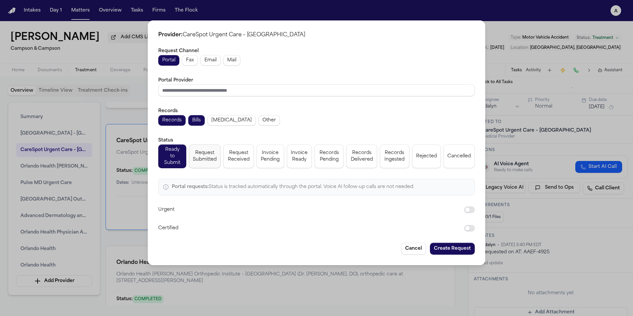
click at [204, 156] on span "Request Submitted" at bounding box center [205, 156] width 24 height 13
click at [448, 243] on button "Create Request" at bounding box center [452, 249] width 45 height 12
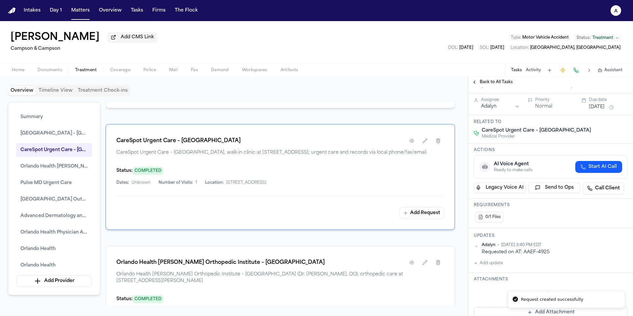
scroll to position [831, 0]
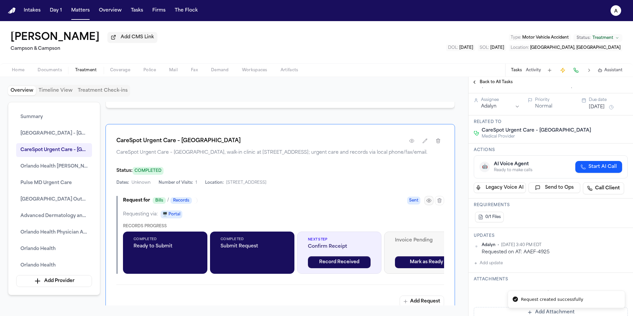
click at [428, 202] on icon "button" at bounding box center [429, 200] width 4 height 3
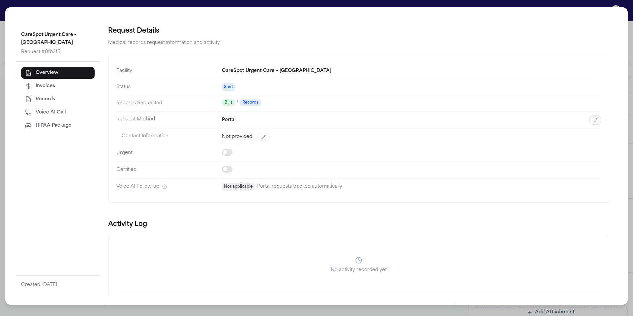
click at [589, 116] on button "button" at bounding box center [595, 119] width 12 height 9
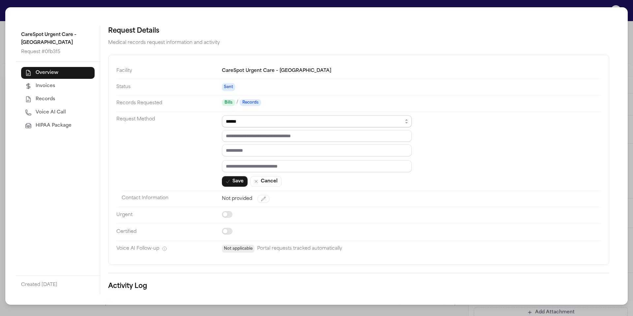
click at [317, 125] on select "****** ***** *** ****" at bounding box center [317, 121] width 190 height 12
select select "***"
click at [222, 115] on select "****** ***** *** ****" at bounding box center [317, 121] width 190 height 12
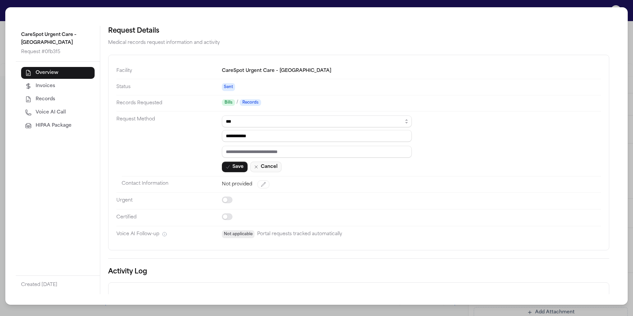
click at [272, 166] on button "Cancel" at bounding box center [265, 167] width 31 height 11
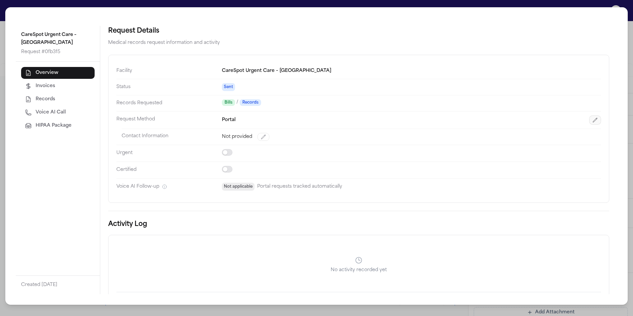
click at [592, 121] on icon "button" at bounding box center [594, 119] width 5 height 5
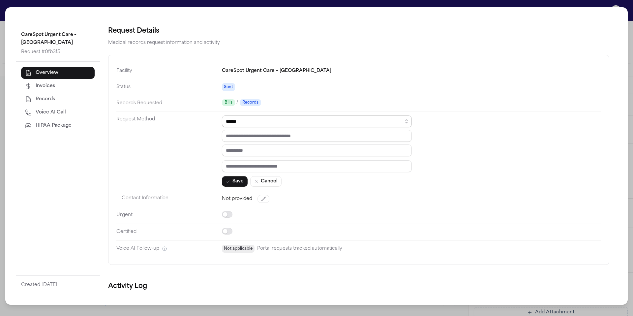
click at [330, 121] on select "****** ***** *** ****" at bounding box center [317, 121] width 190 height 12
select select "***"
click at [222, 115] on select "****** ***** *** ****" at bounding box center [317, 121] width 190 height 12
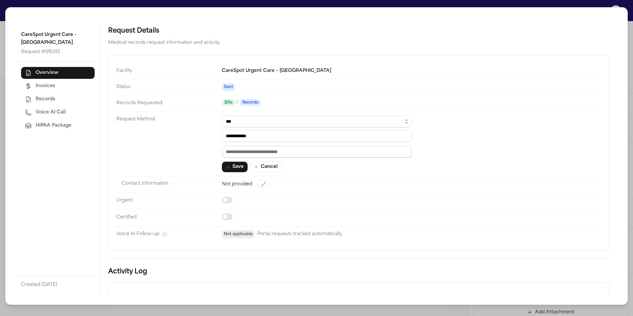
click at [298, 150] on input "text" at bounding box center [317, 152] width 190 height 12
paste input "*********"
type input "*********"
drag, startPoint x: 270, startPoint y: 139, endPoint x: 207, endPoint y: 136, distance: 62.4
click at [207, 136] on dl "**********" at bounding box center [358, 152] width 485 height 179
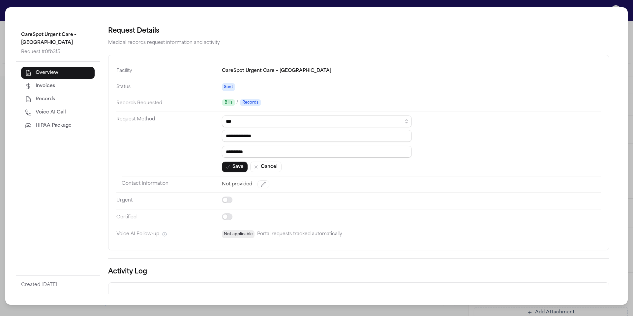
type input "**********"
click at [239, 164] on button "Save" at bounding box center [235, 167] width 26 height 11
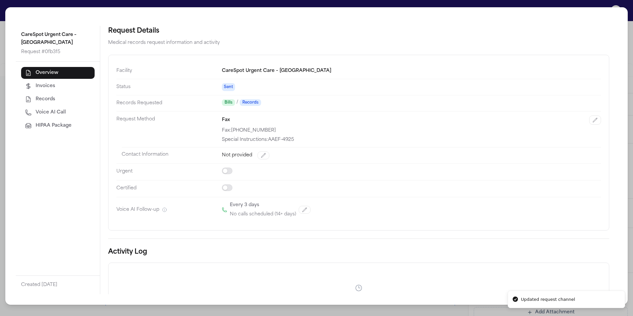
click at [177, 313] on div "CareSpot Urgent Care – Clermont Request # 0fb3f5 Overview Invoices Records Voic…" at bounding box center [316, 158] width 633 height 316
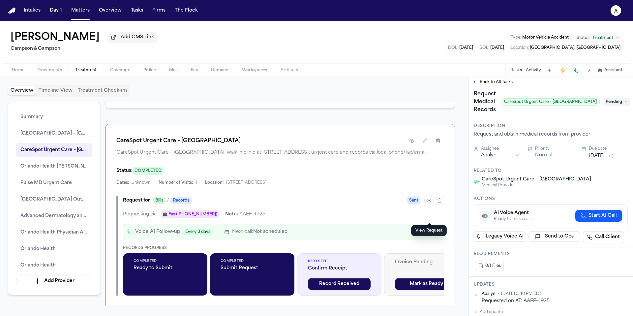
scroll to position [0, 0]
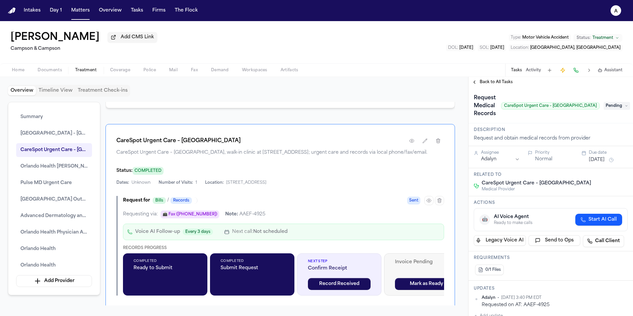
click at [608, 108] on span "Pending" at bounding box center [617, 106] width 26 height 8
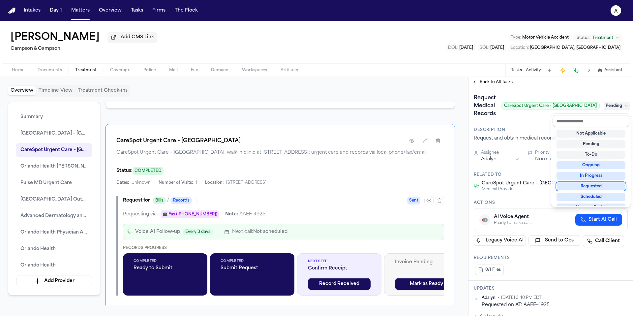
click at [602, 185] on div "Requested" at bounding box center [590, 186] width 69 height 8
click at [538, 123] on div "Request Medical Records CareSpot Urgent Care – Clermont Pending" at bounding box center [550, 105] width 164 height 36
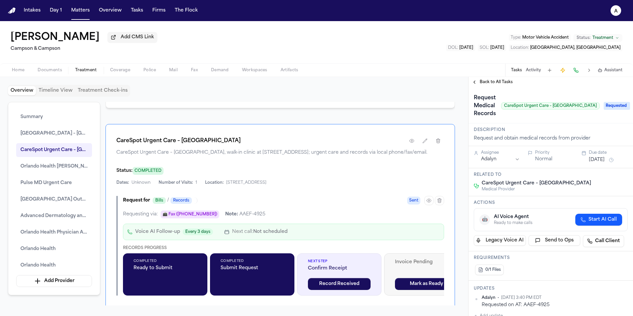
click at [609, 154] on div "Due date" at bounding box center [608, 152] width 39 height 5
click at [605, 160] on button "[DATE]" at bounding box center [597, 160] width 16 height 7
click at [570, 225] on button "15" at bounding box center [570, 226] width 11 height 11
click at [534, 124] on div "Description Request and obtain medical records from provider" at bounding box center [550, 134] width 164 height 23
click at [498, 84] on span "Back to All Tasks" at bounding box center [496, 81] width 33 height 5
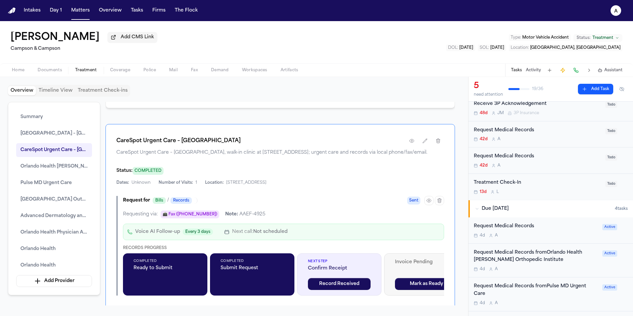
scroll to position [70, 0]
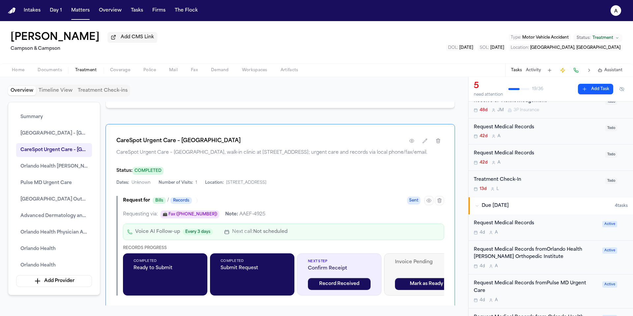
click at [563, 222] on div "Request Medical Records" at bounding box center [536, 224] width 125 height 8
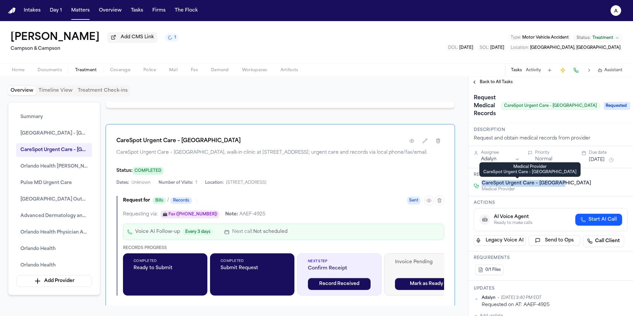
drag, startPoint x: 586, startPoint y: 185, endPoint x: 479, endPoint y: 185, distance: 107.1
click at [479, 185] on div "CareSpot Urgent Care – Clermont Medical Provider" at bounding box center [551, 186] width 154 height 12
copy span "CareSpot Urgent Care – [GEOGRAPHIC_DATA]"
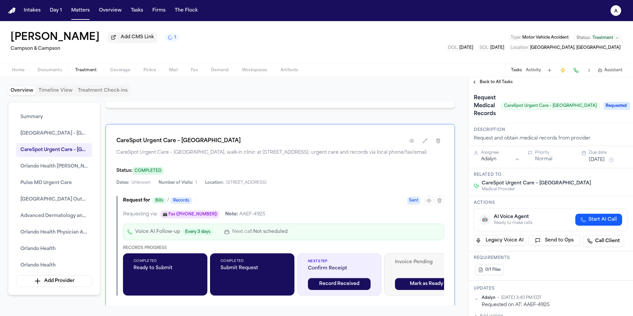
click at [491, 110] on h1 "Request Medical Records" at bounding box center [484, 106] width 27 height 26
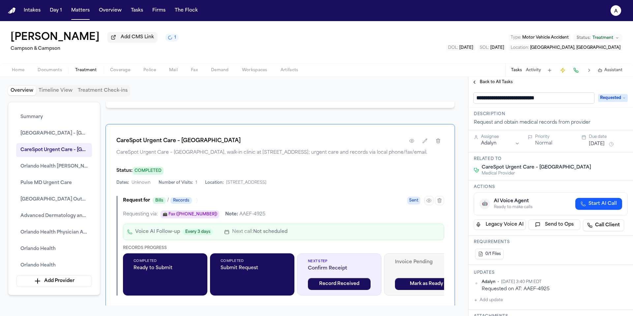
type input "**********"
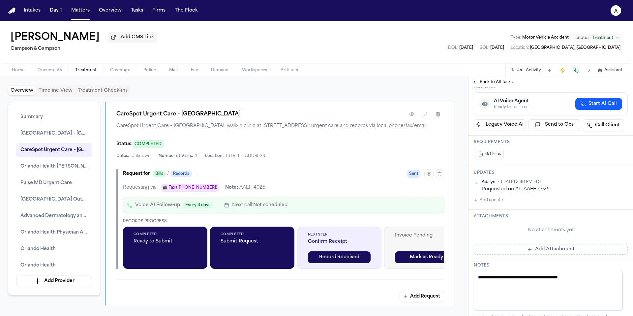
scroll to position [171, 0]
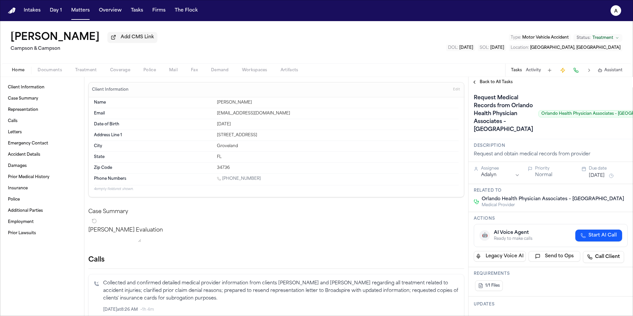
click at [502, 84] on span "Back to All Tasks" at bounding box center [496, 81] width 33 height 5
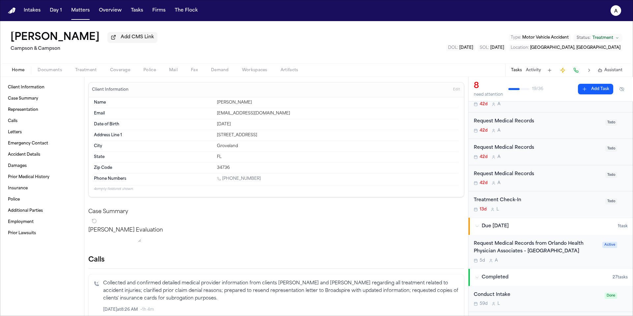
scroll to position [123, 0]
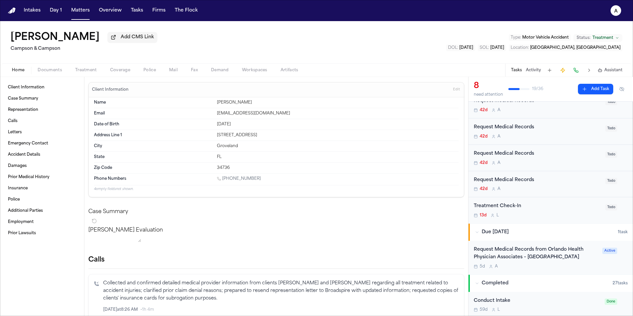
click at [563, 184] on div "Request Medical Records" at bounding box center [538, 180] width 128 height 8
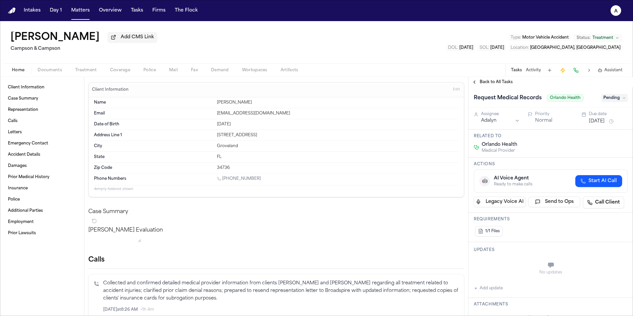
click at [505, 80] on span "Back to All Tasks" at bounding box center [496, 81] width 33 height 5
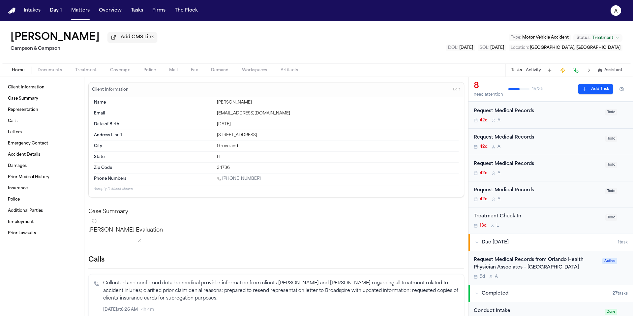
scroll to position [111, 0]
click at [556, 177] on div "42d A" at bounding box center [538, 173] width 128 height 5
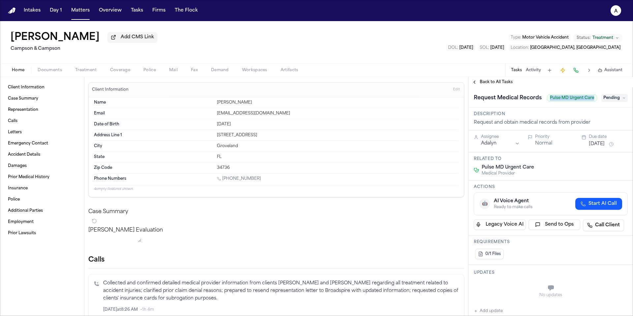
drag, startPoint x: 537, startPoint y: 104, endPoint x: 588, endPoint y: 103, distance: 51.8
click at [588, 103] on div "Request Medical Records Pulse MD Urgent Care" at bounding box center [536, 98] width 124 height 11
copy div "Pulse MD Urgent Care"
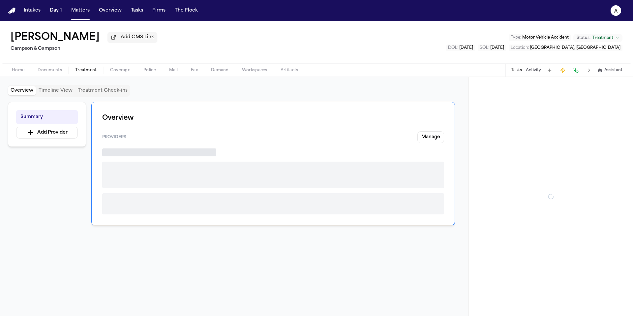
click at [87, 72] on span "Treatment" at bounding box center [86, 70] width 22 height 5
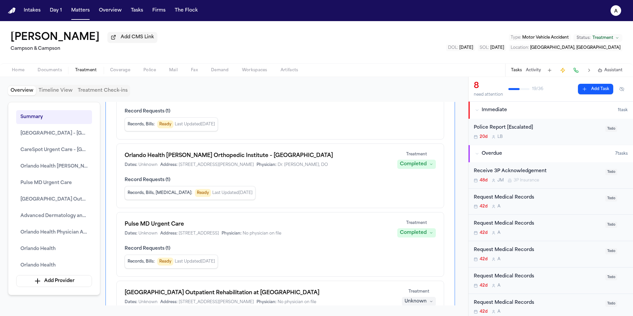
scroll to position [145, 0]
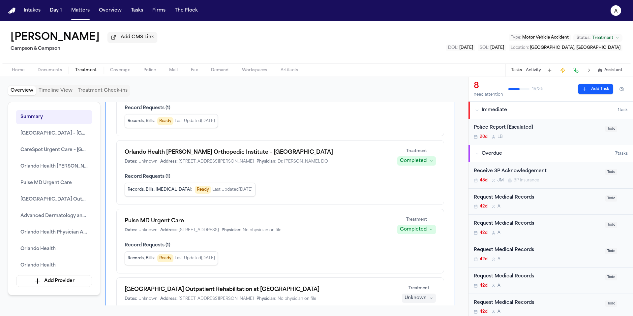
click at [335, 255] on div "Records, Bills : Ready Last Updated [DATE]" at bounding box center [280, 258] width 311 height 14
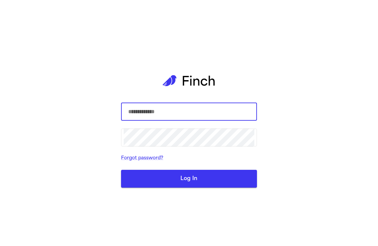
type input "**********"
click at [189, 181] on button "Log In" at bounding box center [189, 179] width 136 height 18
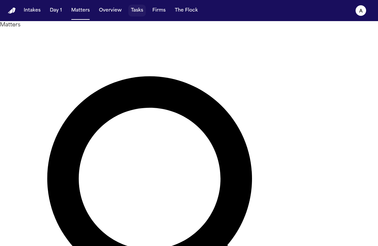
click at [139, 13] on button "Tasks" at bounding box center [136, 11] width 17 height 12
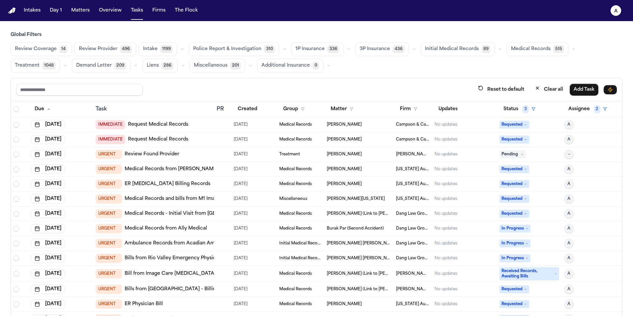
click at [377, 48] on span "Medical Records" at bounding box center [531, 49] width 40 height 7
click at [377, 106] on button "Assignee" at bounding box center [582, 109] width 36 height 12
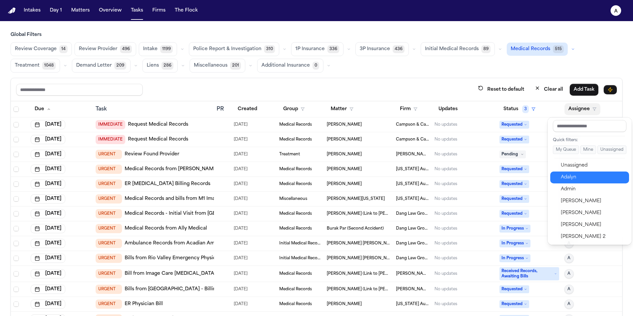
click at [377, 175] on div "Adalyn" at bounding box center [593, 177] width 64 height 8
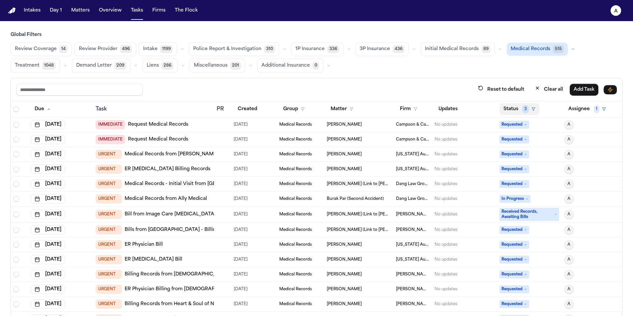
click at [377, 108] on button "Status 3" at bounding box center [519, 109] width 40 height 12
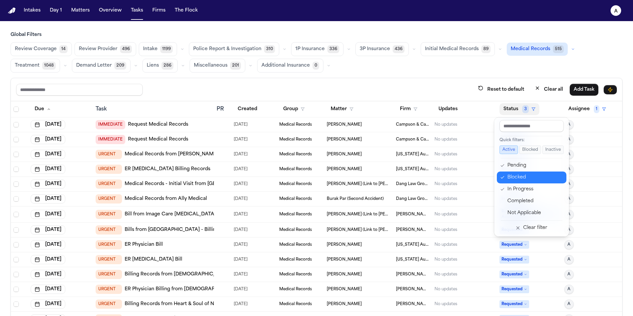
click at [377, 176] on div "Blocked" at bounding box center [534, 177] width 55 height 8
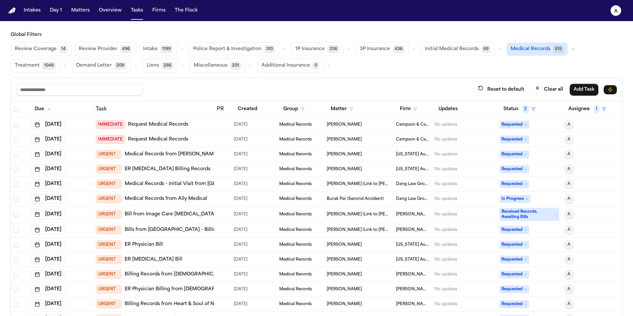
click at [377, 102] on th "Status 2" at bounding box center [529, 109] width 65 height 16
click at [377, 106] on button "Status 2" at bounding box center [519, 109] width 40 height 12
click at [377, 186] on span "Requested" at bounding box center [514, 184] width 30 height 8
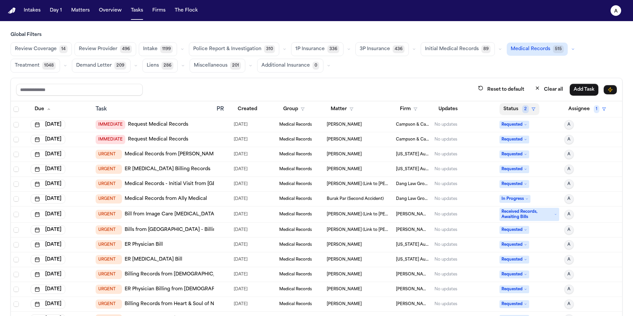
click at [377, 108] on button "Status 2" at bounding box center [519, 109] width 40 height 12
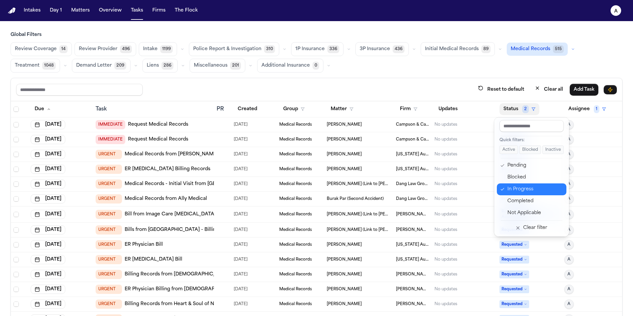
click at [377, 189] on div "In Progress" at bounding box center [534, 189] width 55 height 8
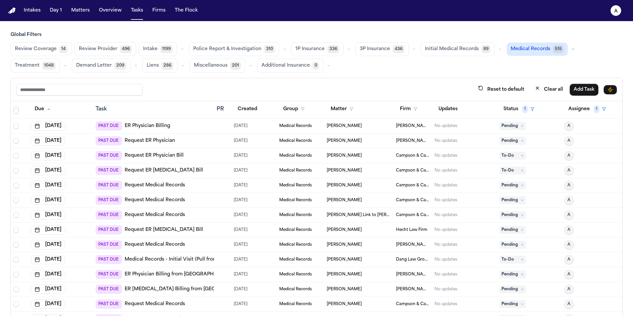
scroll to position [30, 0]
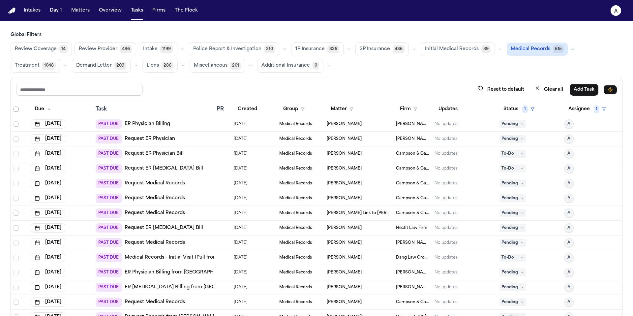
click at [214, 199] on td at bounding box center [222, 198] width 17 height 15
click at [212, 183] on td "PAST DUE Request Medical Records" at bounding box center [153, 183] width 121 height 15
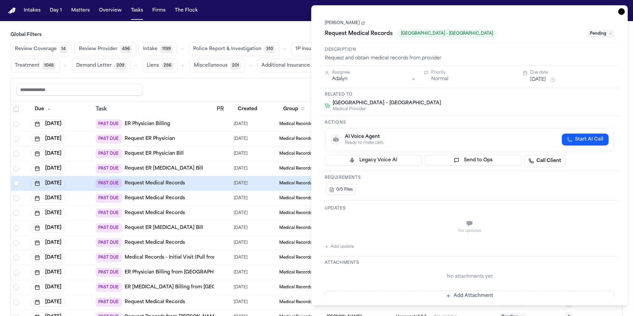
drag, startPoint x: 523, startPoint y: 34, endPoint x: 398, endPoint y: 29, distance: 125.4
click at [377, 29] on div "Request Medical Records [GEOGRAPHIC_DATA] – [GEOGRAPHIC_DATA]" at bounding box center [454, 33] width 259 height 11
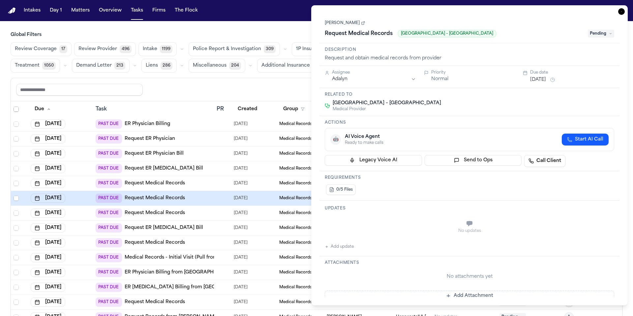
copy span "[GEOGRAPHIC_DATA] – [GEOGRAPHIC_DATA]"
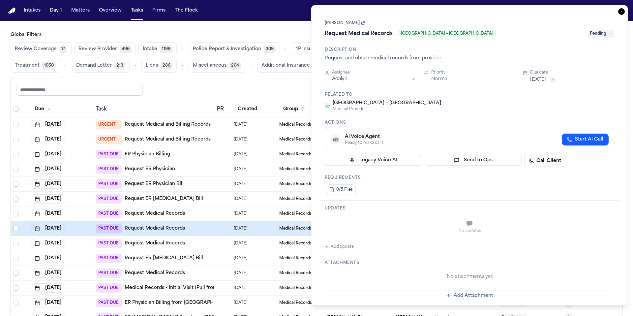
copy span "[GEOGRAPHIC_DATA] – [GEOGRAPHIC_DATA]"
click at [343, 22] on link "[PERSON_NAME]" at bounding box center [345, 22] width 40 height 5
click at [0, 0] on body "Intakes Day 1 Matters Overview Tasks Firms The Flock A Global Filters Review Co…" at bounding box center [316, 158] width 633 height 316
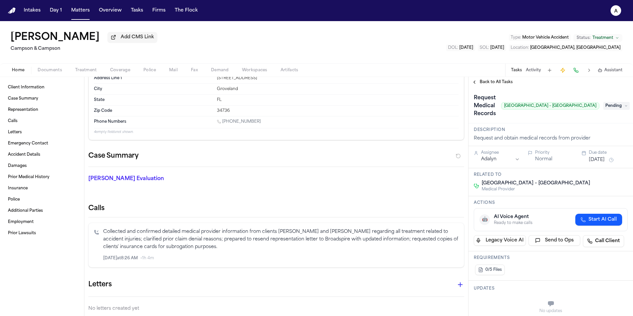
scroll to position [61, 0]
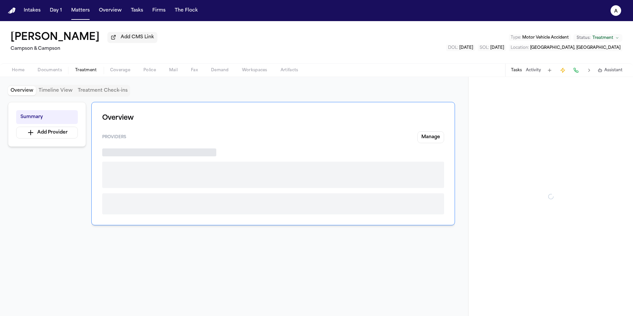
click at [88, 73] on span "Treatment" at bounding box center [86, 70] width 22 height 5
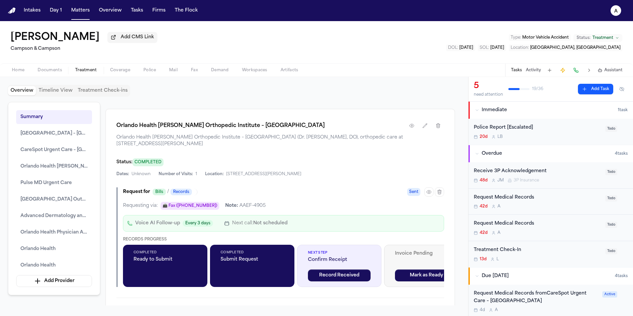
scroll to position [1084, 0]
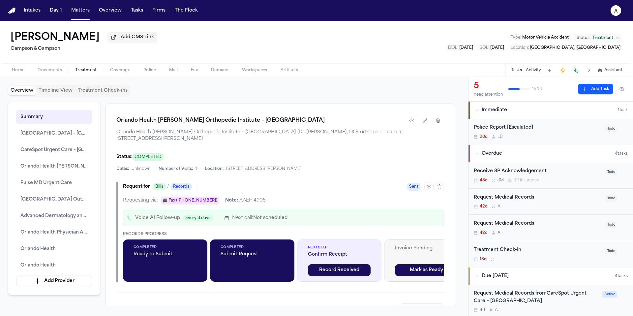
click at [564, 209] on div "42d A" at bounding box center [538, 206] width 128 height 5
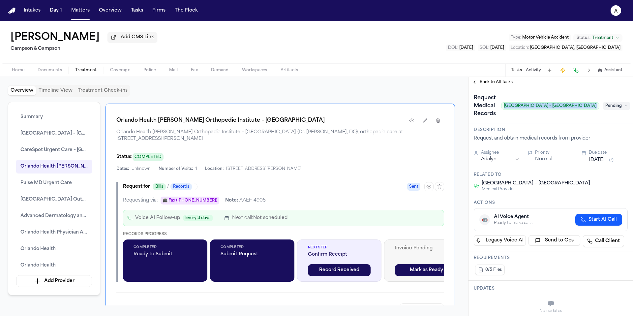
scroll to position [0, 23]
drag, startPoint x: 502, startPoint y: 107, endPoint x: 574, endPoint y: 109, distance: 71.2
click at [574, 109] on span "[GEOGRAPHIC_DATA] – [GEOGRAPHIC_DATA]" at bounding box center [550, 105] width 98 height 7
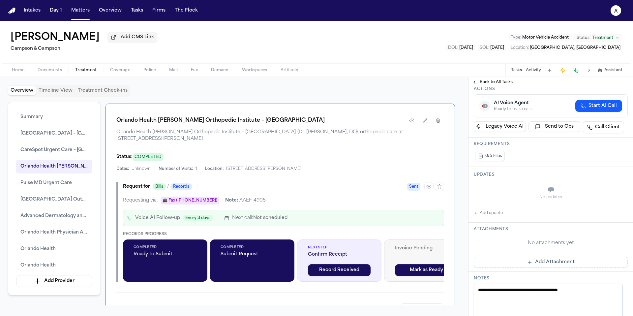
scroll to position [0, 0]
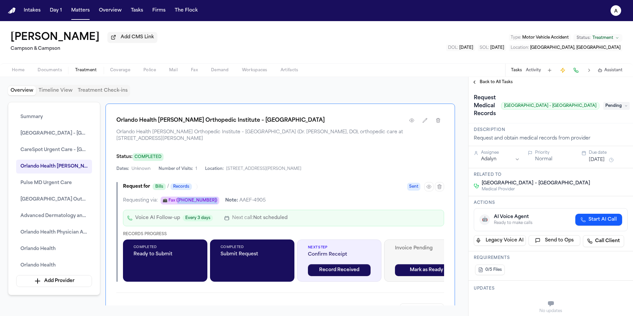
drag, startPoint x: 212, startPoint y: 209, endPoint x: 177, endPoint y: 211, distance: 34.7
click at [177, 204] on div "Requesting via: 📠 Fax ([PHONE_NUMBER]) Note: AAEF-4905" at bounding box center [283, 200] width 321 height 8
copy div "[PHONE_NUMBER])"
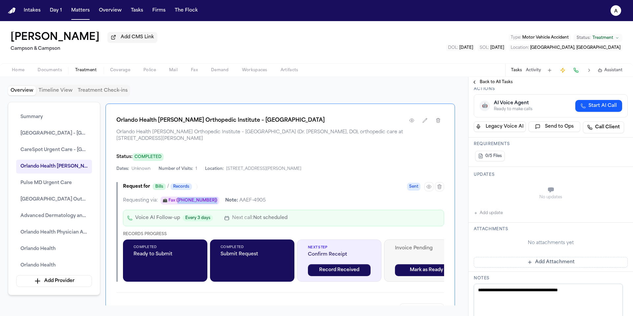
scroll to position [115, 0]
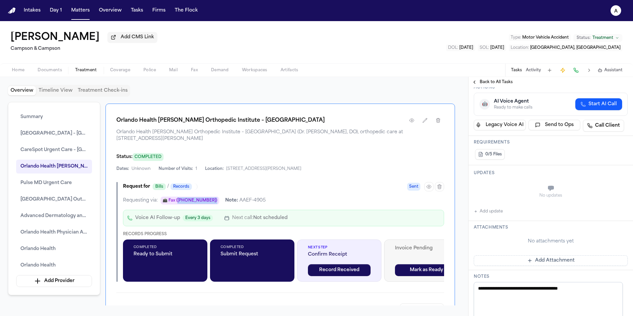
click at [495, 215] on button "Add update" at bounding box center [488, 211] width 29 height 8
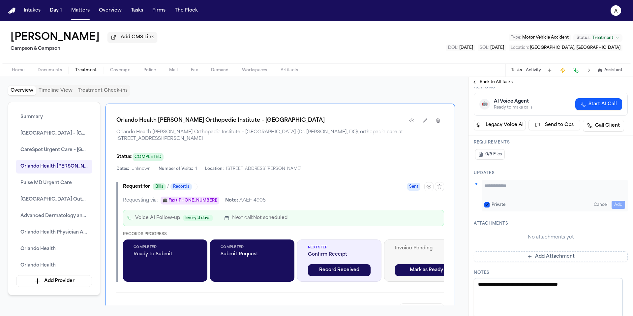
click at [511, 193] on textarea "Add your update" at bounding box center [554, 188] width 141 height 13
type textarea "**********"
click at [487, 207] on div "Private Cancel Add" at bounding box center [554, 205] width 141 height 8
click at [486, 205] on button "Private" at bounding box center [486, 204] width 5 height 5
click at [615, 207] on button "Add" at bounding box center [618, 205] width 14 height 8
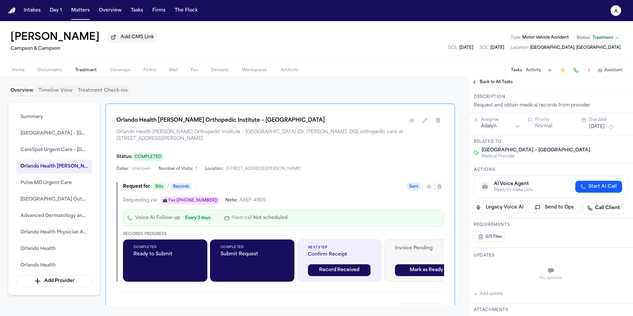
scroll to position [0, 0]
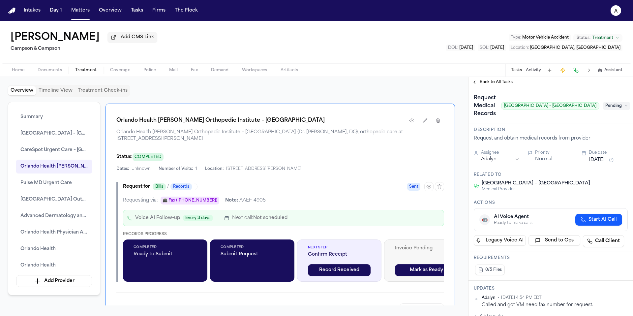
click at [605, 162] on button "[DATE]" at bounding box center [597, 160] width 16 height 7
click at [610, 213] on button "12" at bounding box center [613, 213] width 11 height 11
click at [541, 200] on div "Actions 🤖 AI Voice Agent Ready to make calls Start AI Call Legacy Voice AI Send…" at bounding box center [550, 223] width 164 height 55
click at [500, 85] on span "Back to All Tasks" at bounding box center [496, 81] width 33 height 5
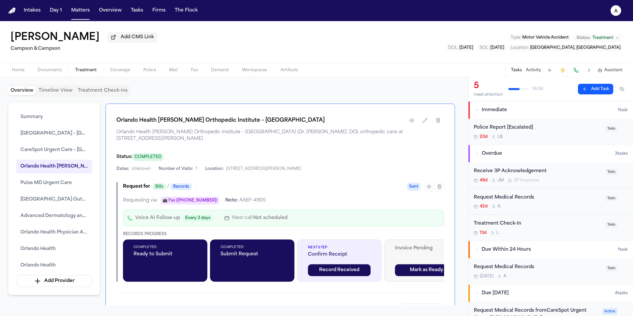
click at [563, 204] on div "Request Medical Records 42d A" at bounding box center [538, 201] width 128 height 15
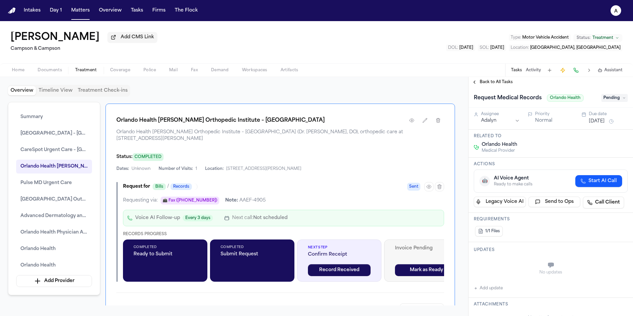
click at [503, 83] on span "Back to All Tasks" at bounding box center [496, 81] width 33 height 5
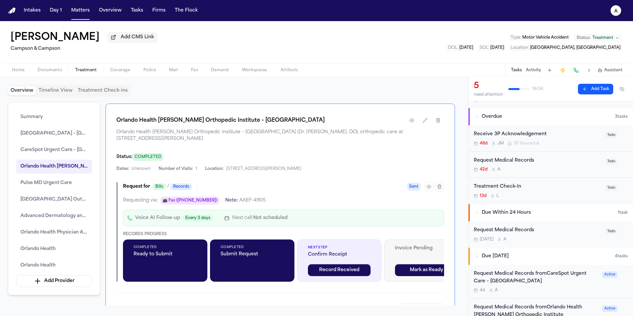
scroll to position [38, 0]
click at [555, 233] on div "Request Medical Records" at bounding box center [538, 229] width 128 height 8
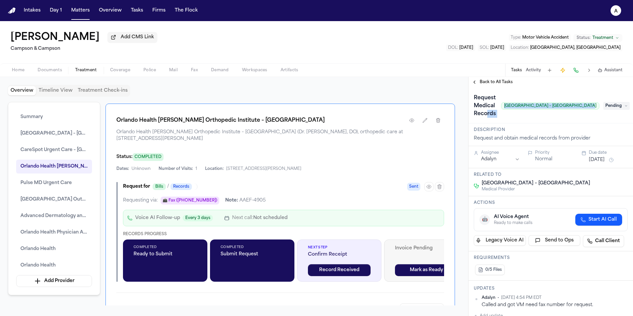
drag, startPoint x: 577, startPoint y: 109, endPoint x: 488, endPoint y: 113, distance: 89.8
click at [488, 113] on div "Request Medical Records [GEOGRAPHIC_DATA] – [GEOGRAPHIC_DATA]" at bounding box center [537, 106] width 126 height 26
click at [591, 119] on div "Request Medical Records [GEOGRAPHIC_DATA] – [GEOGRAPHIC_DATA]" at bounding box center [537, 106] width 126 height 26
drag, startPoint x: 502, startPoint y: 106, endPoint x: 619, endPoint y: 105, distance: 117.0
click at [599, 105] on span "[GEOGRAPHIC_DATA] – [GEOGRAPHIC_DATA]" at bounding box center [550, 105] width 98 height 7
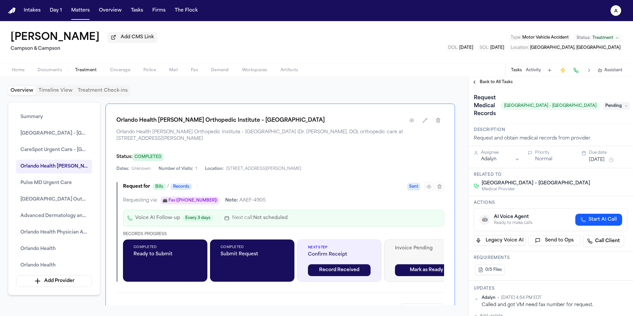
copy span "[GEOGRAPHIC_DATA] – [GEOGRAPHIC_DATA]"
click at [490, 107] on h1 "Request Medical Records" at bounding box center [484, 106] width 27 height 26
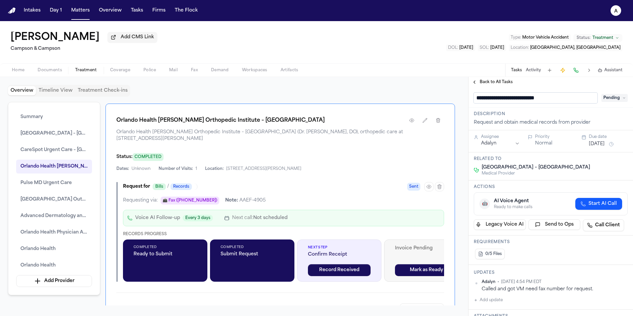
type input "**********"
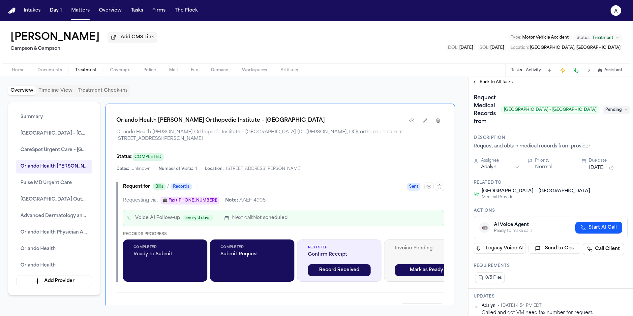
click at [566, 107] on div "Request Medical Records from [GEOGRAPHIC_DATA] – [GEOGRAPHIC_DATA] Pending" at bounding box center [550, 109] width 164 height 44
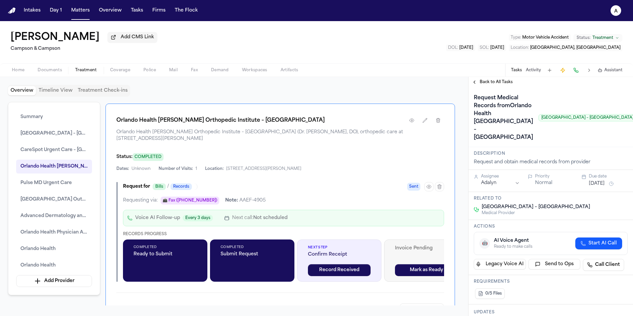
click at [503, 81] on span "Back to All Tasks" at bounding box center [496, 81] width 33 height 5
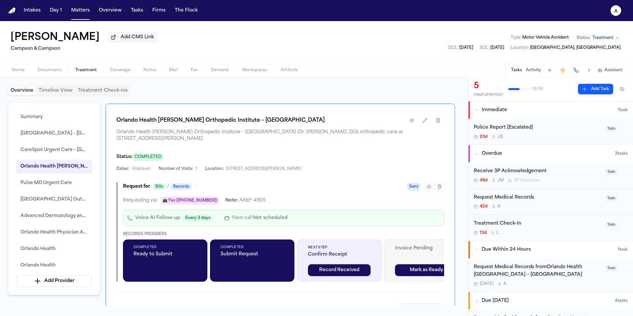
click at [561, 209] on div "42d A" at bounding box center [538, 206] width 128 height 5
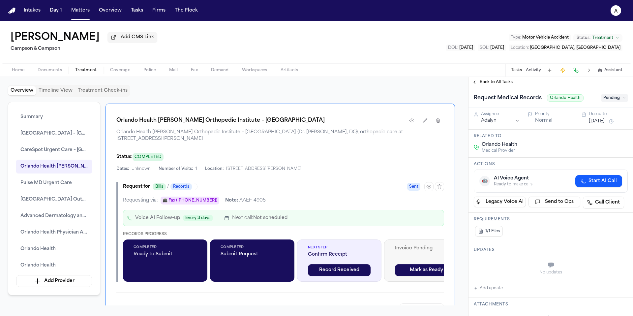
click at [600, 121] on button "[DATE]" at bounding box center [597, 121] width 16 height 7
click at [542, 152] on div "Orlando Health Medical Provider" at bounding box center [551, 147] width 154 height 12
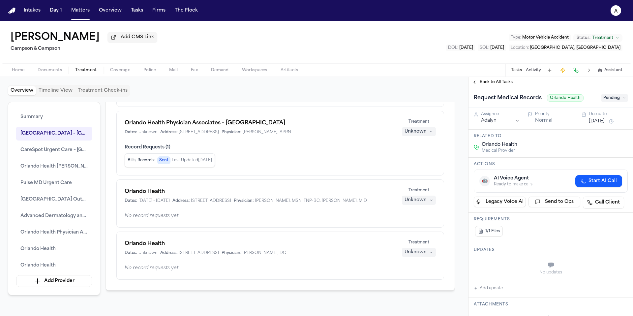
scroll to position [440, 0]
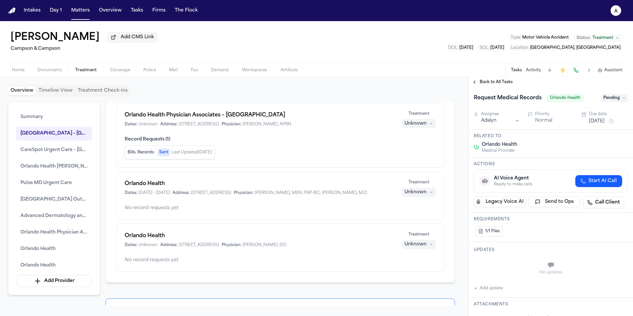
click at [315, 192] on div "Dates: [DATE] - [DATE] Address: [STREET_ADDRESS] Physician: [PERSON_NAME], MSN,…" at bounding box center [259, 192] width 269 height 5
drag, startPoint x: 315, startPoint y: 196, endPoint x: 205, endPoint y: 196, distance: 110.4
click at [205, 195] on div "Dates: [DATE] - [DATE] Address: [STREET_ADDRESS] Physician: [PERSON_NAME], MSN,…" at bounding box center [259, 192] width 269 height 5
copy span "[STREET_ADDRESS]"
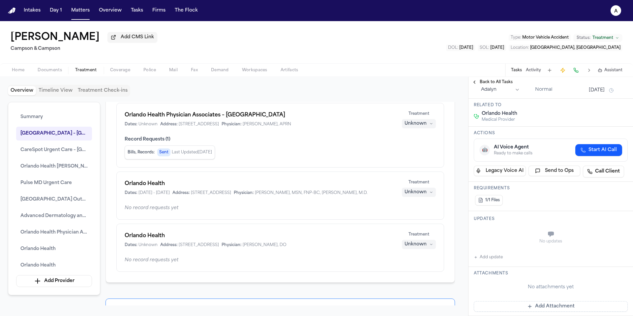
scroll to position [39, 0]
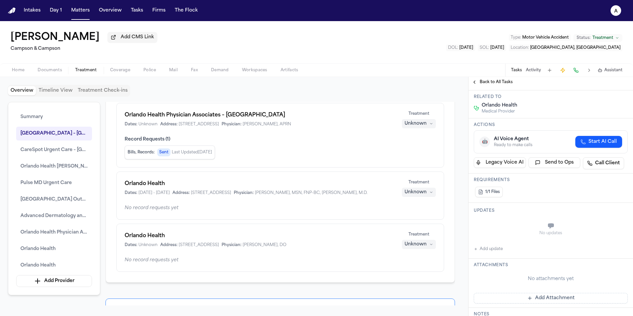
click at [497, 250] on button "Add update" at bounding box center [488, 249] width 29 height 8
click at [497, 238] on div "Private Cancel Add" at bounding box center [554, 242] width 141 height 8
click at [503, 226] on textarea "Add your update" at bounding box center [554, 226] width 141 height 13
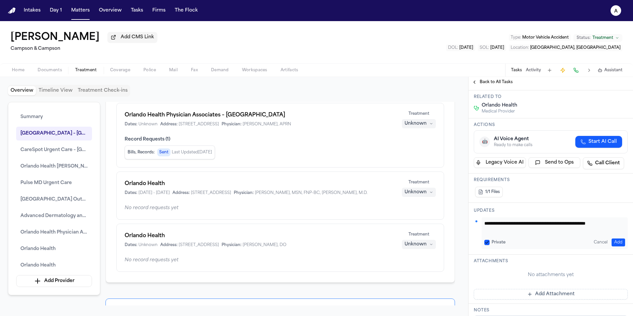
scroll to position [0, 0]
type textarea "**********"
click at [488, 243] on button "Private" at bounding box center [486, 242] width 5 height 5
click at [614, 242] on button "Add" at bounding box center [618, 242] width 14 height 8
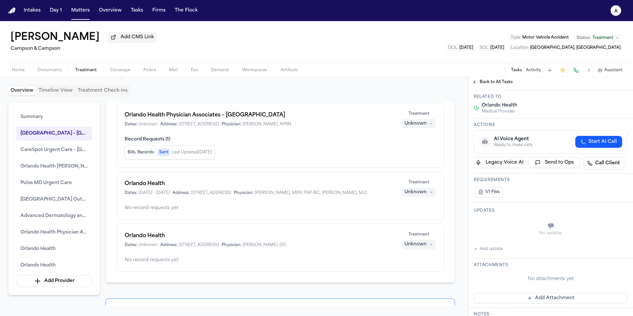
scroll to position [0, 0]
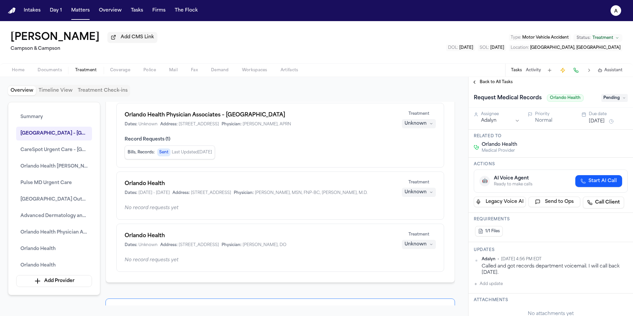
click at [598, 123] on button "[DATE]" at bounding box center [597, 121] width 16 height 7
click at [611, 170] on button "12" at bounding box center [613, 174] width 11 height 11
click at [530, 141] on div "Related to Orlando Health Medical Provider" at bounding box center [550, 144] width 164 height 28
click at [551, 158] on div "Related to Orlando Health Medical Provider" at bounding box center [550, 144] width 164 height 28
click at [500, 83] on span "Back to All Tasks" at bounding box center [496, 81] width 33 height 5
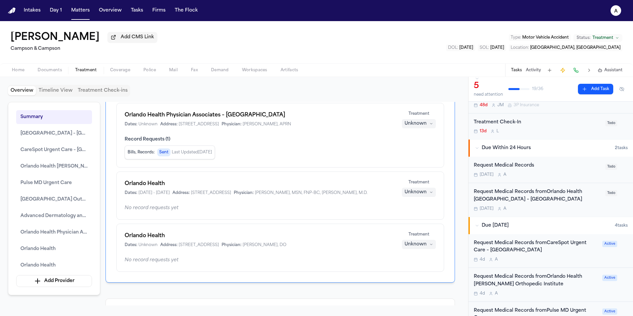
scroll to position [76, 0]
click at [559, 178] on div "Request Medical Records [DATE] A Todo" at bounding box center [550, 169] width 164 height 26
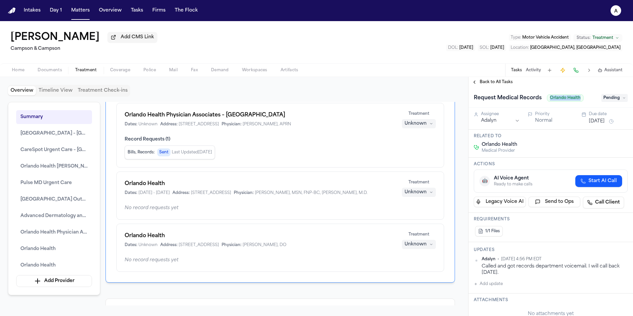
drag, startPoint x: 581, startPoint y: 101, endPoint x: 544, endPoint y: 101, distance: 37.2
click at [544, 101] on div "Request Medical Records Orlando Health" at bounding box center [536, 98] width 124 height 11
copy div "Orlando Health"
click at [535, 98] on h1 "Request Medical Records" at bounding box center [507, 98] width 73 height 11
type input "**********"
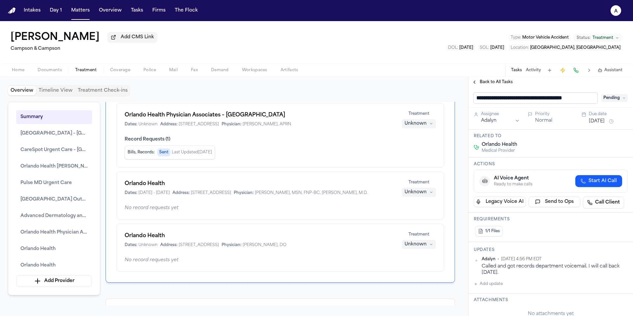
scroll to position [0, 10]
click at [585, 148] on div "Related to Orlando Health Medical Provider" at bounding box center [550, 144] width 164 height 28
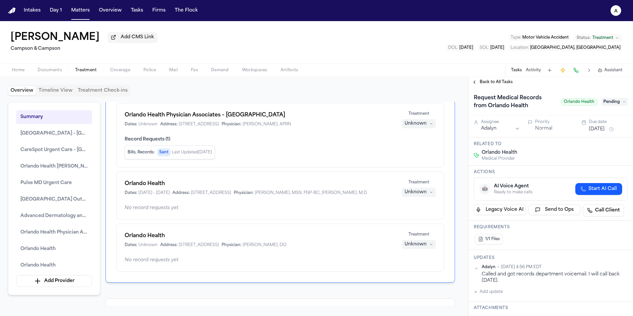
click at [492, 85] on span "Back to All Tasks" at bounding box center [496, 81] width 33 height 5
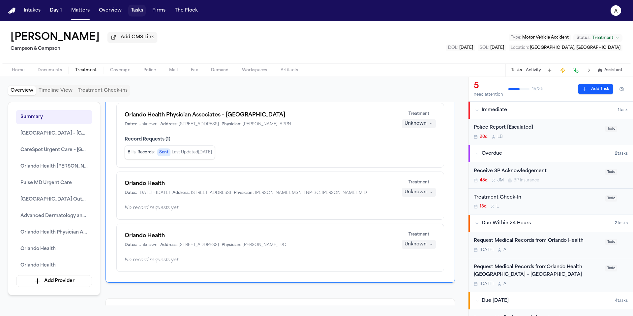
click at [134, 8] on button "Tasks" at bounding box center [136, 11] width 17 height 12
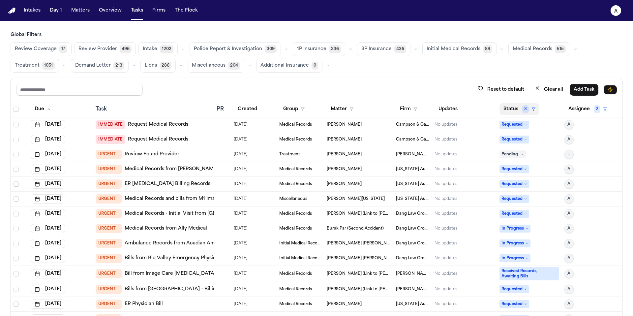
click at [516, 109] on button "Status 3" at bounding box center [519, 109] width 40 height 12
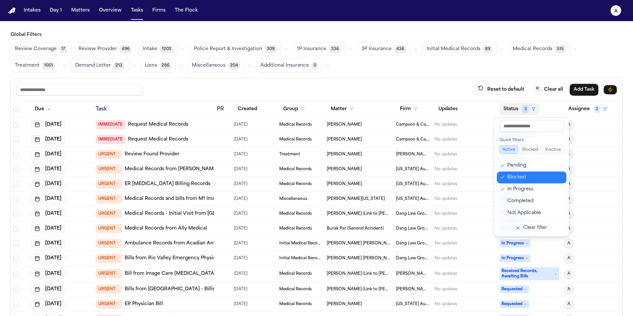
click at [525, 177] on div "Blocked" at bounding box center [534, 177] width 55 height 8
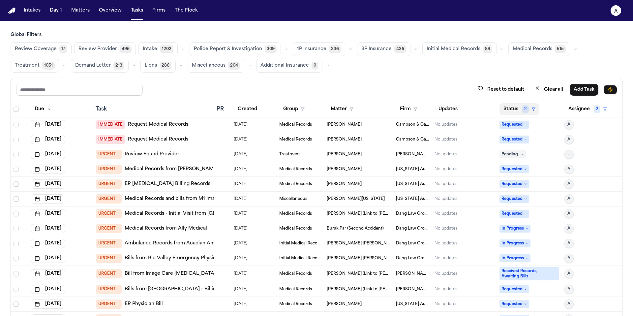
click at [510, 106] on button "Status 2" at bounding box center [519, 109] width 40 height 12
click at [514, 110] on button "Status 2" at bounding box center [519, 109] width 40 height 12
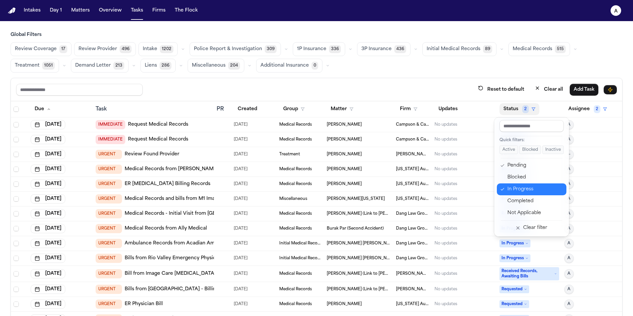
click at [523, 190] on div "In Progress" at bounding box center [534, 189] width 55 height 8
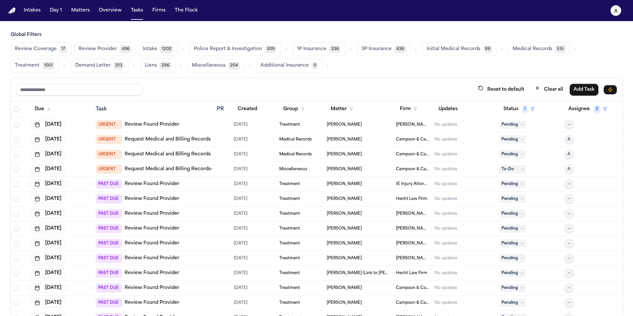
click at [521, 48] on span "Medical Records" at bounding box center [533, 49] width 40 height 7
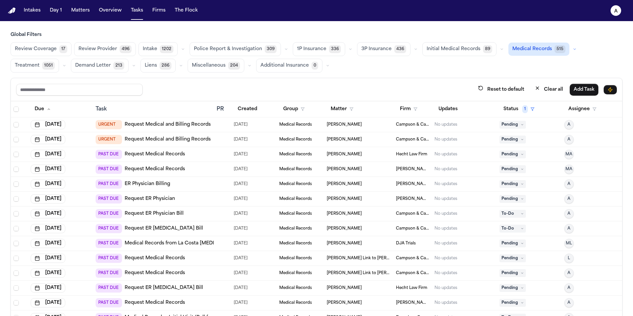
click at [456, 48] on span "Initial Medical Records" at bounding box center [454, 49] width 54 height 7
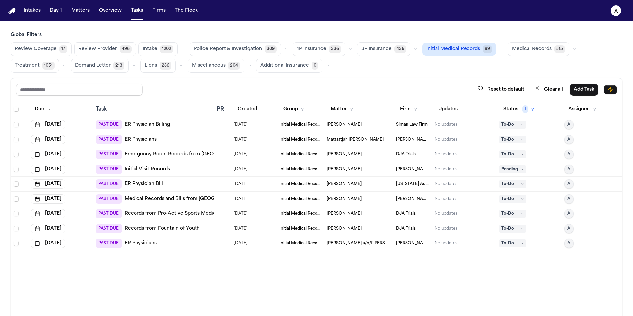
click at [520, 49] on span "Medical Records" at bounding box center [532, 49] width 40 height 7
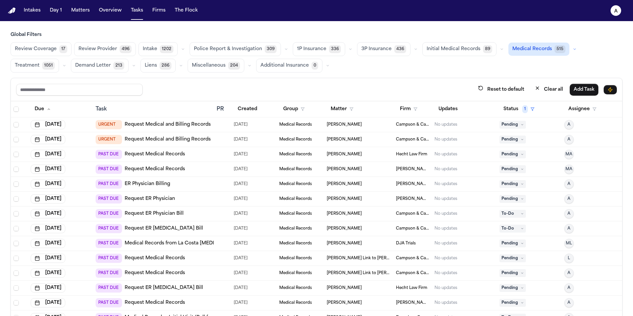
click at [472, 125] on div "No updates" at bounding box center [464, 124] width 60 height 5
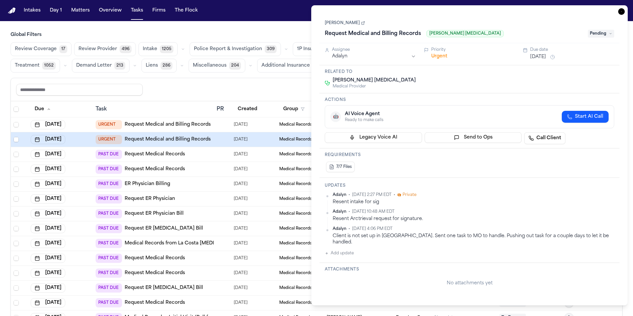
click at [608, 195] on div "[PERSON_NAME] • [DATE] 2:27 PM EDT • Private" at bounding box center [474, 194] width 282 height 5
click at [612, 195] on html "Intakes Day 1 Matters Overview Tasks Firms The Flock A Global Filters Review Co…" at bounding box center [316, 158] width 633 height 316
click at [585, 210] on div "Delete" at bounding box center [593, 214] width 39 height 9
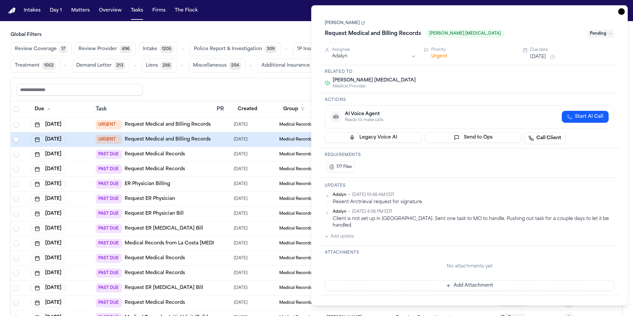
click at [350, 232] on button "Add update" at bounding box center [339, 236] width 29 height 8
click at [342, 235] on textarea "Add your update" at bounding box center [473, 241] width 276 height 13
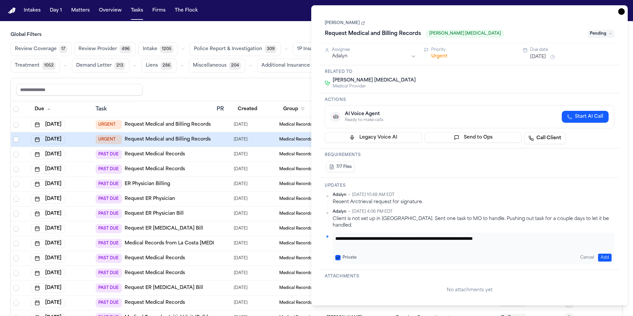
drag, startPoint x: 539, startPoint y: 233, endPoint x: 297, endPoint y: 235, distance: 241.6
click at [297, 235] on body "Intakes Day 1 Matters Overview Tasks Firms The Flock A Global Filters Review Co…" at bounding box center [316, 158] width 633 height 316
type textarea "**********"
click at [338, 255] on button "Private" at bounding box center [337, 257] width 5 height 5
click at [602, 253] on button "Add" at bounding box center [605, 257] width 14 height 8
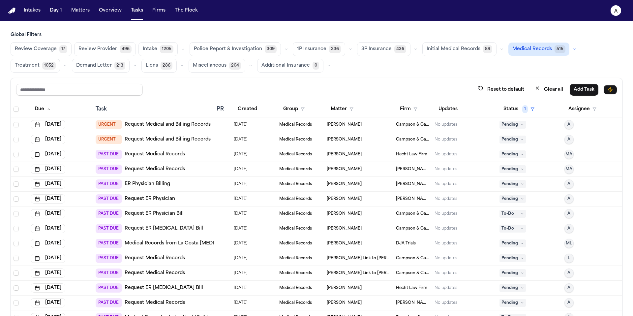
click at [273, 125] on td "[DATE]" at bounding box center [253, 124] width 45 height 15
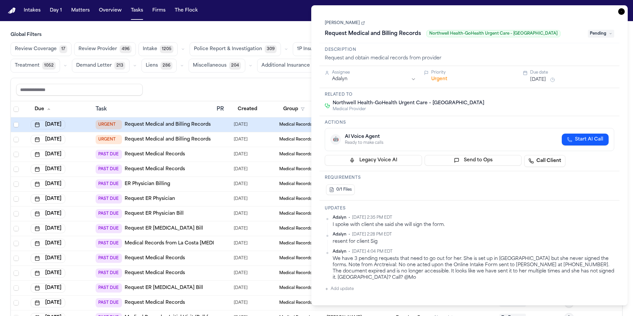
click at [341, 289] on button "Add update" at bounding box center [339, 289] width 29 height 8
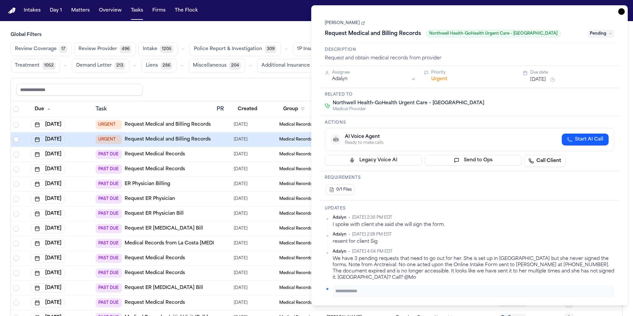
click at [512, 227] on div "I spoke with client she said she will sign the form." at bounding box center [474, 225] width 282 height 6
click at [613, 218] on html "Intakes Day 1 Matters Overview Tasks Firms The Flock A Global Filters Review Co…" at bounding box center [316, 158] width 633 height 316
click at [595, 229] on div "Edit" at bounding box center [593, 227] width 39 height 9
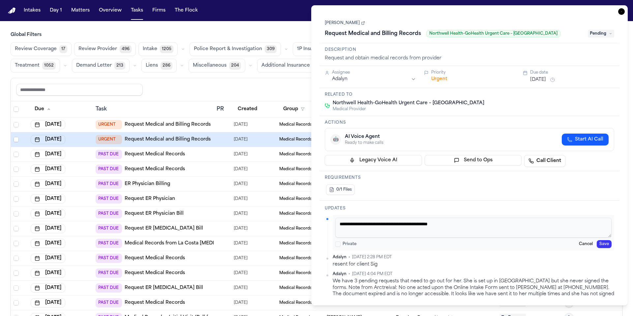
drag, startPoint x: 482, startPoint y: 224, endPoint x: 296, endPoint y: 236, distance: 186.6
click at [296, 236] on body "Intakes Day 1 Matters Overview Tasks Firms The Flock A Global Filters Review Co…" at bounding box center [316, 158] width 633 height 316
drag, startPoint x: 479, startPoint y: 225, endPoint x: 333, endPoint y: 226, distance: 145.7
click at [333, 226] on div "**********" at bounding box center [474, 233] width 282 height 36
paste textarea "**********"
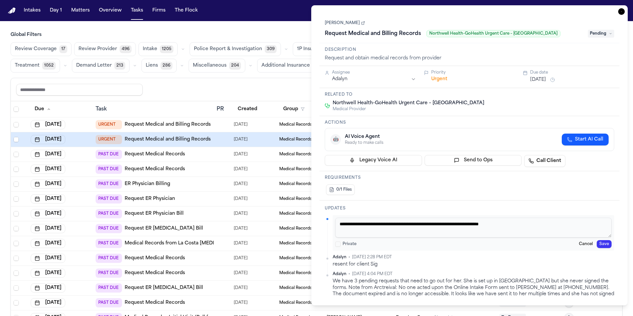
type textarea "**********"
click at [602, 244] on button "Save" at bounding box center [604, 244] width 15 height 8
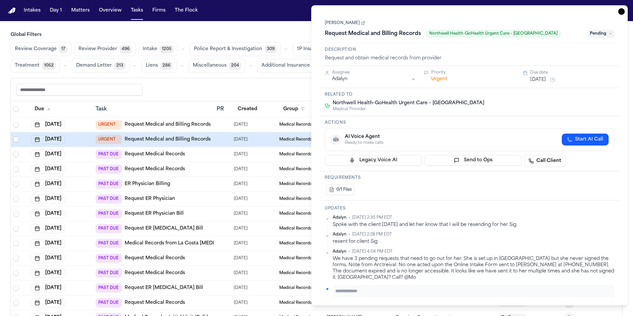
click at [282, 92] on div "Reset to default Clear all Add Task" at bounding box center [316, 89] width 601 height 12
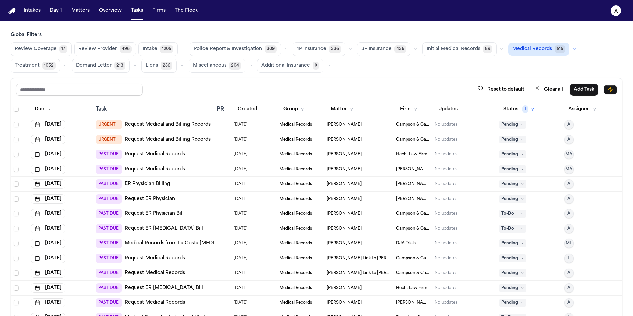
click at [449, 122] on div "No updates" at bounding box center [445, 124] width 23 height 5
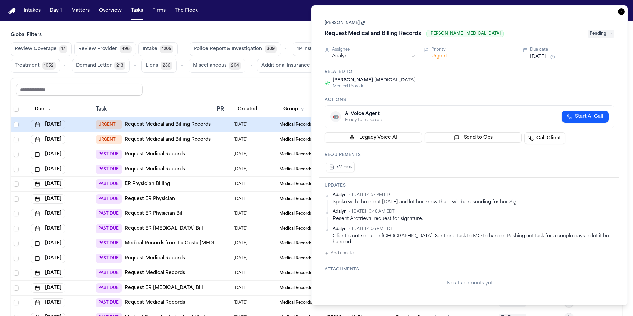
click at [450, 124] on div "🤖 AI Voice Agent Ready to make calls Start AI Call" at bounding box center [469, 116] width 289 height 23
click at [273, 84] on div "Reset to default Clear all Add Task" at bounding box center [316, 89] width 601 height 12
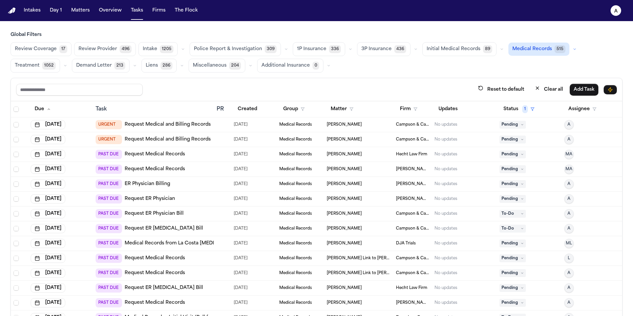
click at [437, 125] on div "No updates" at bounding box center [445, 124] width 23 height 5
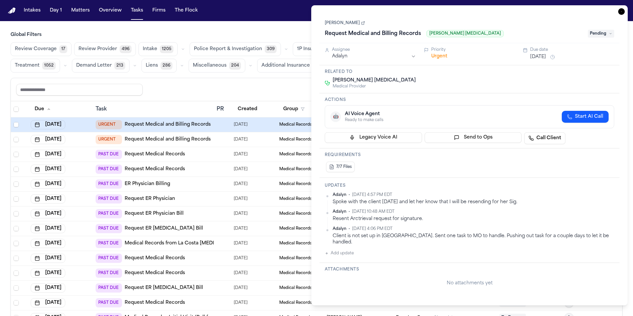
click at [426, 220] on div "Resent Arctrieval request for signature." at bounding box center [474, 219] width 282 height 6
drag, startPoint x: 435, startPoint y: 230, endPoint x: 434, endPoint y: 236, distance: 5.3
click at [434, 236] on div "Adalyn • [DATE] 4:06 PM EDT Client is not set up in [GEOGRAPHIC_DATA]. Sent one…" at bounding box center [474, 235] width 282 height 19
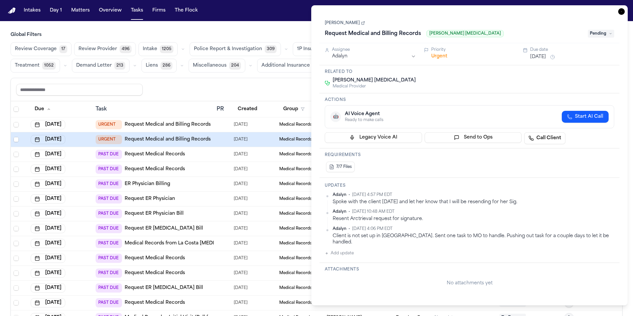
click at [429, 205] on div "Spoke with the client [DATE] and let her know that I will be resending for her …" at bounding box center [474, 202] width 282 height 6
drag, startPoint x: 514, startPoint y: 201, endPoint x: 326, endPoint y: 202, distance: 188.2
click at [325, 202] on div "[PERSON_NAME] • [DATE] 4:57 PM EDT Spoke with the client [DATE] and let her kno…" at bounding box center [469, 198] width 289 height 13
click at [370, 182] on div "Updates Adalyn • [DATE] 4:57 PM EDT Spoke with the client [DATE] and let her kn…" at bounding box center [469, 220] width 300 height 85
click at [619, 13] on icon "button" at bounding box center [621, 11] width 7 height 7
